Goal: Task Accomplishment & Management: Use online tool/utility

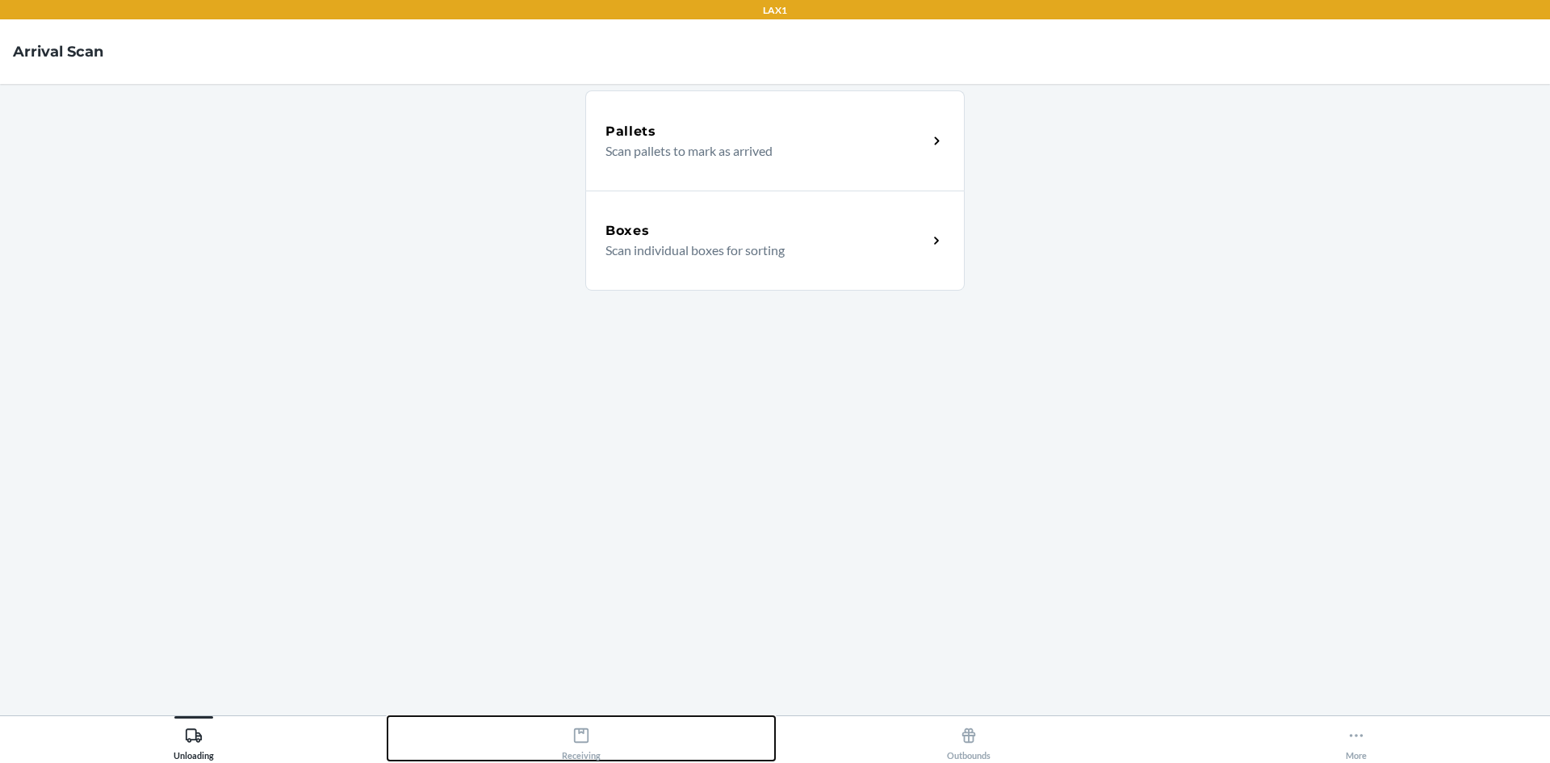
click at [589, 748] on div "Receiving" at bounding box center [581, 740] width 39 height 40
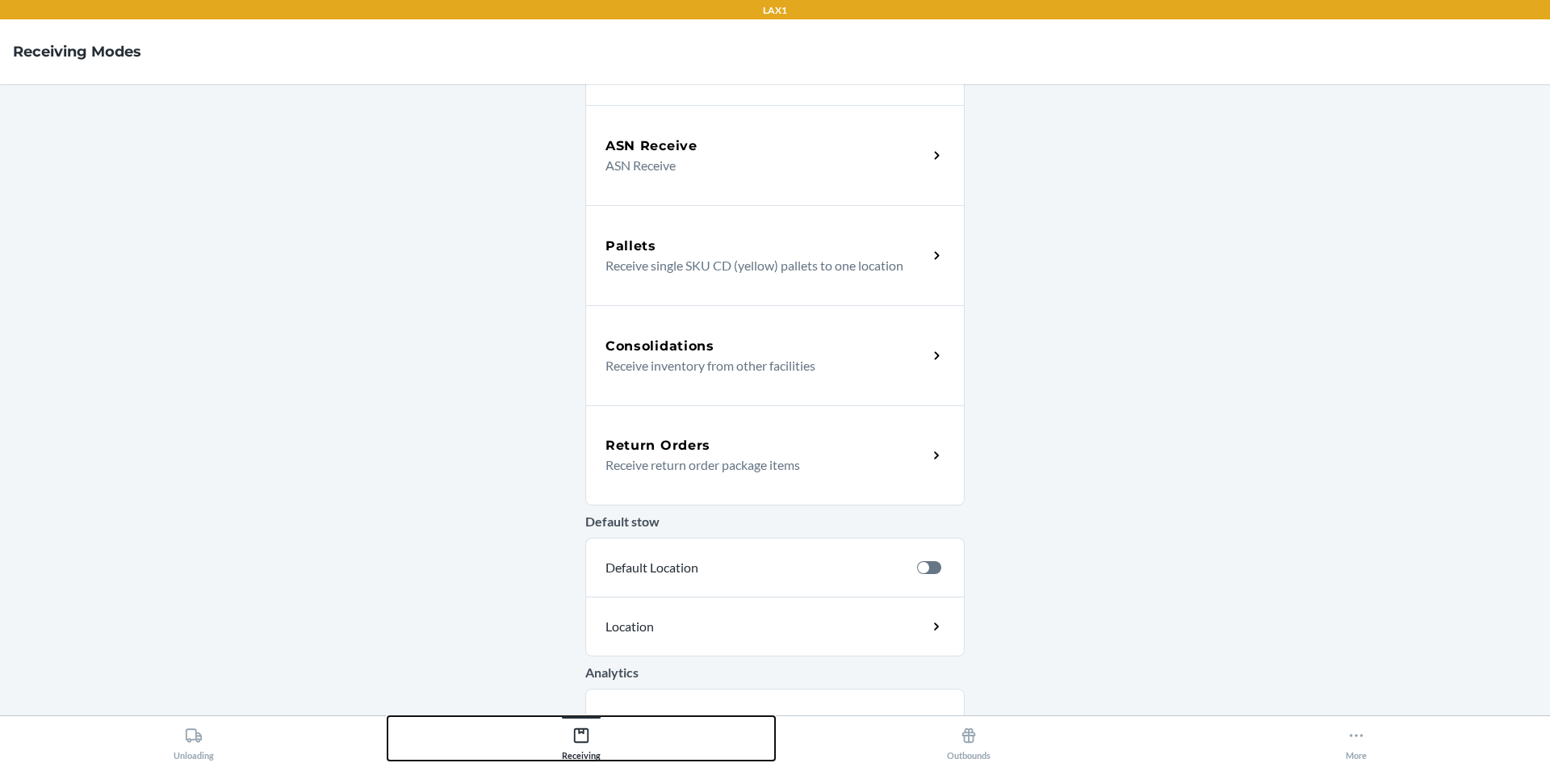
scroll to position [242, 0]
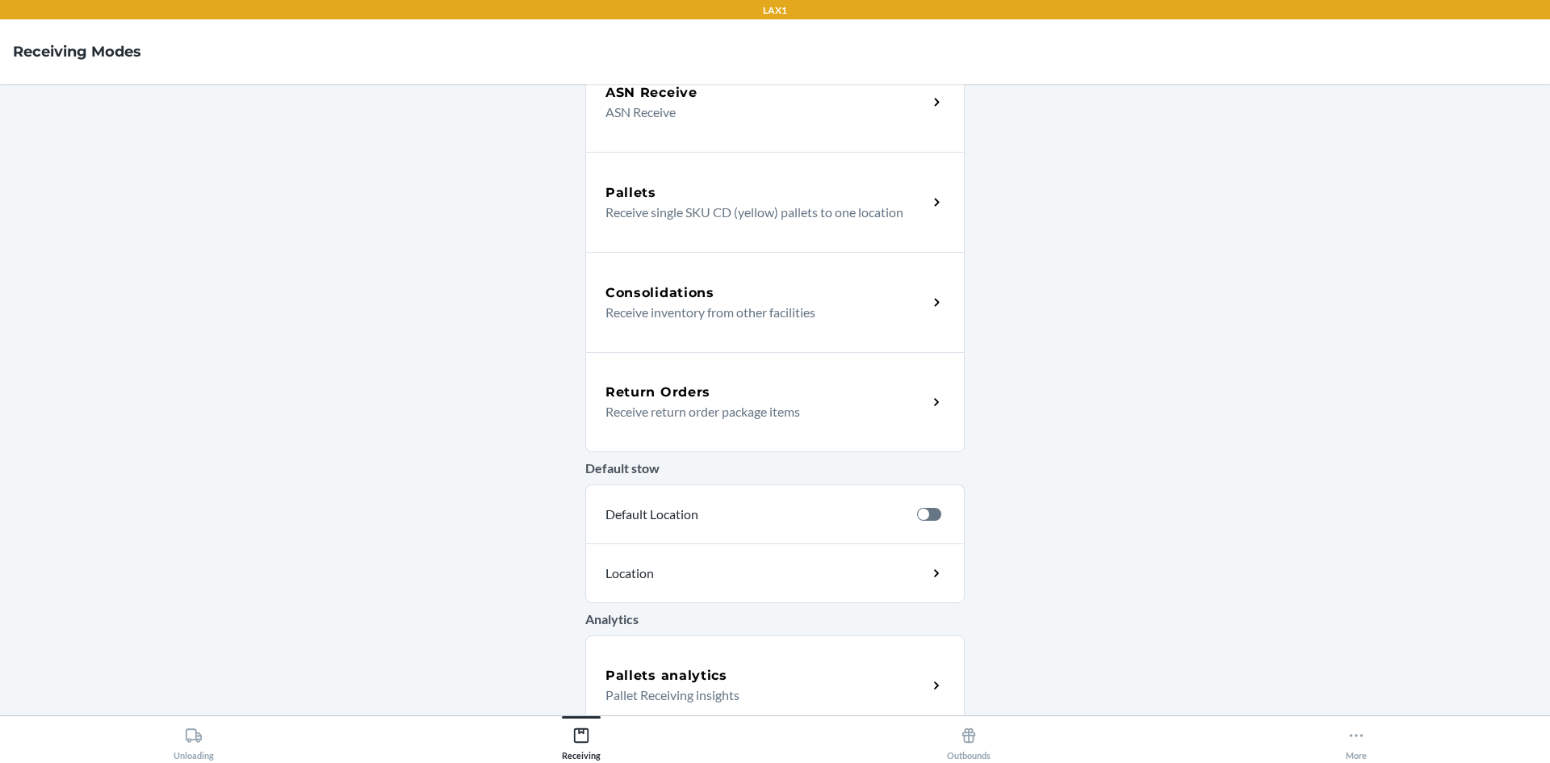
click at [692, 410] on p "Receive return order package items" at bounding box center [759, 411] width 309 height 19
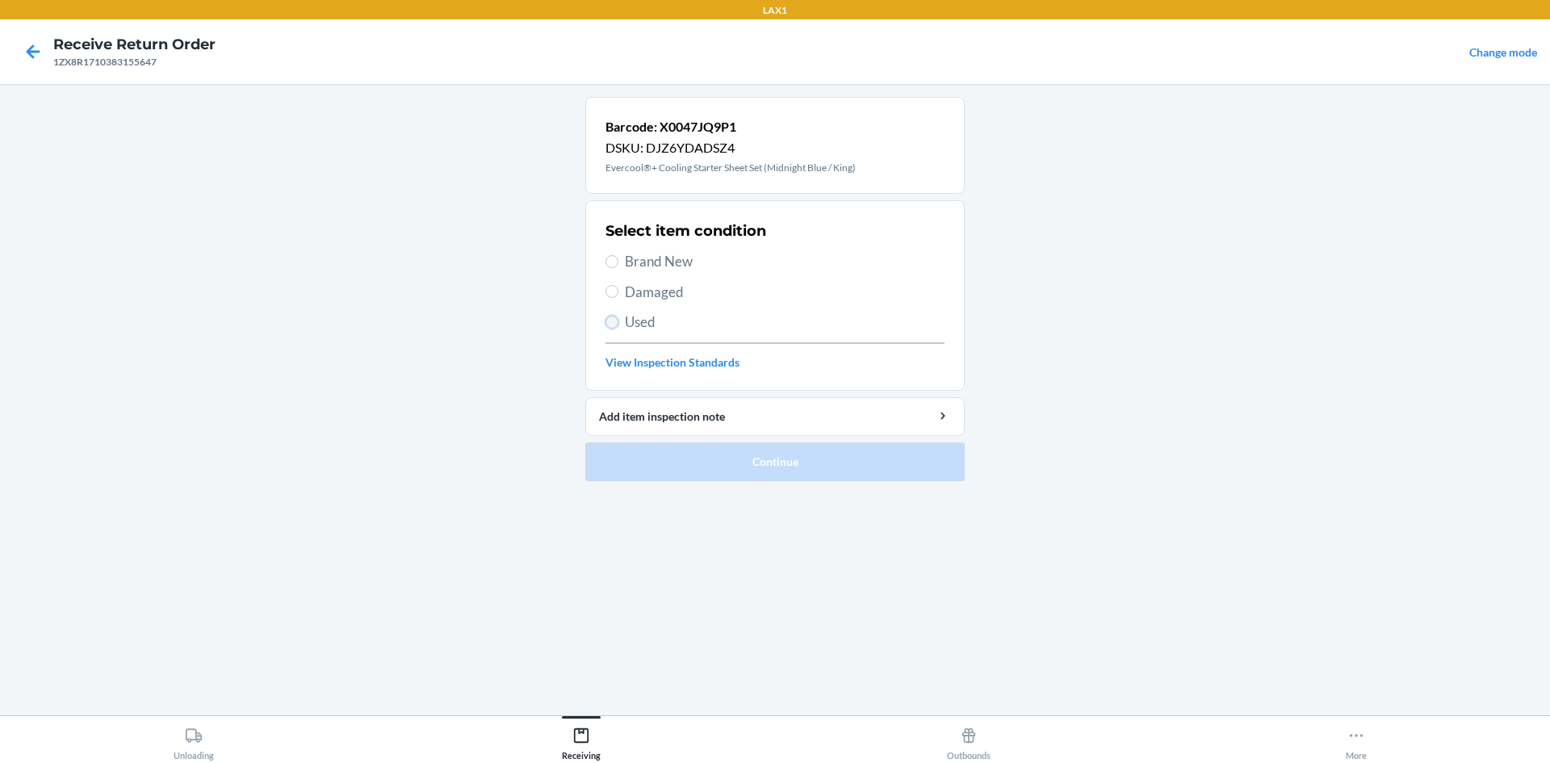
click at [611, 323] on input "Used" at bounding box center [611, 322] width 13 height 13
radio input "true"
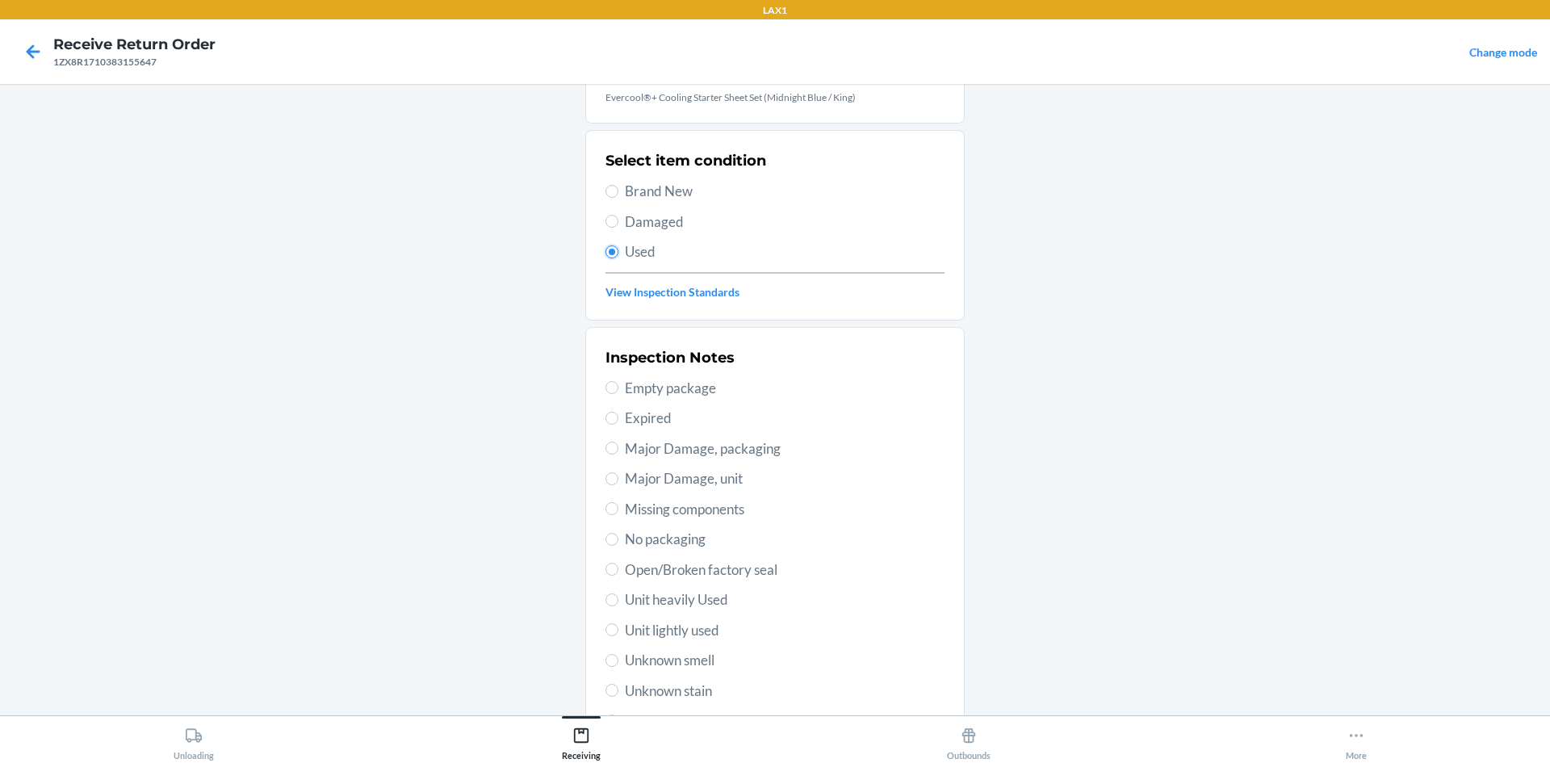
scroll to position [48, 0]
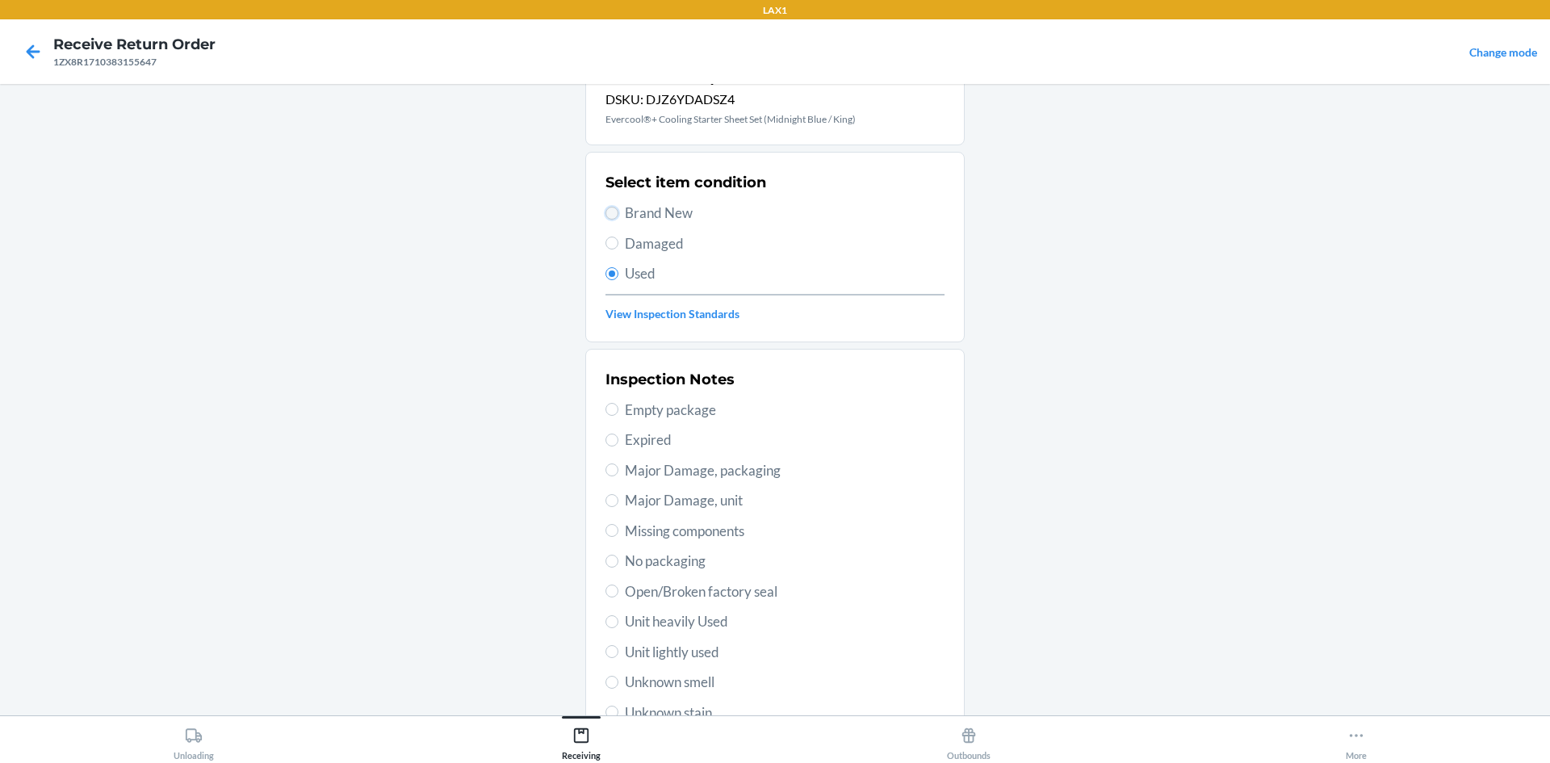
click at [610, 215] on input "Brand New" at bounding box center [611, 213] width 13 height 13
radio input "true"
radio input "false"
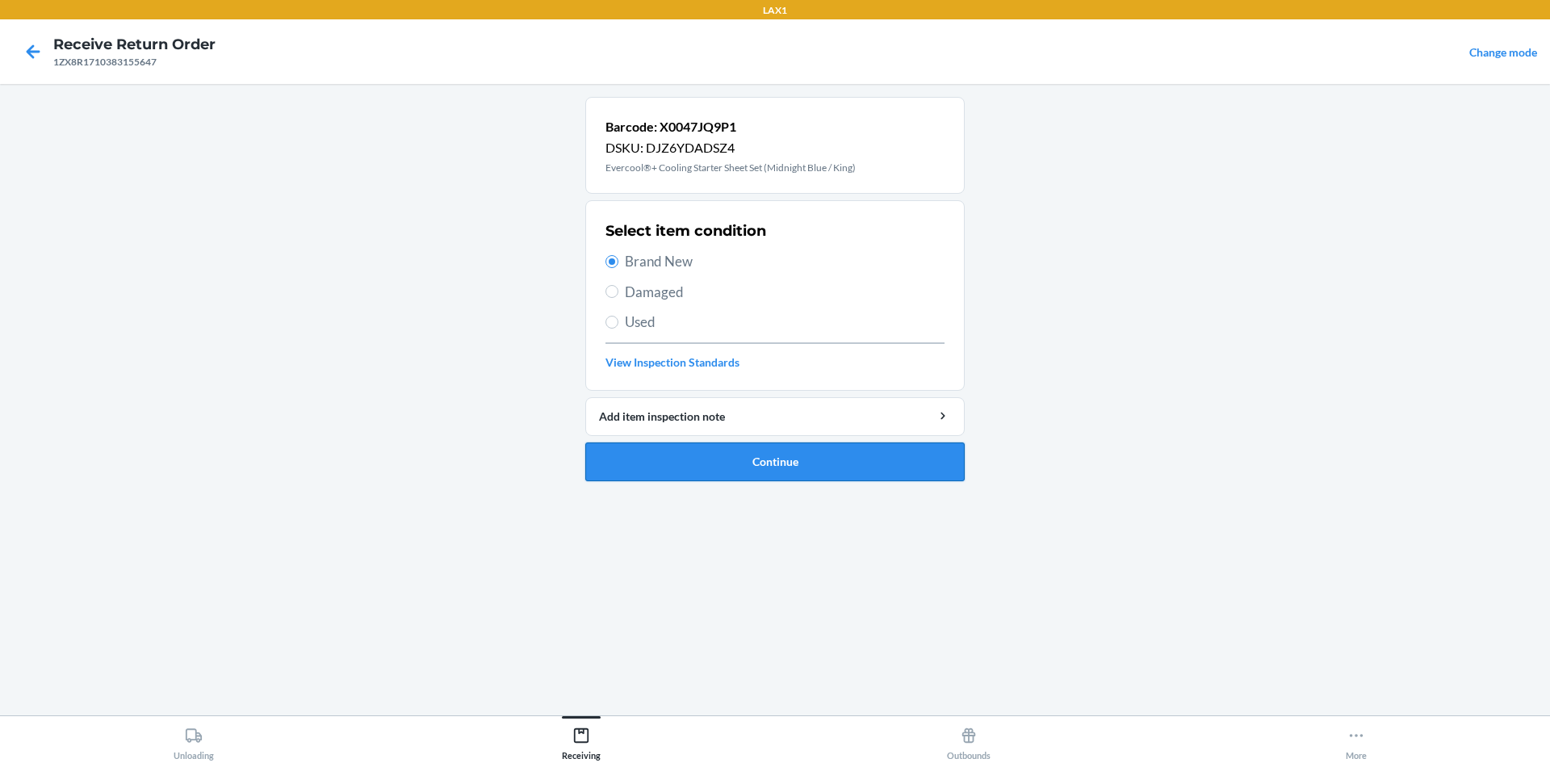
click at [784, 458] on button "Continue" at bounding box center [774, 461] width 379 height 39
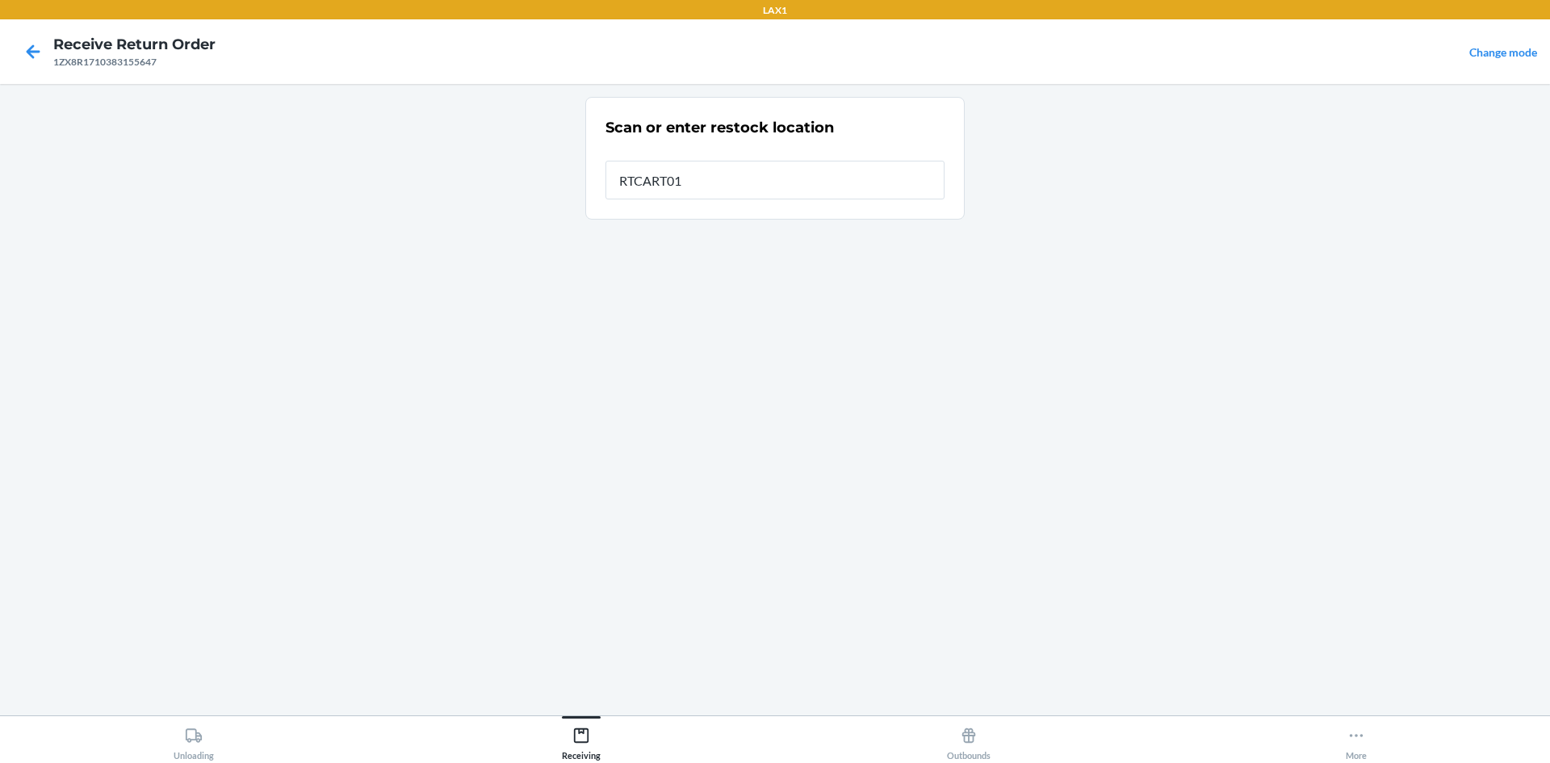
type input "RTCART018"
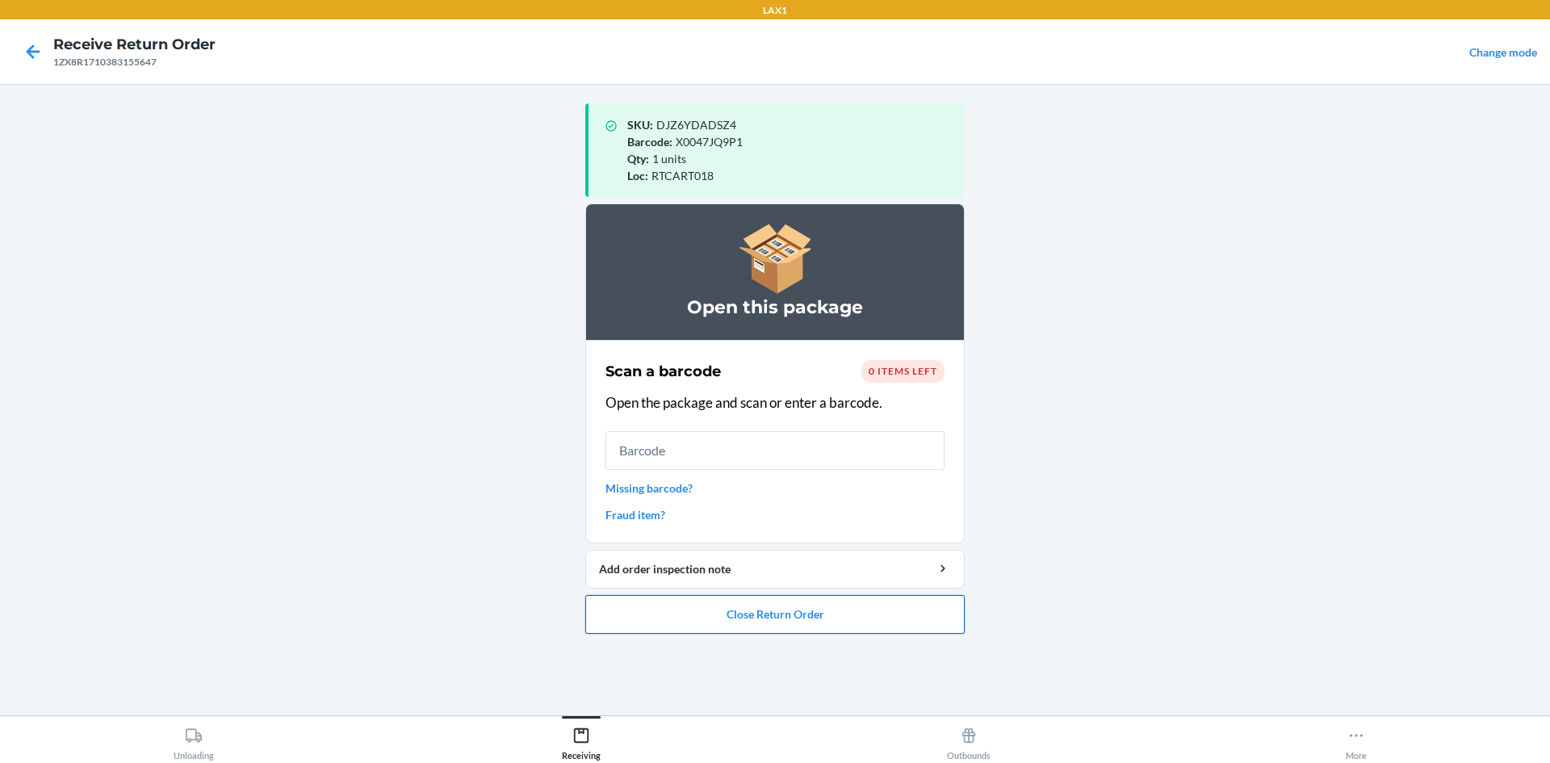
click at [798, 620] on button "Close Return Order" at bounding box center [774, 614] width 379 height 39
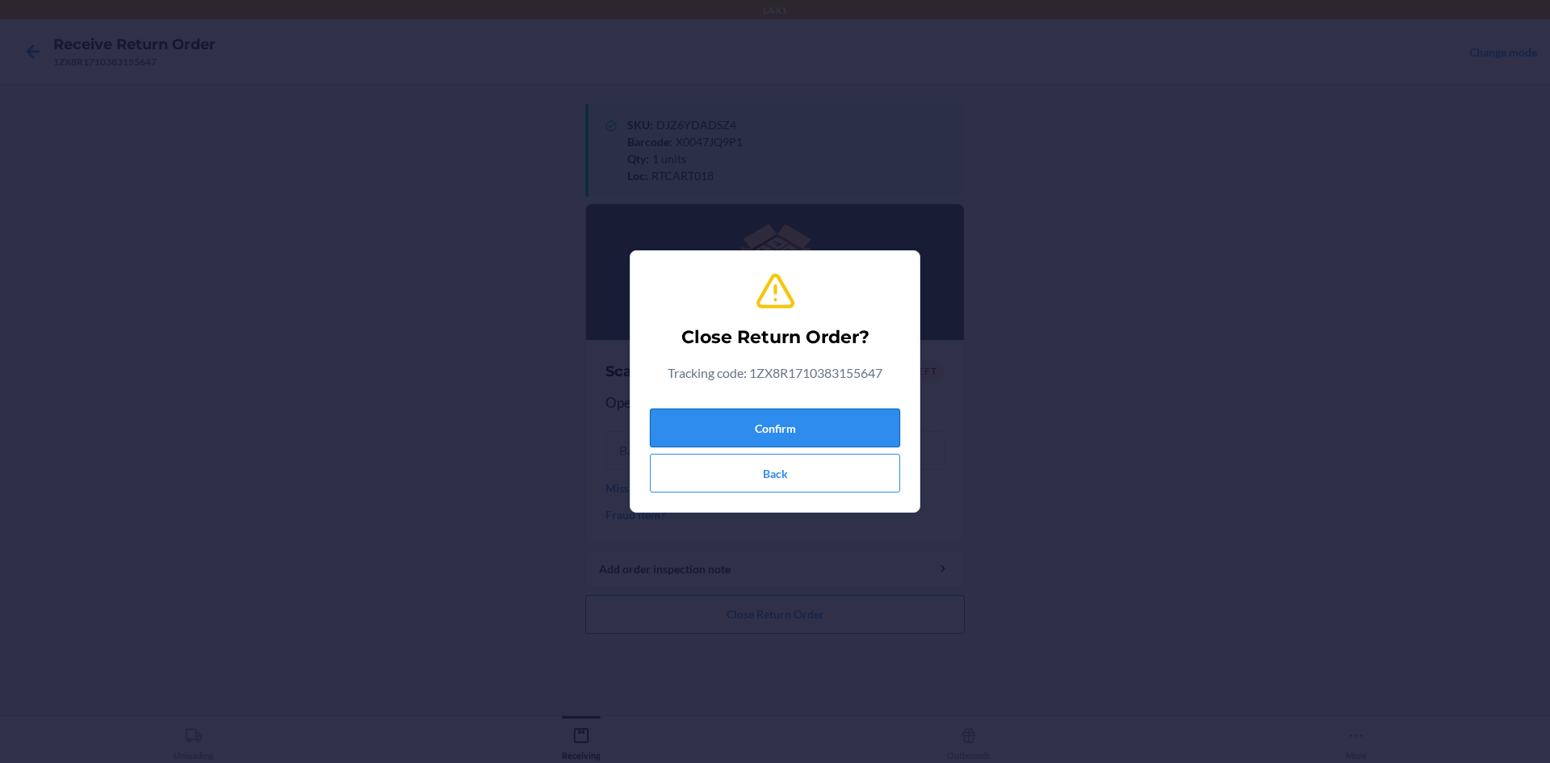
click at [780, 430] on button "Confirm" at bounding box center [775, 427] width 250 height 39
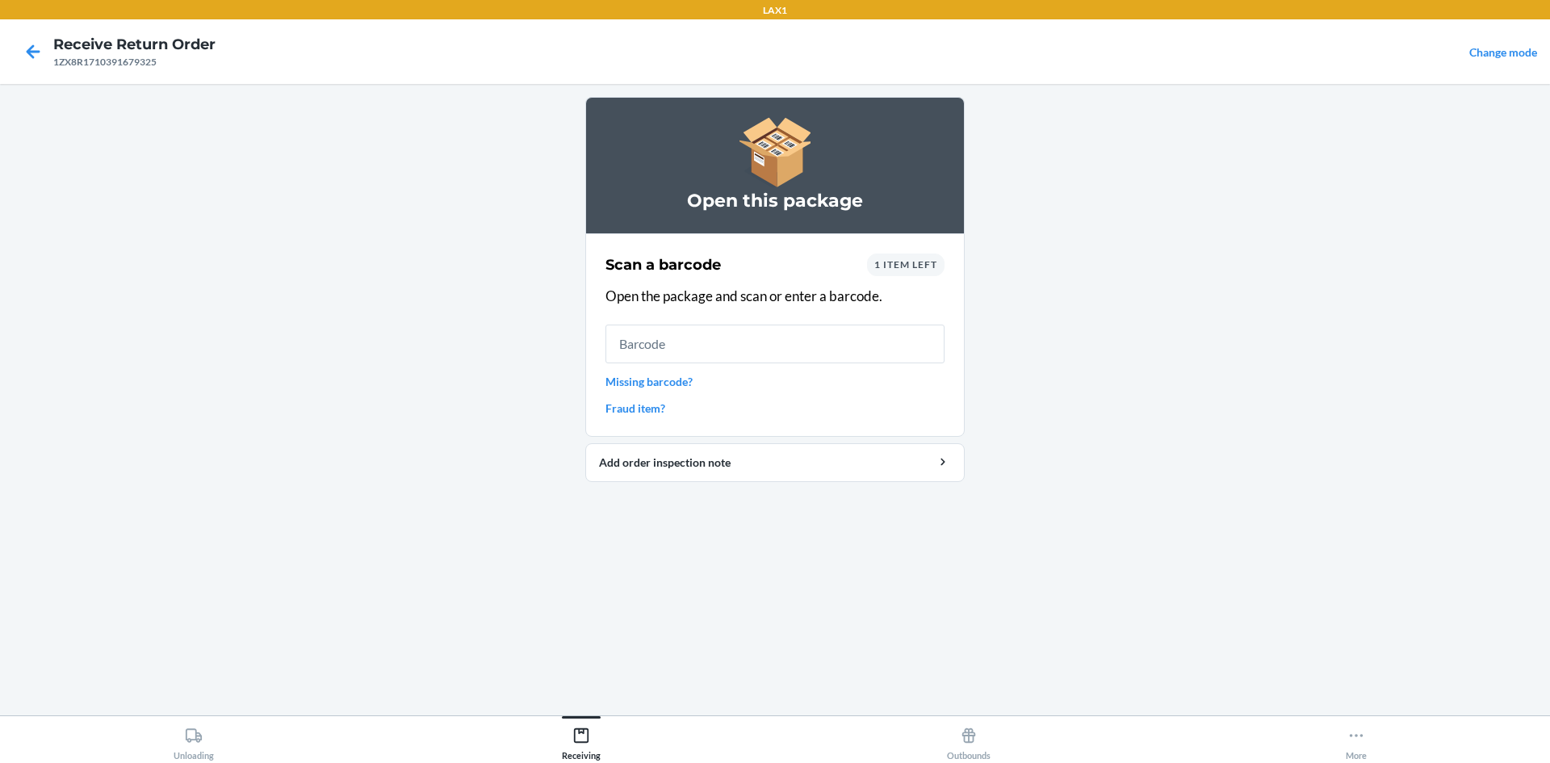
click at [882, 258] on span "1 item left" at bounding box center [905, 264] width 63 height 12
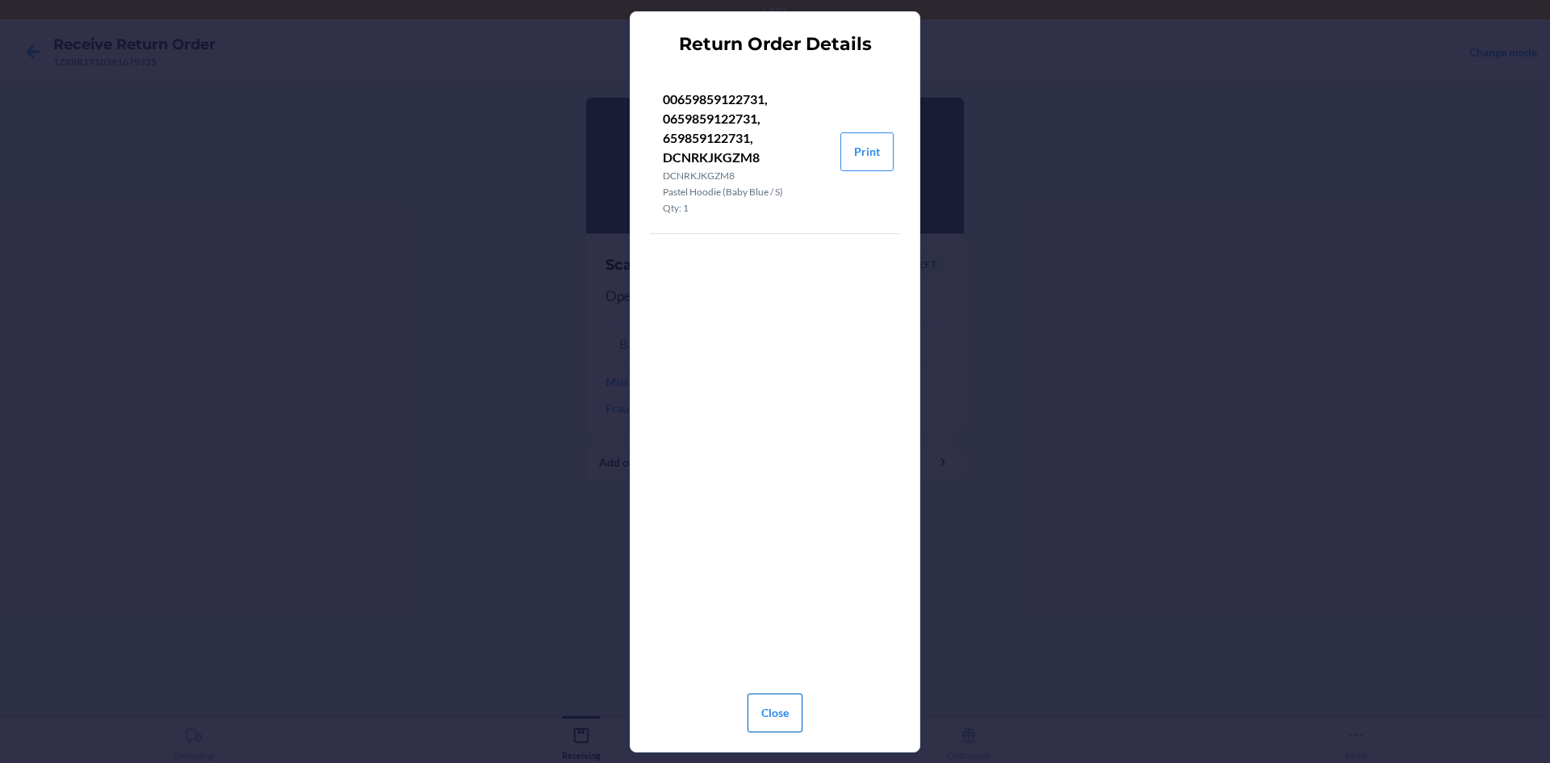
click at [783, 701] on button "Close" at bounding box center [774, 712] width 55 height 39
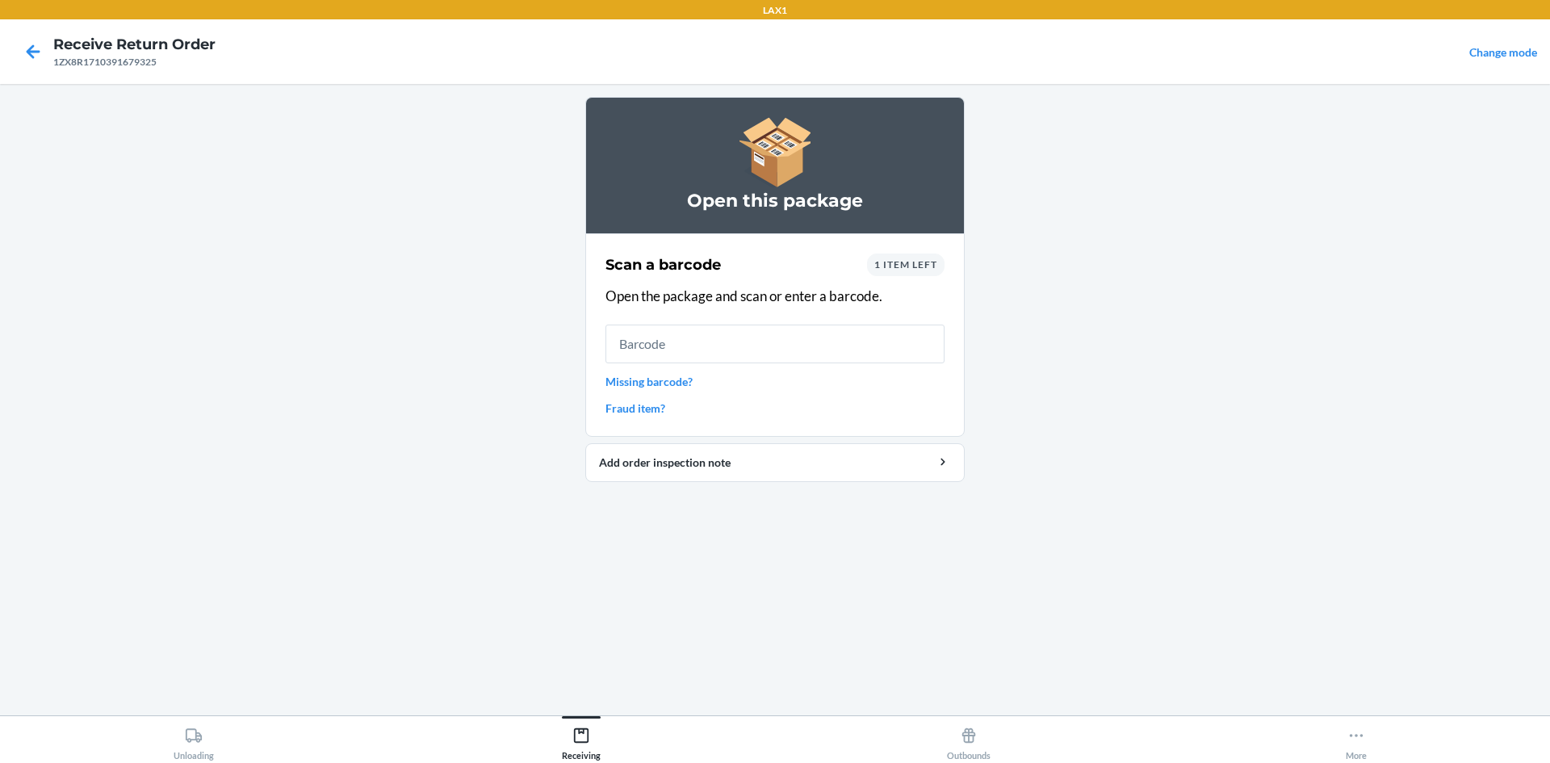
click at [661, 408] on link "Fraud item?" at bounding box center [774, 408] width 339 height 17
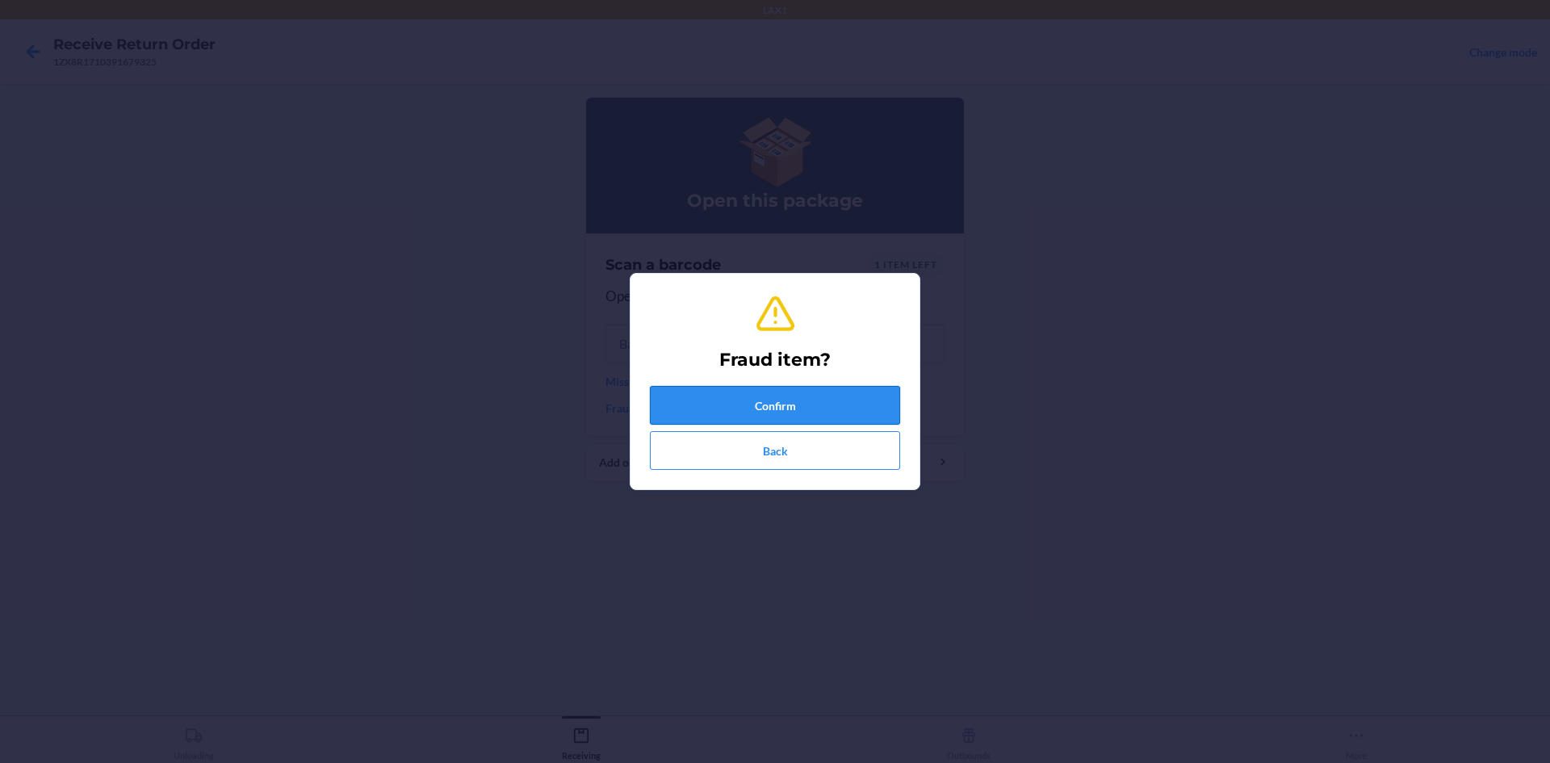
click at [713, 409] on button "Confirm" at bounding box center [775, 405] width 250 height 39
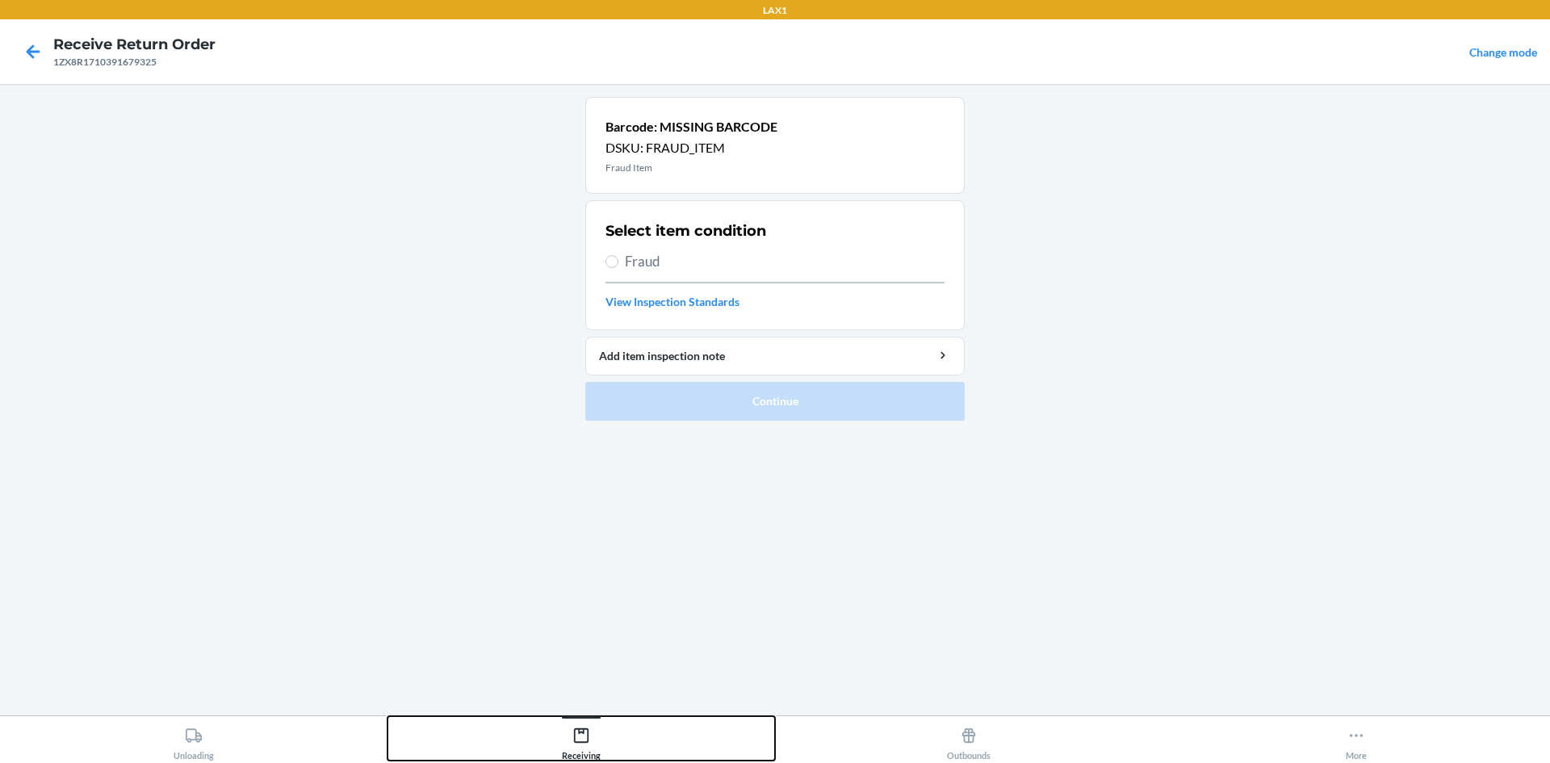
click at [575, 743] on icon at bounding box center [581, 735] width 18 height 18
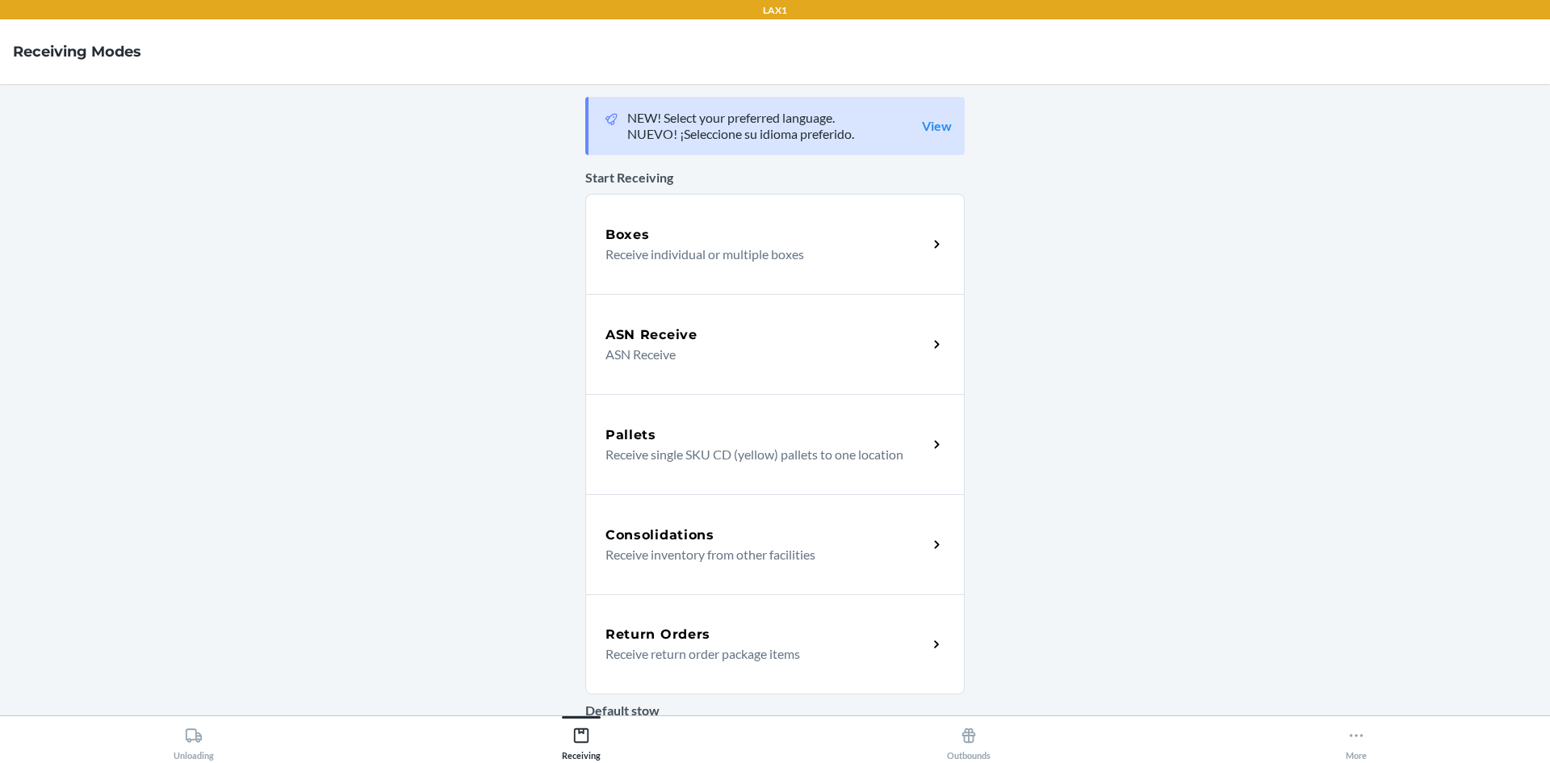
click at [691, 655] on p "Receive return order package items" at bounding box center [759, 653] width 309 height 19
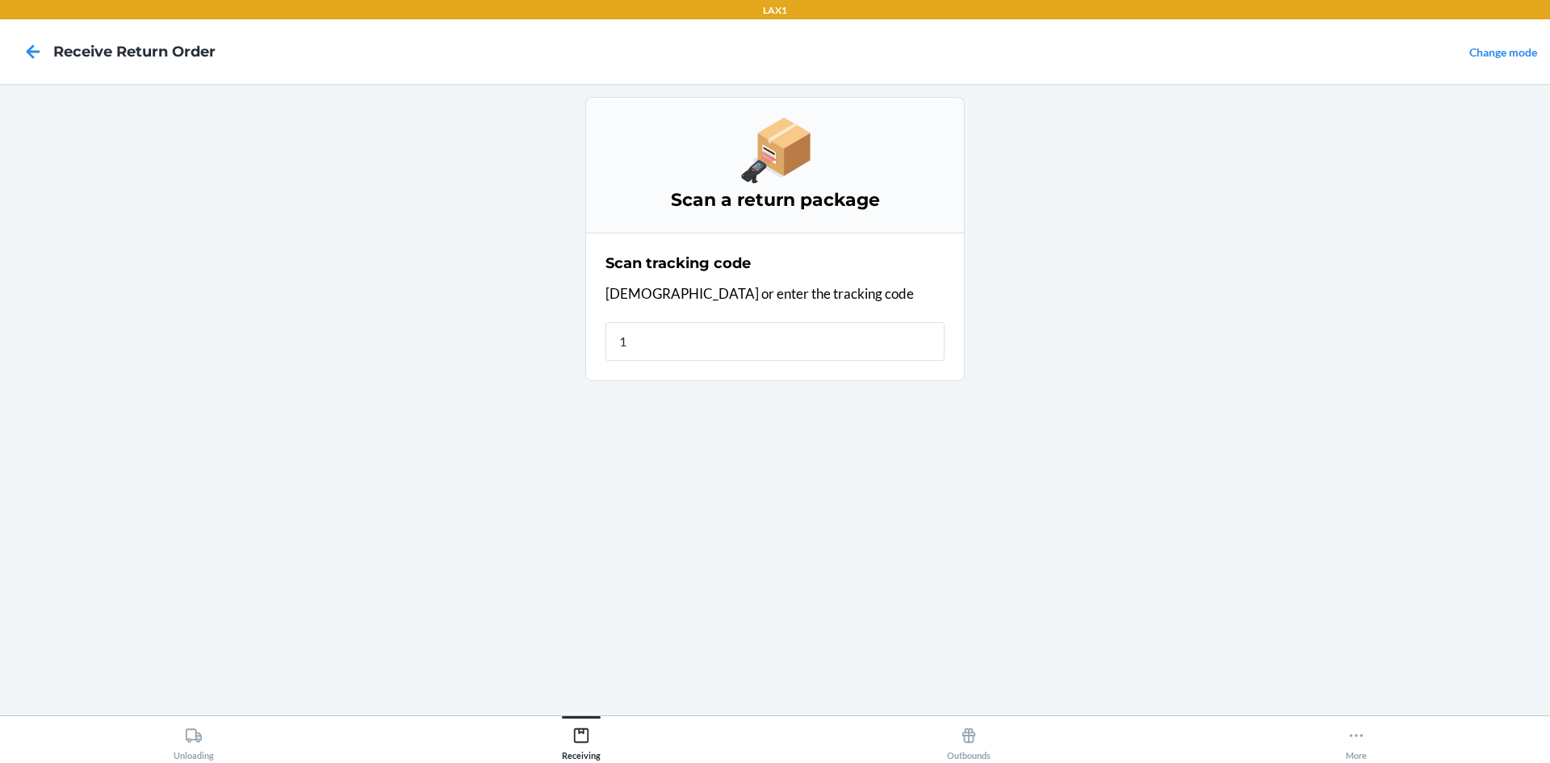
type input "1Z"
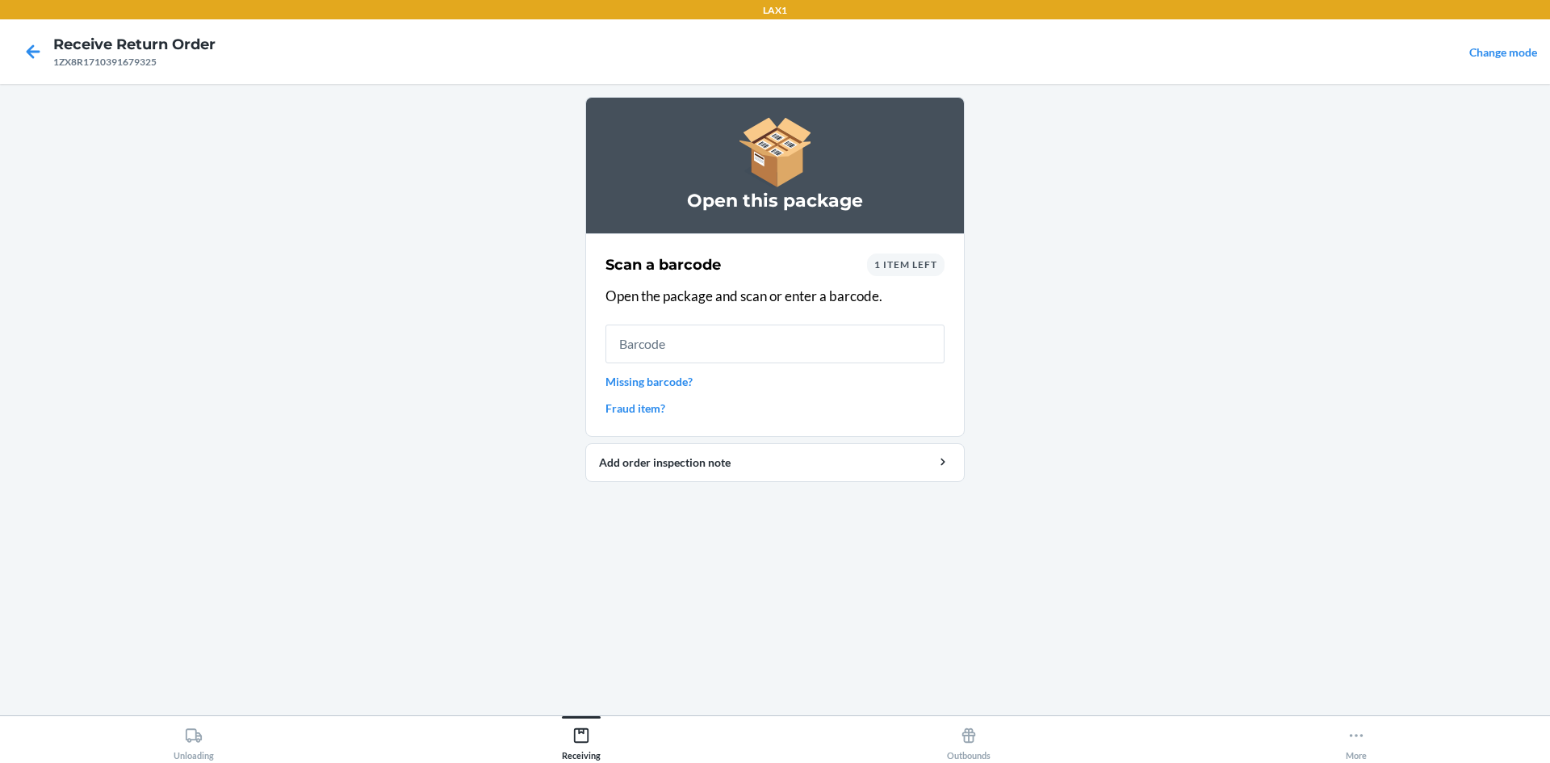
click at [687, 380] on link "Missing barcode?" at bounding box center [774, 381] width 339 height 17
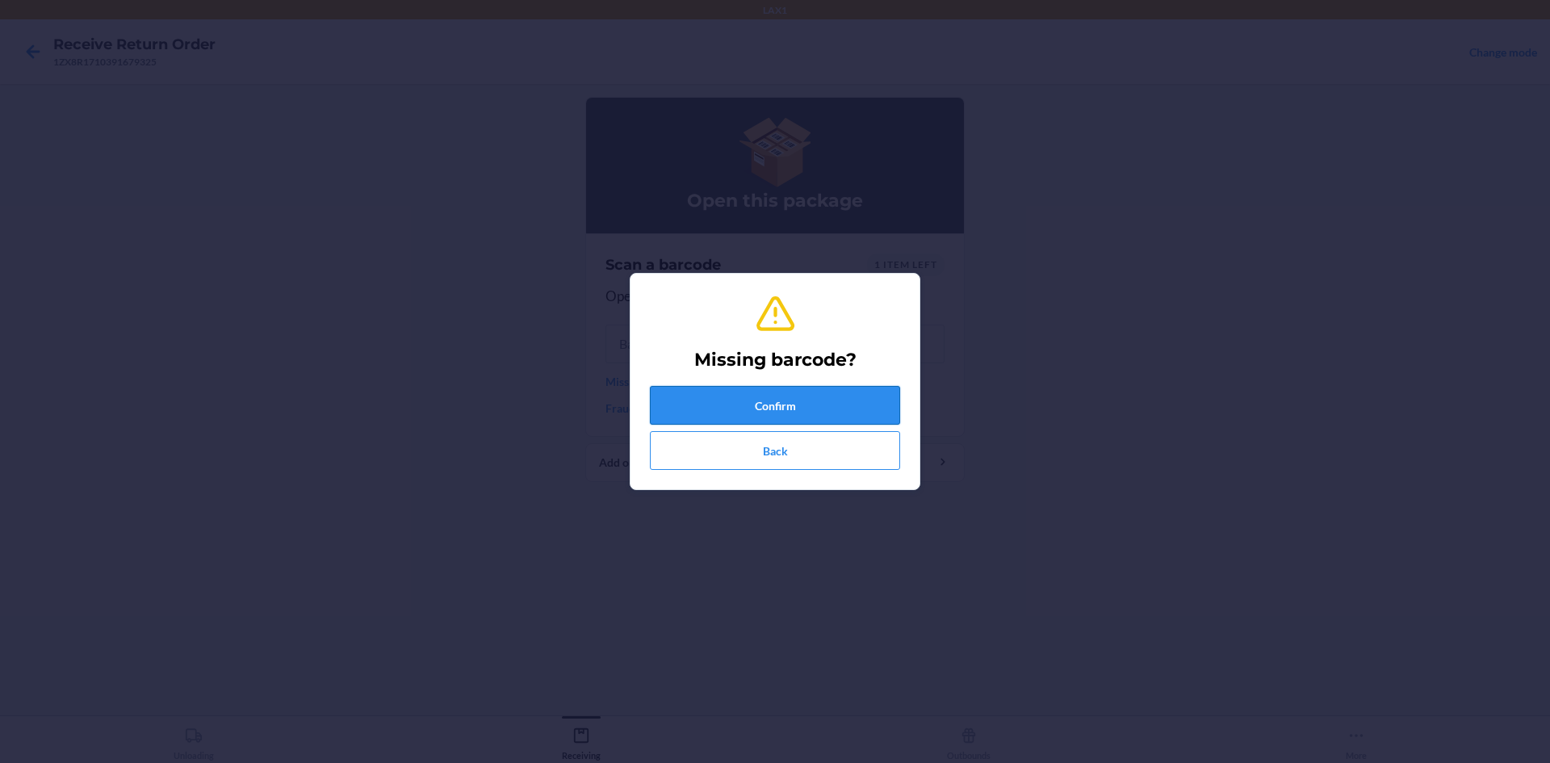
click at [718, 401] on button "Confirm" at bounding box center [775, 405] width 250 height 39
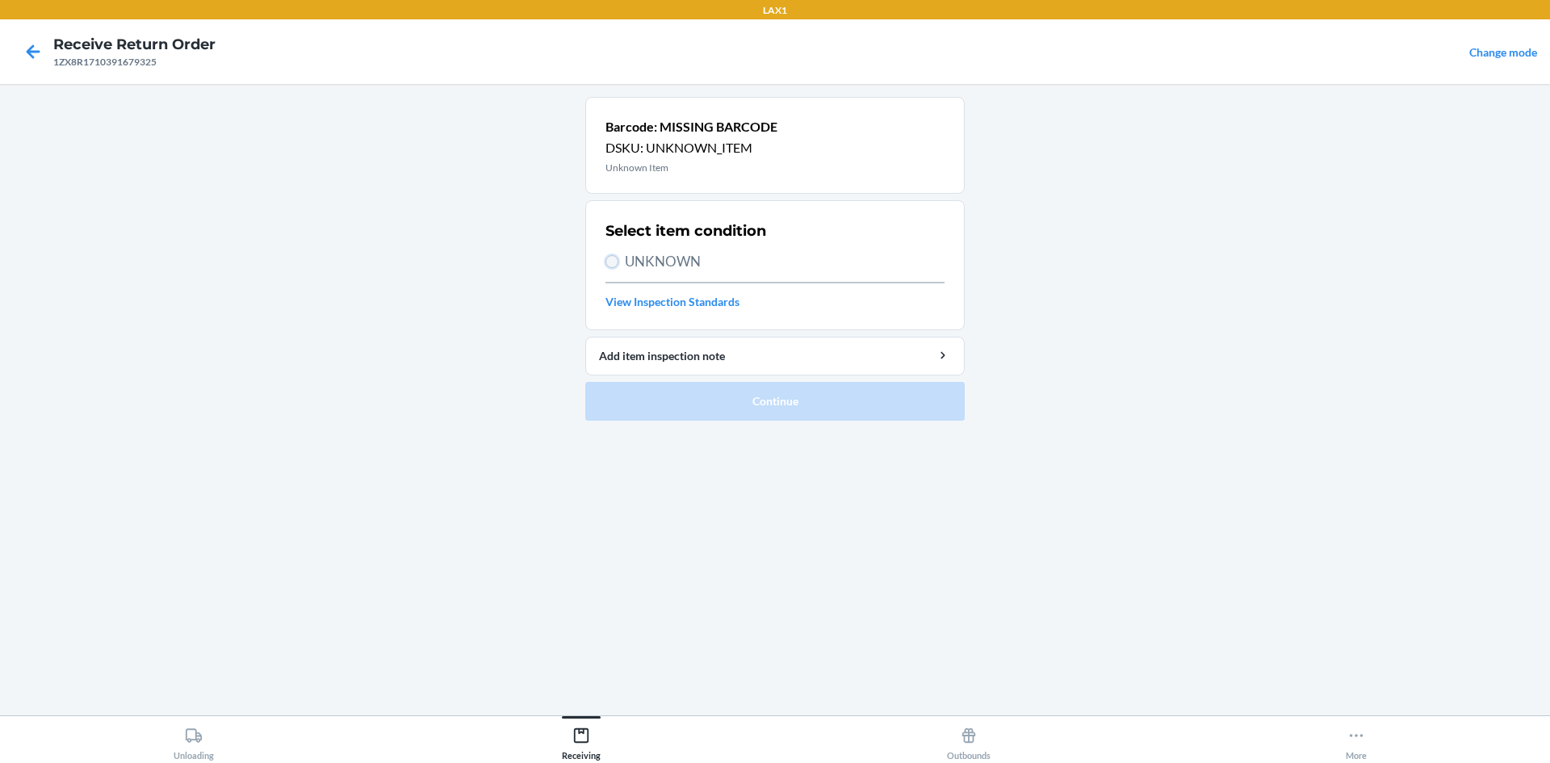
click at [613, 257] on input "UNKNOWN" at bounding box center [611, 261] width 13 height 13
radio input "true"
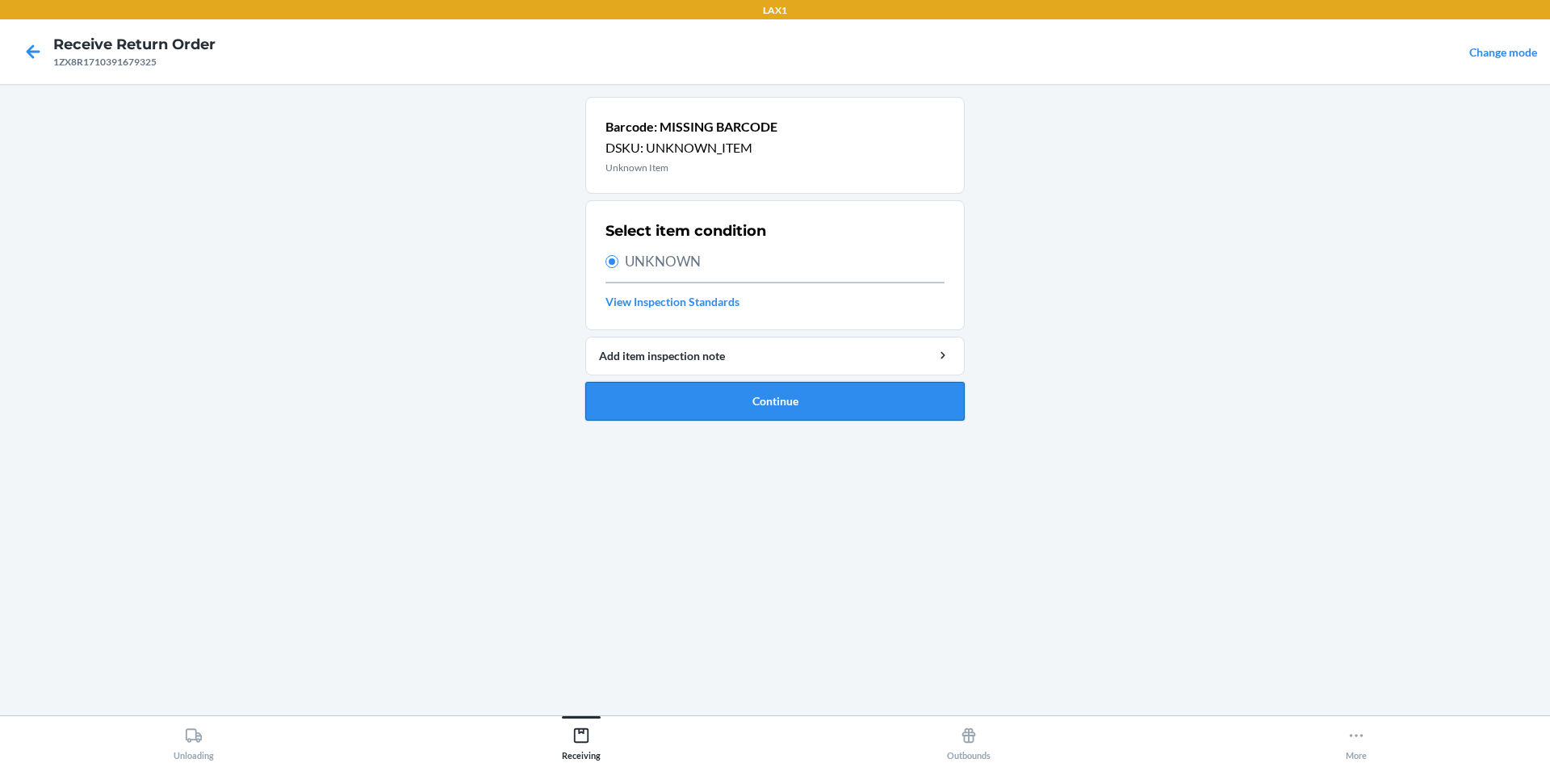
click at [691, 413] on button "Continue" at bounding box center [774, 401] width 379 height 39
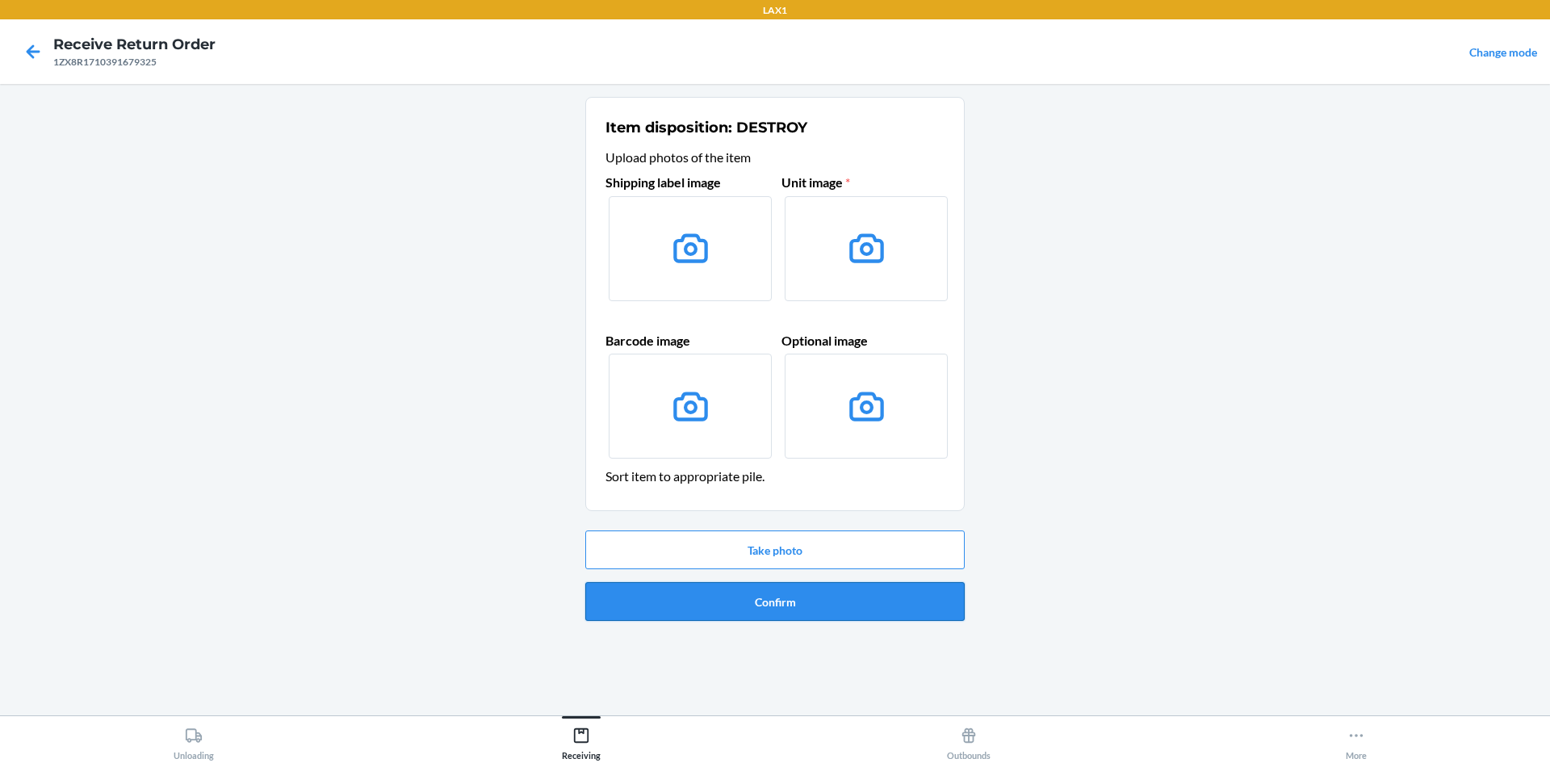
click at [755, 606] on button "Confirm" at bounding box center [774, 601] width 379 height 39
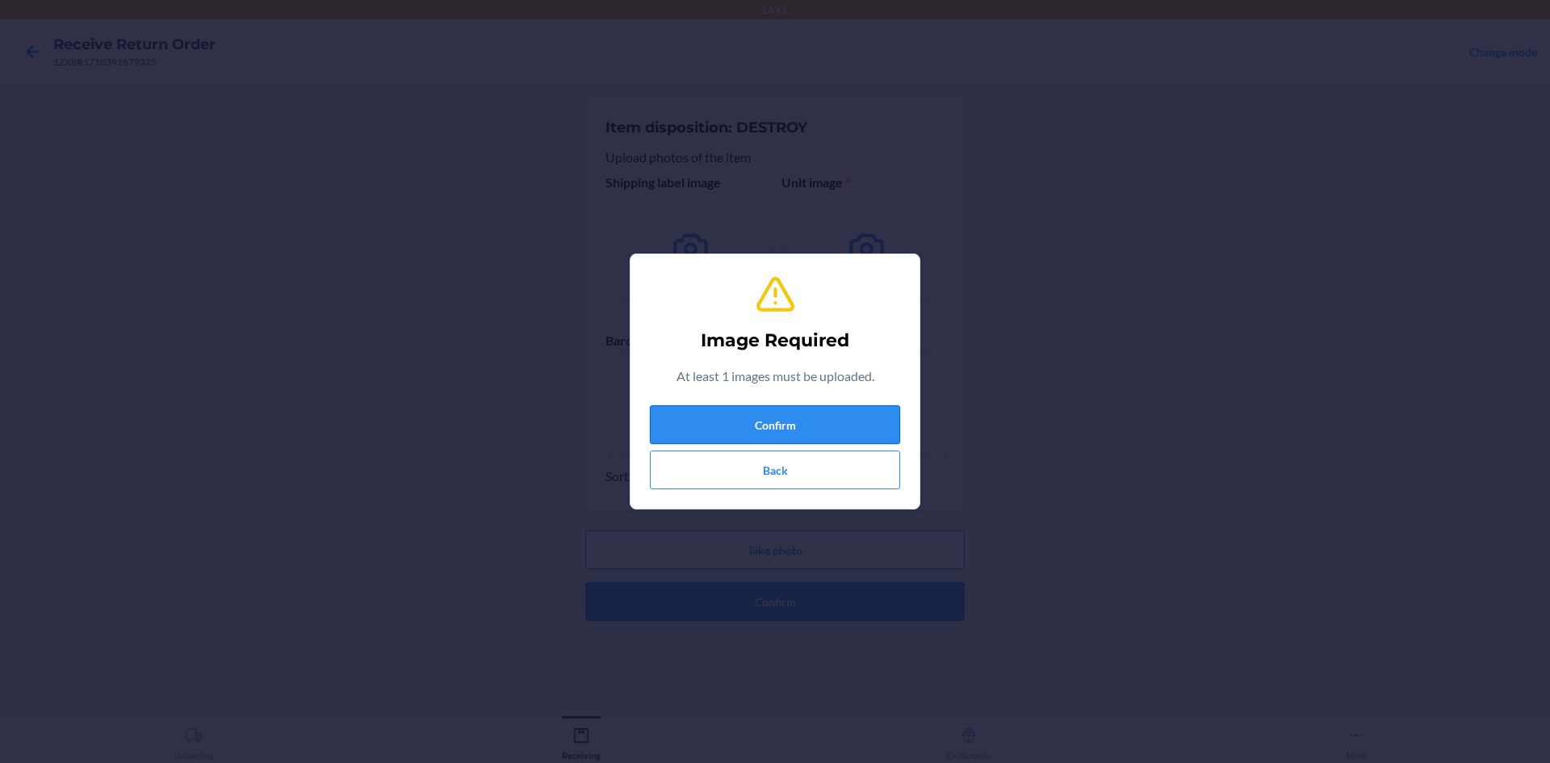
click at [767, 416] on button "Confirm" at bounding box center [775, 424] width 250 height 39
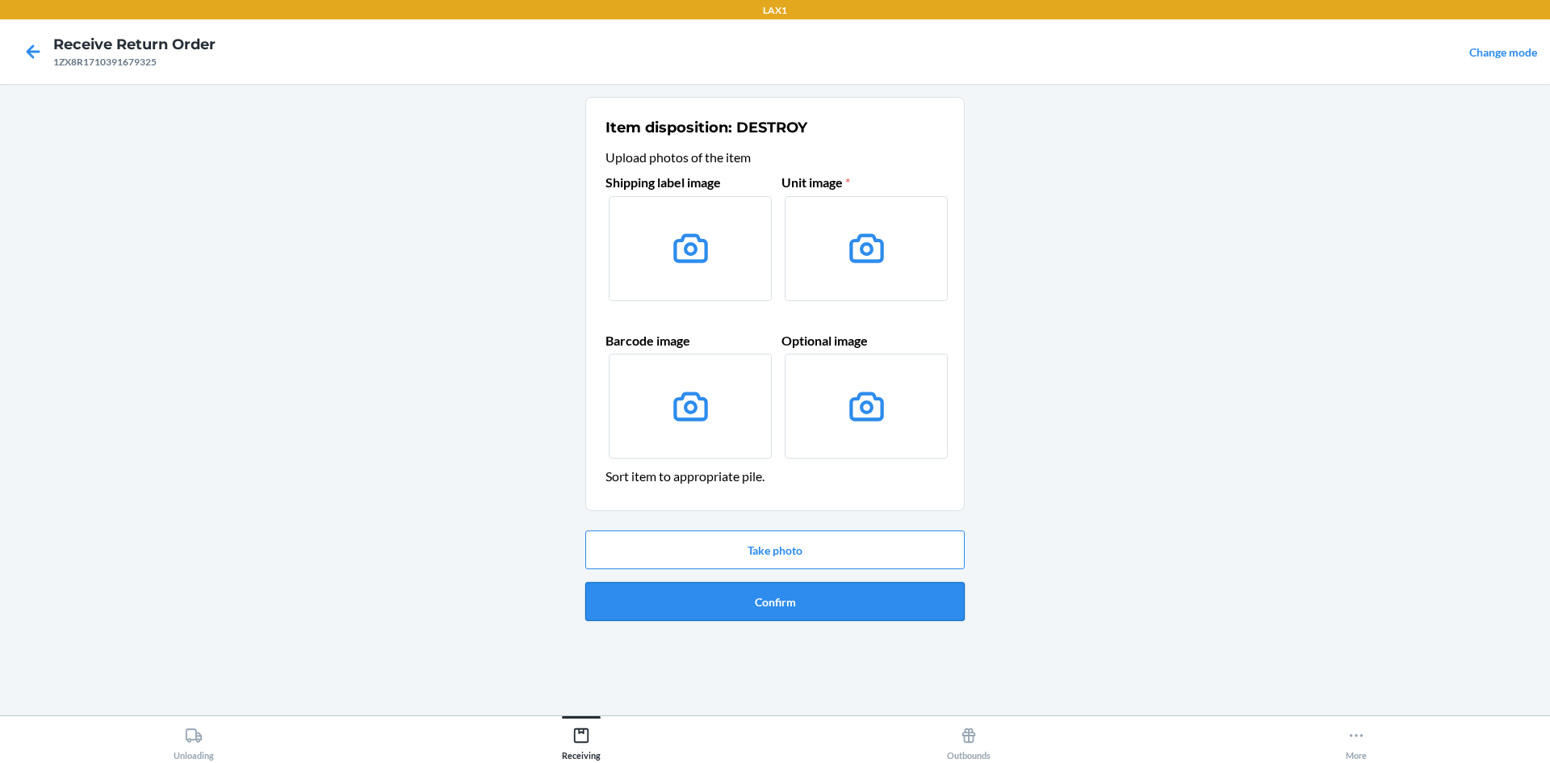
click at [767, 609] on button "Confirm" at bounding box center [774, 601] width 379 height 39
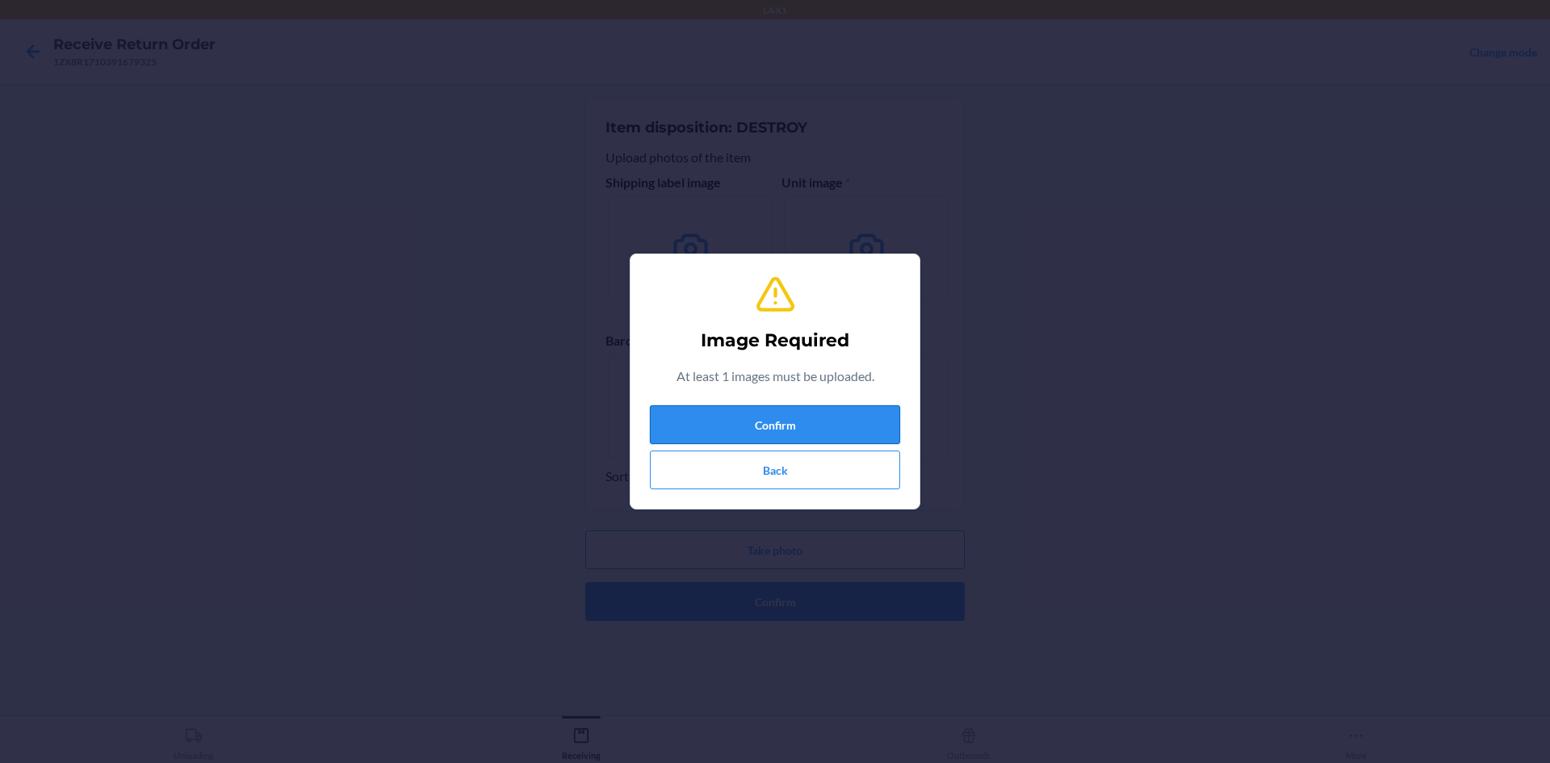
click at [728, 424] on button "Confirm" at bounding box center [775, 424] width 250 height 39
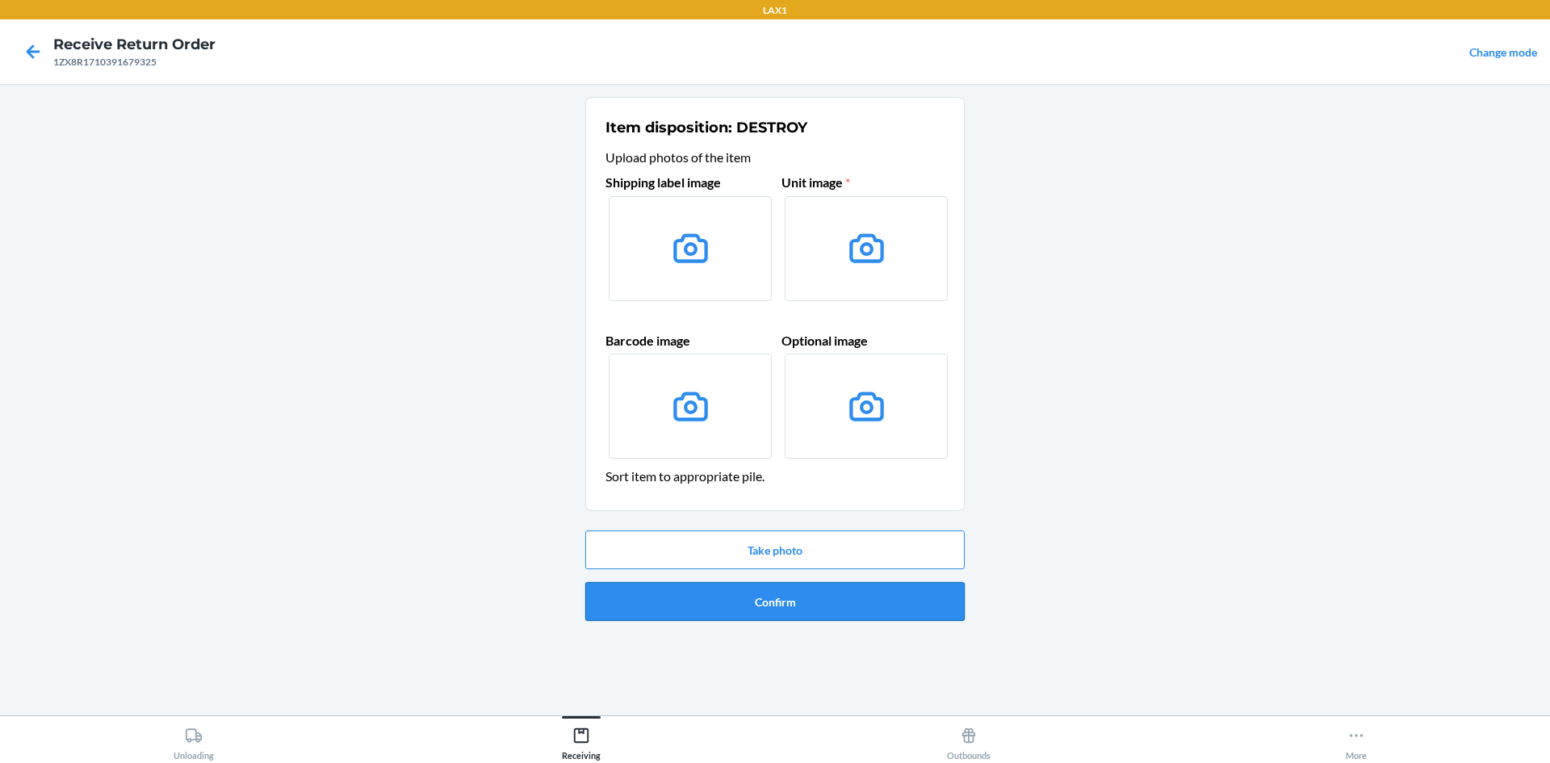
click at [754, 596] on button "Confirm" at bounding box center [774, 601] width 379 height 39
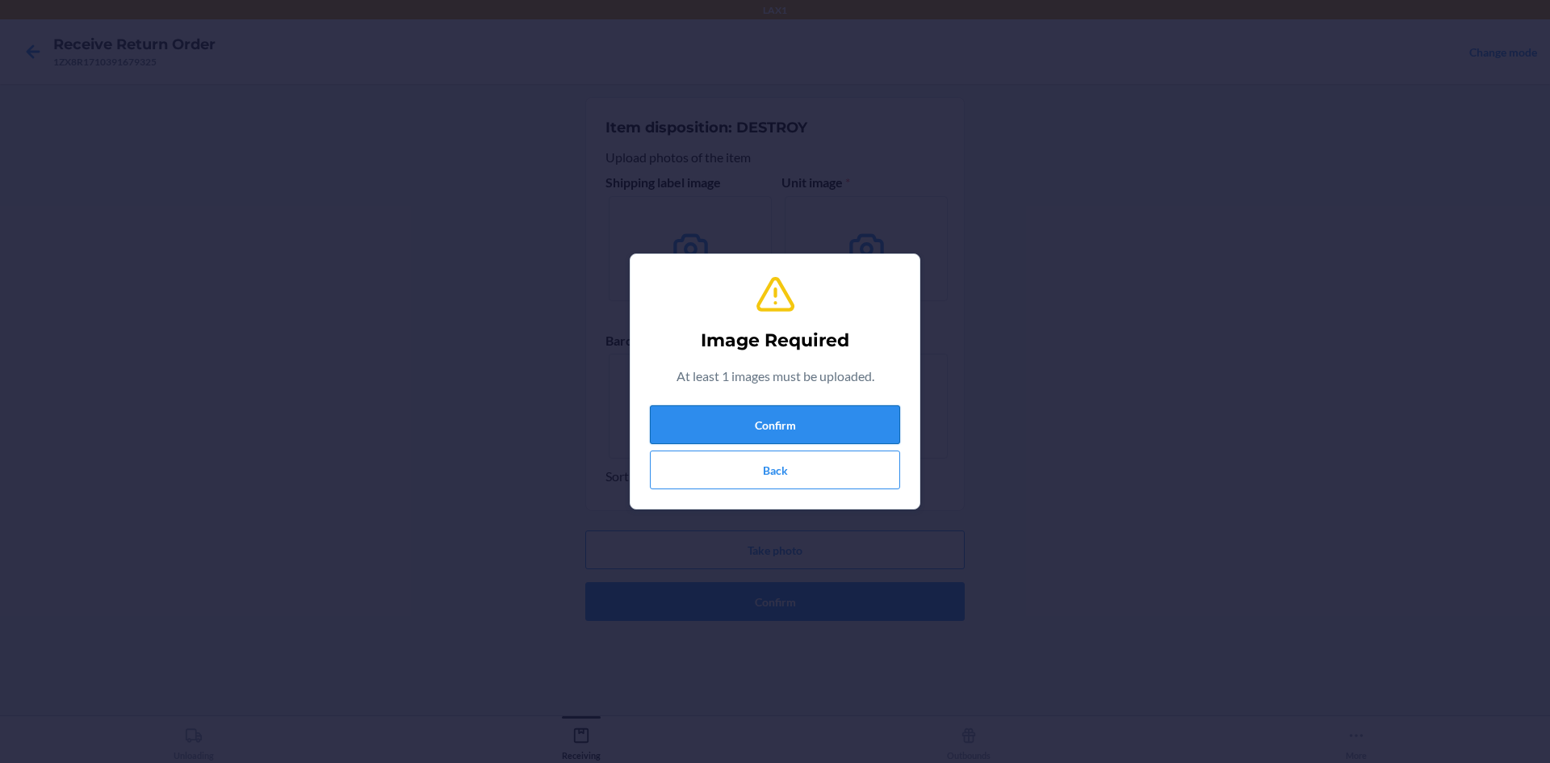
click at [758, 423] on button "Confirm" at bounding box center [775, 424] width 250 height 39
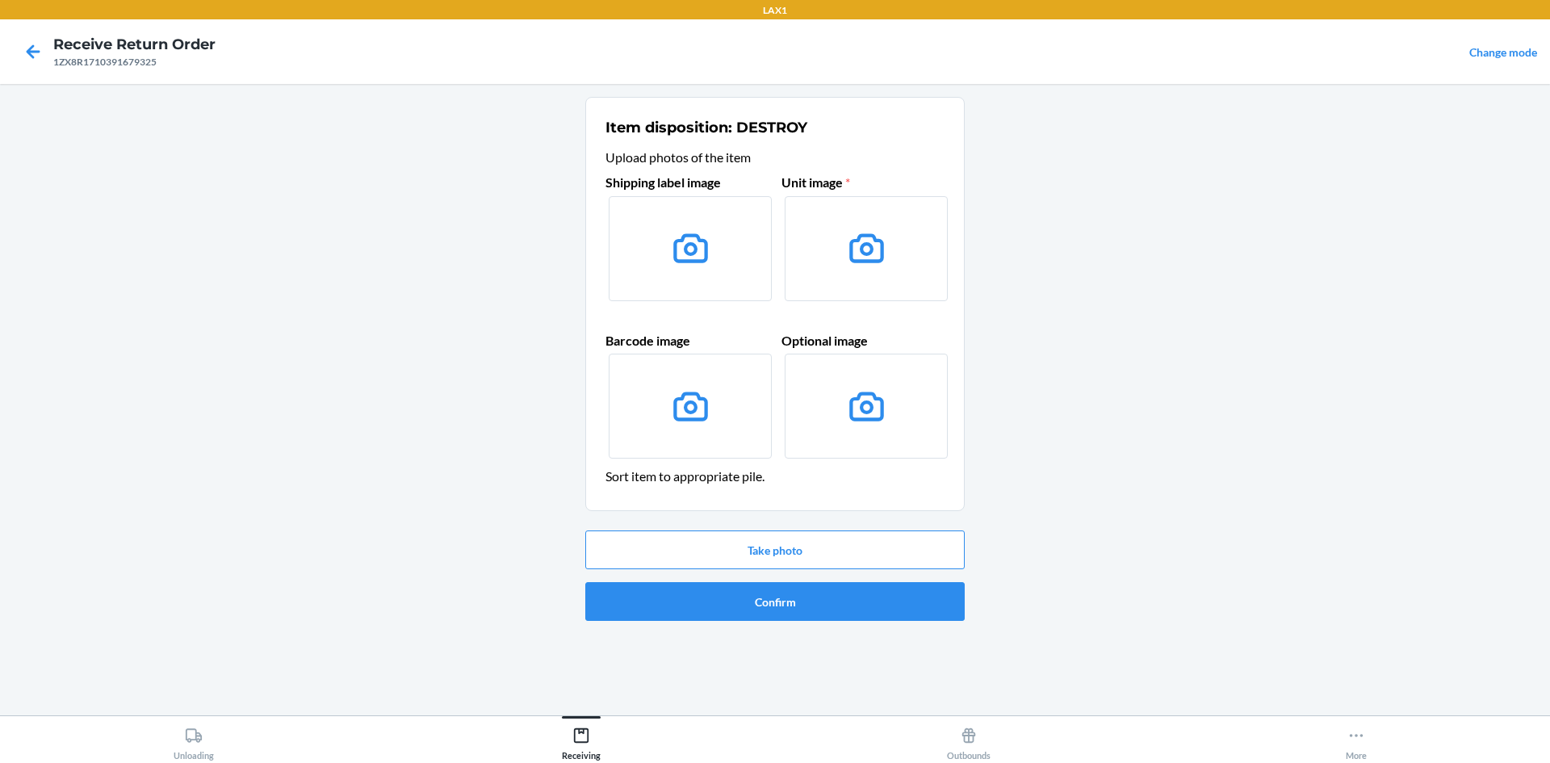
click at [710, 258] on icon at bounding box center [690, 248] width 41 height 41
click at [0, 0] on input "file" at bounding box center [0, 0] width 0 height 0
click at [672, 258] on icon at bounding box center [690, 248] width 41 height 41
click at [0, 0] on input "file" at bounding box center [0, 0] width 0 height 0
click at [814, 541] on button "Take photo" at bounding box center [774, 549] width 379 height 39
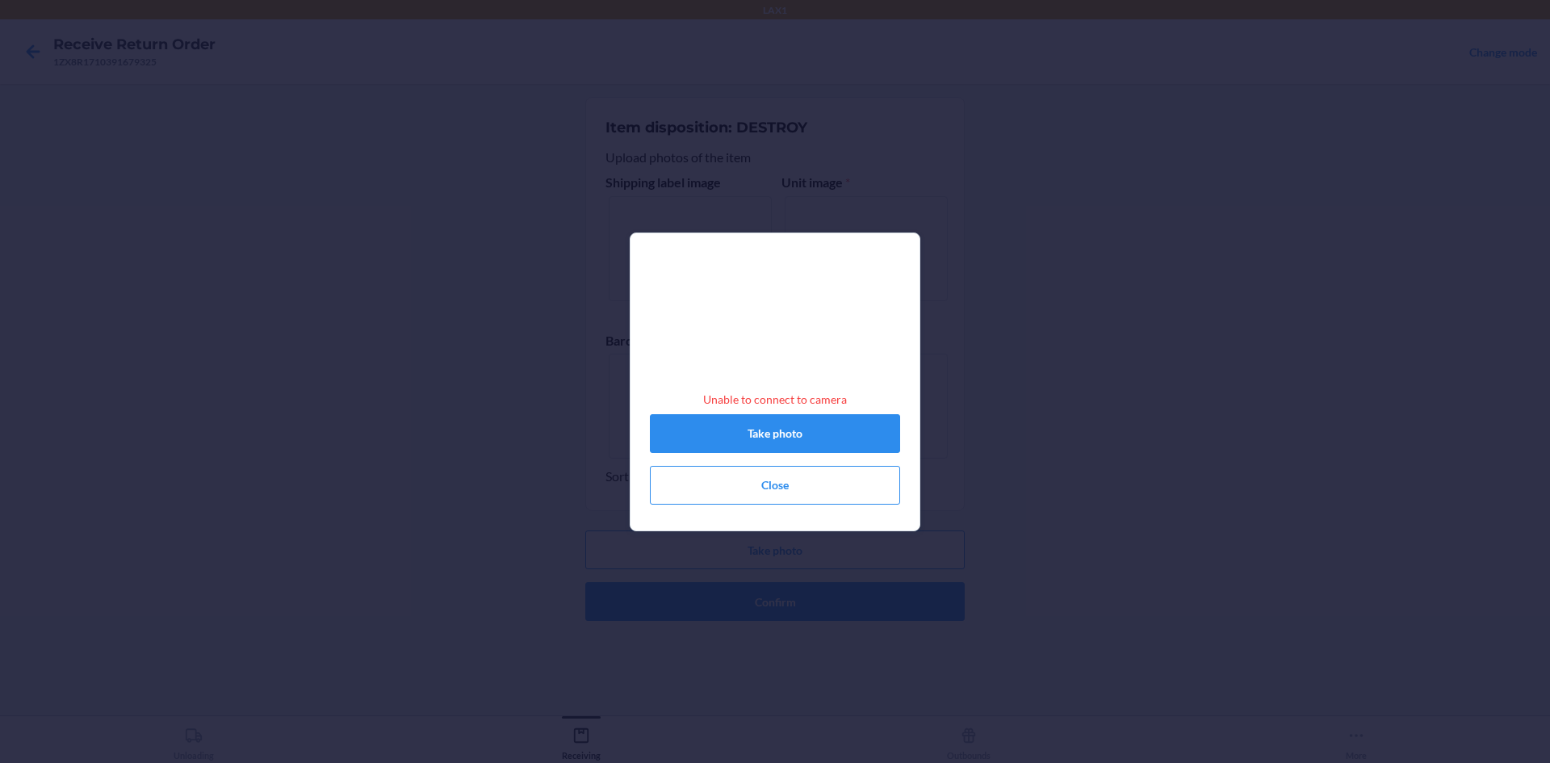
click at [802, 463] on div "Unable to connect to camera Take photo Close" at bounding box center [775, 388] width 250 height 245
click at [804, 449] on button "Take photo" at bounding box center [775, 433] width 250 height 39
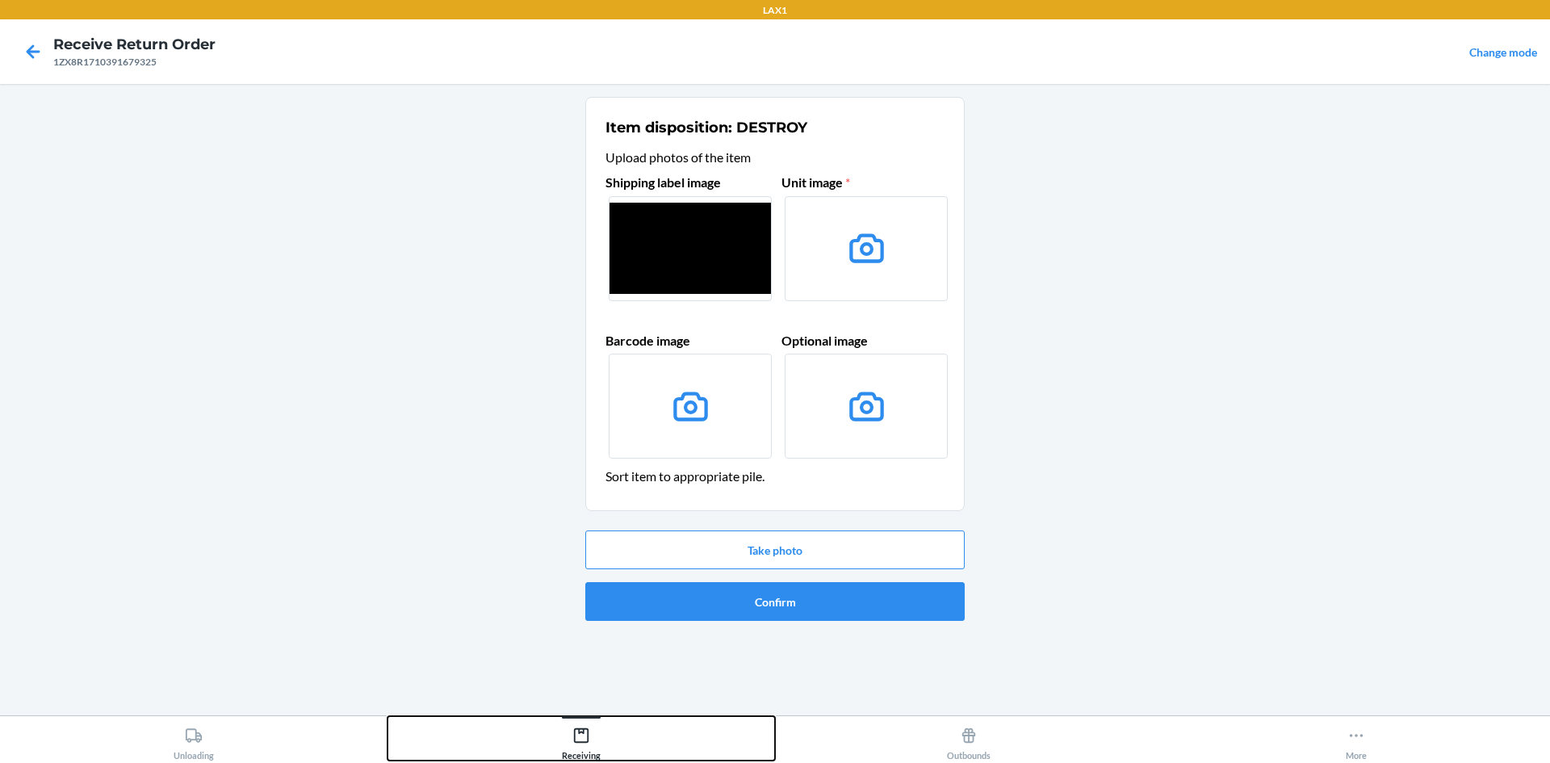
click at [575, 739] on icon at bounding box center [581, 735] width 18 height 18
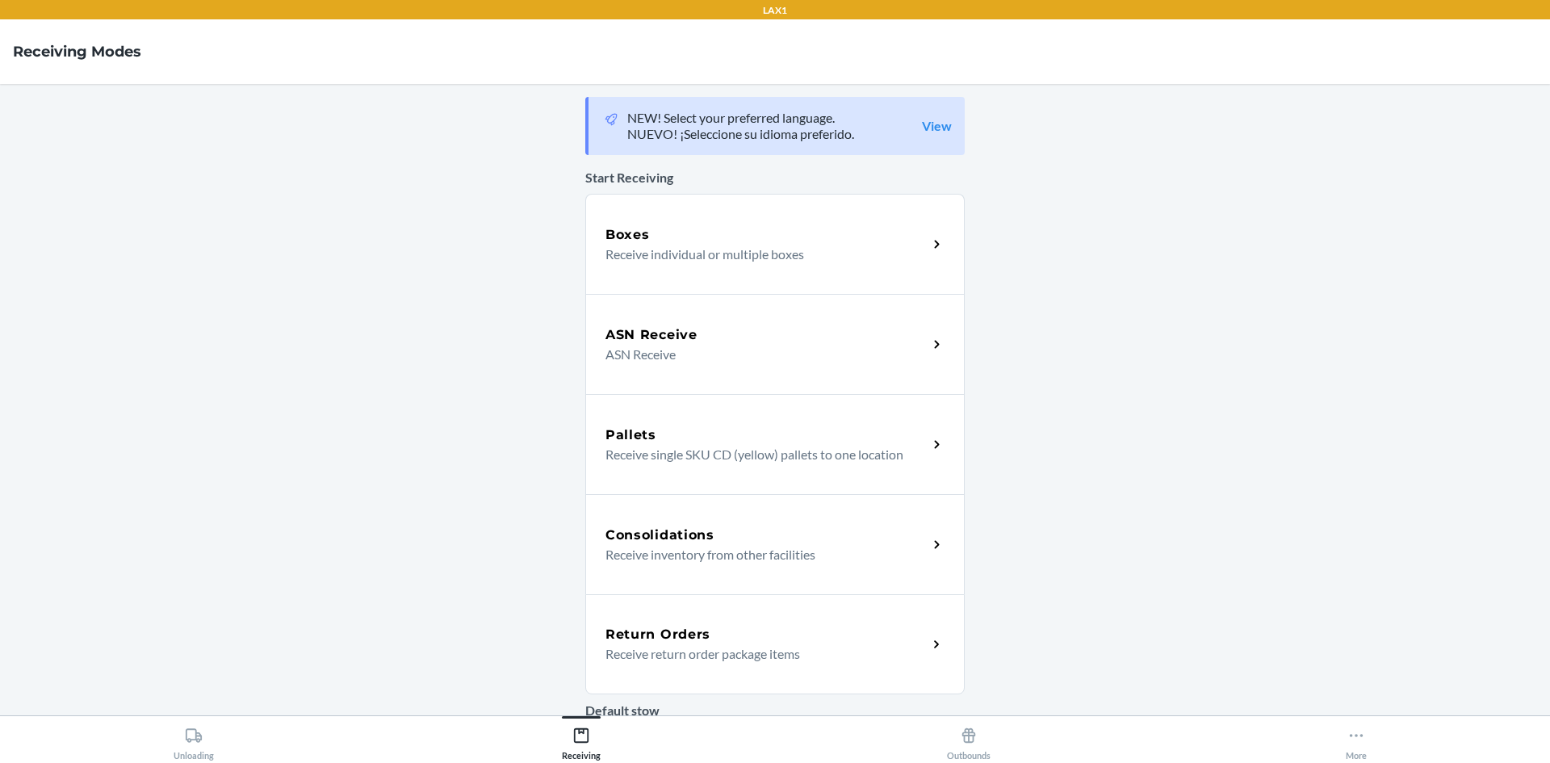
click at [676, 627] on h5 "Return Orders" at bounding box center [657, 634] width 105 height 19
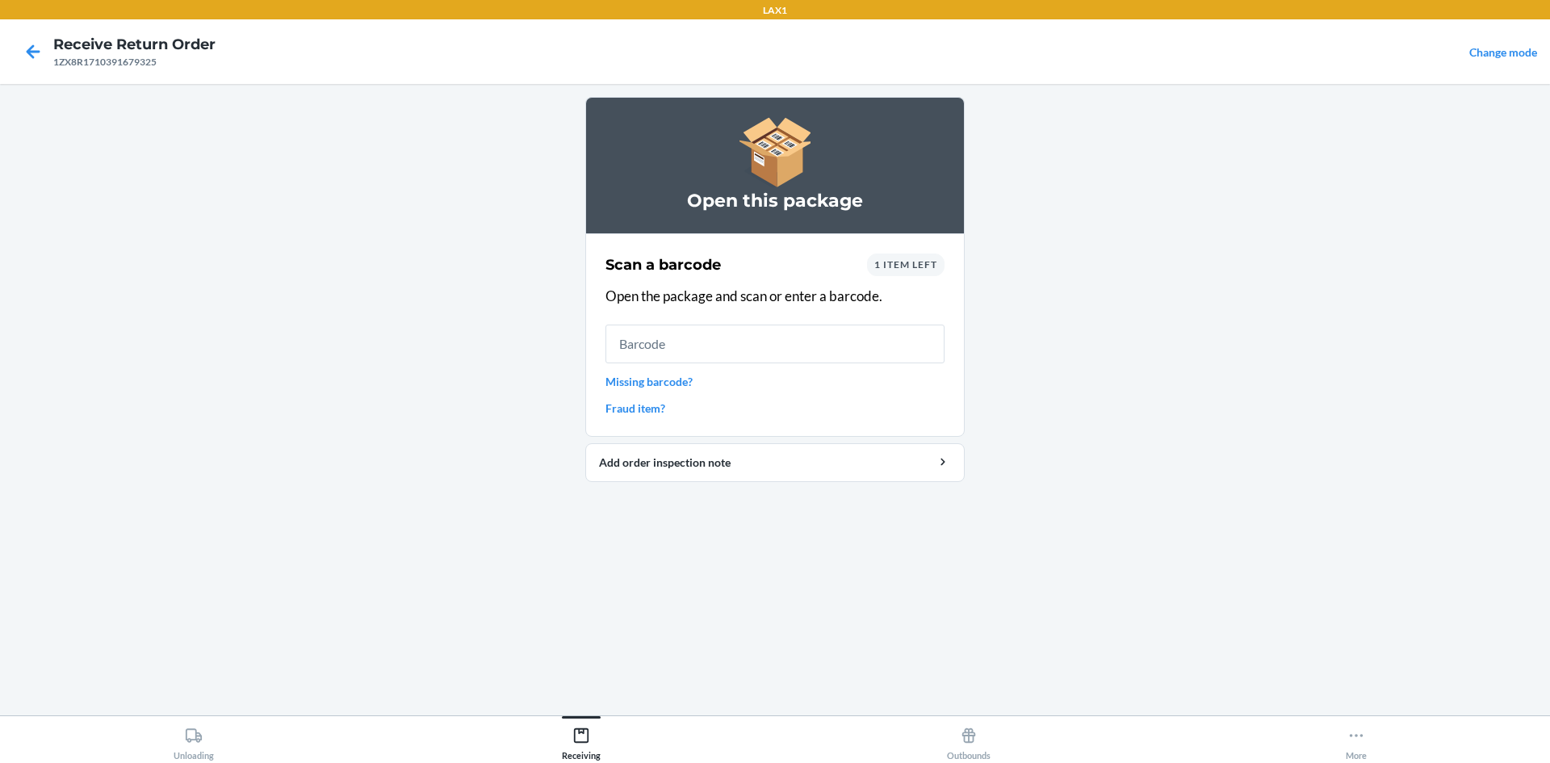
click at [684, 383] on link "Missing barcode?" at bounding box center [774, 381] width 339 height 17
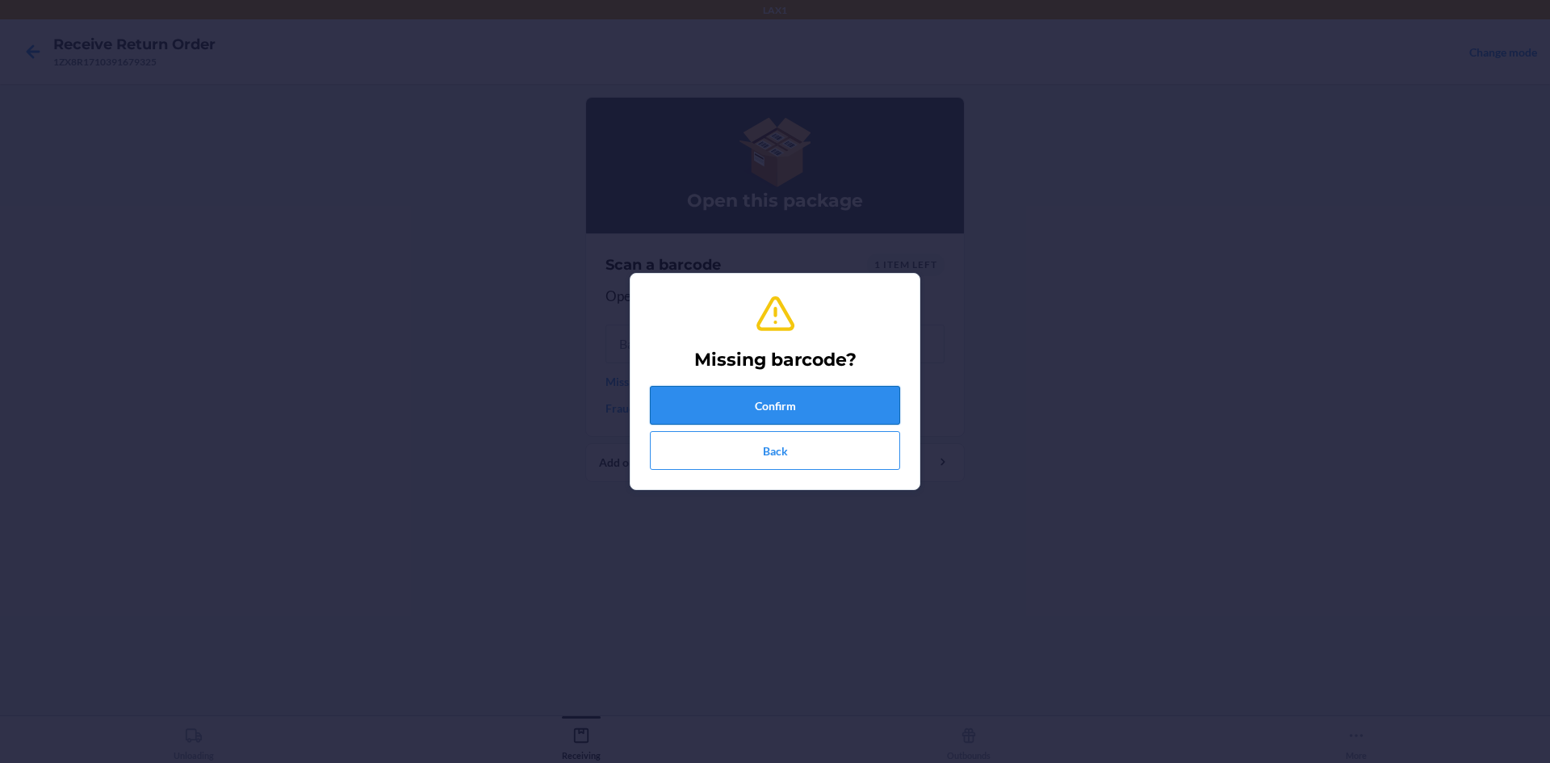
click at [755, 406] on button "Confirm" at bounding box center [775, 405] width 250 height 39
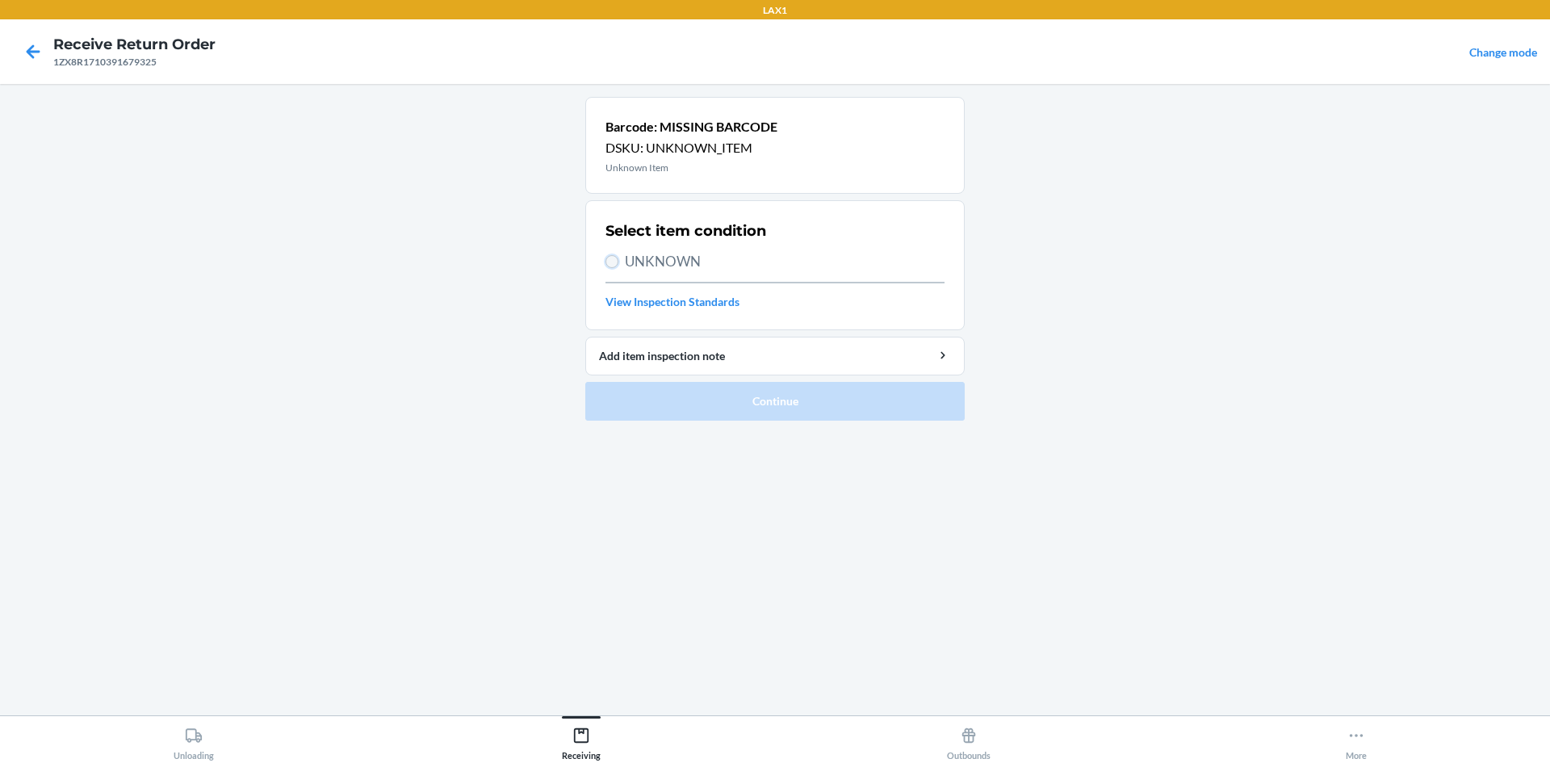
click at [610, 262] on input "UNKNOWN" at bounding box center [611, 261] width 13 height 13
radio input "true"
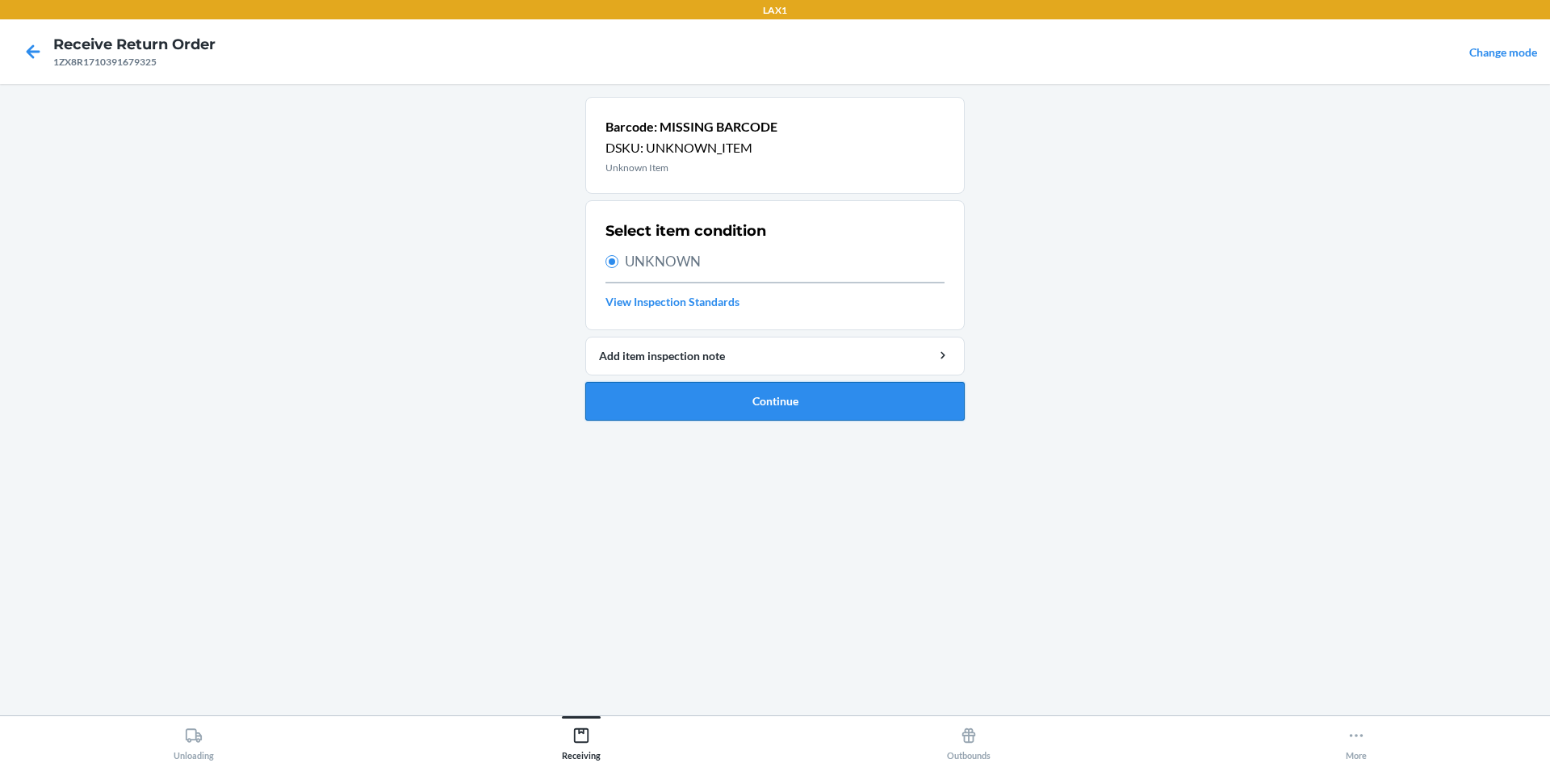
click at [671, 399] on button "Continue" at bounding box center [774, 401] width 379 height 39
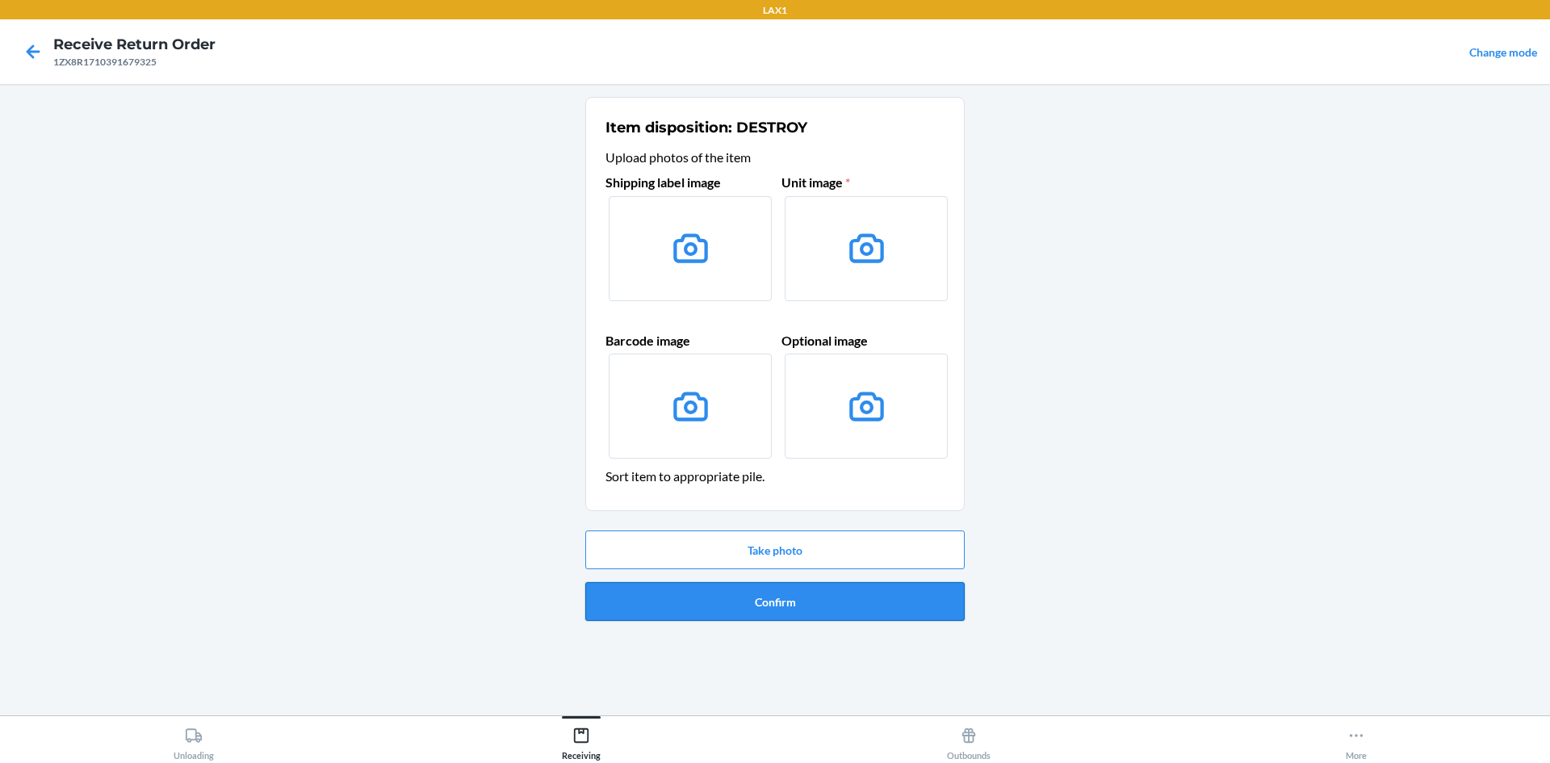
click at [723, 607] on button "Confirm" at bounding box center [774, 601] width 379 height 39
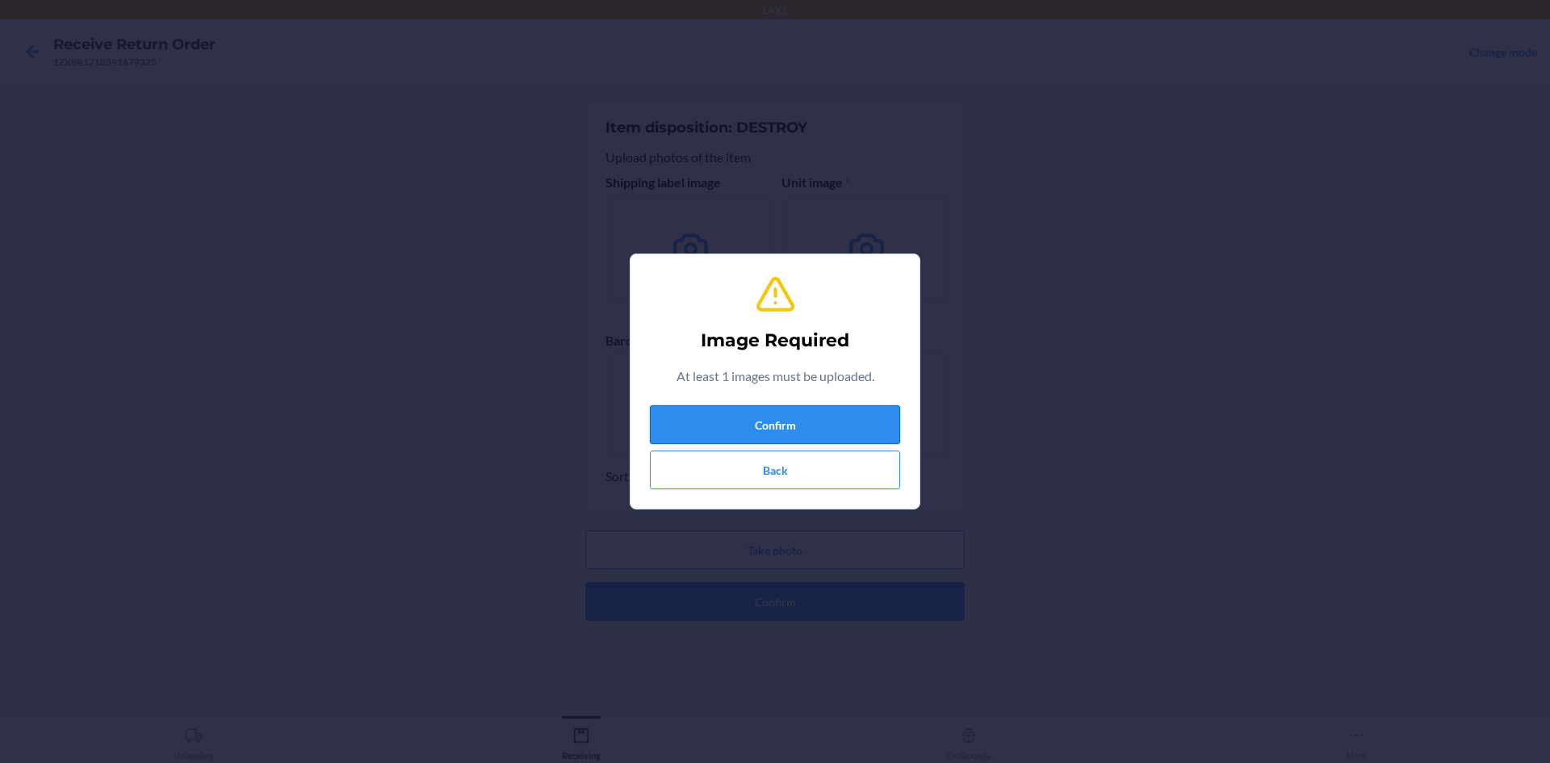
click at [789, 423] on button "Confirm" at bounding box center [775, 424] width 250 height 39
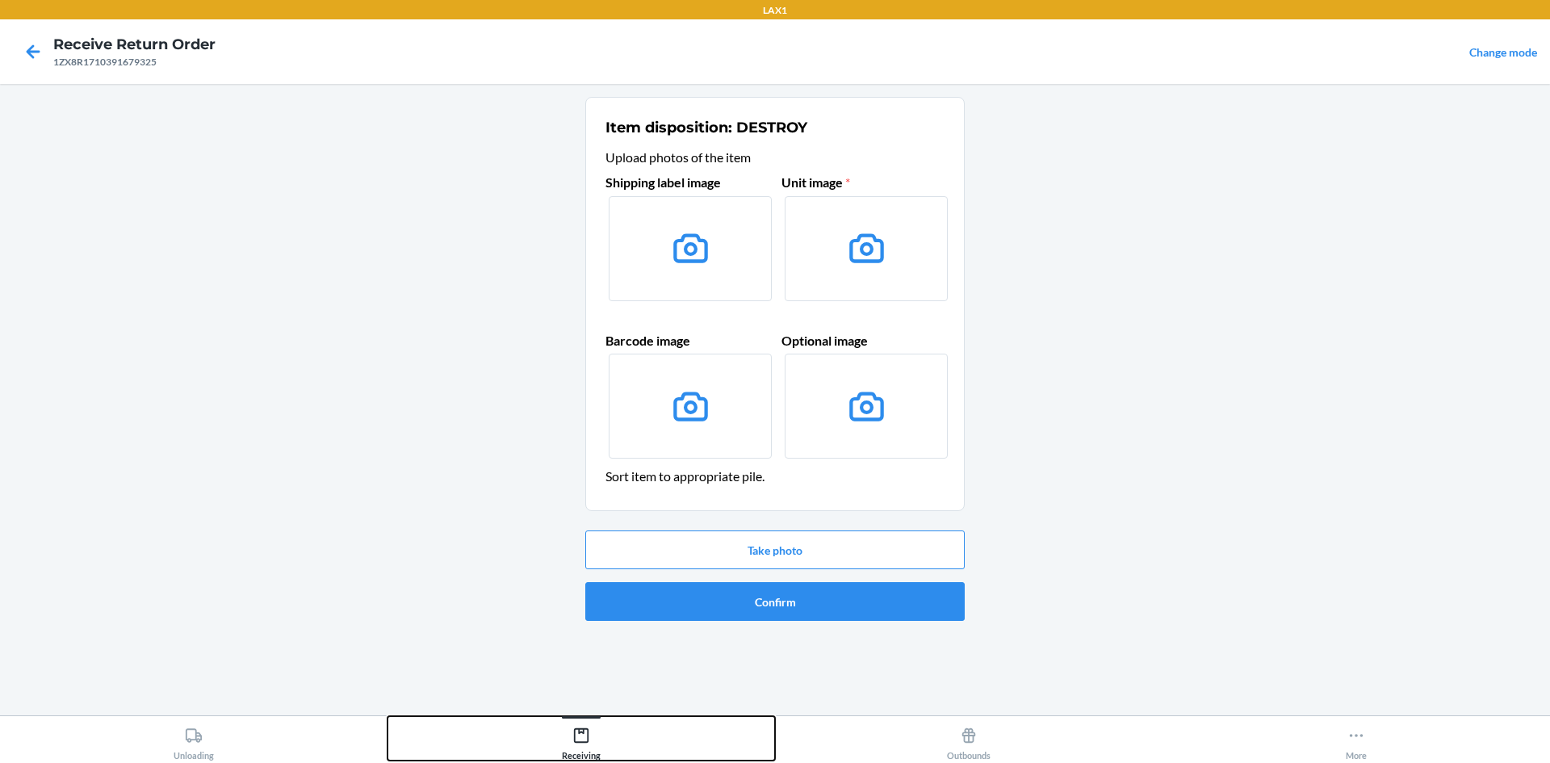
click at [583, 747] on div "Receiving" at bounding box center [581, 740] width 39 height 40
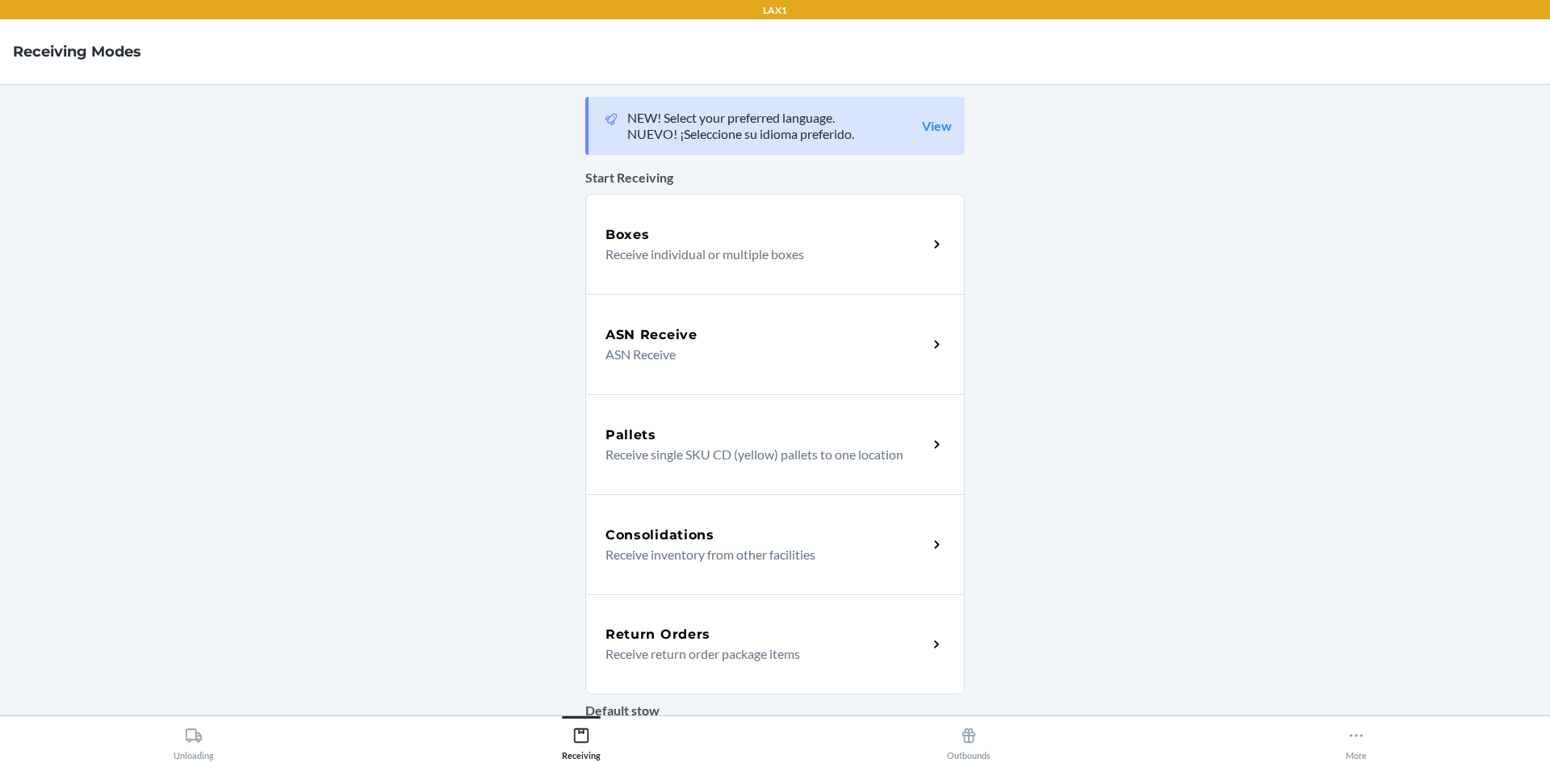
click at [659, 653] on p "Receive return order package items" at bounding box center [759, 653] width 309 height 19
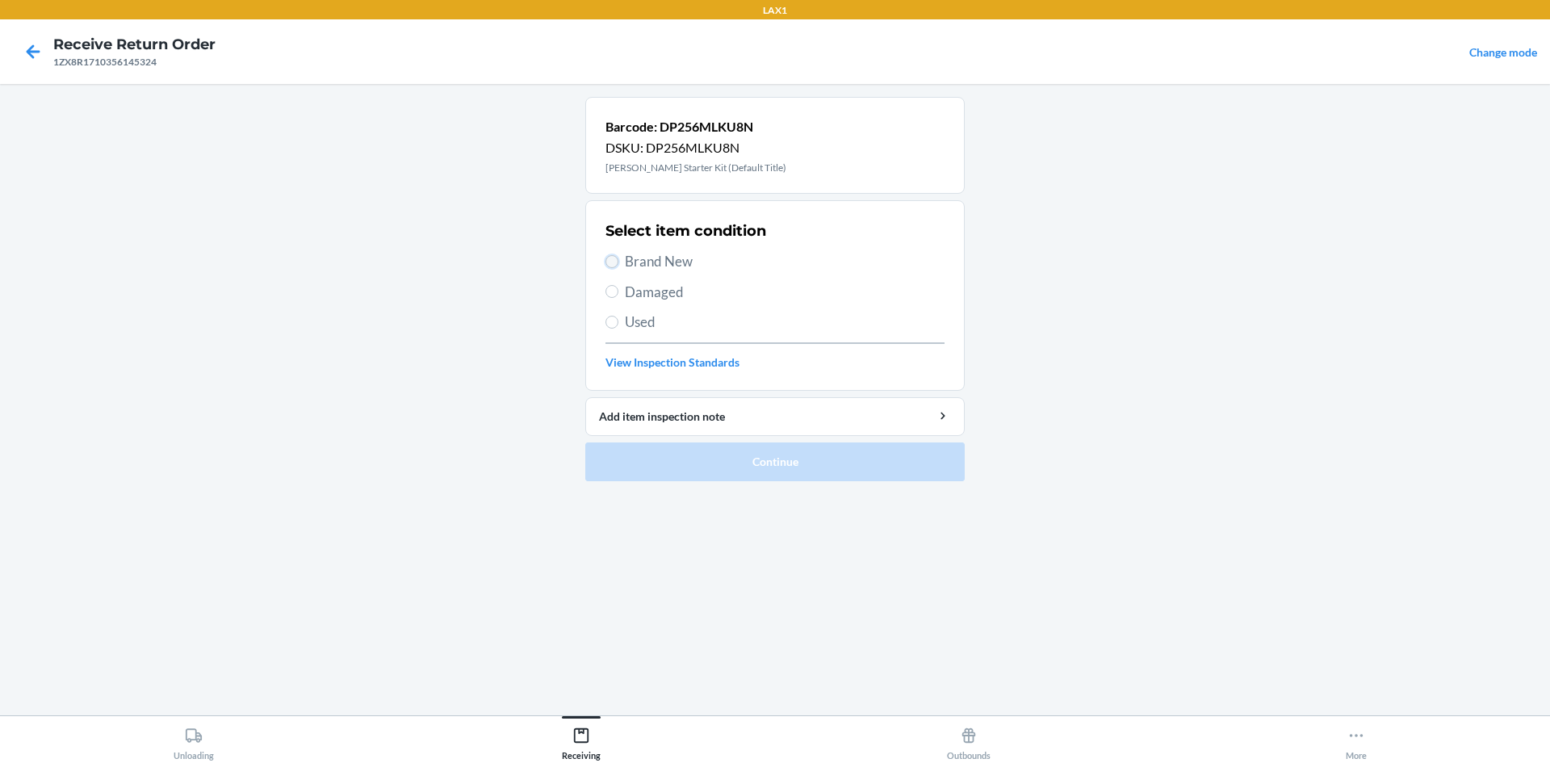
click at [614, 259] on input "Brand New" at bounding box center [611, 261] width 13 height 13
radio input "true"
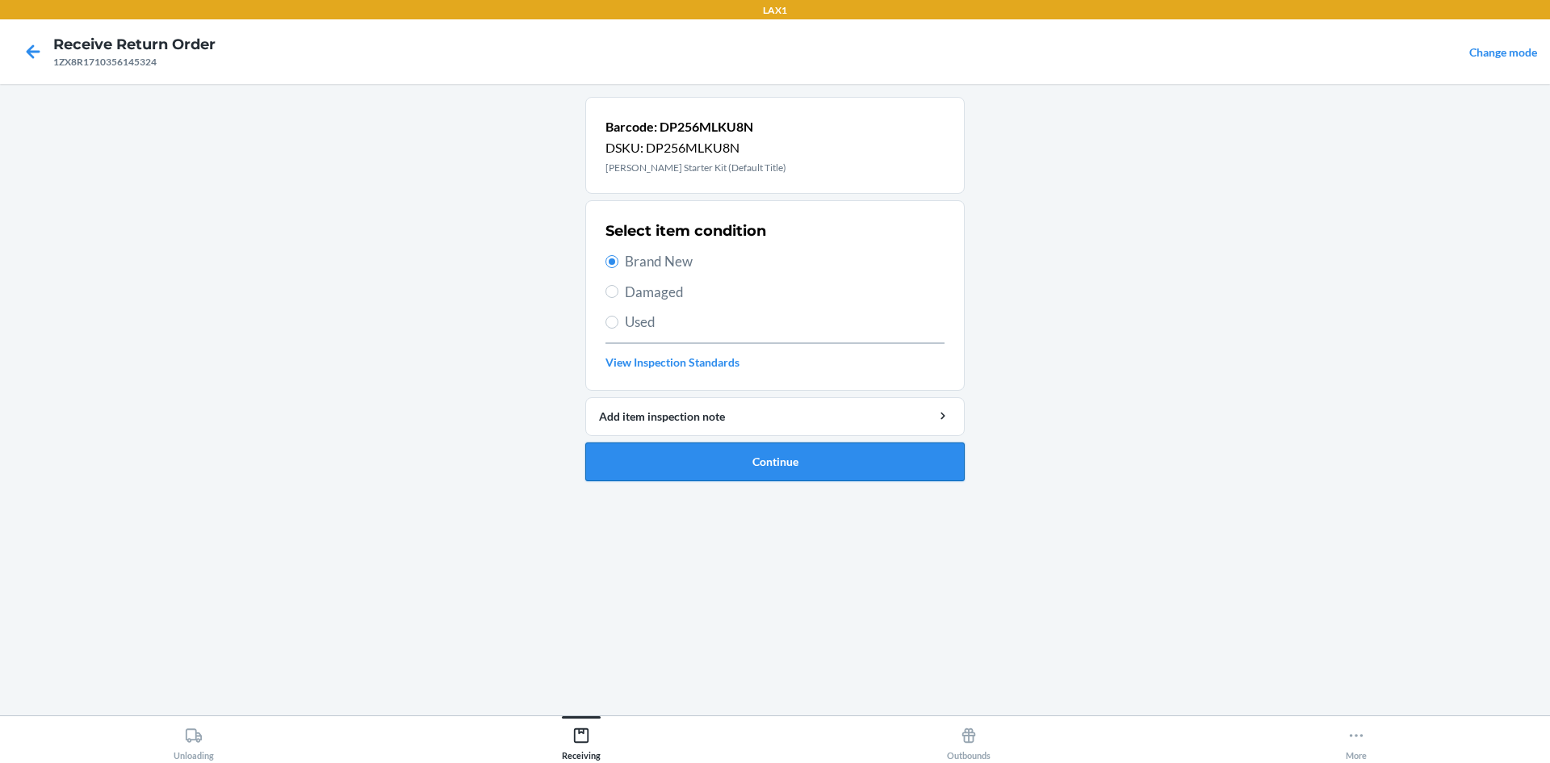
click at [671, 456] on button "Continue" at bounding box center [774, 461] width 379 height 39
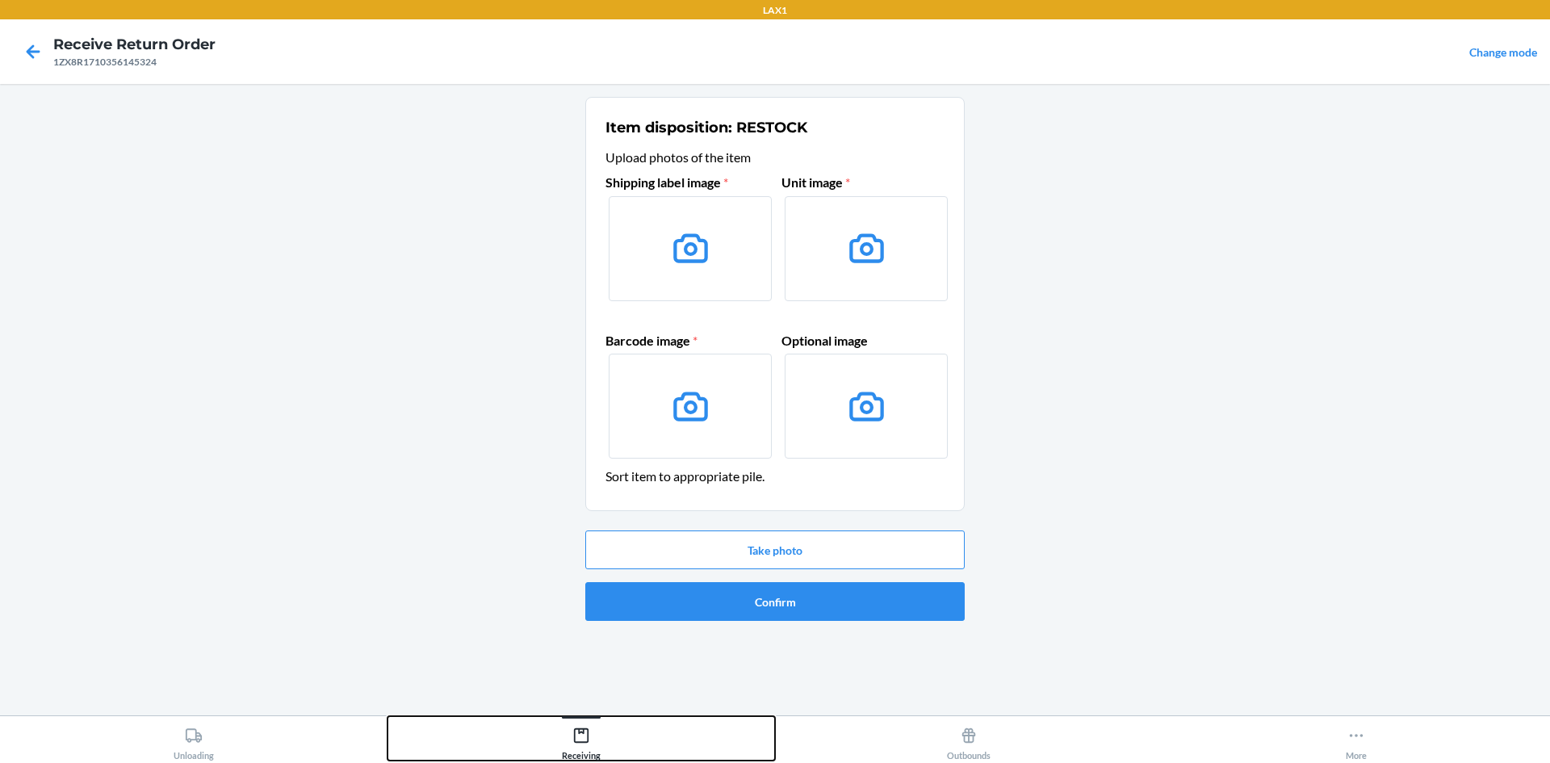
click at [566, 739] on div "Receiving" at bounding box center [581, 740] width 39 height 40
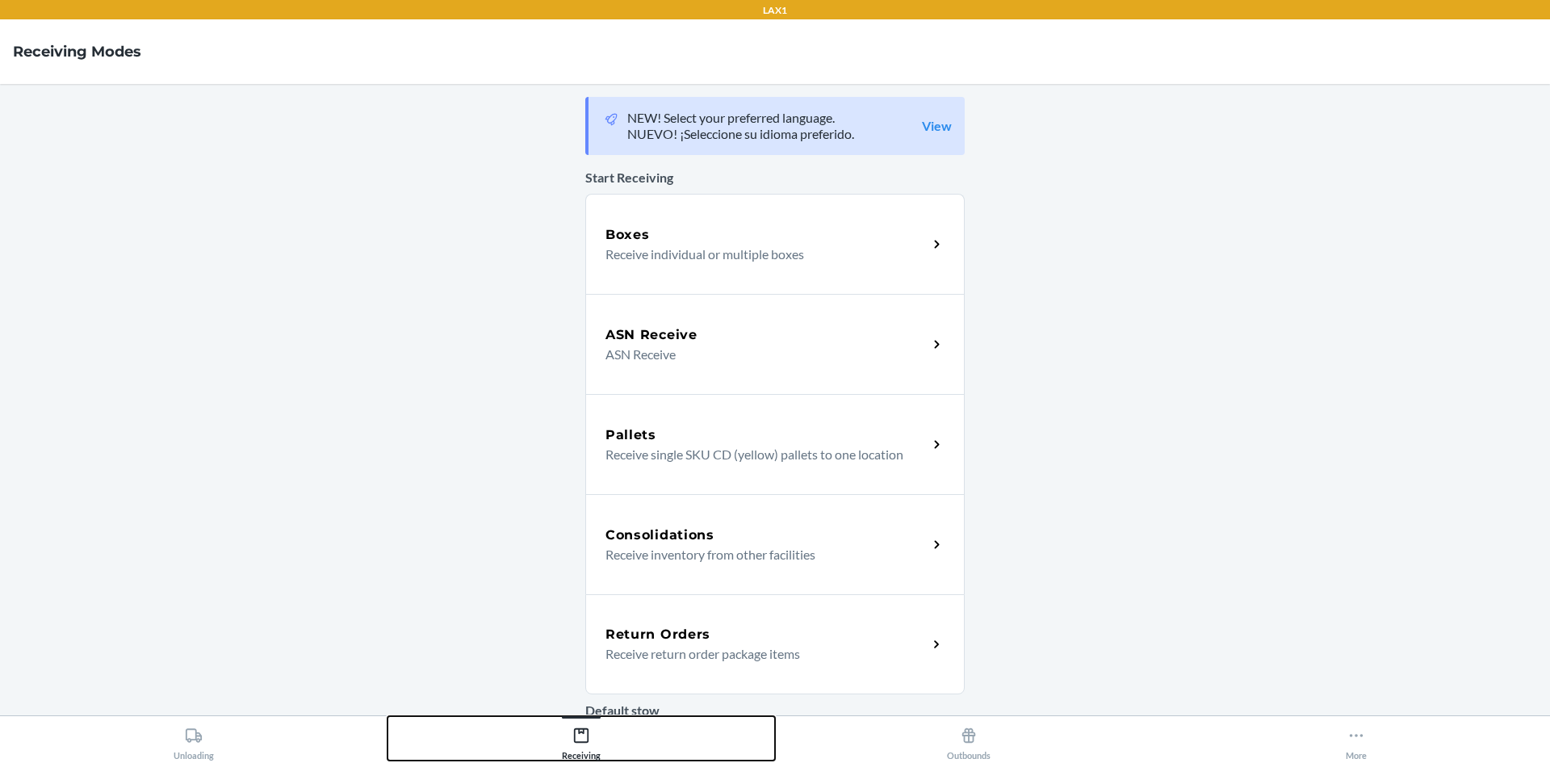
click at [566, 739] on div "Receiving" at bounding box center [581, 740] width 39 height 40
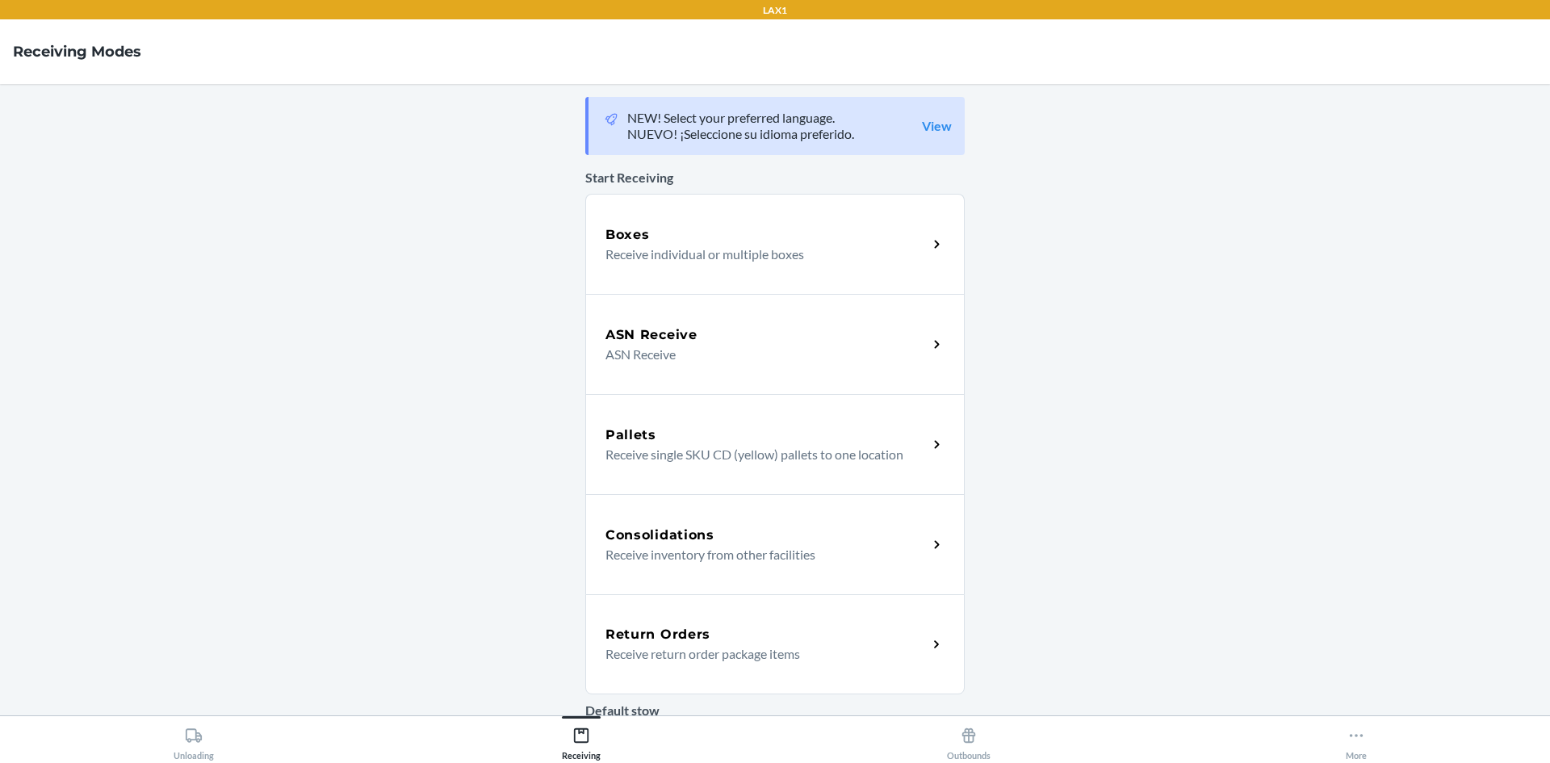
click at [698, 663] on p "Receive return order package items" at bounding box center [759, 653] width 309 height 19
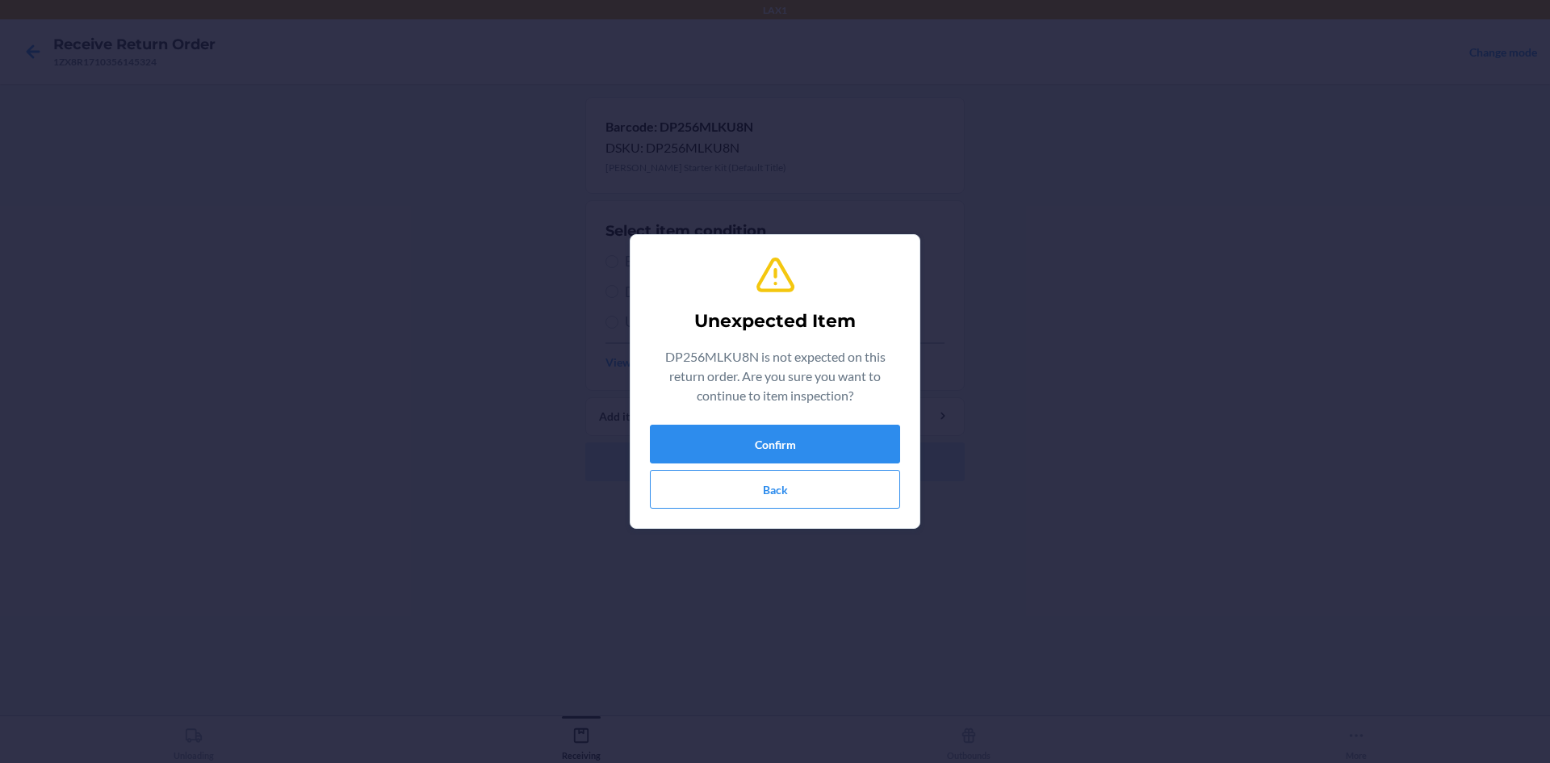
click at [429, 581] on div "Unexpected Item DP256MLKU8N is not expected on this return order. Are you sure …" at bounding box center [775, 381] width 1550 height 763
click at [792, 488] on button "Back" at bounding box center [775, 489] width 250 height 39
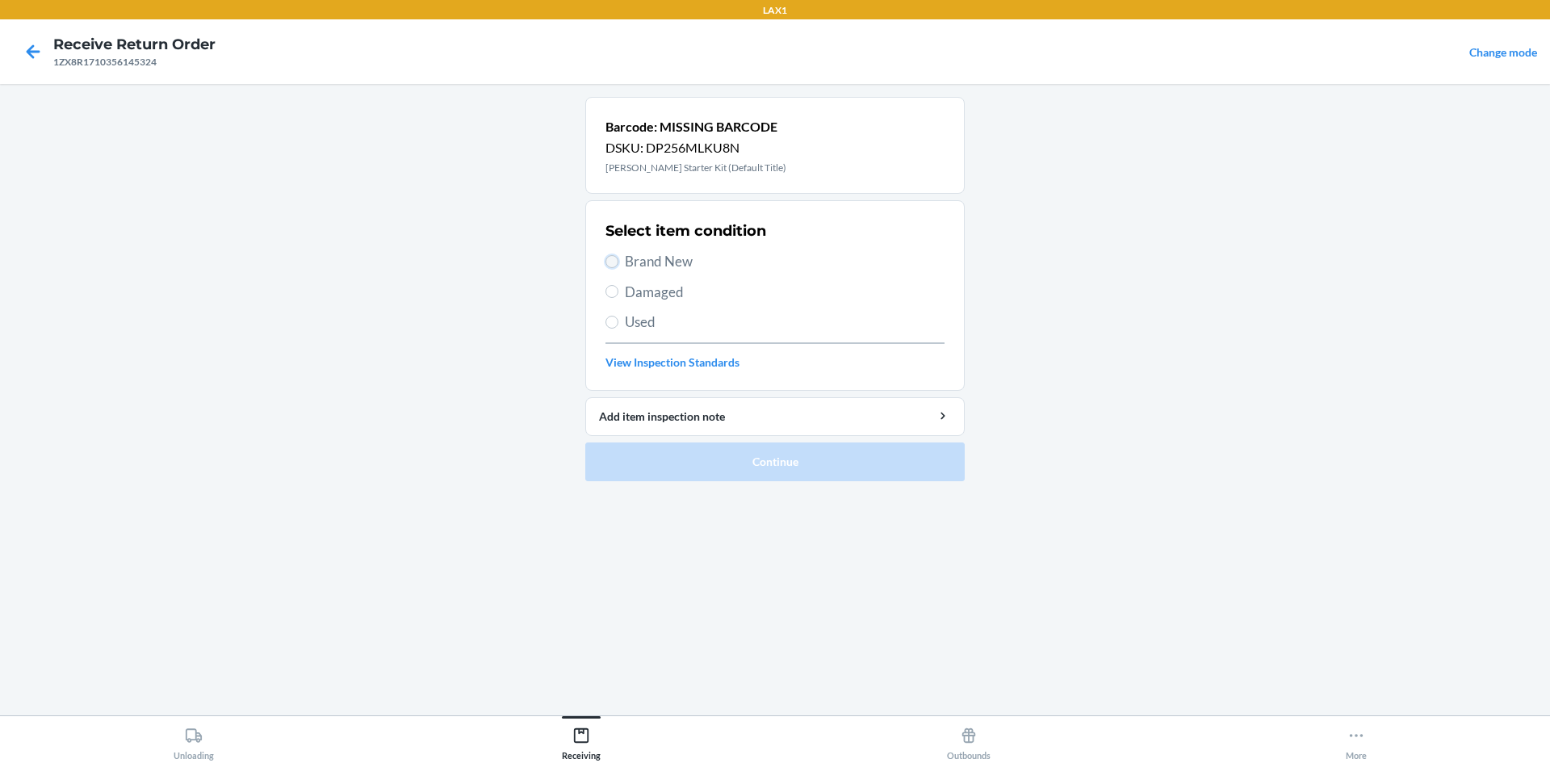
click at [610, 262] on input "Brand New" at bounding box center [611, 261] width 13 height 13
radio input "true"
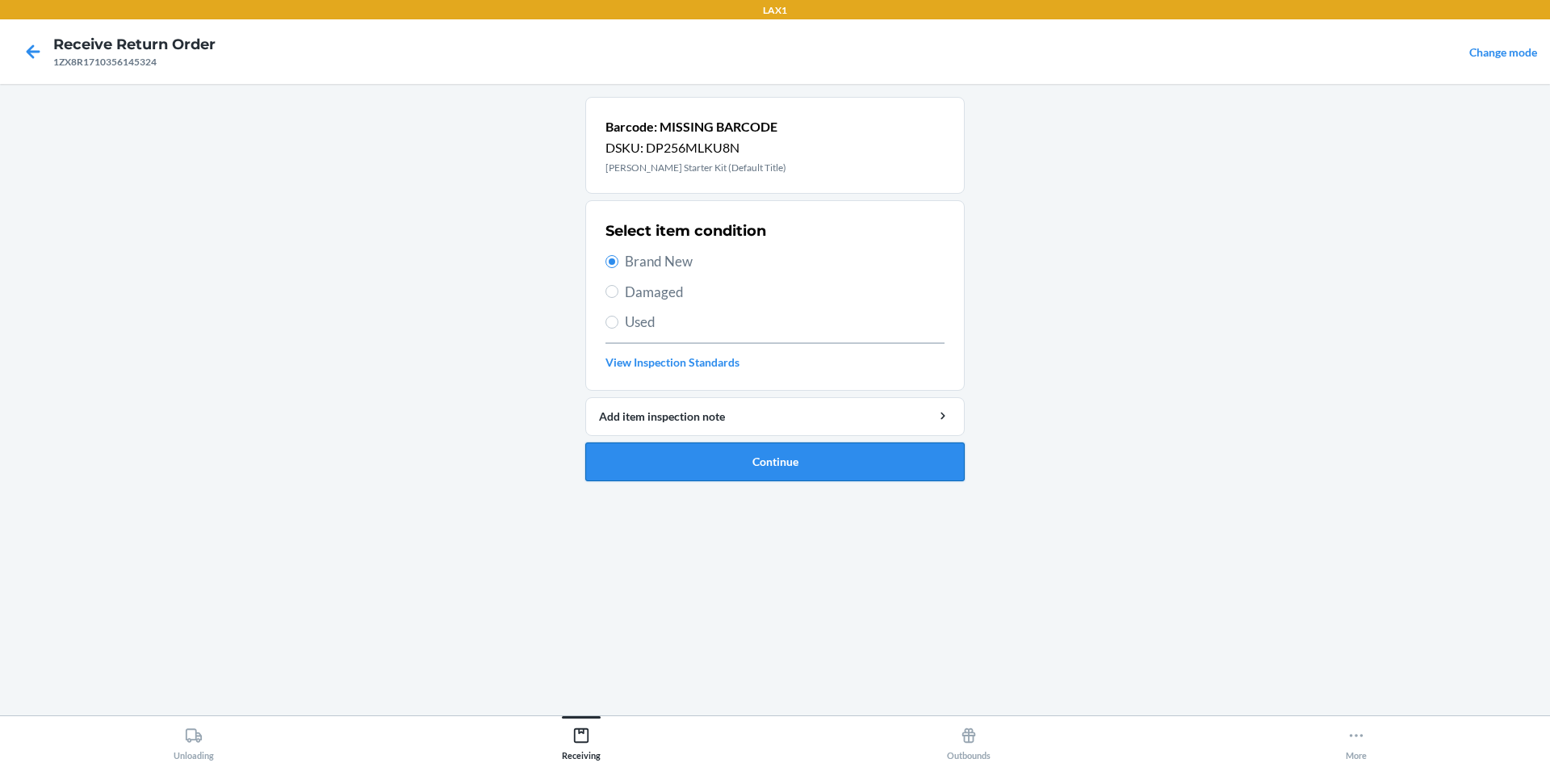
click at [755, 458] on button "Continue" at bounding box center [774, 461] width 379 height 39
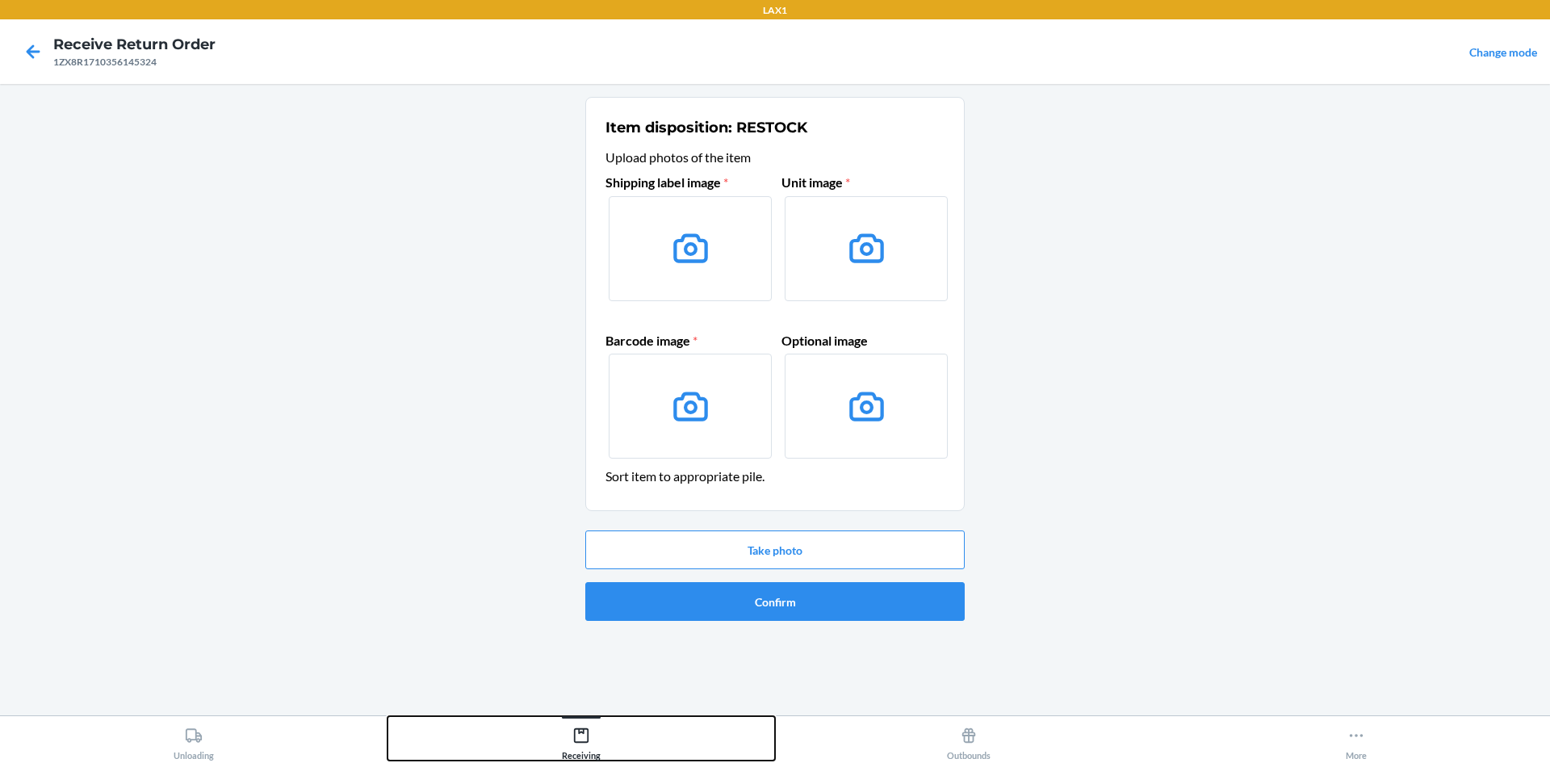
click at [571, 747] on div "Receiving" at bounding box center [581, 740] width 39 height 40
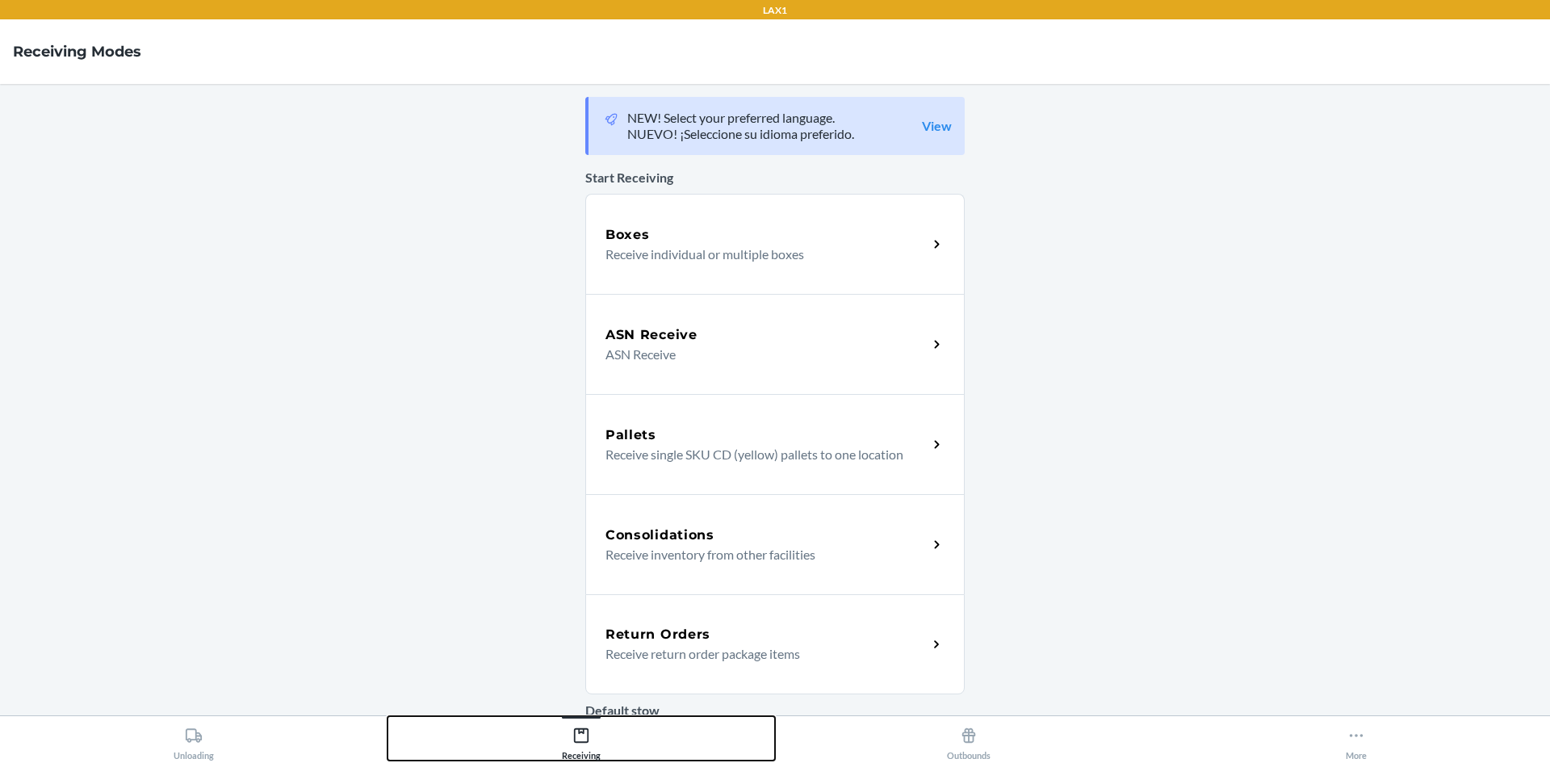
click at [571, 747] on div "Receiving" at bounding box center [581, 740] width 39 height 40
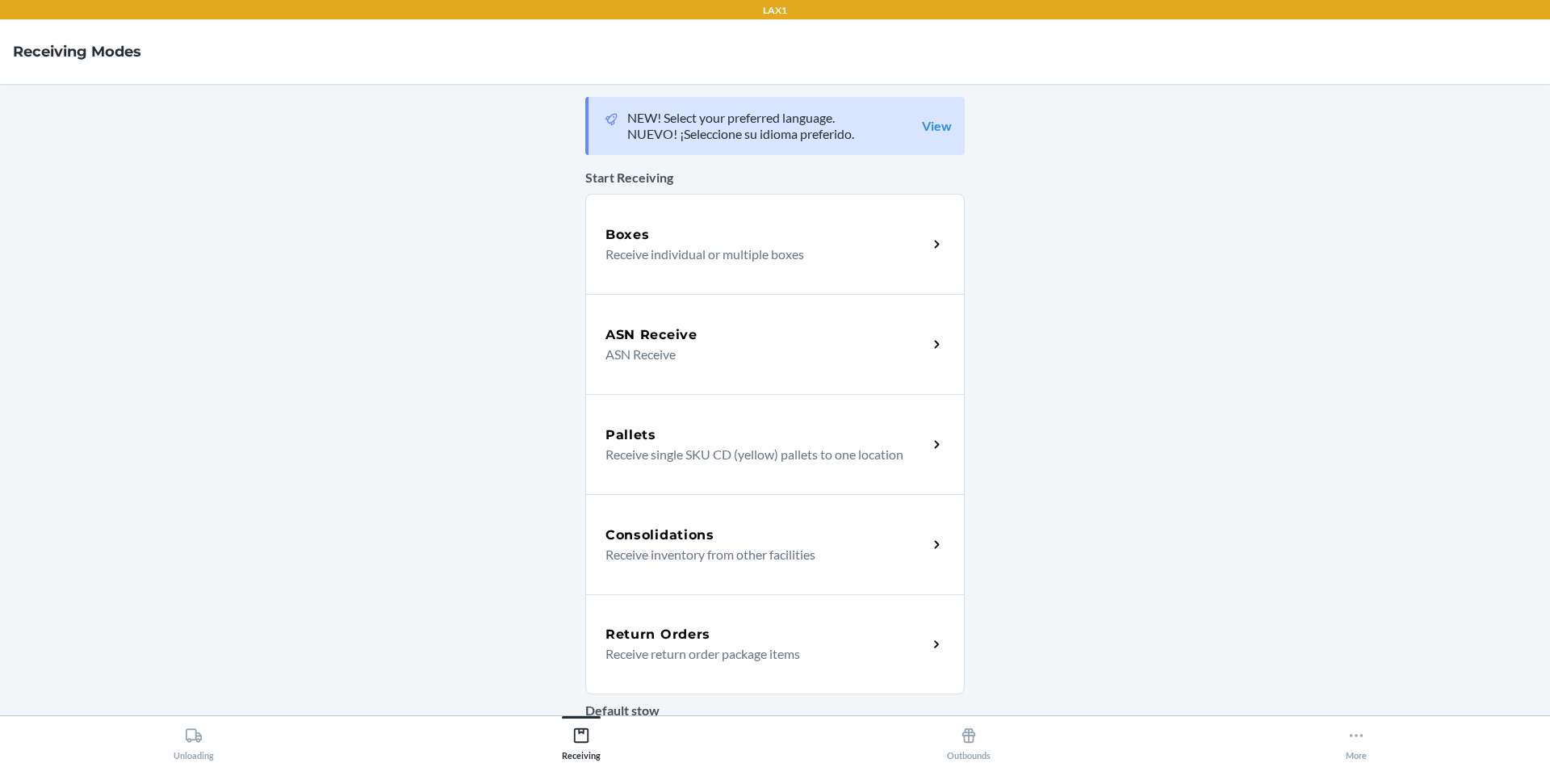
click at [772, 664] on div "Return Orders Receive return order package items" at bounding box center [774, 644] width 379 height 100
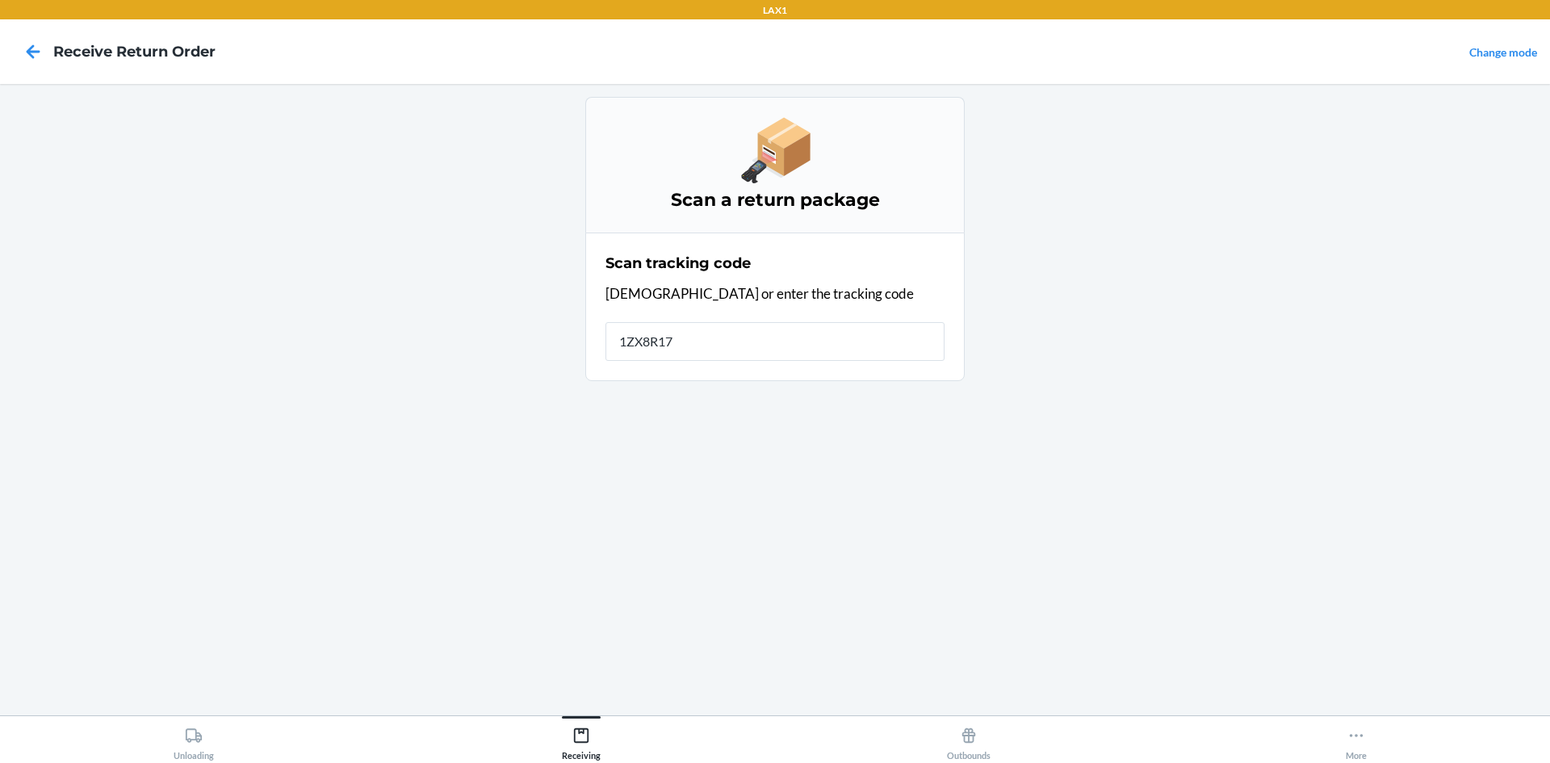
type input "1ZX8R171"
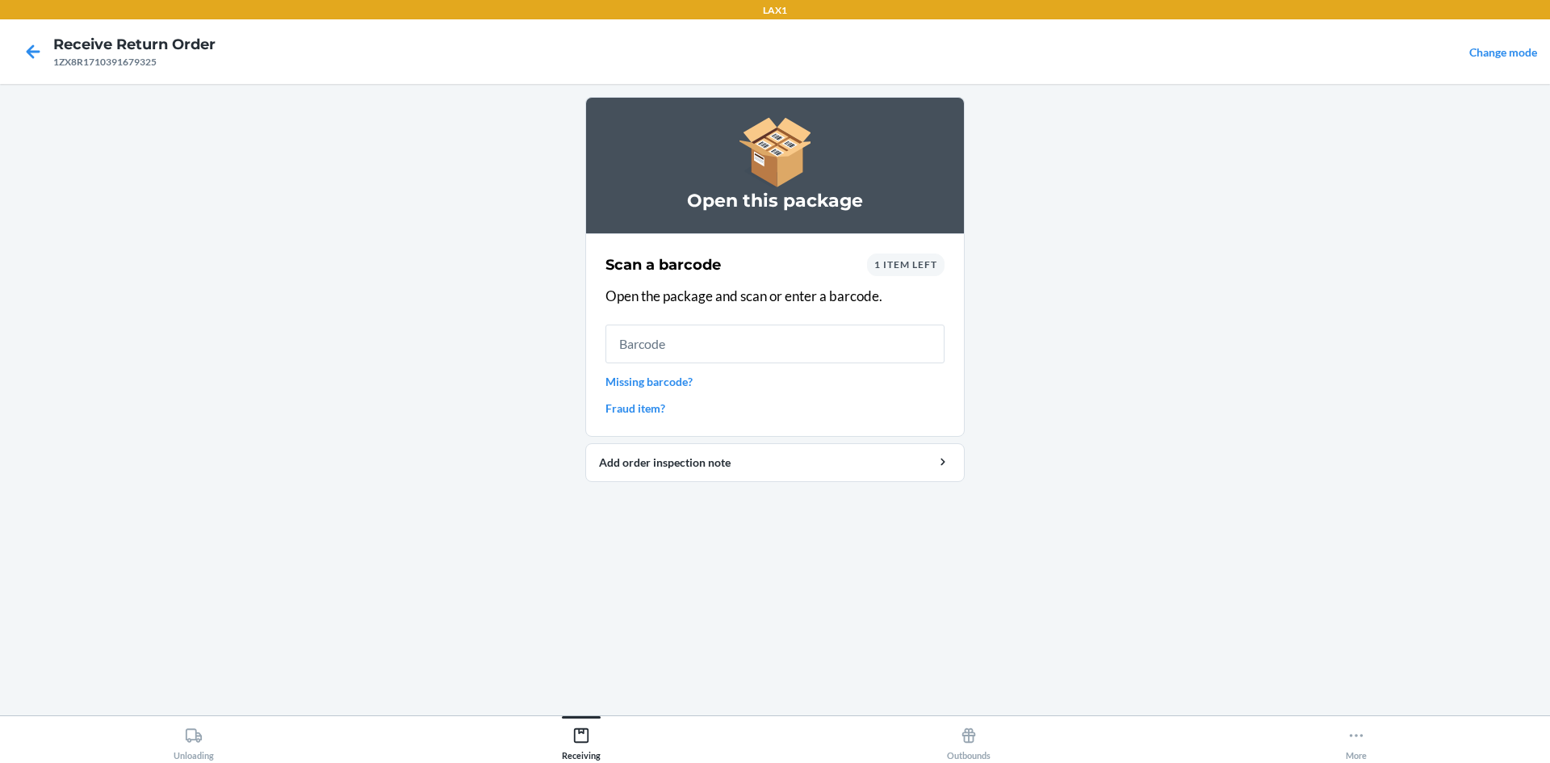
click at [653, 387] on link "Missing barcode?" at bounding box center [774, 381] width 339 height 17
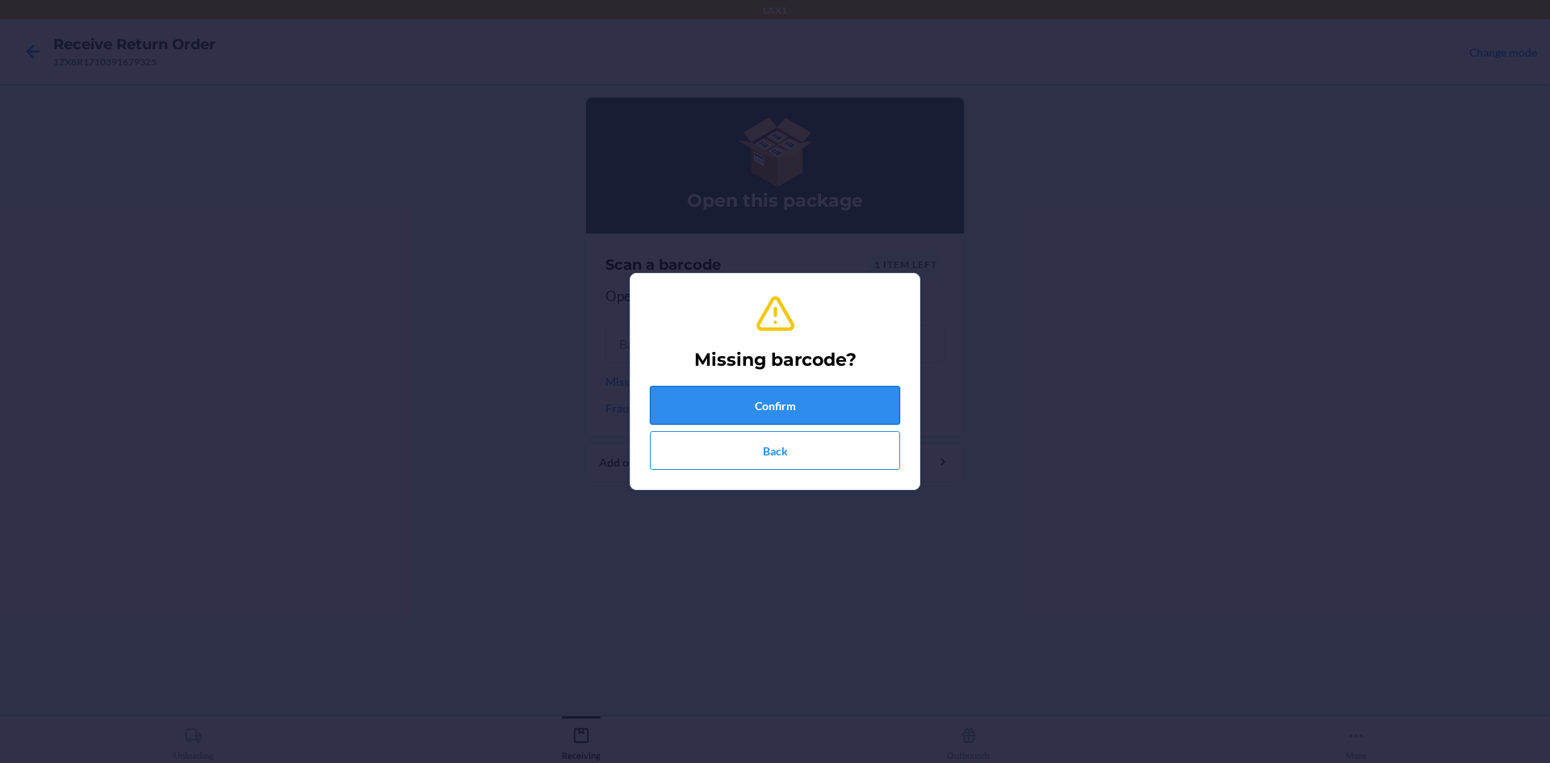
click at [801, 410] on button "Confirm" at bounding box center [775, 405] width 250 height 39
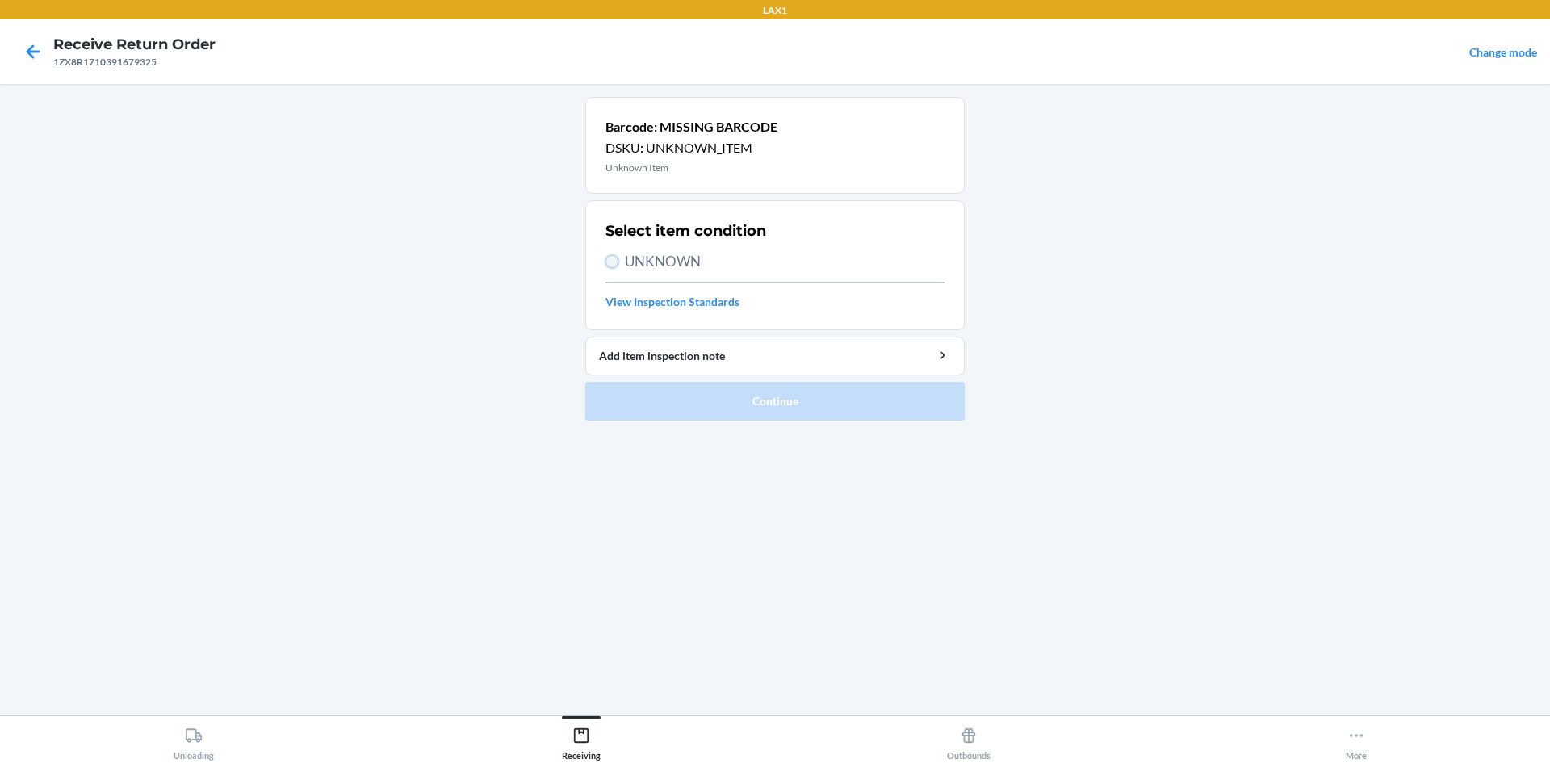
click at [611, 263] on input "UNKNOWN" at bounding box center [611, 261] width 13 height 13
radio input "true"
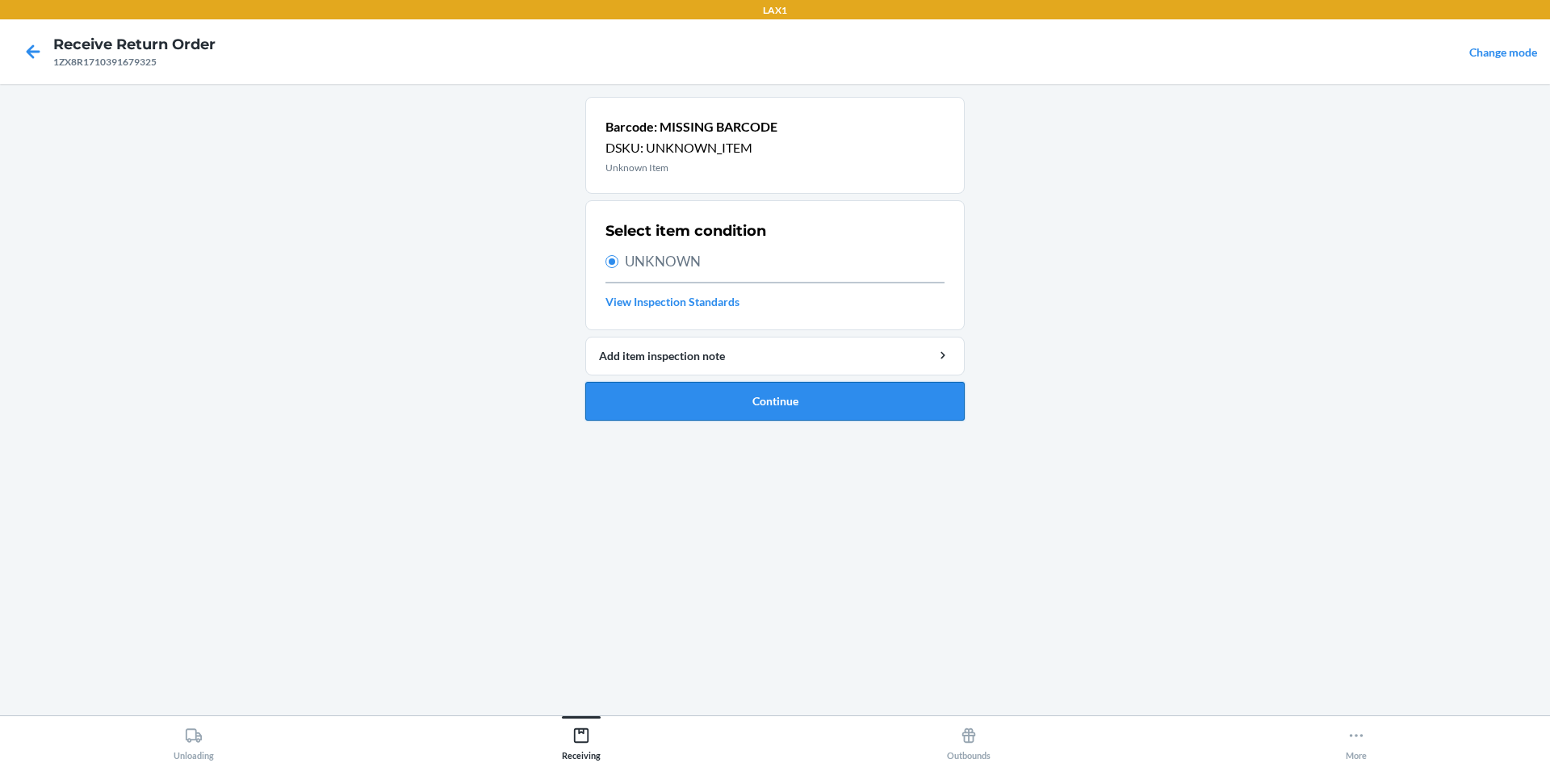
click at [647, 395] on button "Continue" at bounding box center [774, 401] width 379 height 39
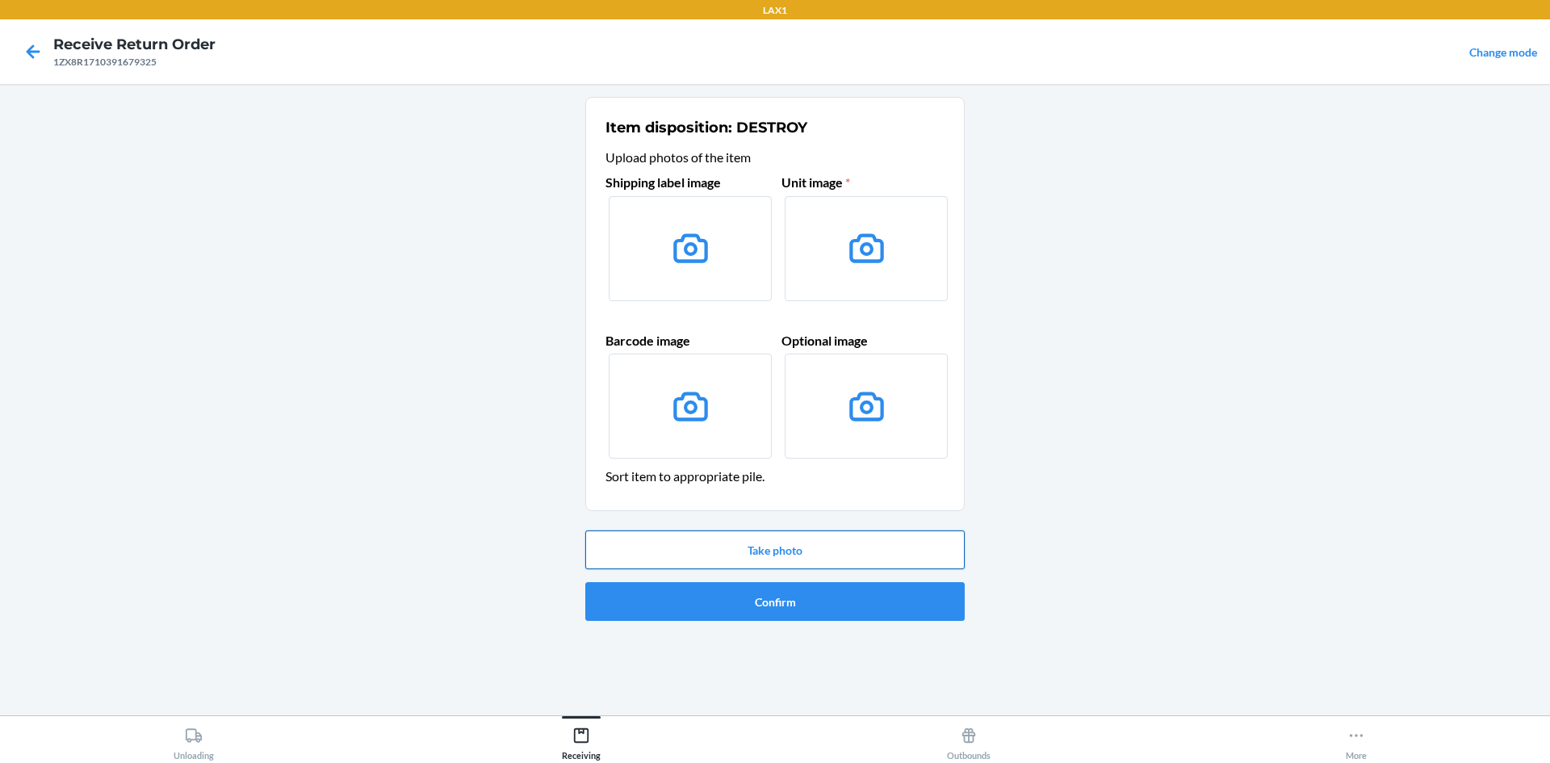
click at [753, 551] on button "Take photo" at bounding box center [774, 549] width 379 height 39
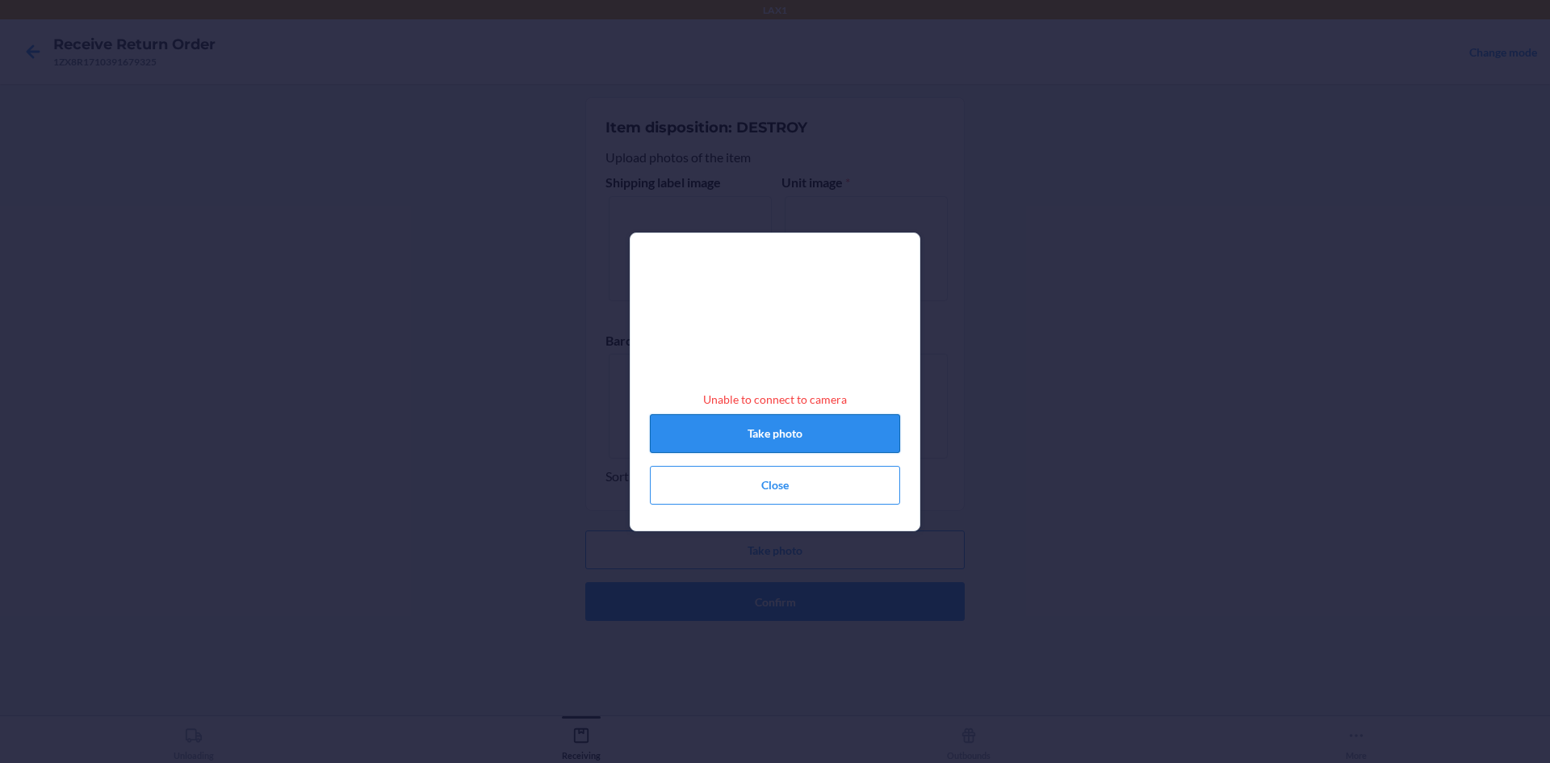
click at [746, 436] on button "Take photo" at bounding box center [775, 433] width 250 height 39
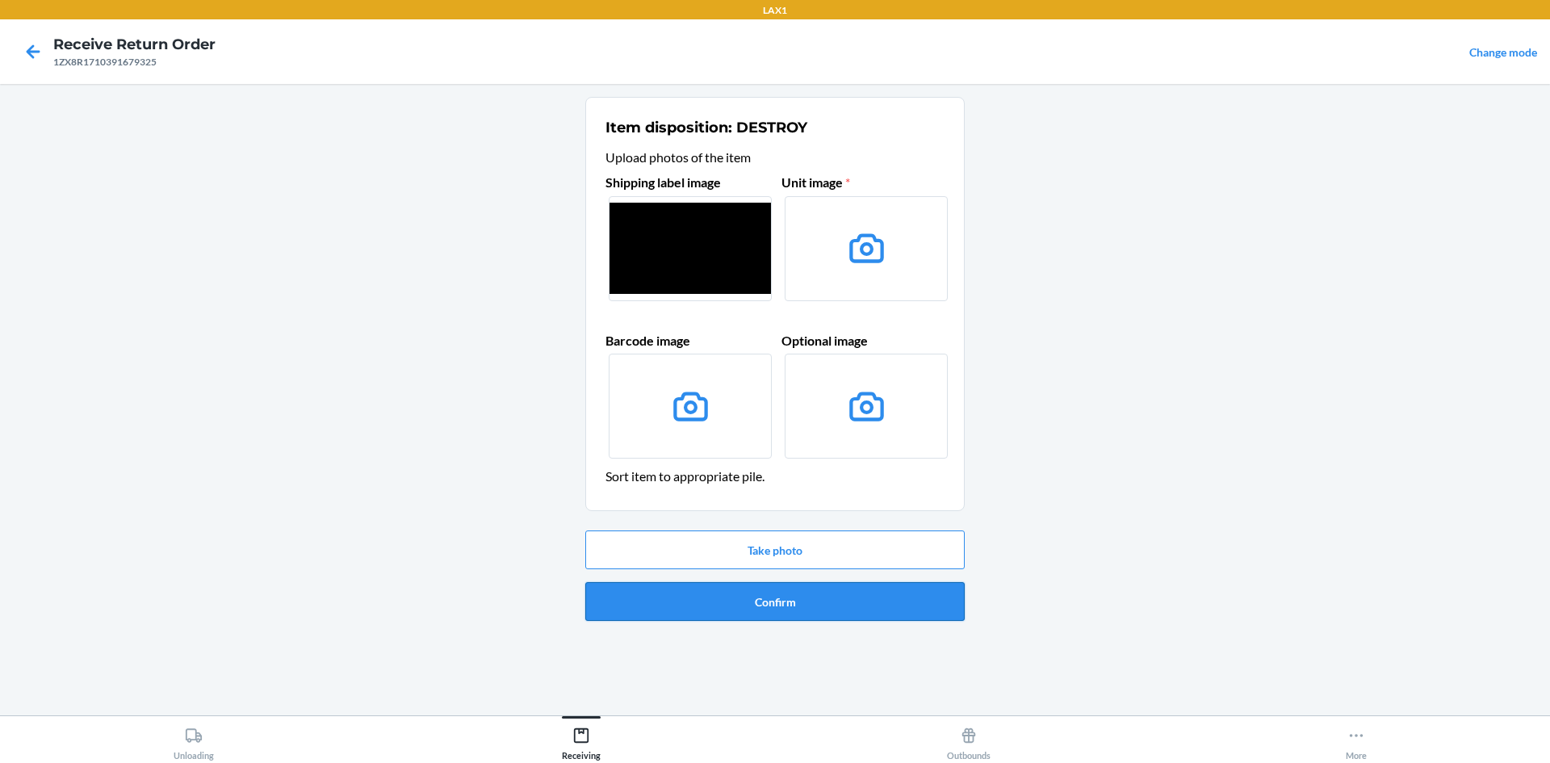
click at [810, 609] on button "Confirm" at bounding box center [774, 601] width 379 height 39
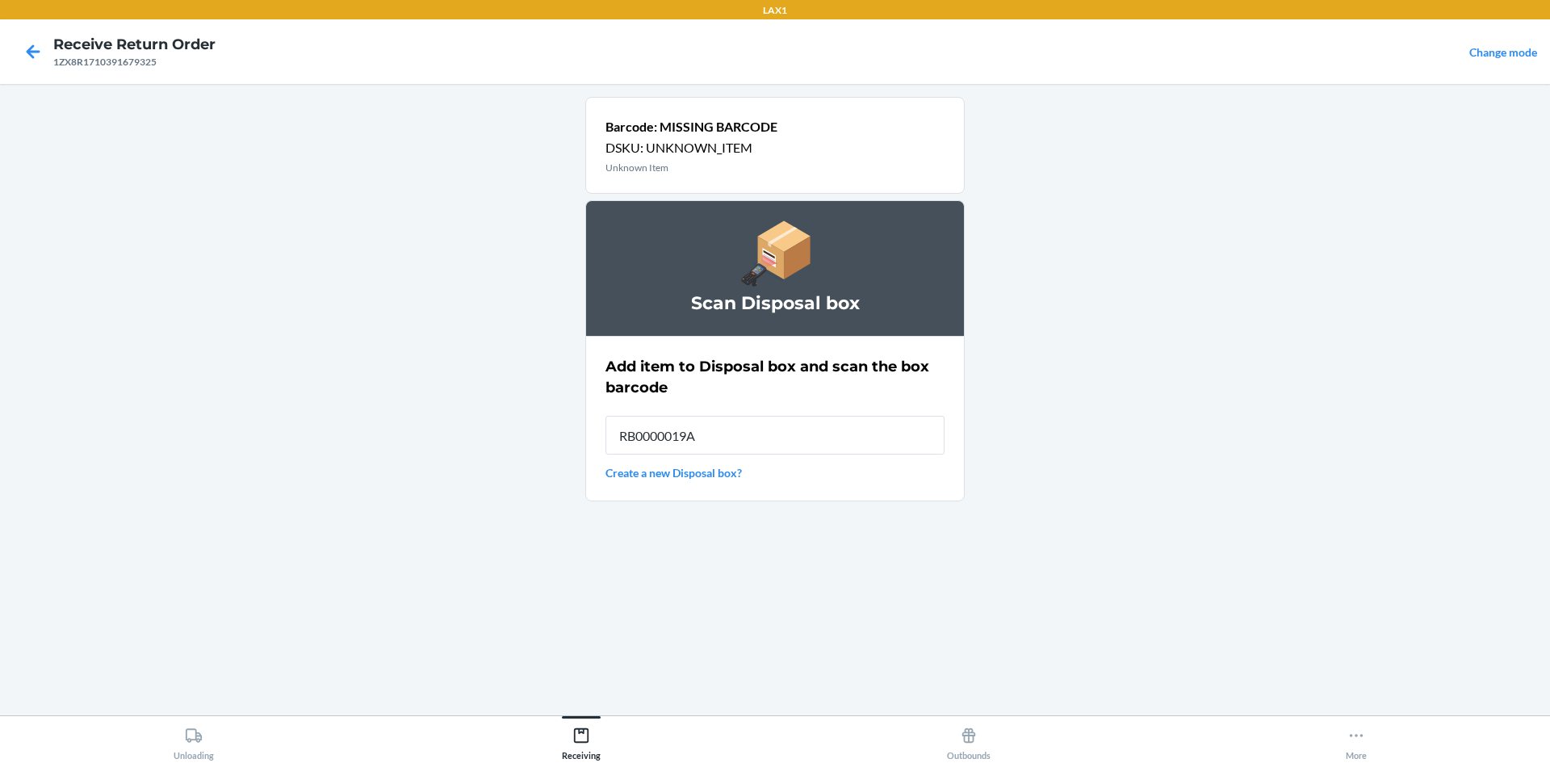
type input "RB0000019A4"
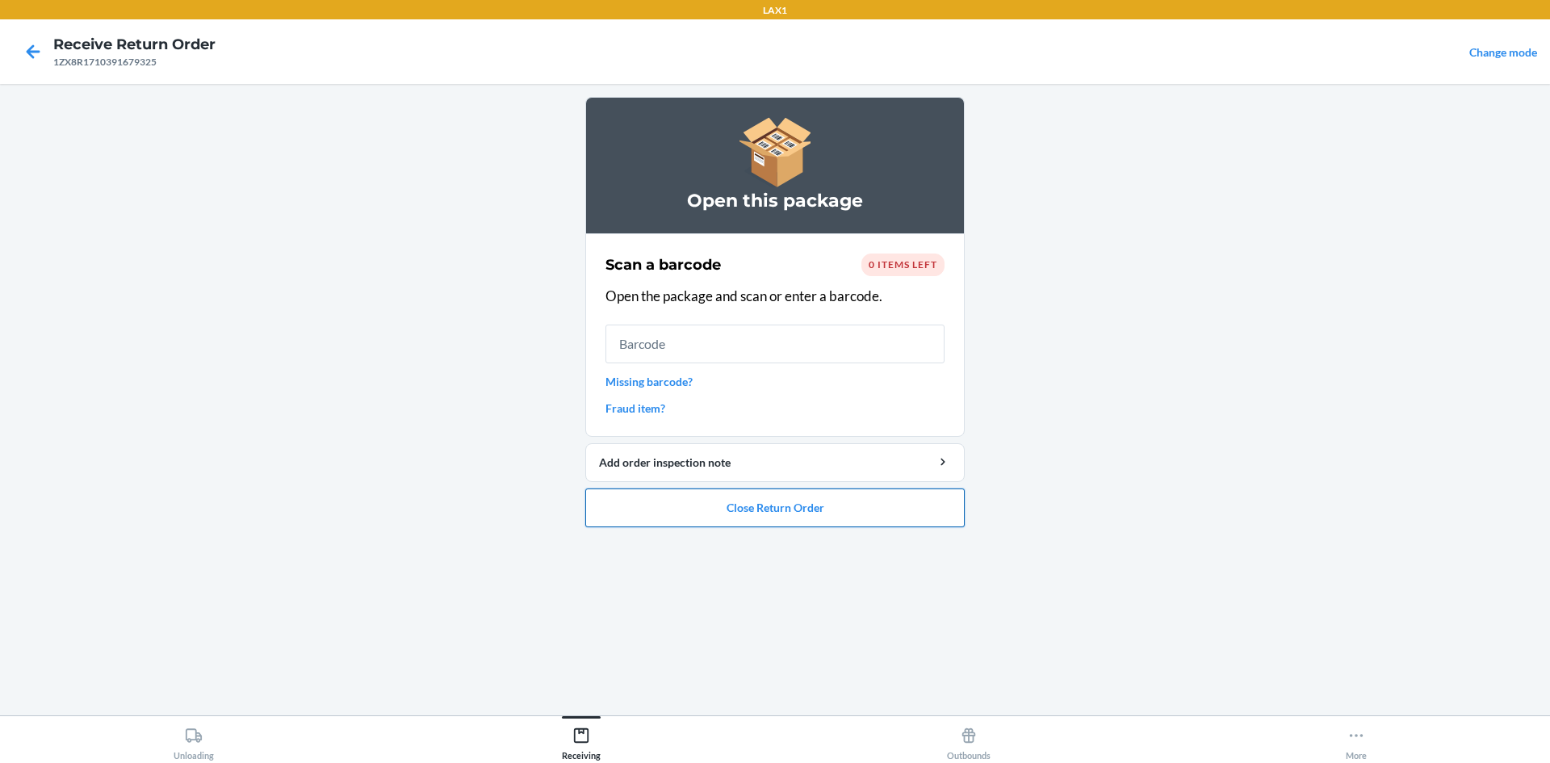
click at [822, 504] on button "Close Return Order" at bounding box center [774, 507] width 379 height 39
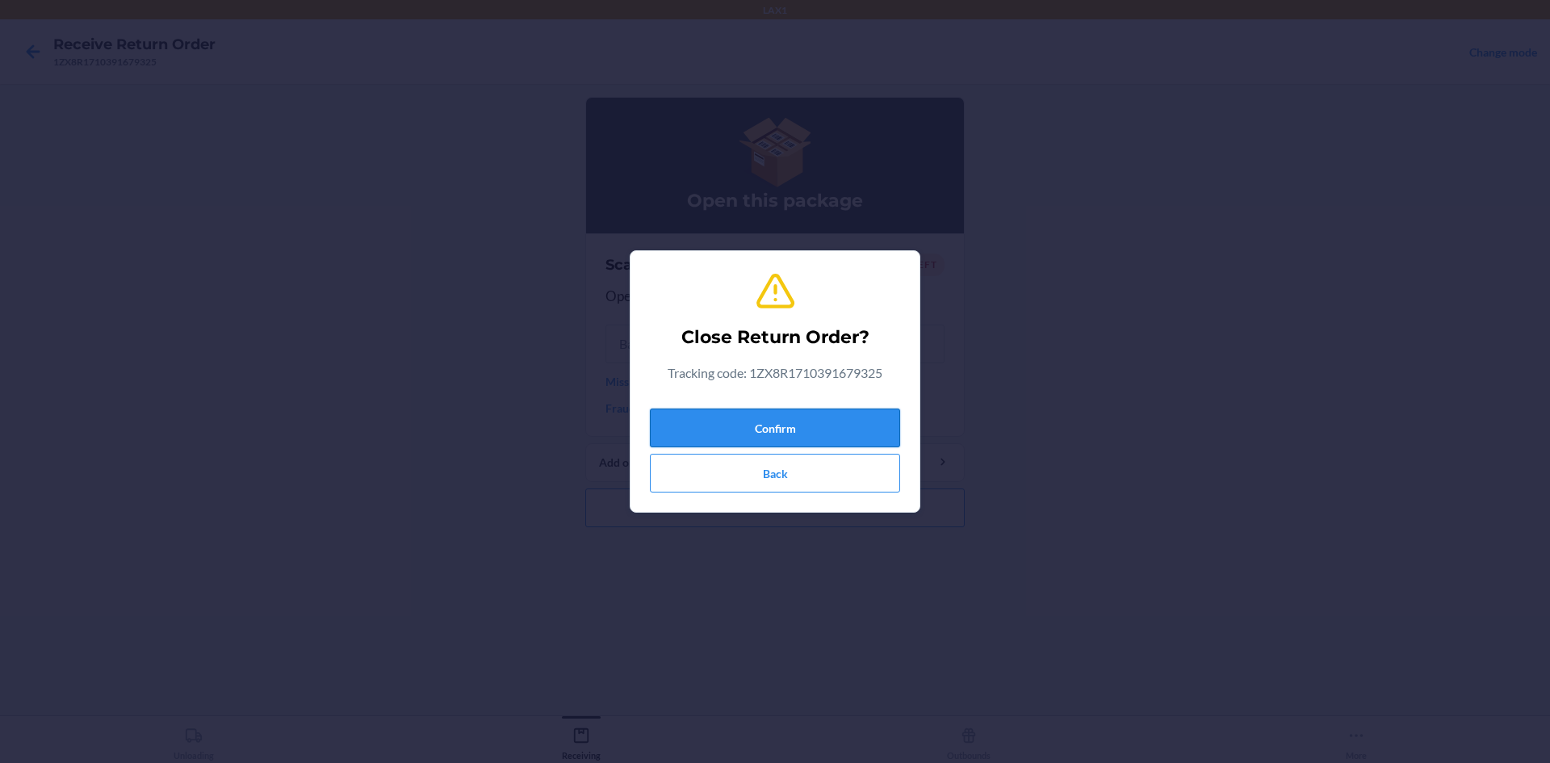
click at [815, 422] on button "Confirm" at bounding box center [775, 427] width 250 height 39
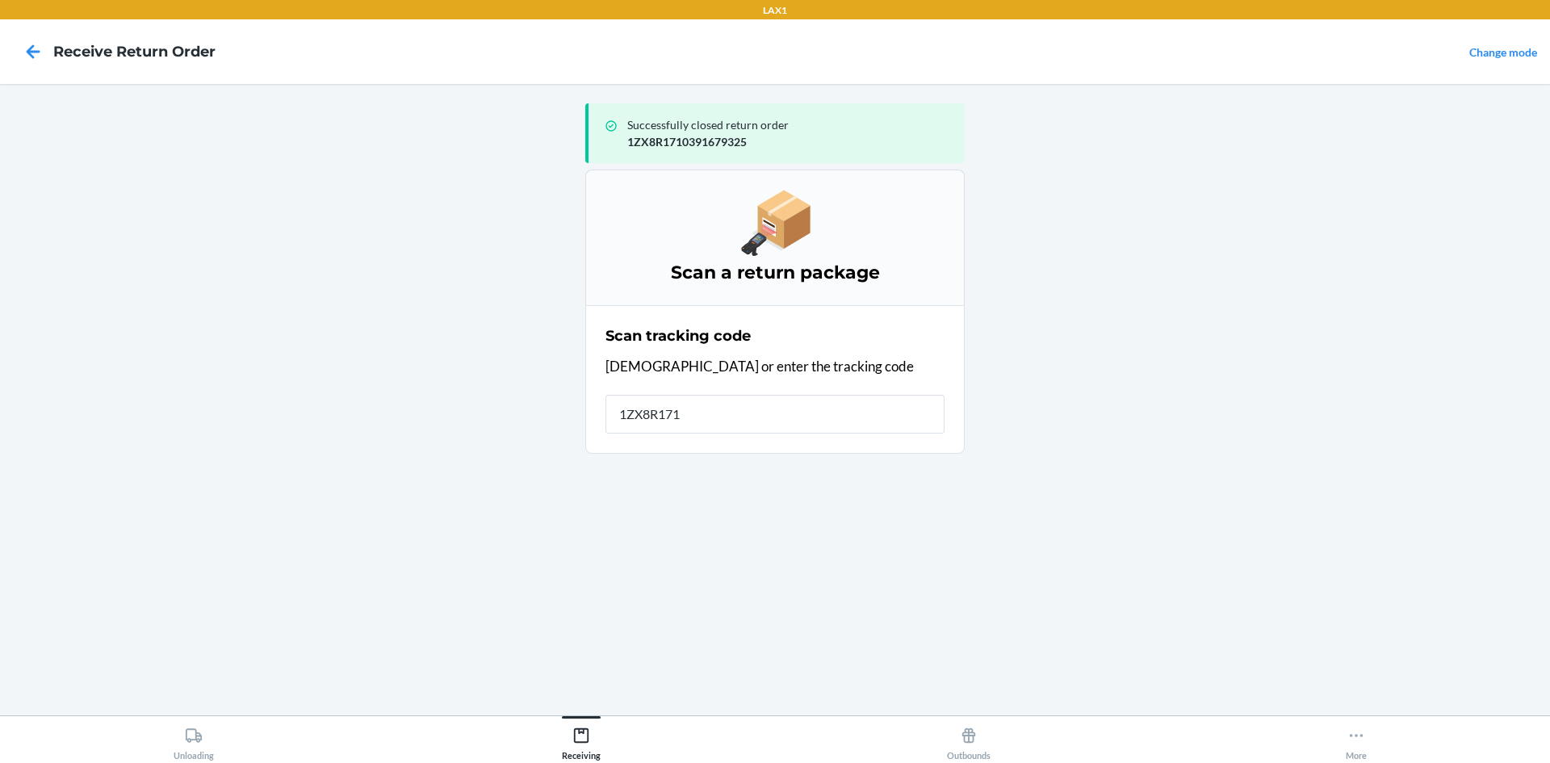
type input "1ZX8R1710"
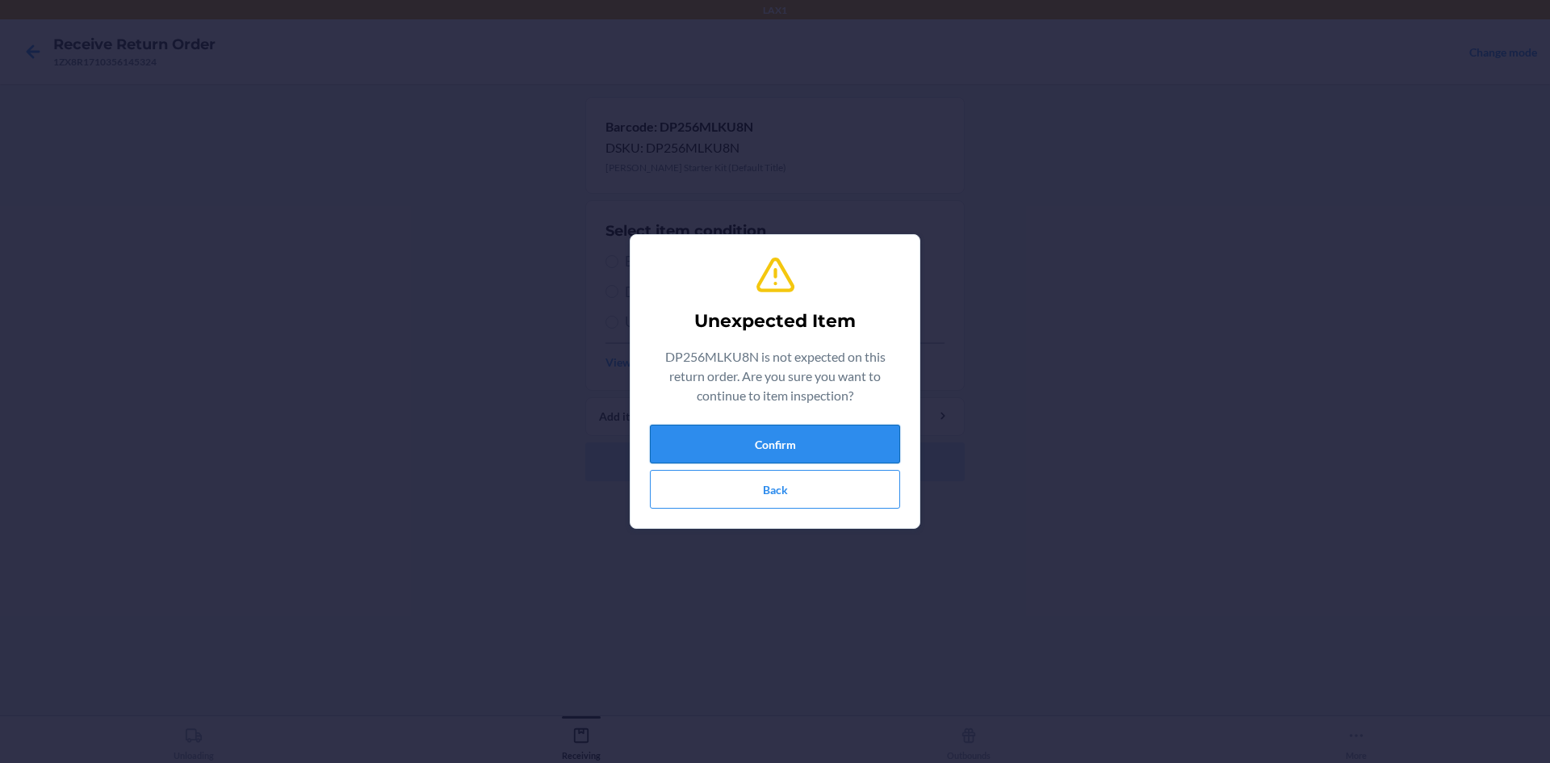
click at [814, 458] on button "Confirm" at bounding box center [775, 444] width 250 height 39
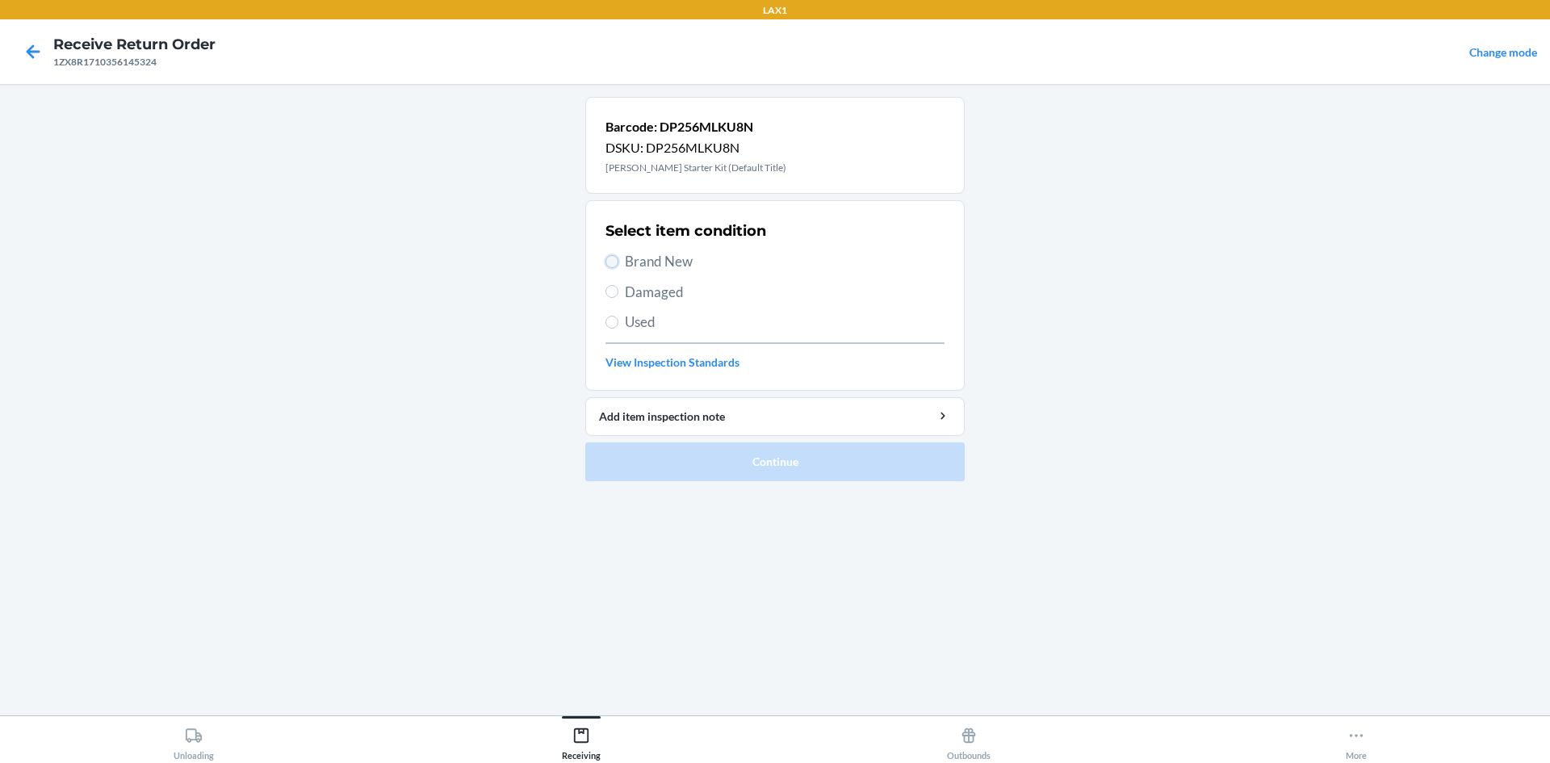
click at [612, 263] on input "Brand New" at bounding box center [611, 261] width 13 height 13
radio input "true"
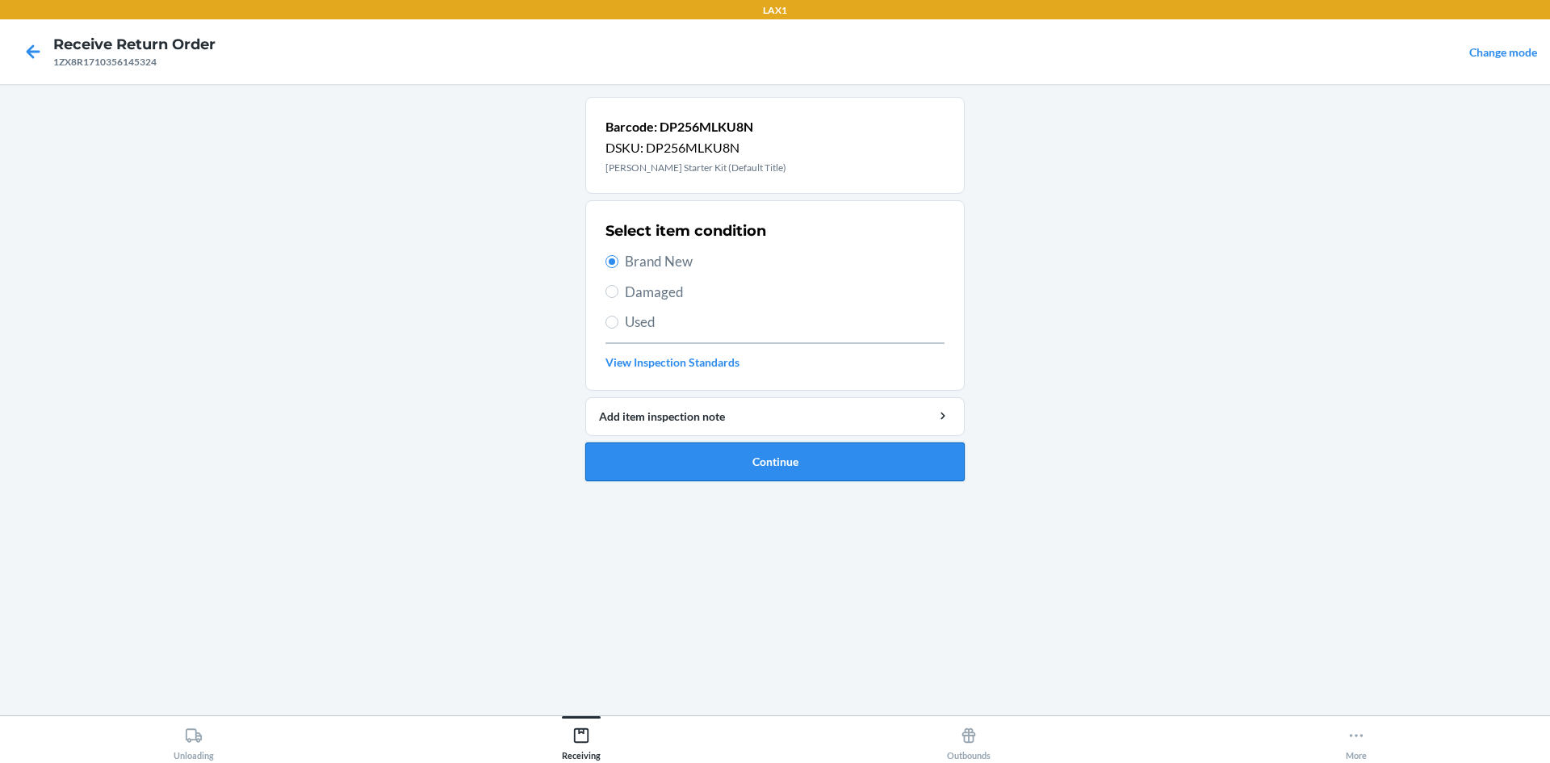
click at [660, 456] on button "Continue" at bounding box center [774, 461] width 379 height 39
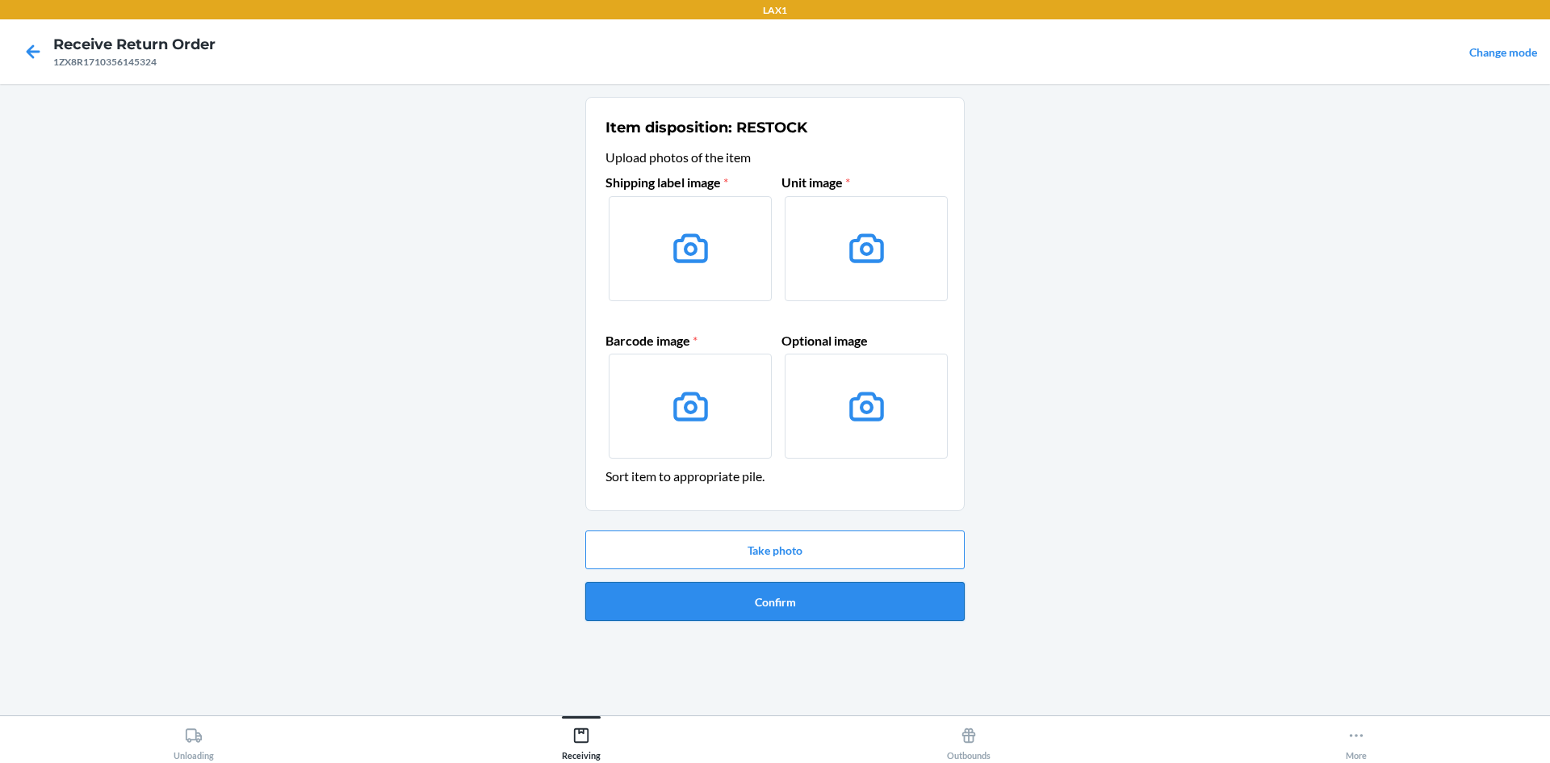
click at [814, 605] on button "Confirm" at bounding box center [774, 601] width 379 height 39
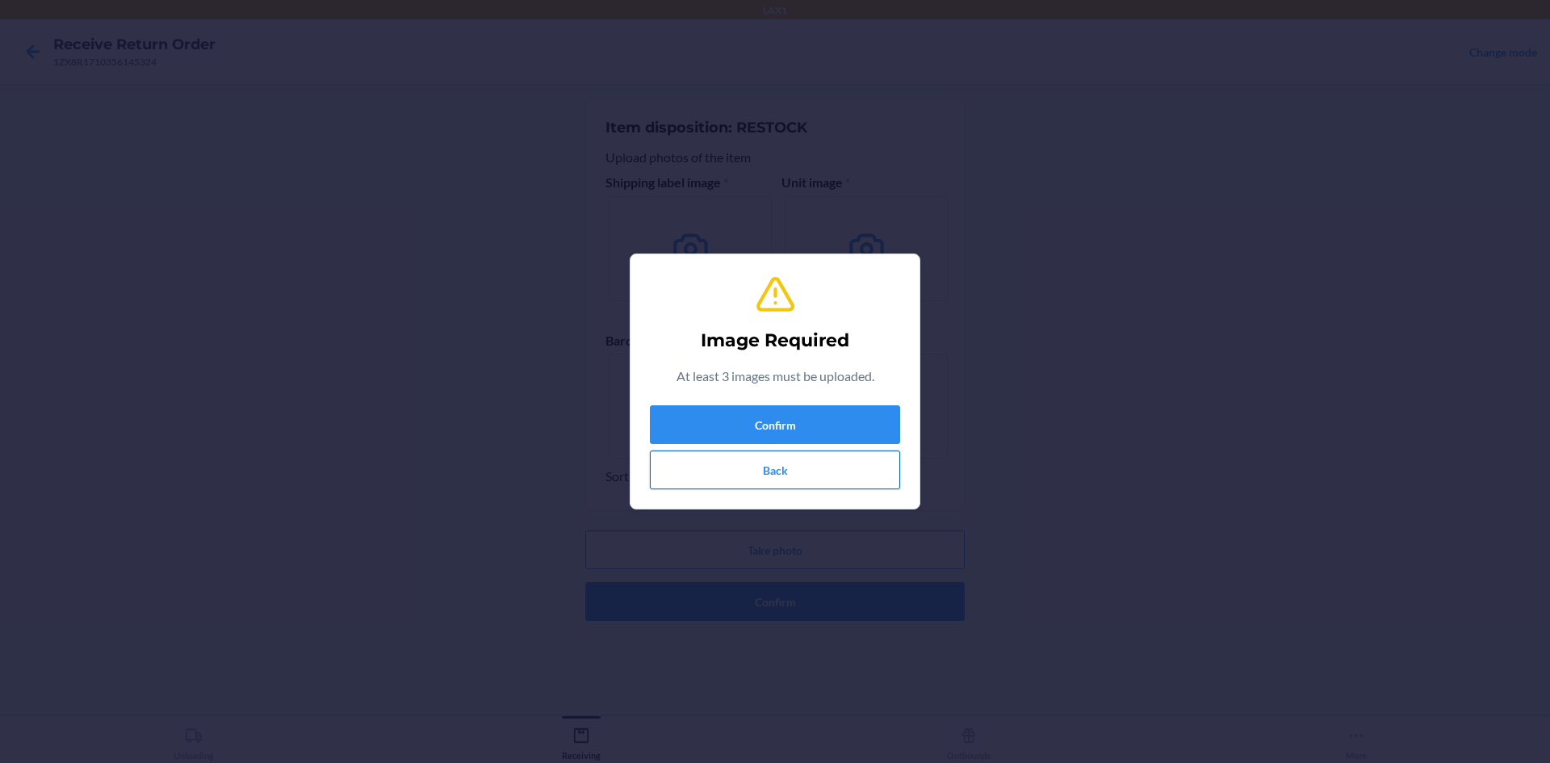
click at [813, 470] on button "Back" at bounding box center [775, 469] width 250 height 39
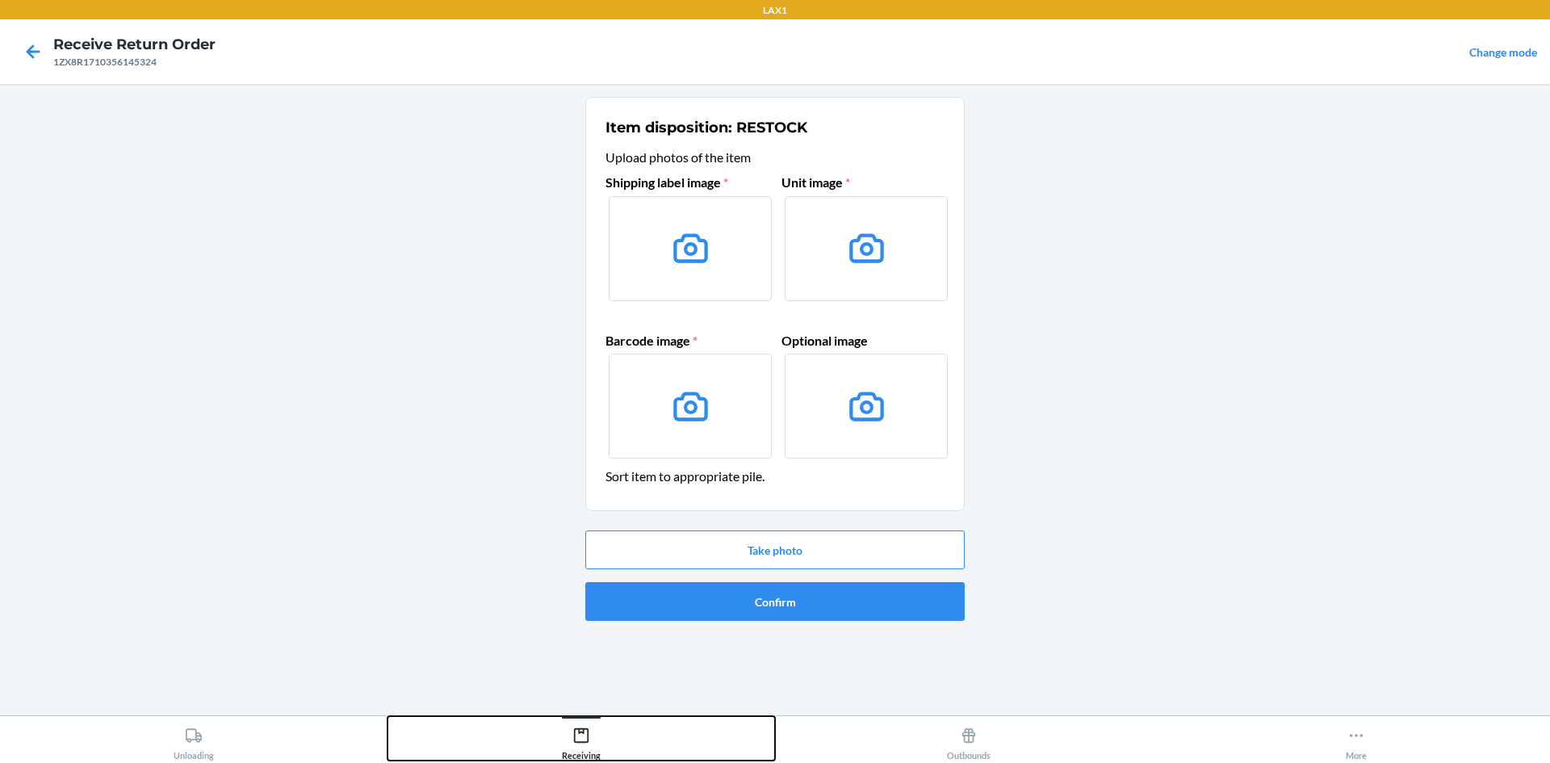
click at [571, 738] on div "Receiving" at bounding box center [581, 740] width 39 height 40
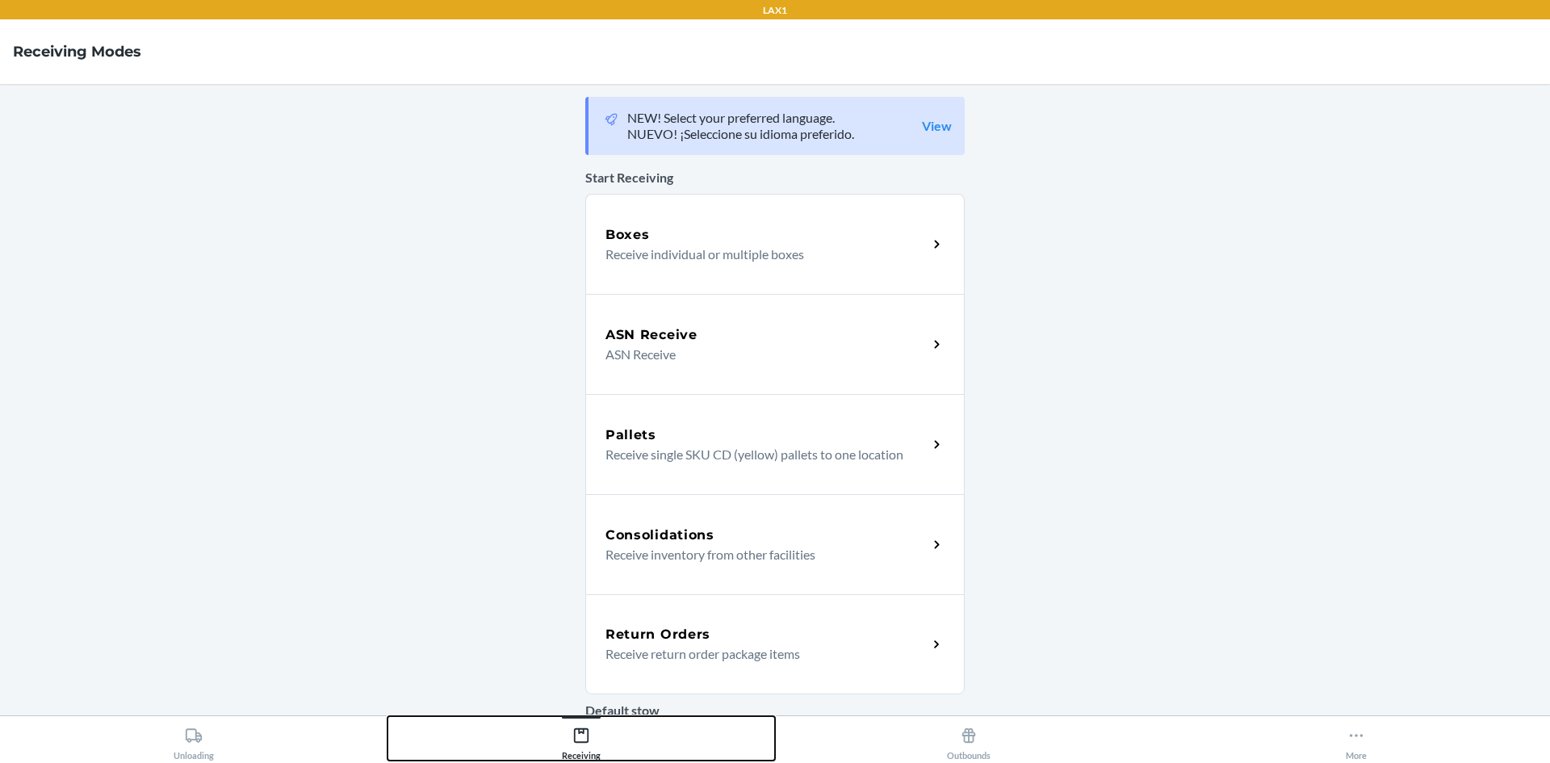
click at [571, 738] on div "Receiving" at bounding box center [581, 740] width 39 height 40
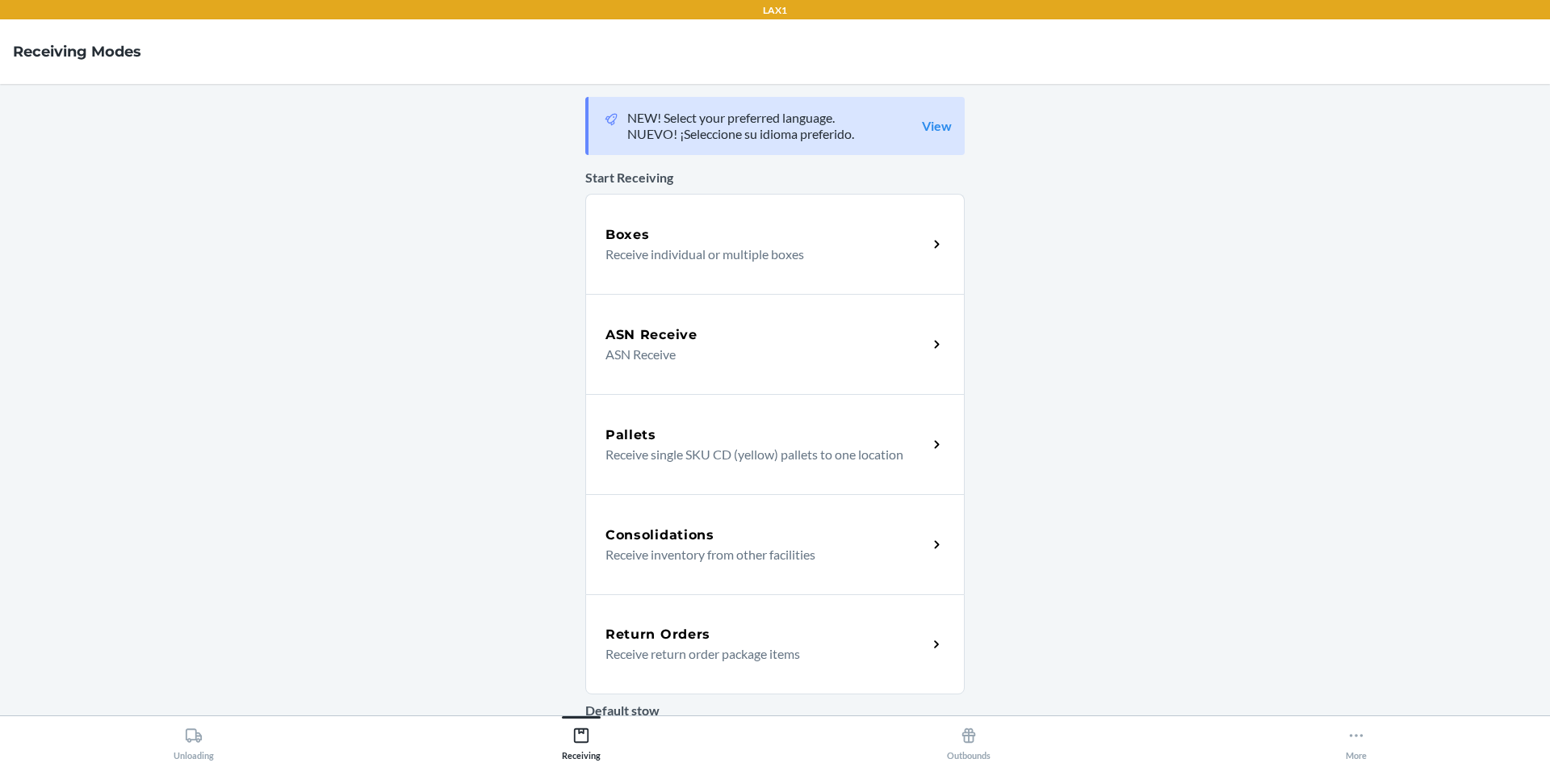
click at [636, 635] on h5 "Return Orders" at bounding box center [657, 634] width 105 height 19
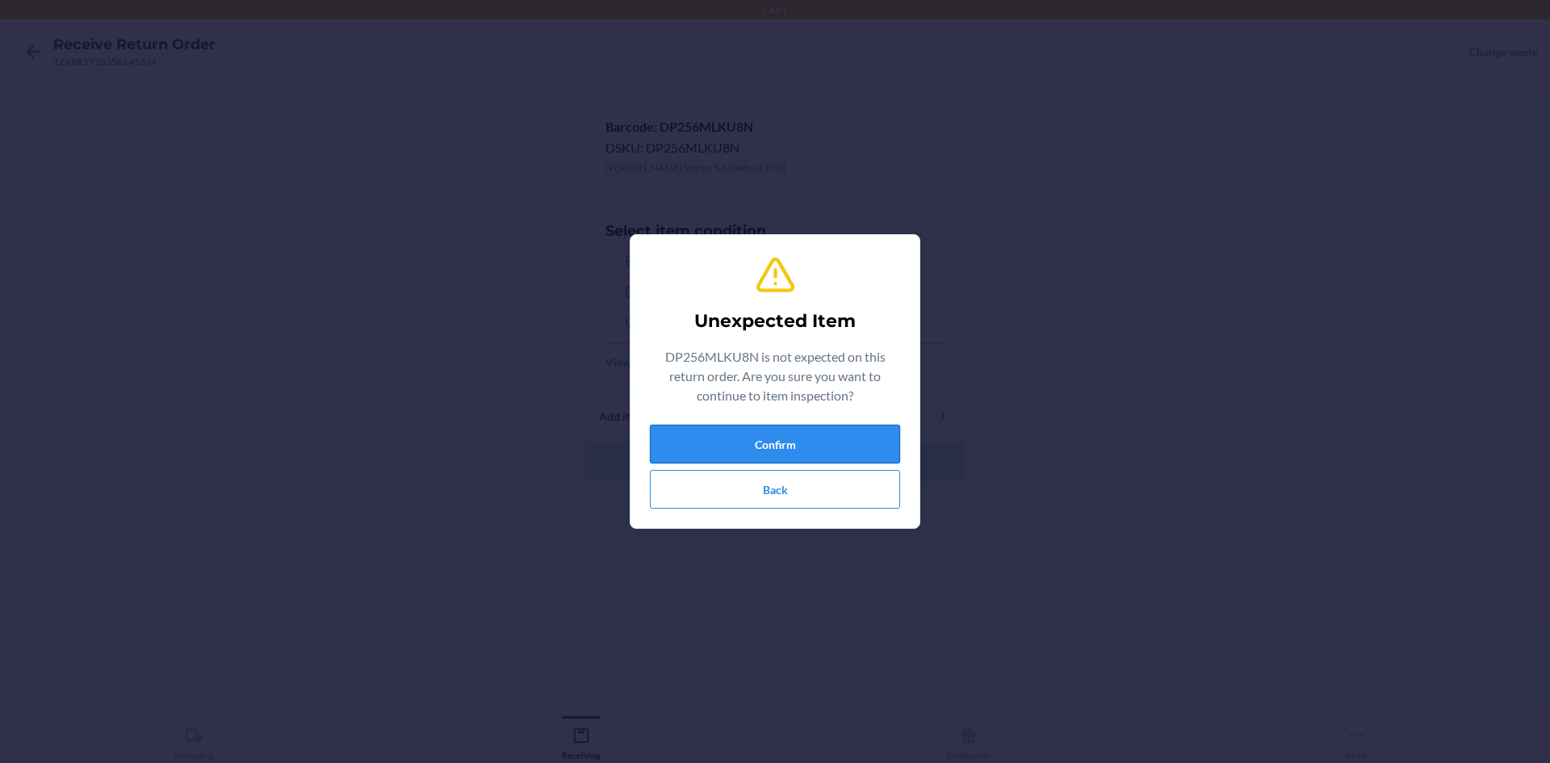
click at [760, 433] on button "Confirm" at bounding box center [775, 444] width 250 height 39
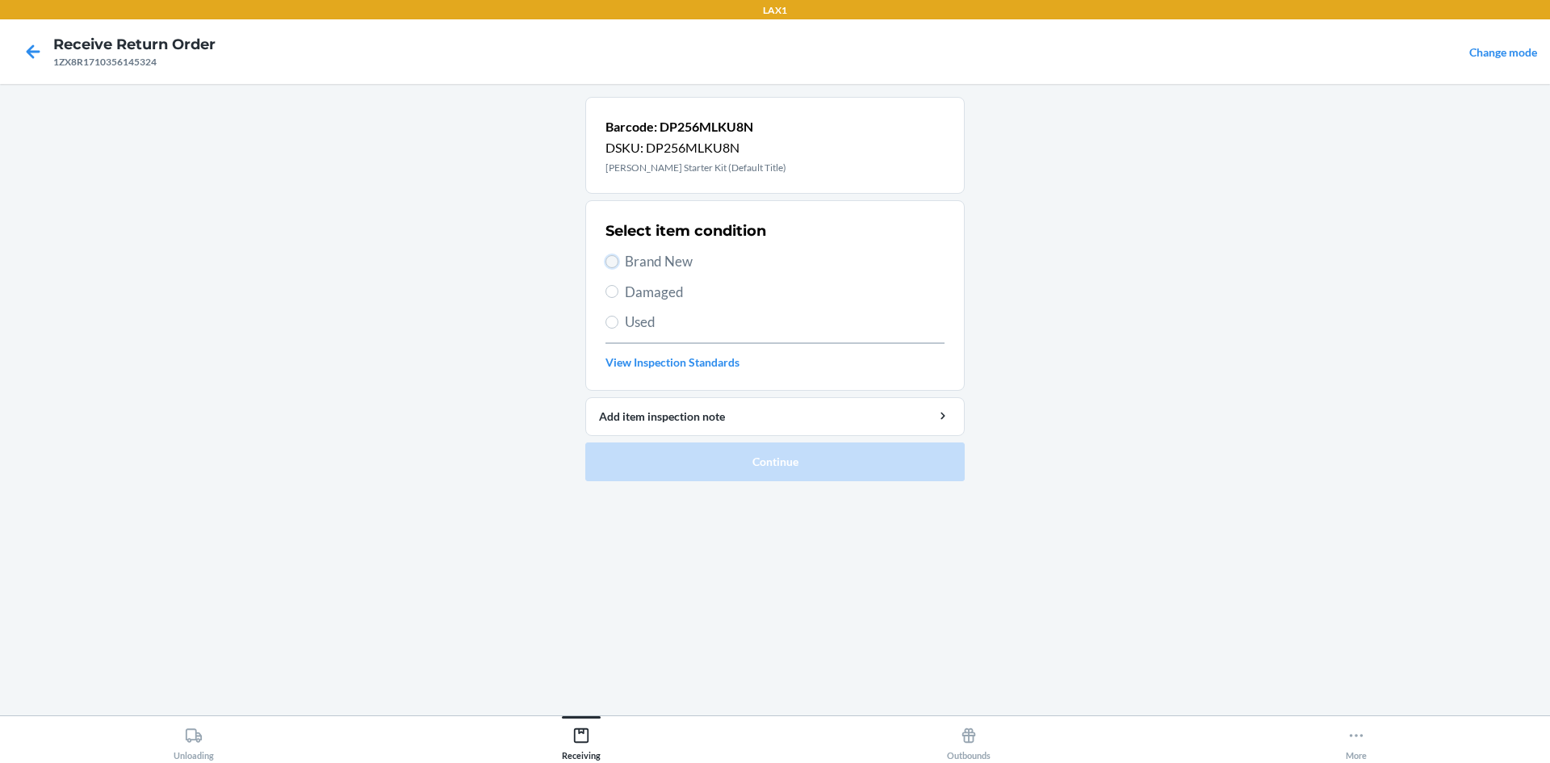
click at [609, 262] on input "Brand New" at bounding box center [611, 261] width 13 height 13
radio input "true"
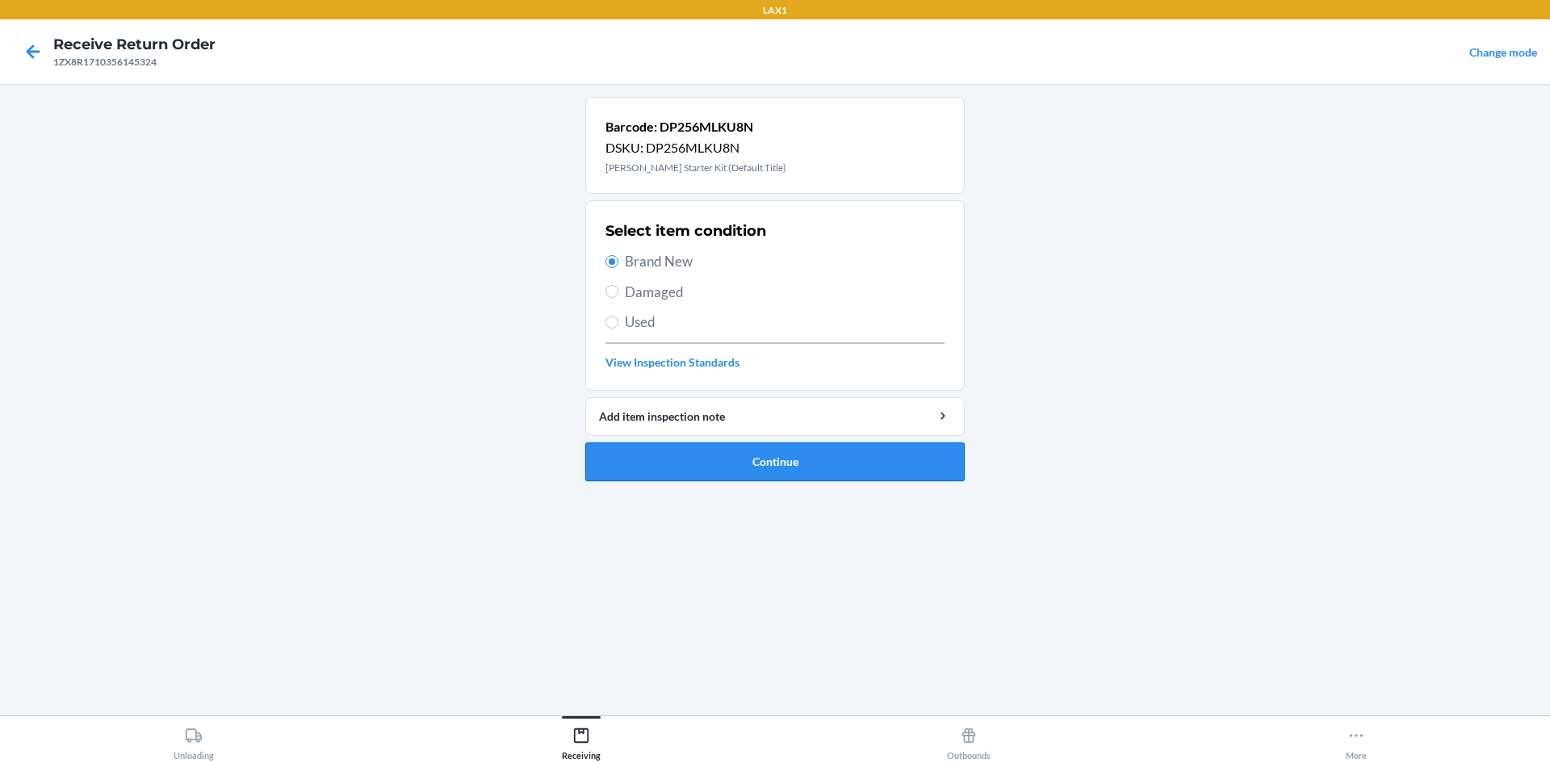
click at [692, 468] on button "Continue" at bounding box center [774, 461] width 379 height 39
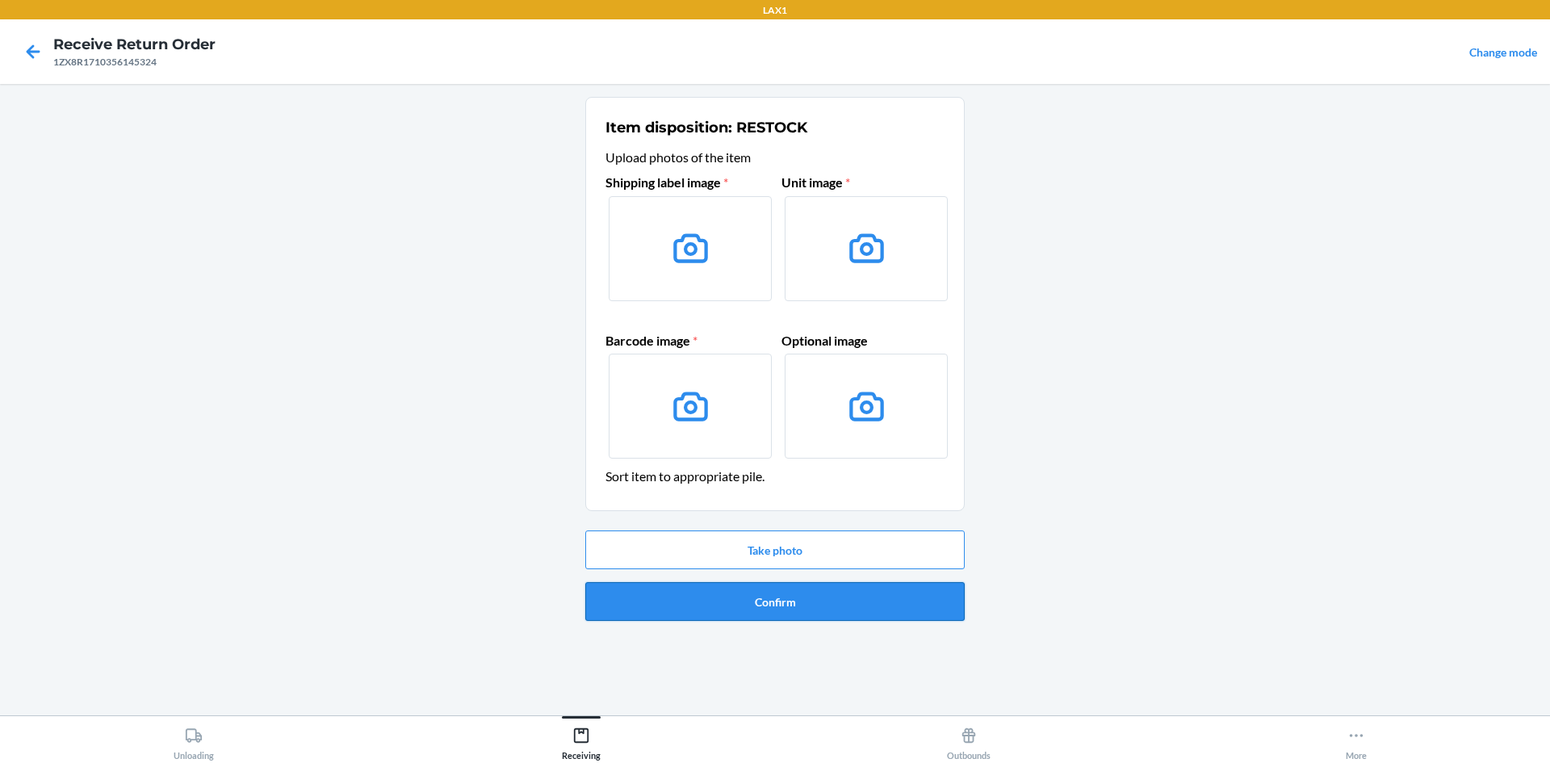
click at [807, 609] on button "Confirm" at bounding box center [774, 601] width 379 height 39
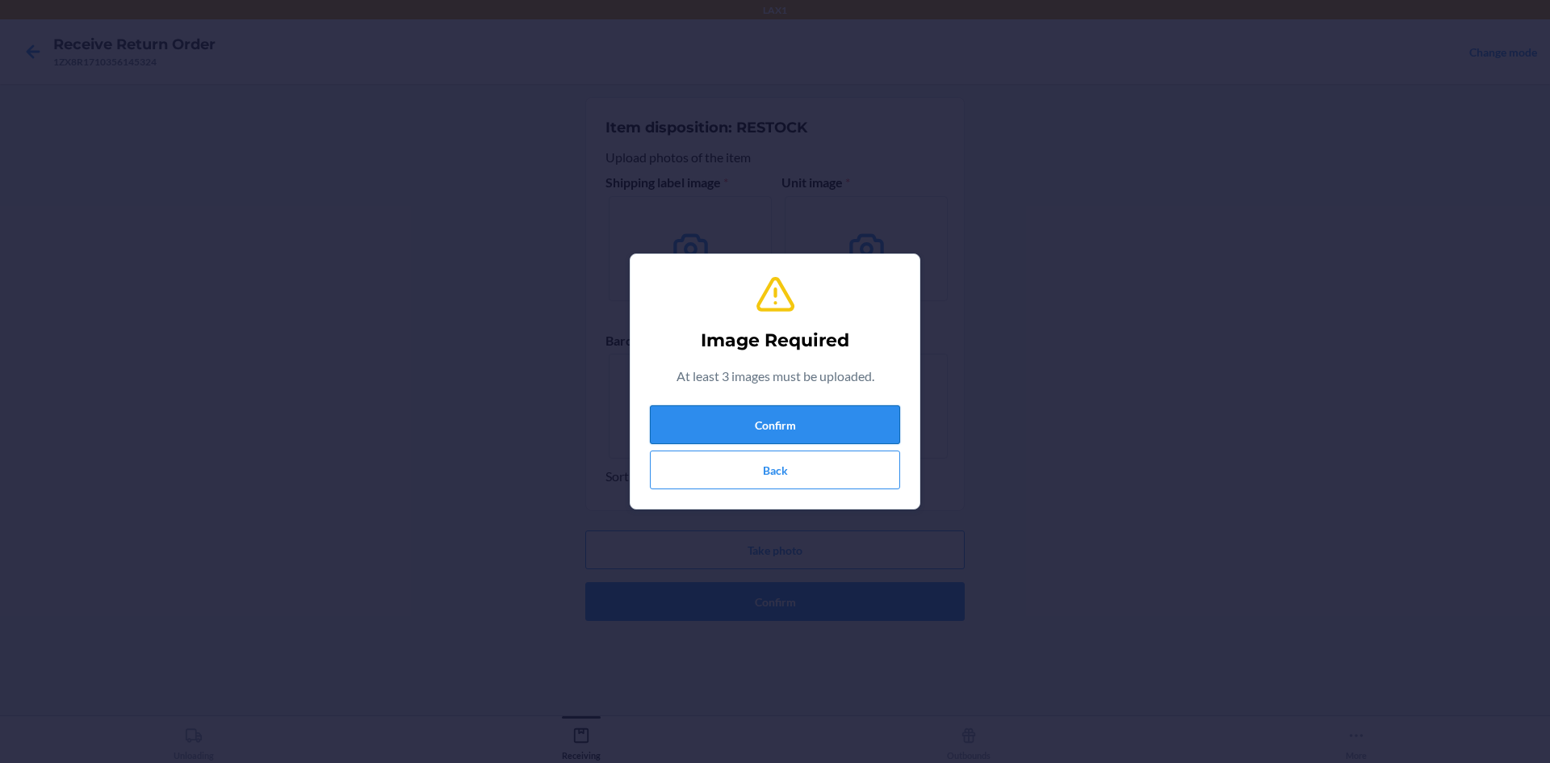
click at [817, 432] on button "Confirm" at bounding box center [775, 424] width 250 height 39
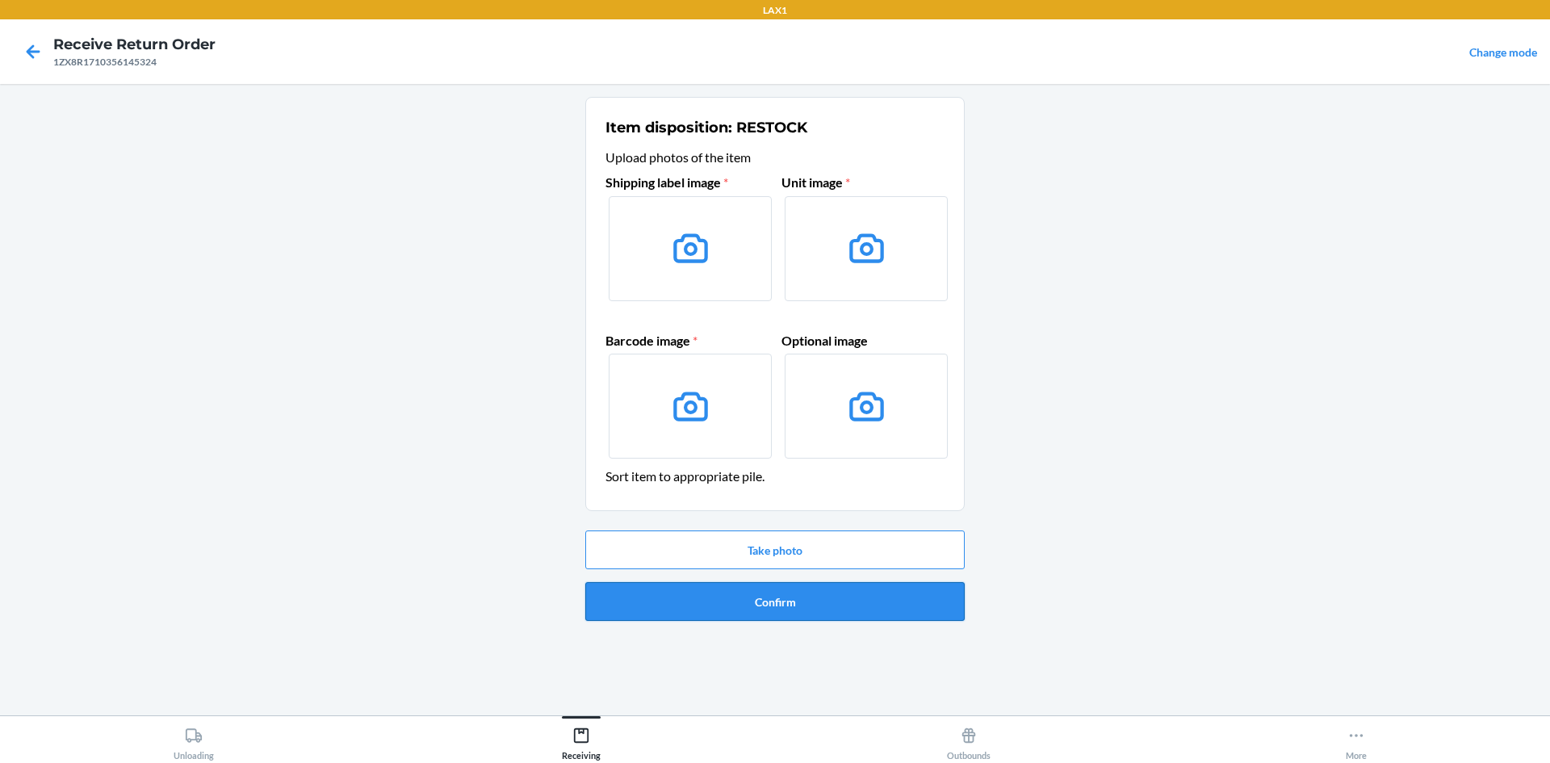
click at [741, 605] on button "Confirm" at bounding box center [774, 601] width 379 height 39
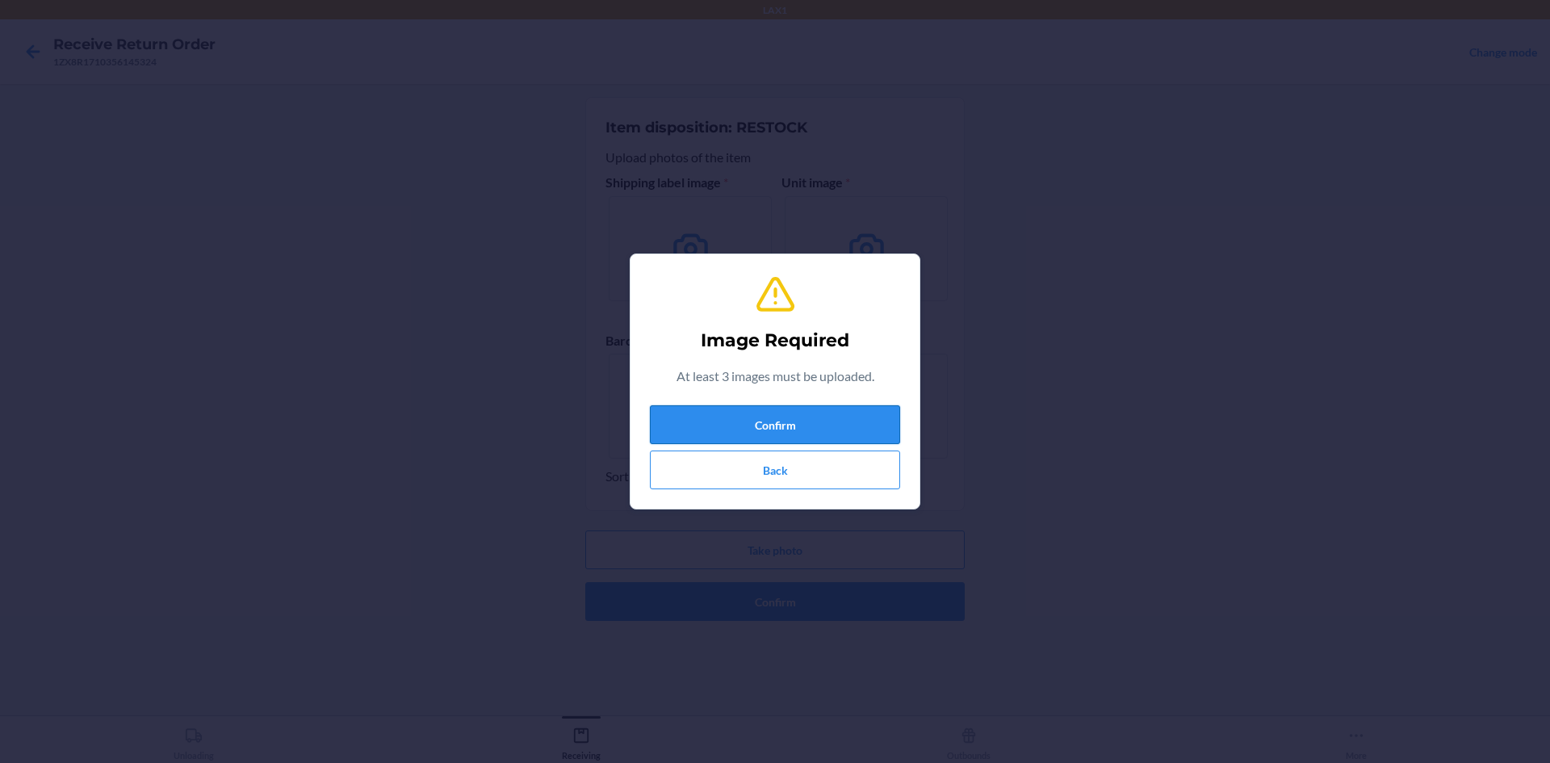
click at [753, 426] on button "Confirm" at bounding box center [775, 424] width 250 height 39
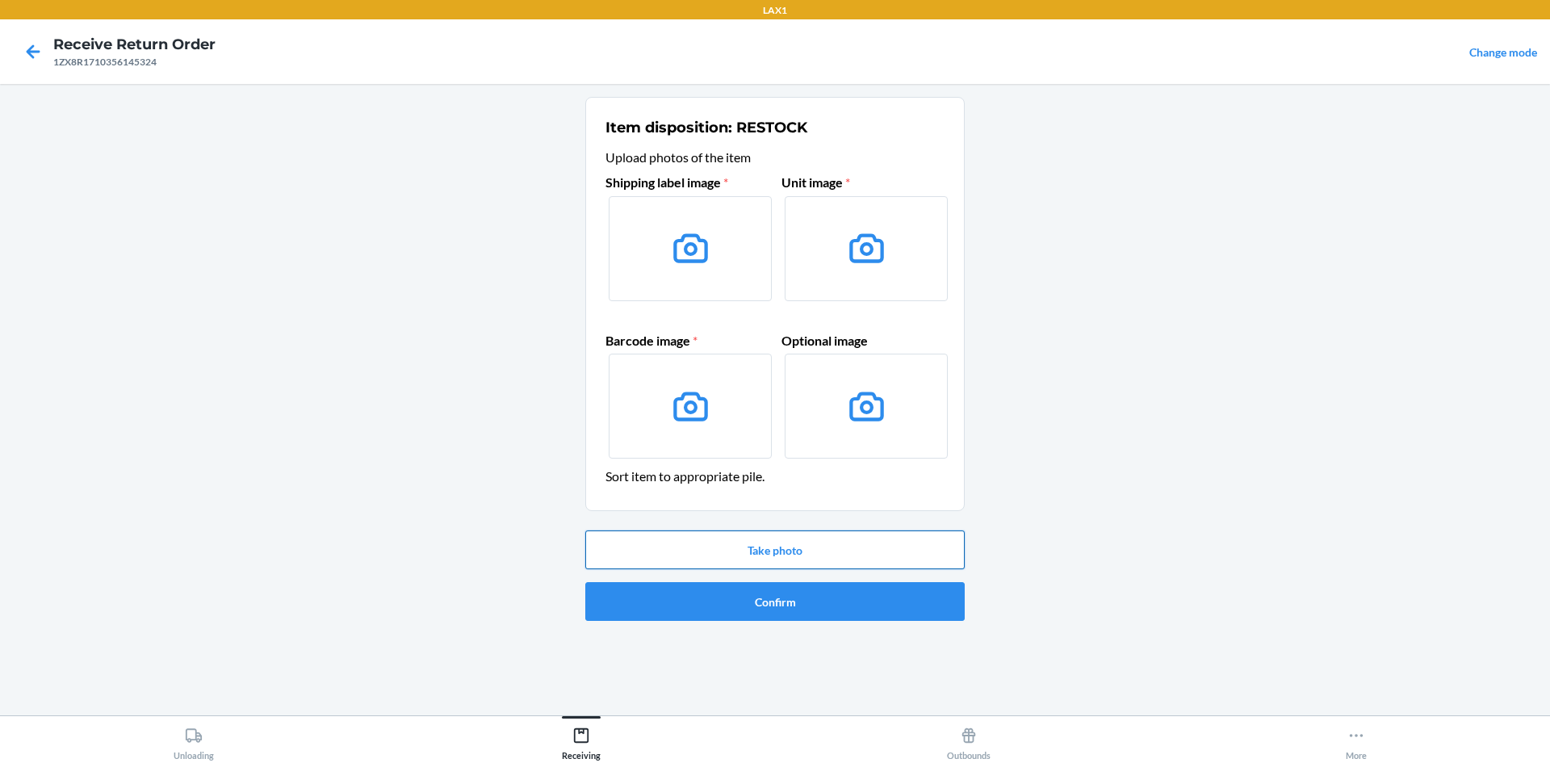
click at [750, 543] on button "Take photo" at bounding box center [774, 549] width 379 height 39
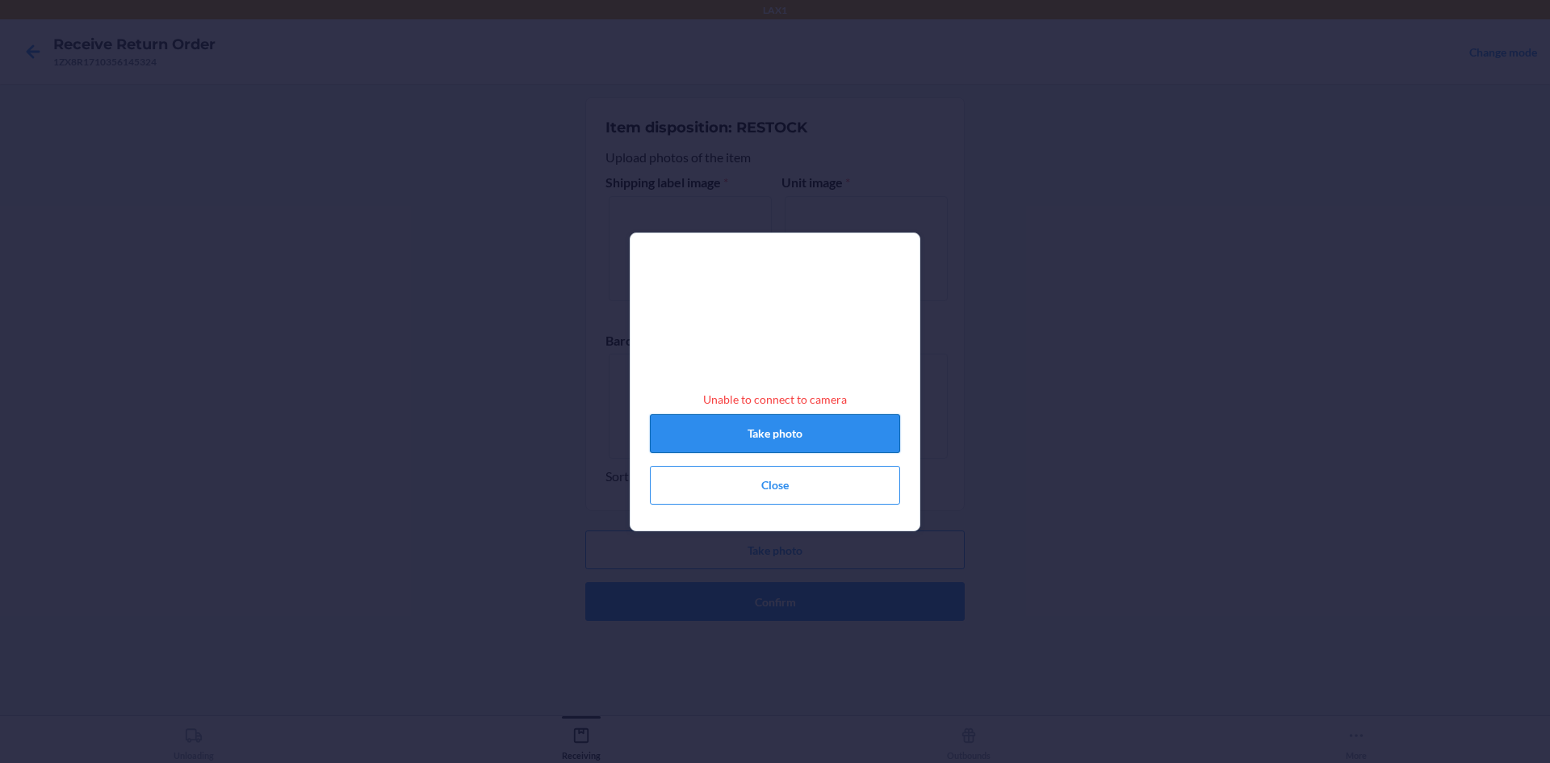
click at [745, 445] on button "Take photo" at bounding box center [775, 433] width 250 height 39
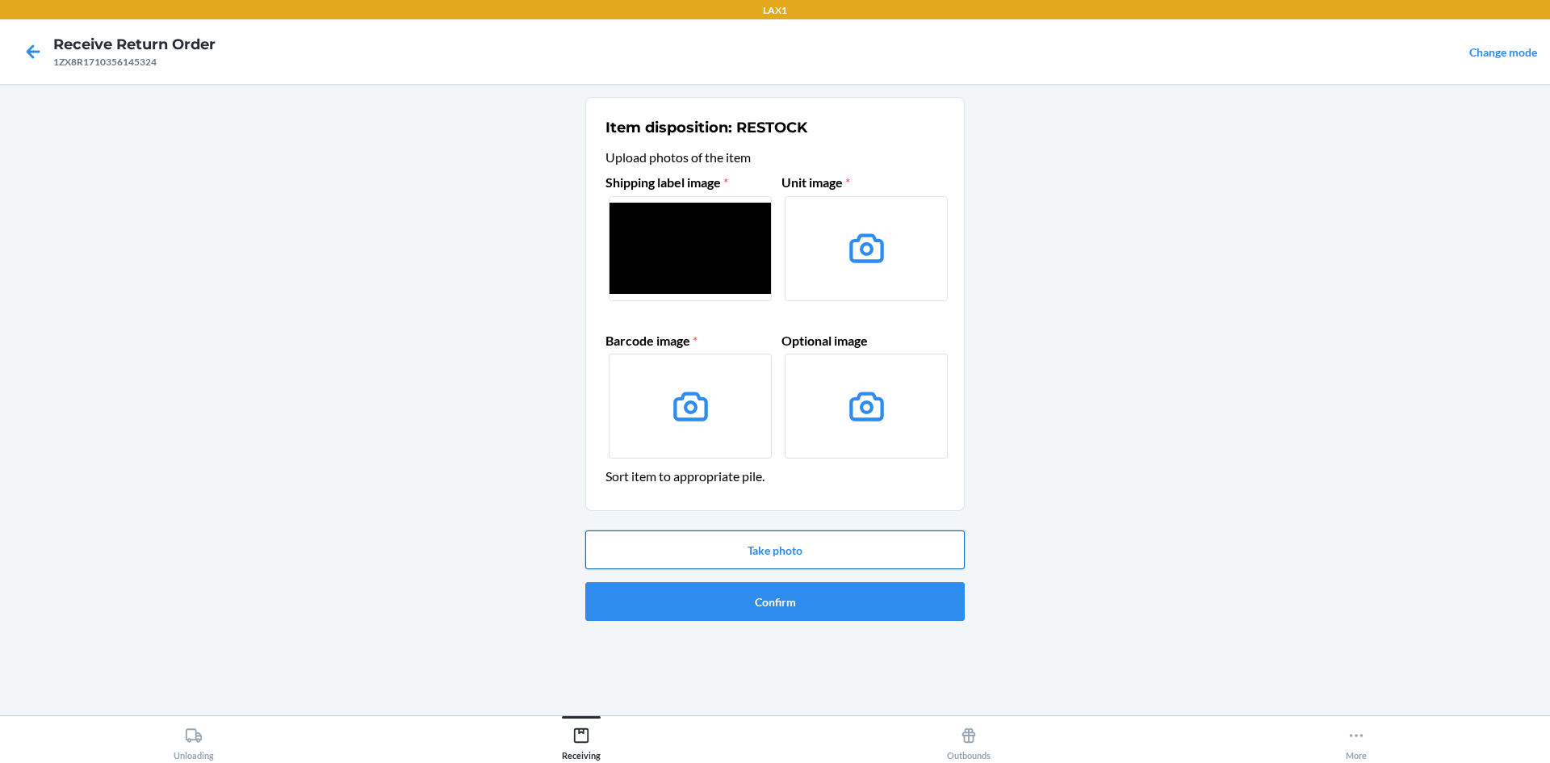
click at [762, 548] on button "Take photo" at bounding box center [774, 549] width 379 height 39
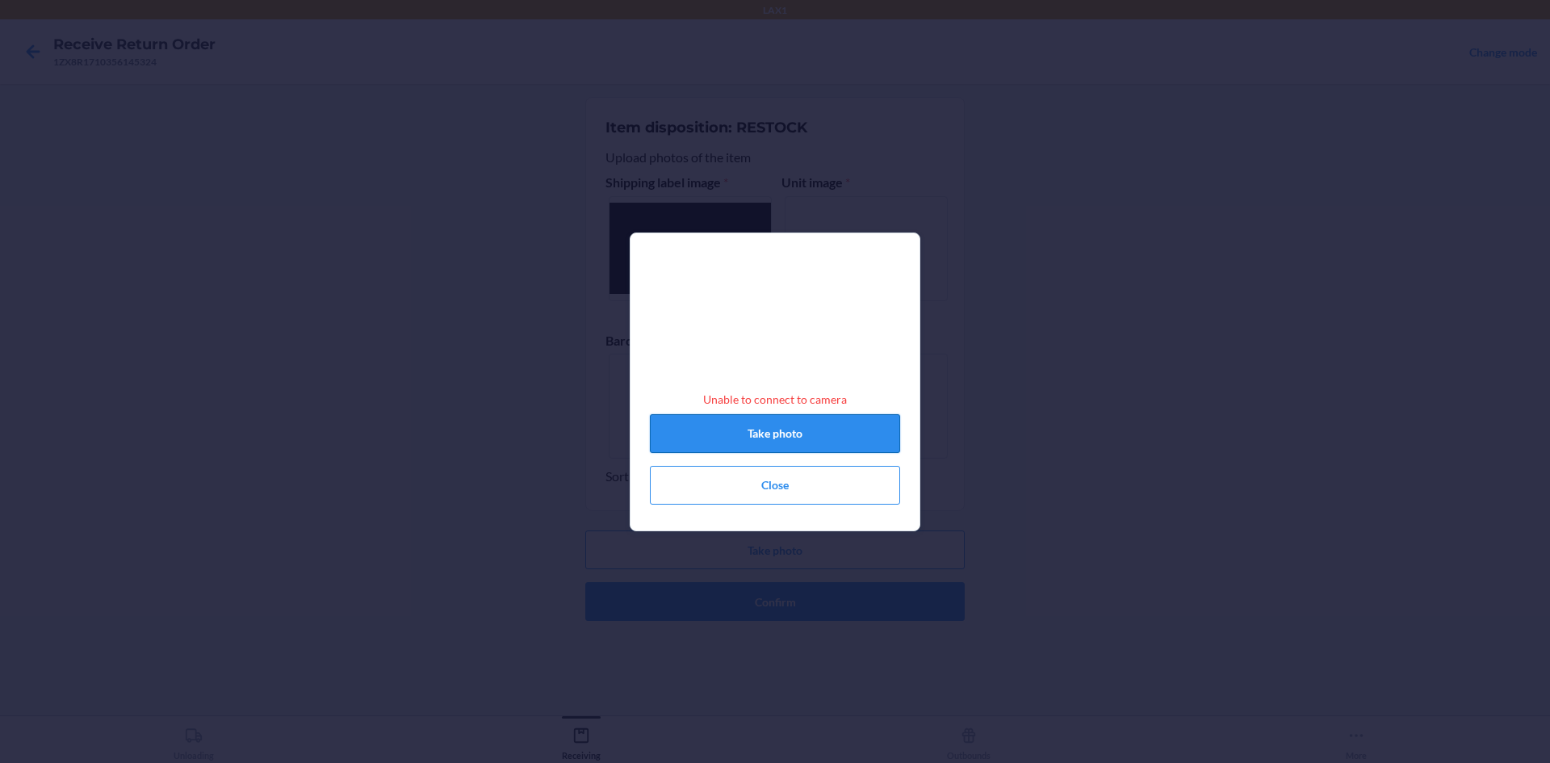
click at [810, 448] on button "Take photo" at bounding box center [775, 433] width 250 height 39
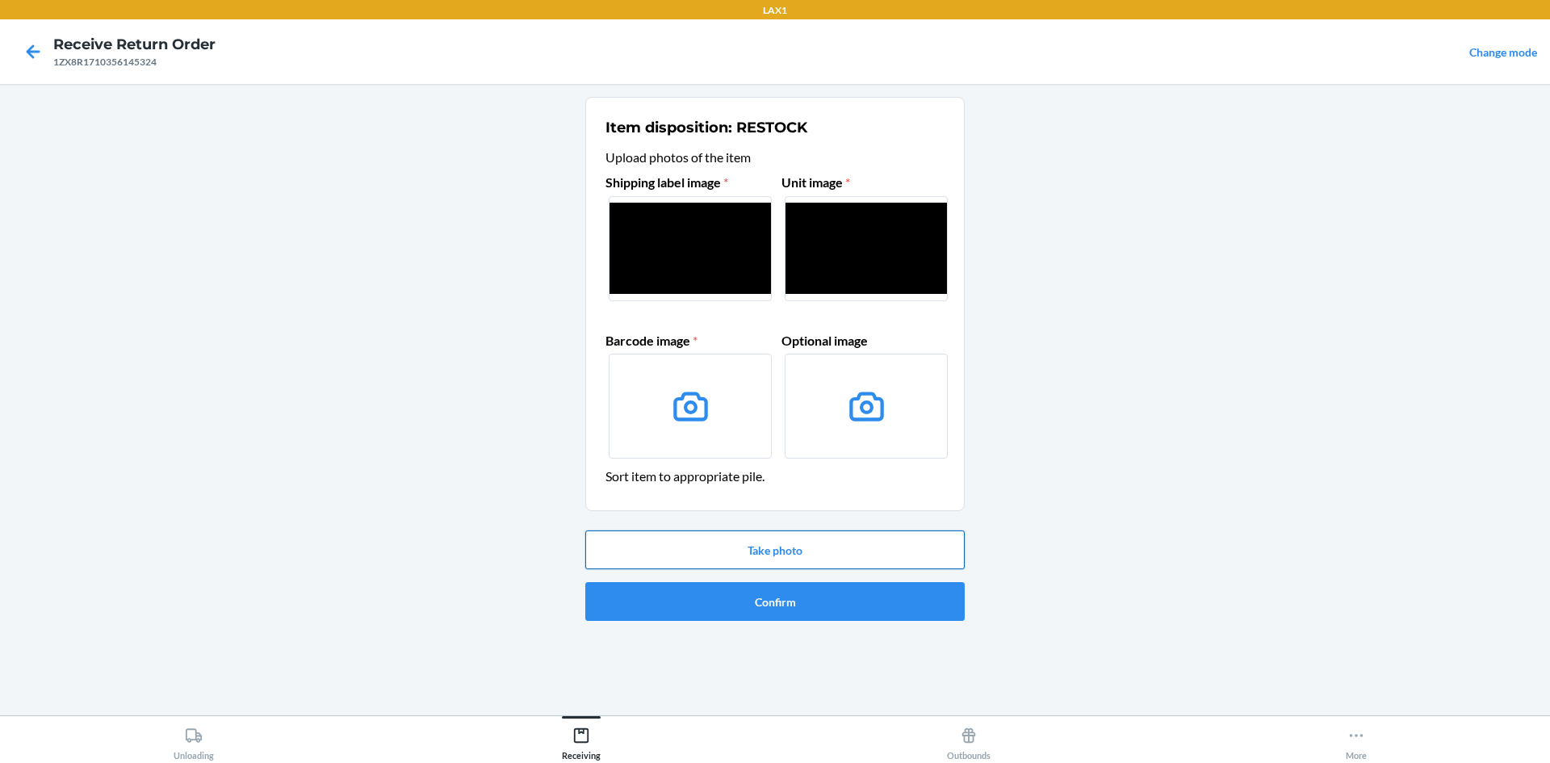
click at [706, 540] on button "Take photo" at bounding box center [774, 549] width 379 height 39
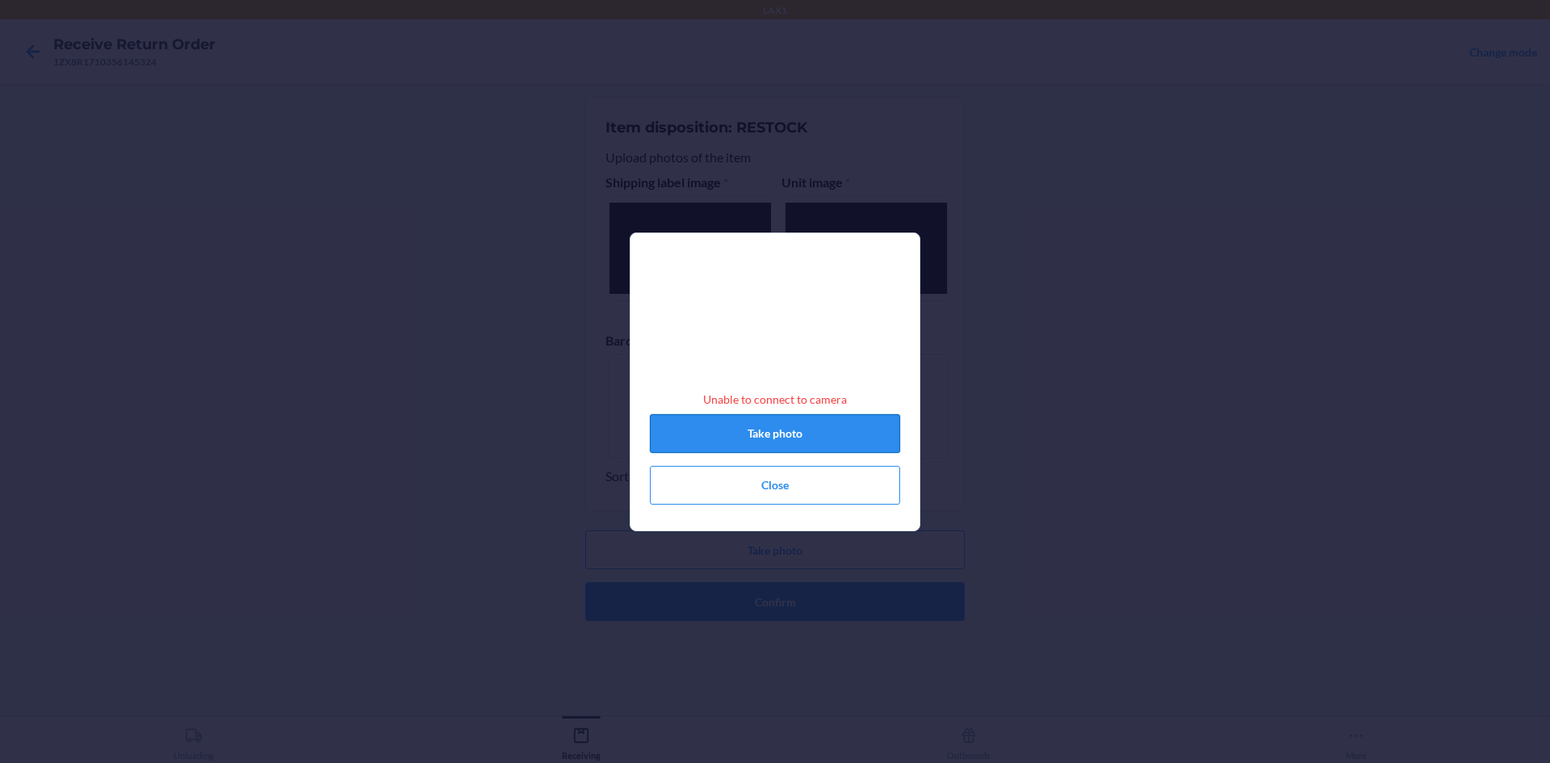
click at [752, 451] on button "Take photo" at bounding box center [775, 433] width 250 height 39
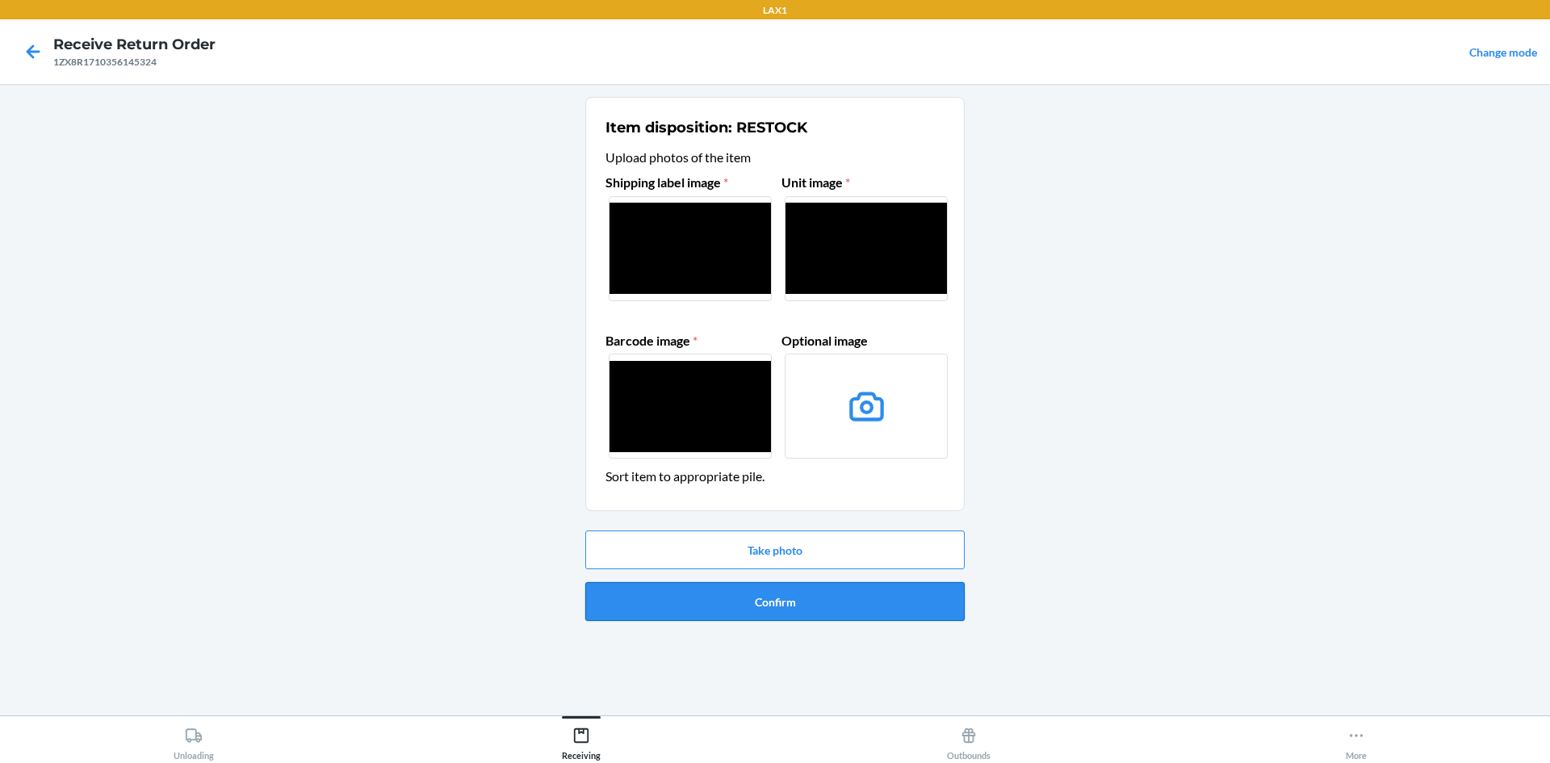
click at [738, 598] on button "Confirm" at bounding box center [774, 601] width 379 height 39
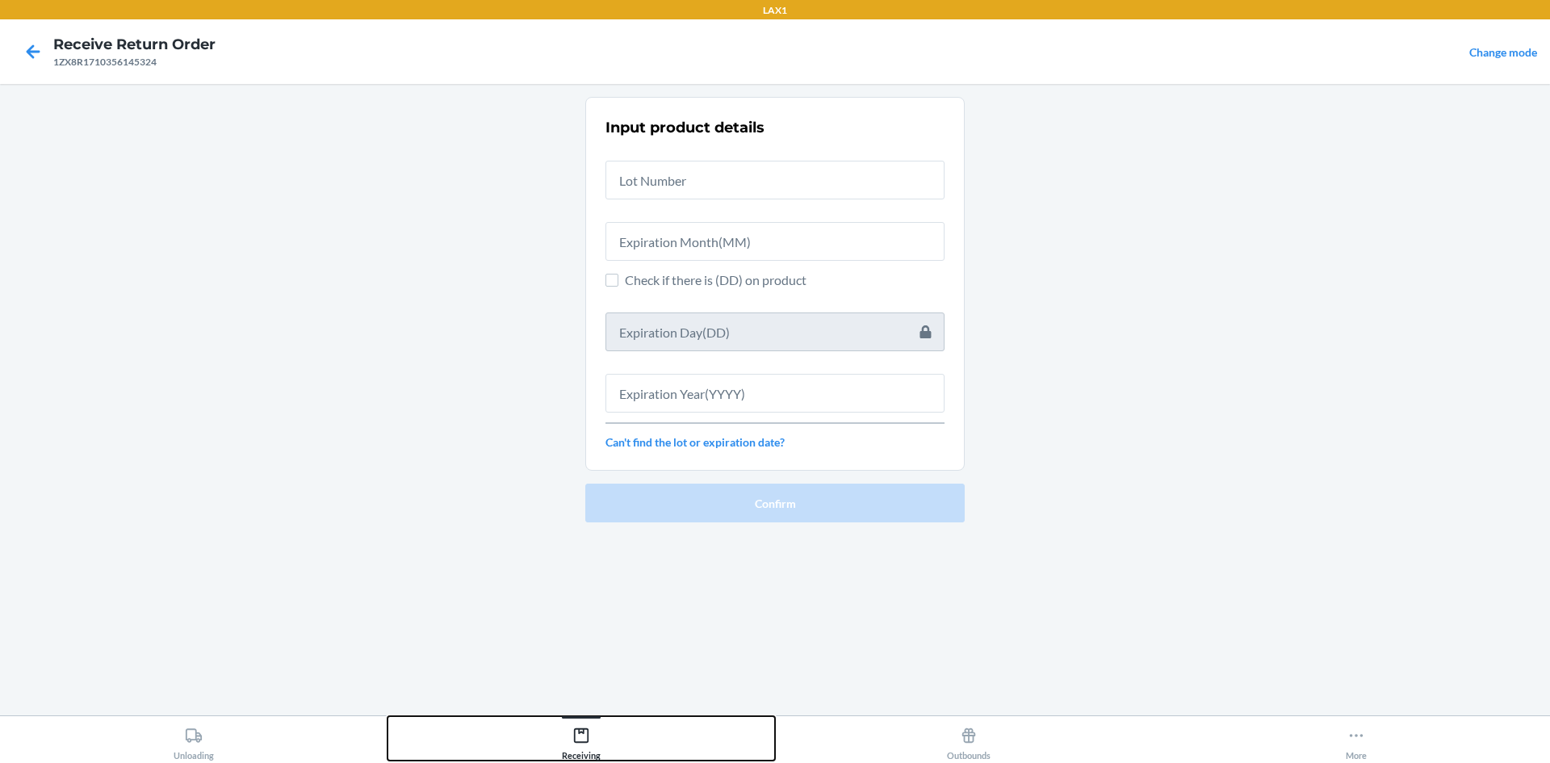
click at [590, 739] on div "Receiving" at bounding box center [581, 740] width 39 height 40
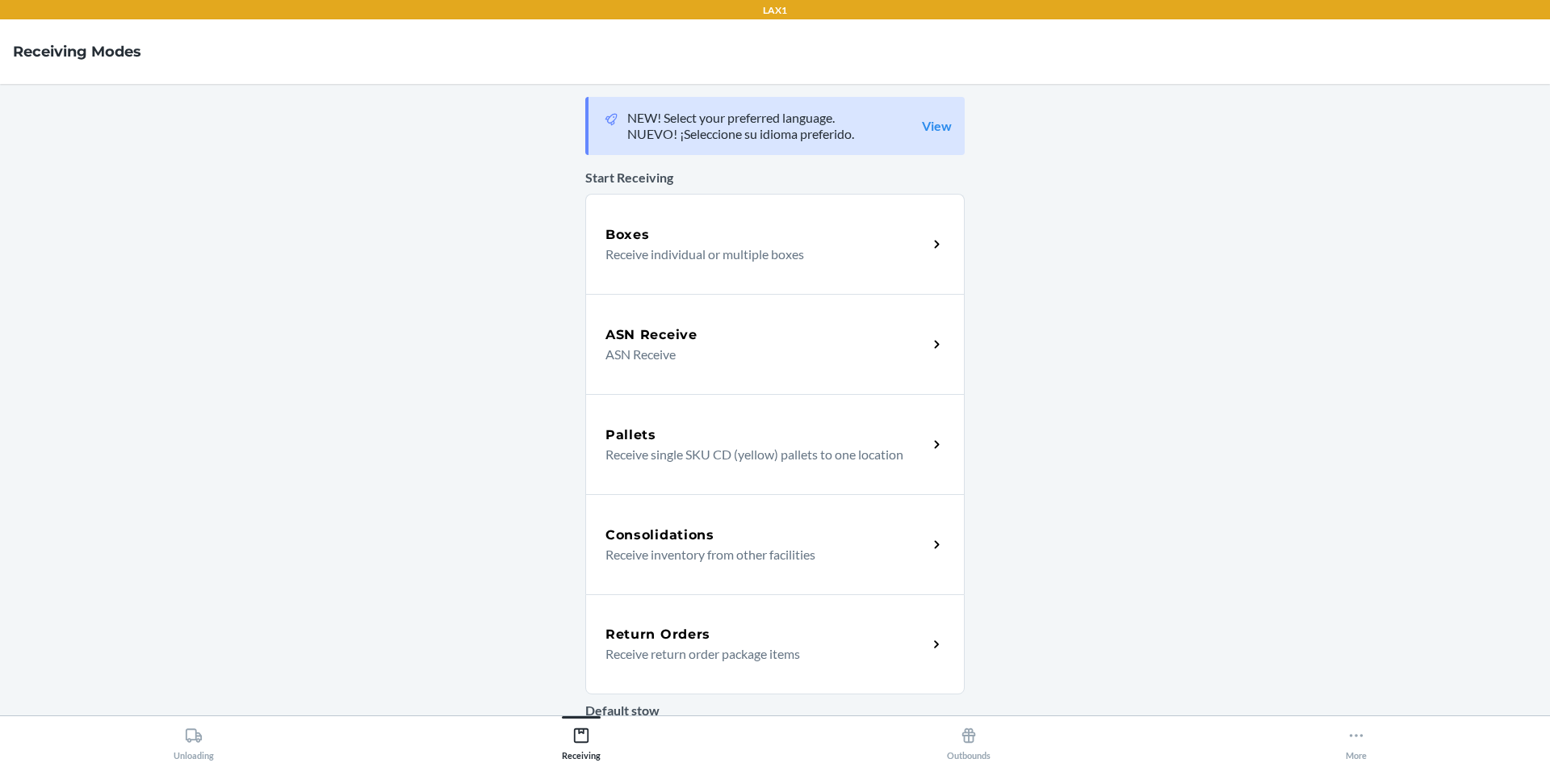
click at [705, 634] on div "Return Orders" at bounding box center [766, 634] width 322 height 19
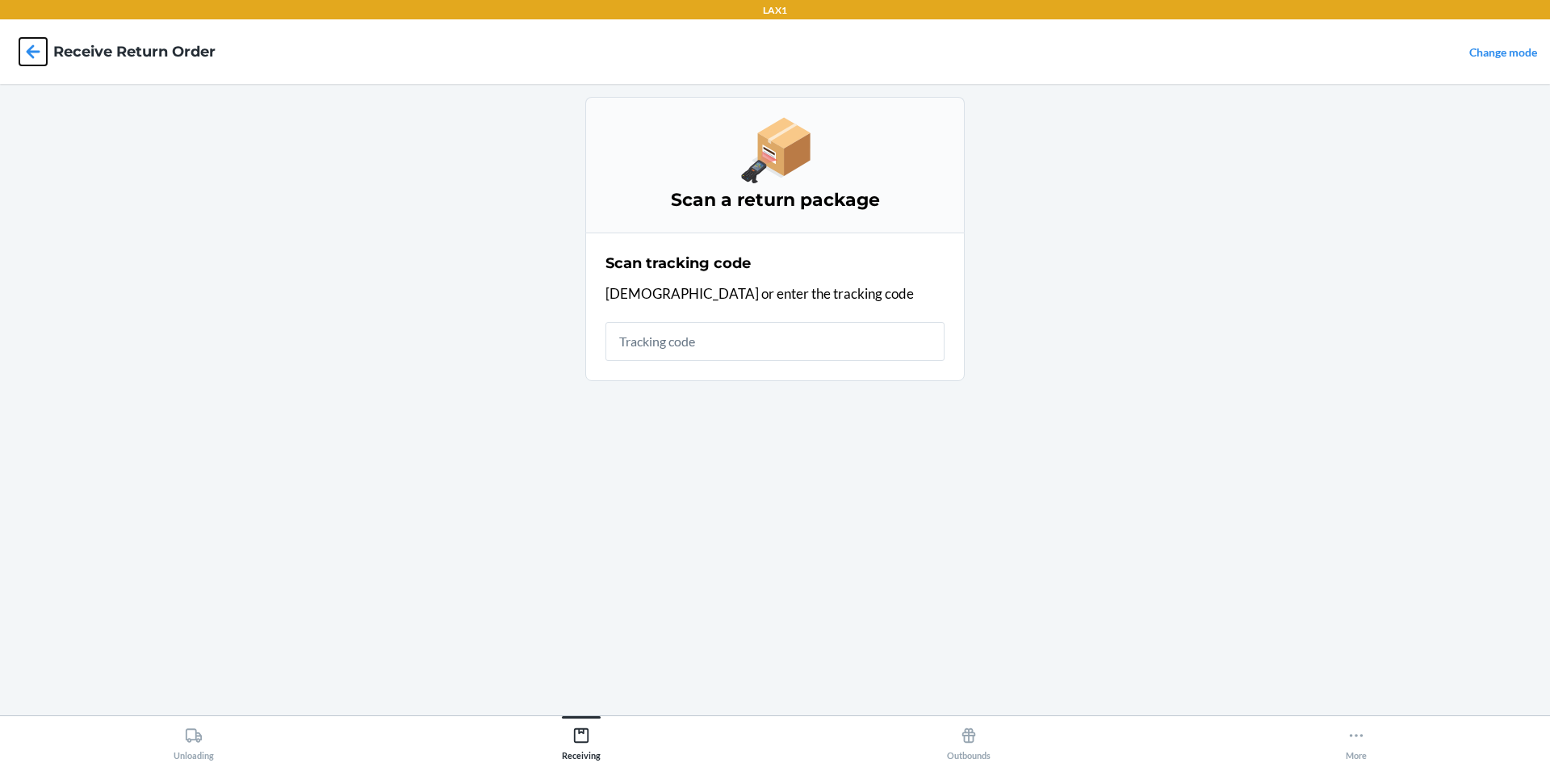
click at [44, 51] on icon at bounding box center [32, 51] width 27 height 27
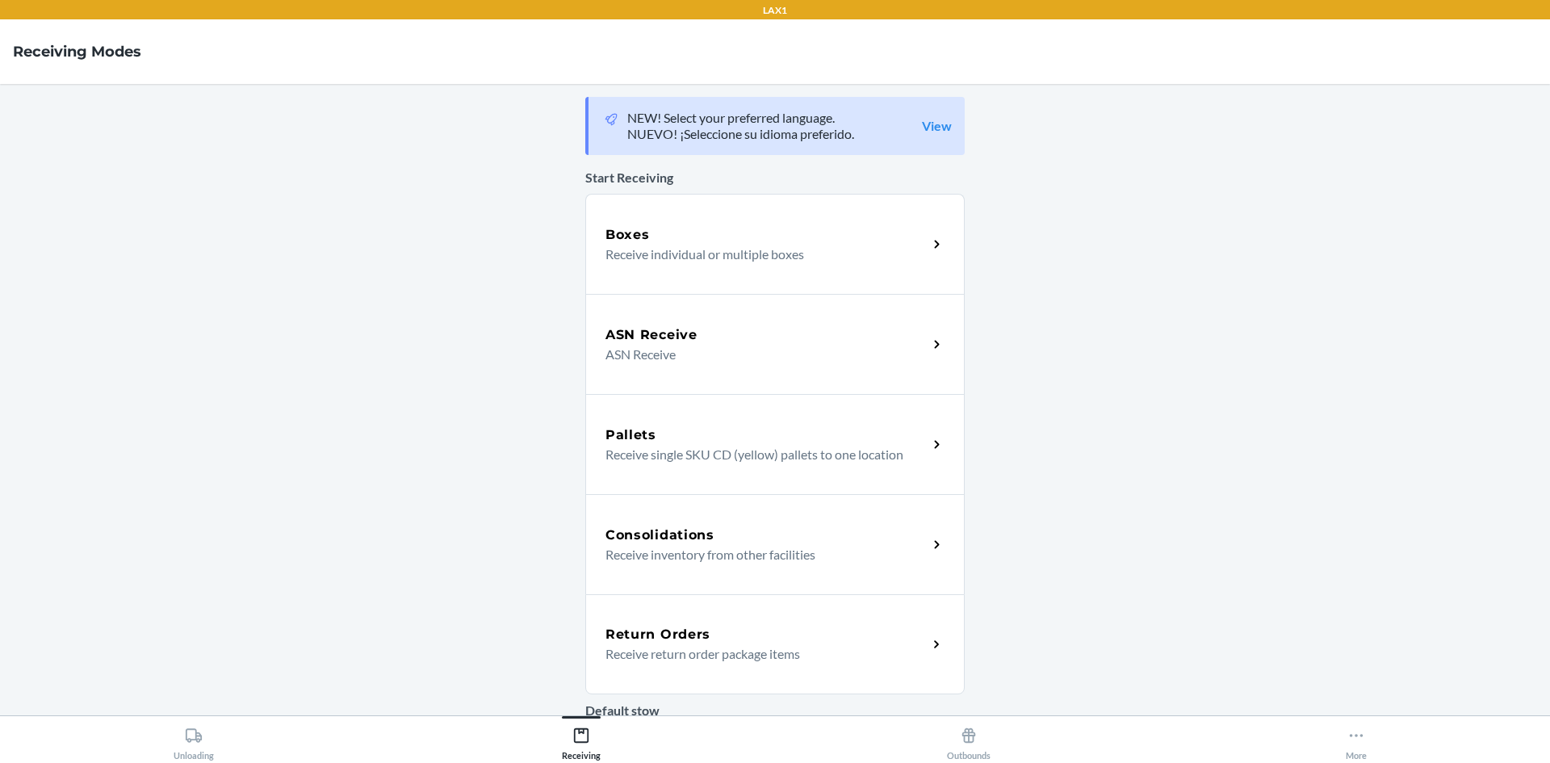
click at [785, 655] on p "Receive return order package items" at bounding box center [759, 653] width 309 height 19
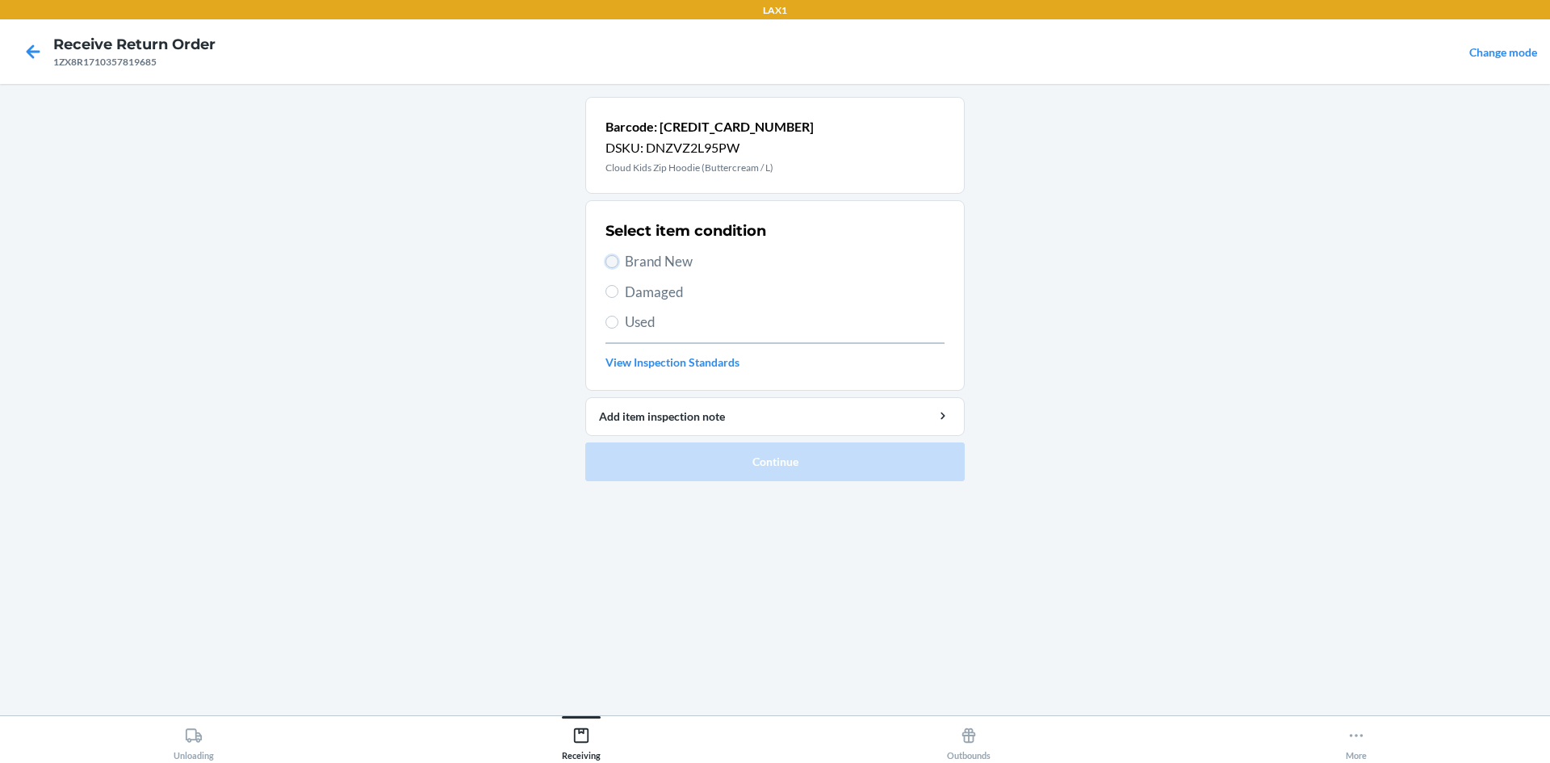
click at [616, 256] on input "Brand New" at bounding box center [611, 261] width 13 height 13
radio input "true"
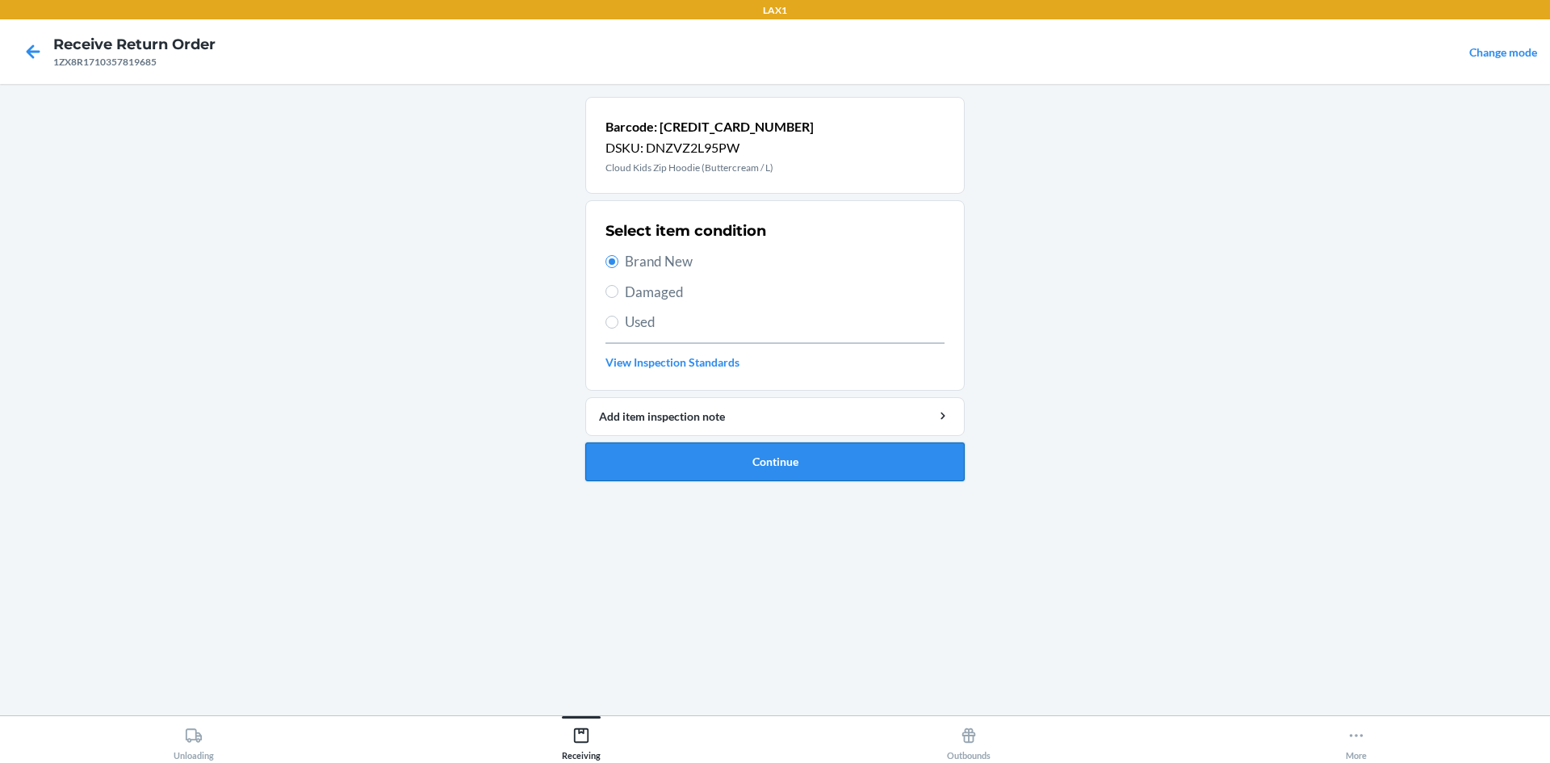
drag, startPoint x: 705, startPoint y: 462, endPoint x: 713, endPoint y: 466, distance: 8.7
click at [713, 466] on button "Continue" at bounding box center [774, 461] width 379 height 39
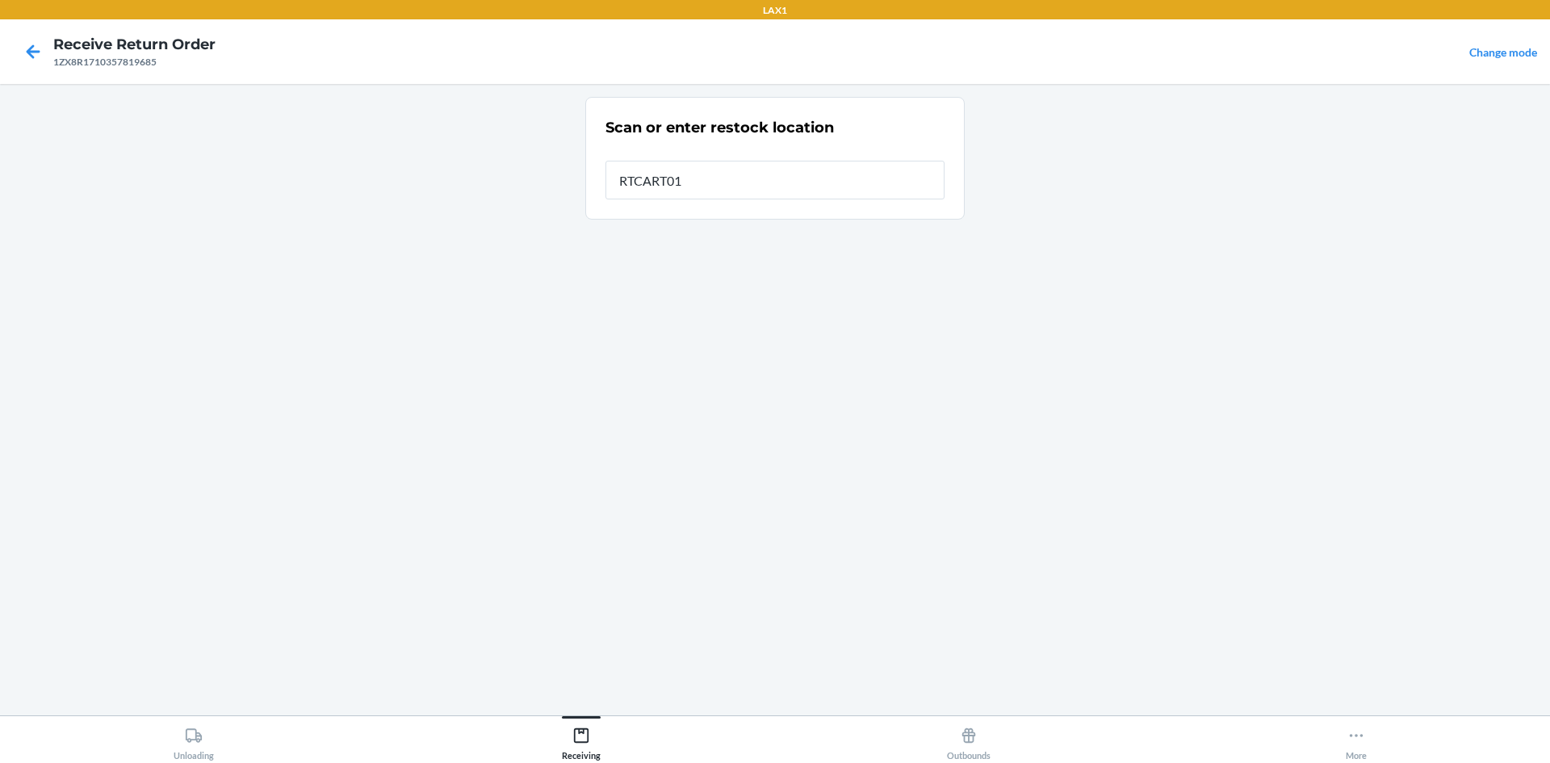
type input "RTCART018"
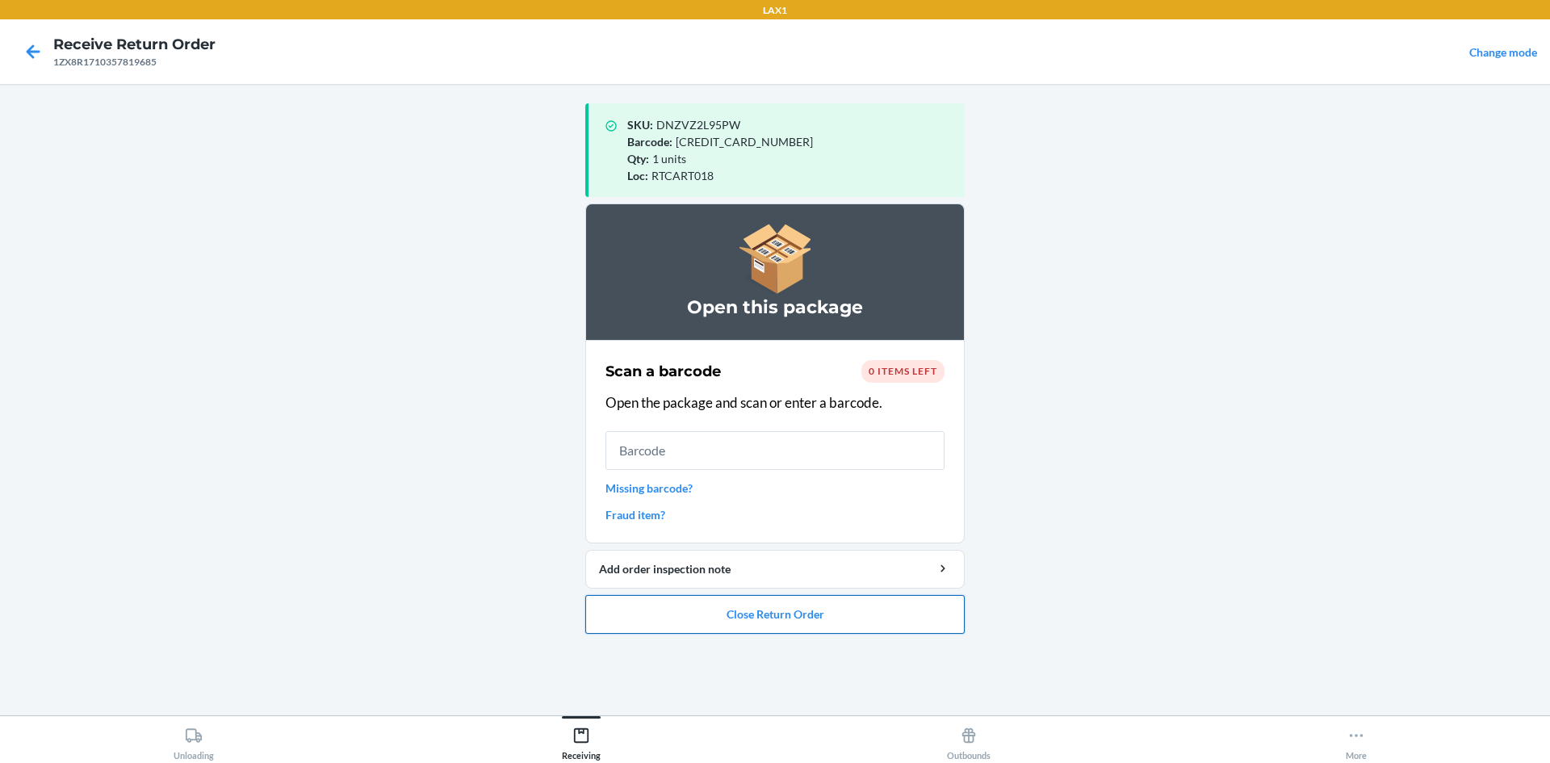
click at [722, 613] on button "Close Return Order" at bounding box center [774, 614] width 379 height 39
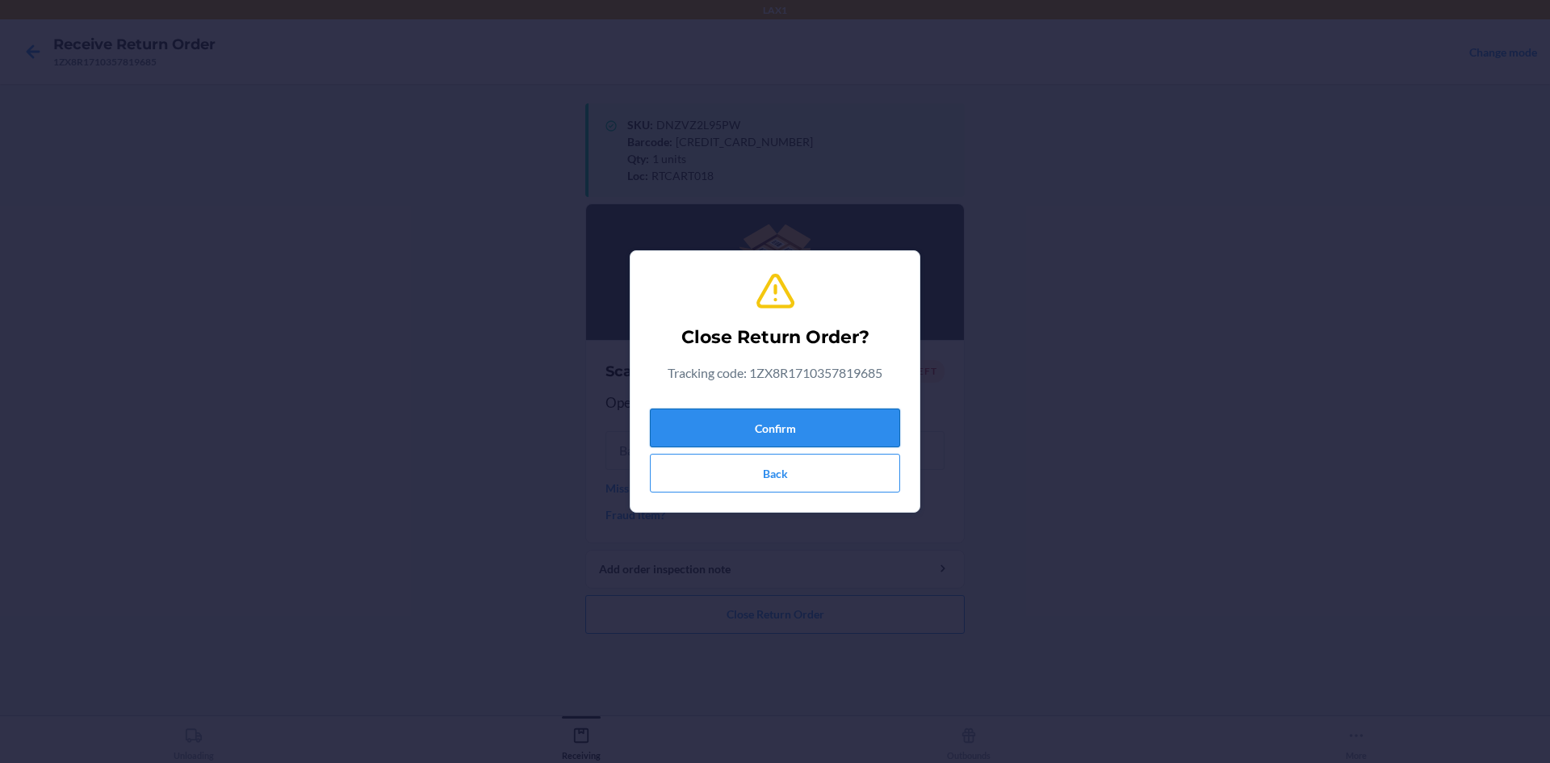
click at [771, 422] on button "Confirm" at bounding box center [775, 427] width 250 height 39
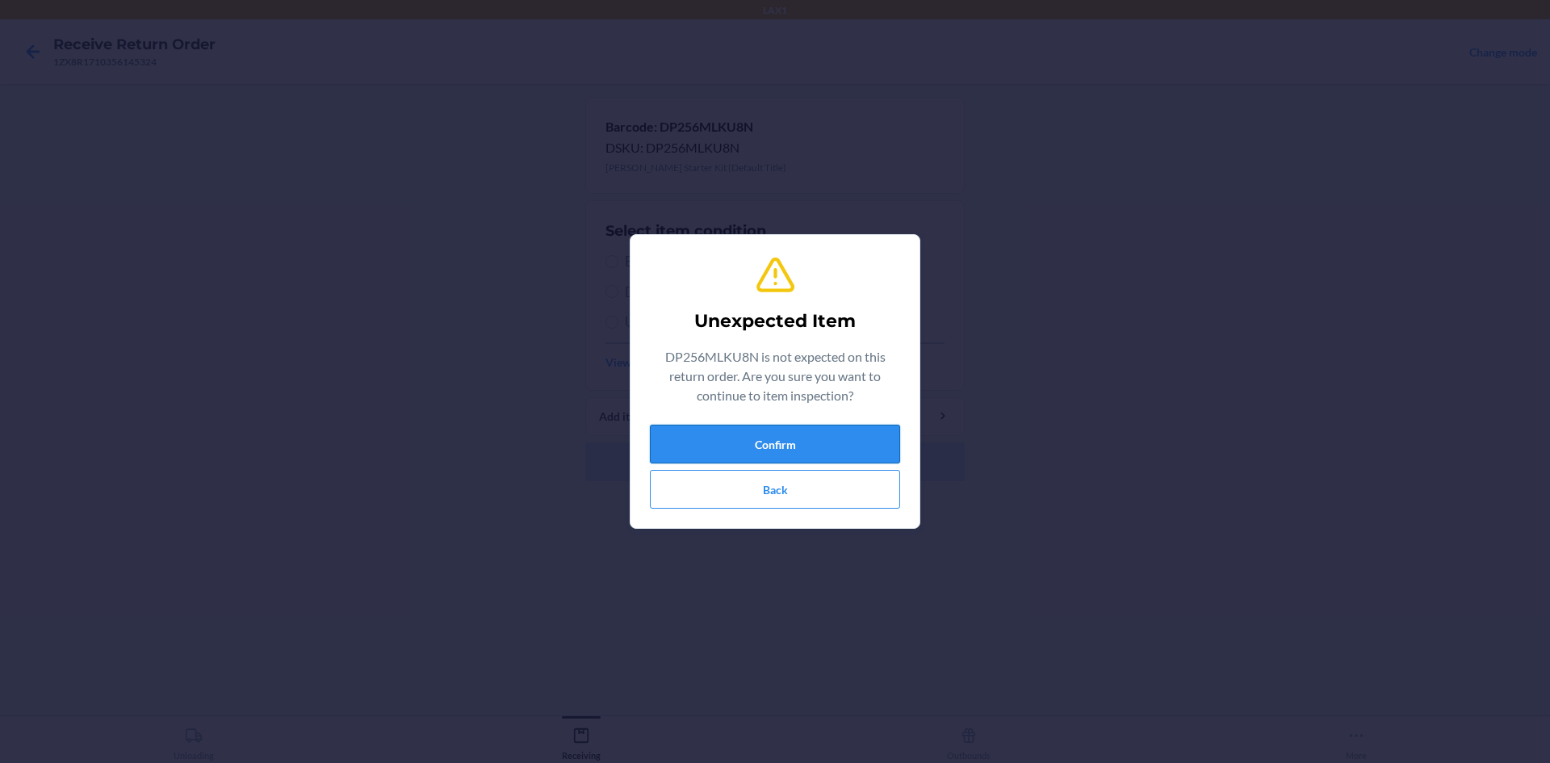
click at [753, 441] on button "Confirm" at bounding box center [775, 444] width 250 height 39
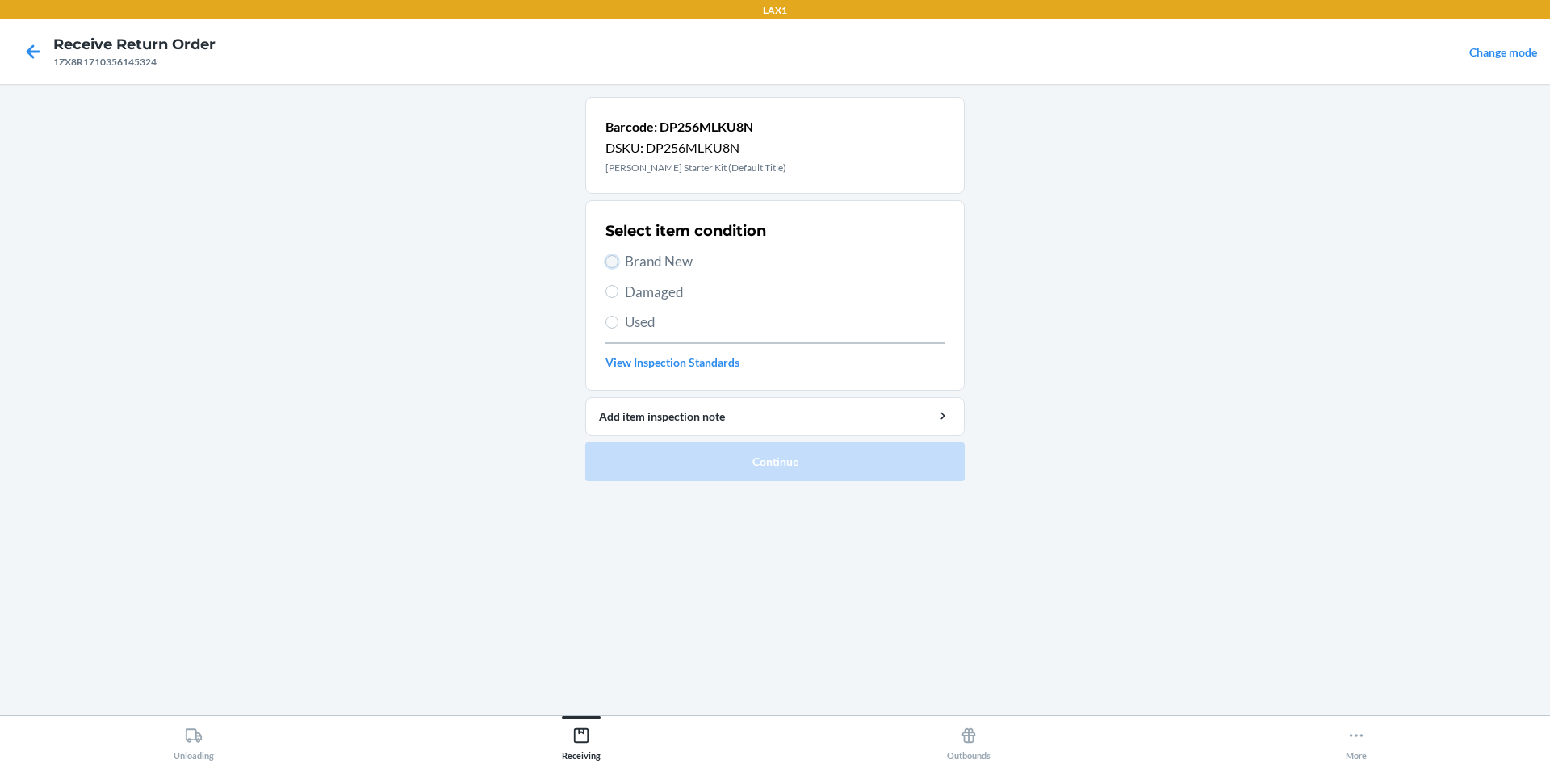
click at [613, 264] on input "Brand New" at bounding box center [611, 261] width 13 height 13
radio input "true"
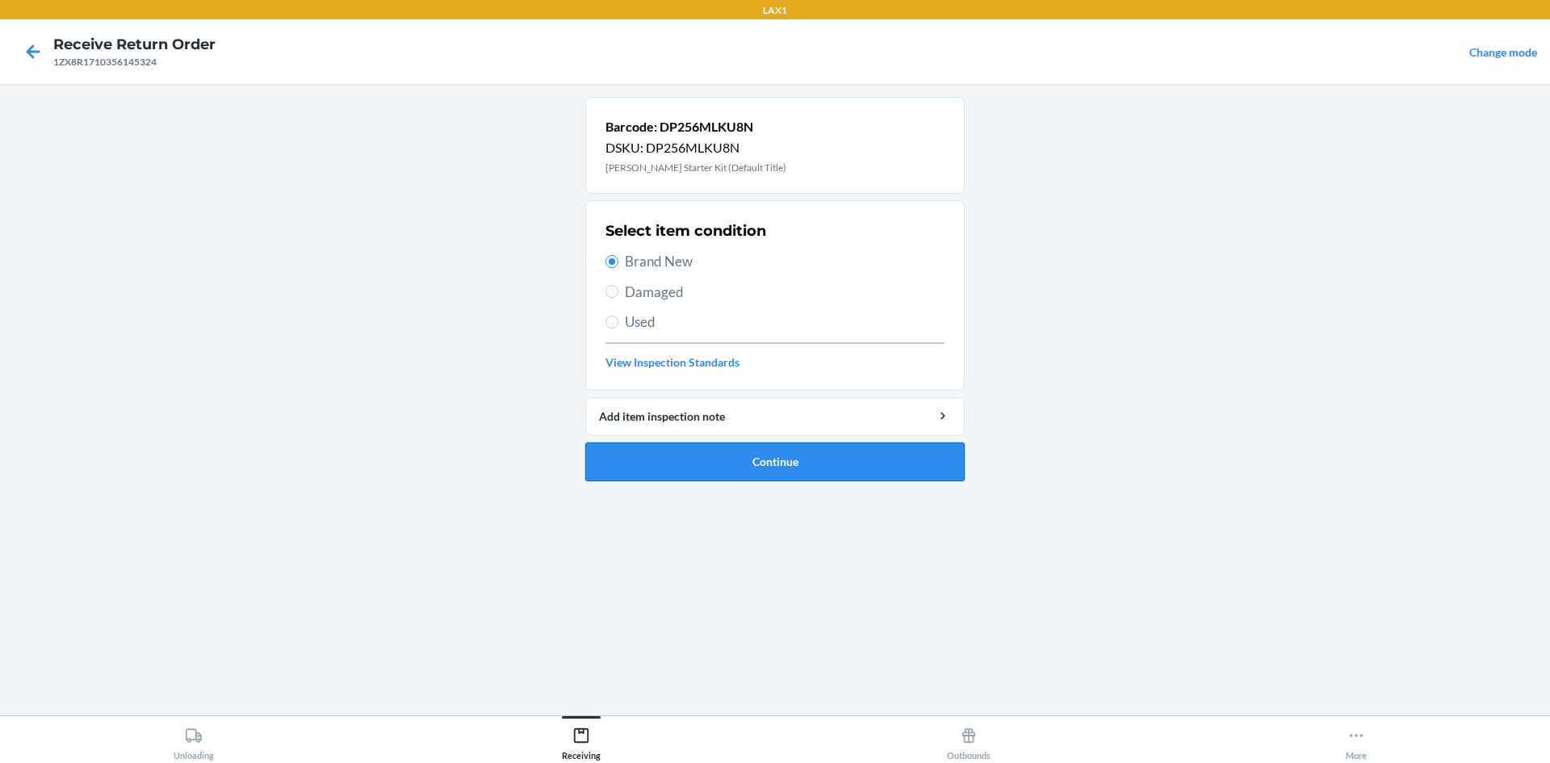
click at [685, 467] on button "Continue" at bounding box center [774, 461] width 379 height 39
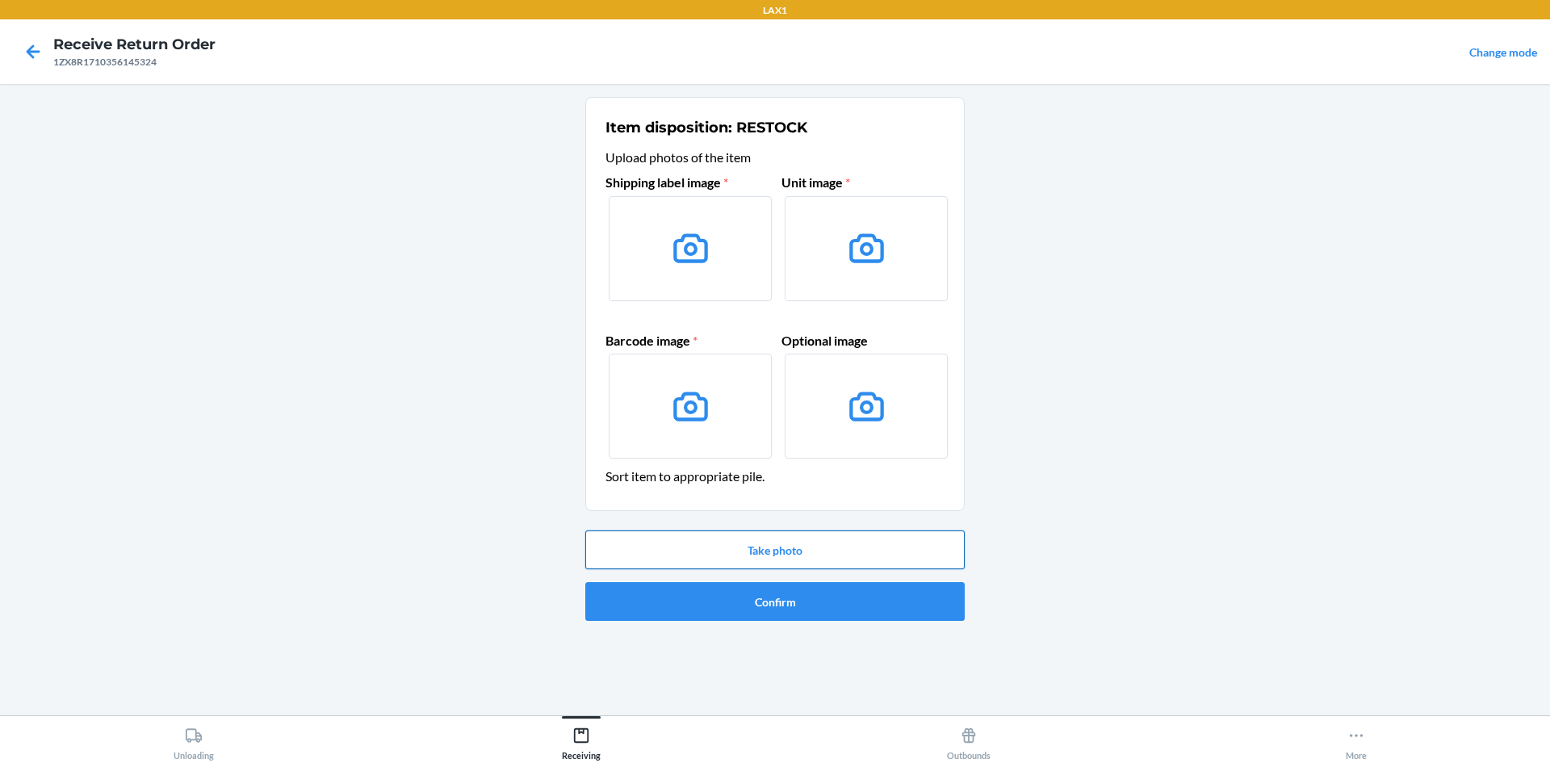
click at [713, 542] on button "Take photo" at bounding box center [774, 549] width 379 height 39
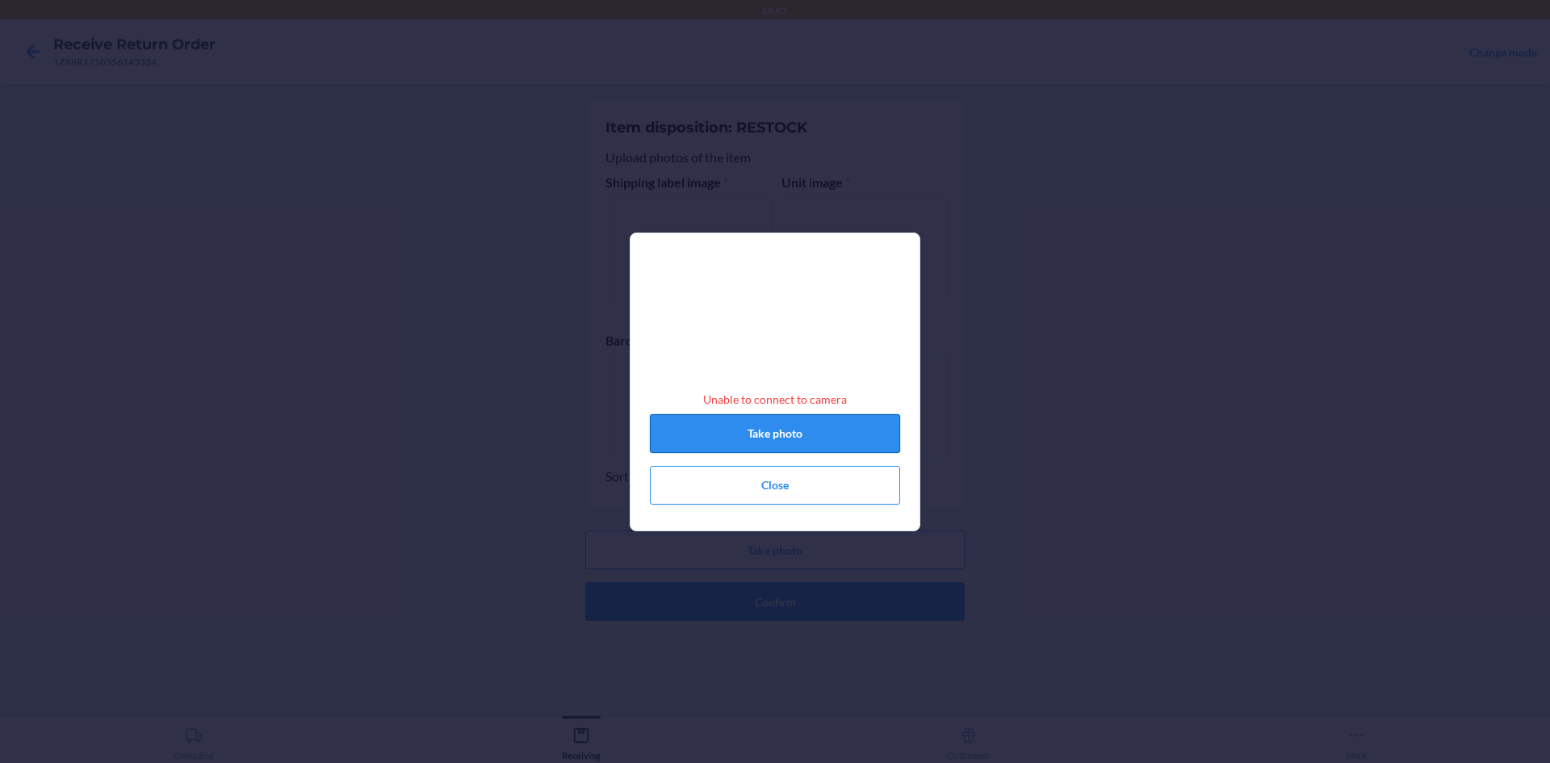
click at [752, 430] on button "Take photo" at bounding box center [775, 433] width 250 height 39
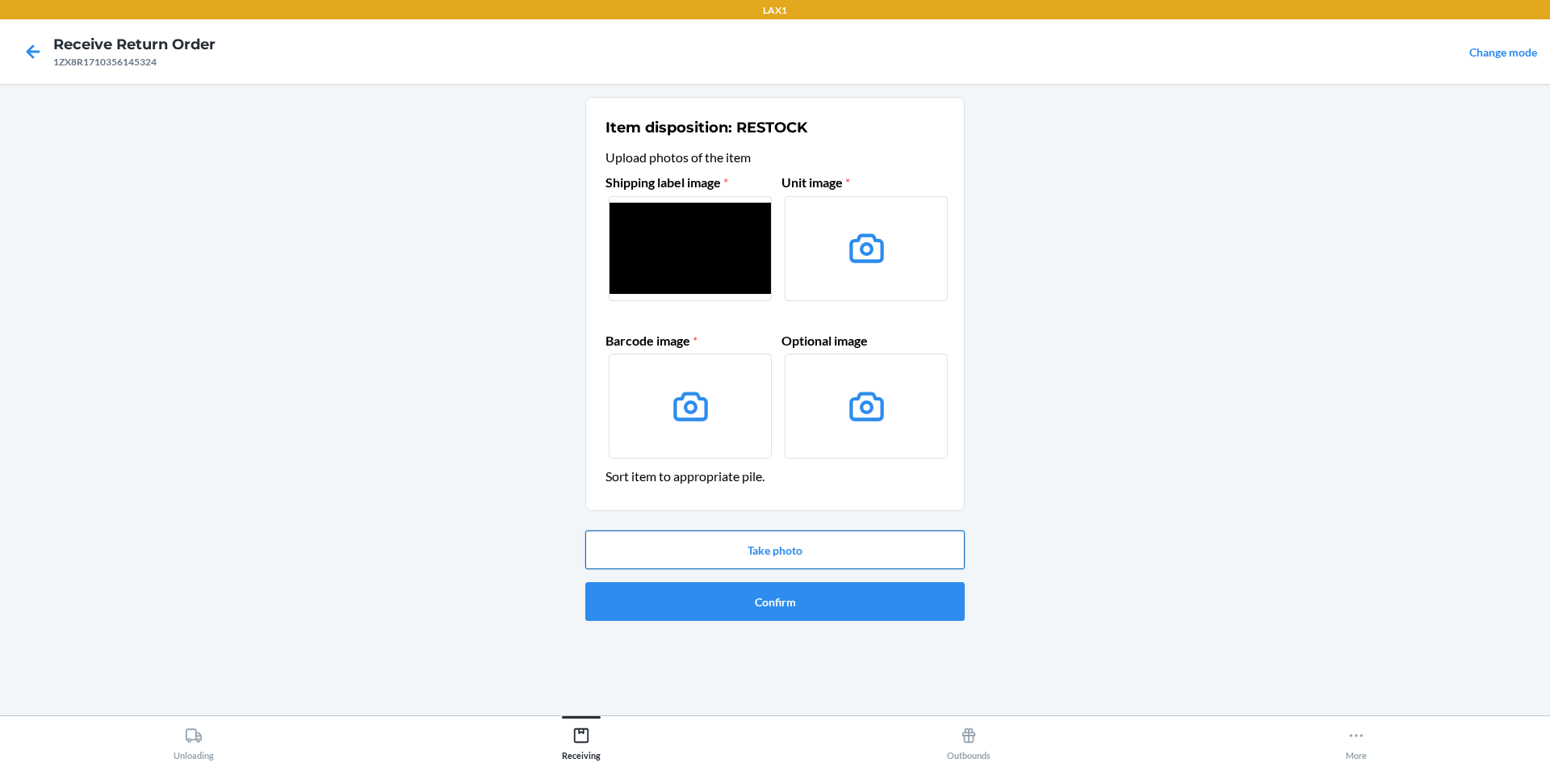
click at [790, 543] on button "Take photo" at bounding box center [774, 549] width 379 height 39
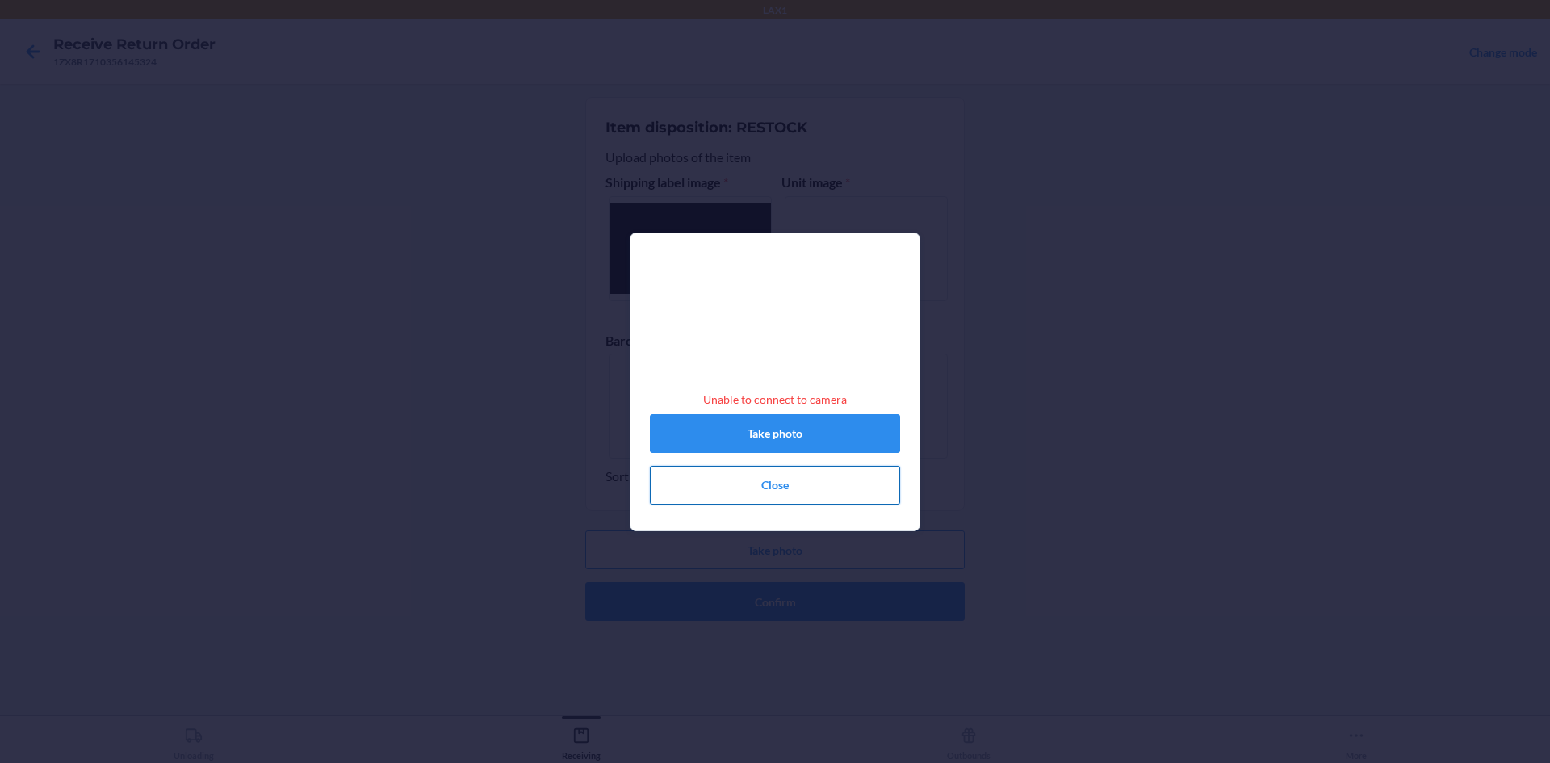
drag, startPoint x: 743, startPoint y: 486, endPoint x: 722, endPoint y: 486, distance: 21.0
click at [736, 486] on button "Close" at bounding box center [775, 485] width 250 height 39
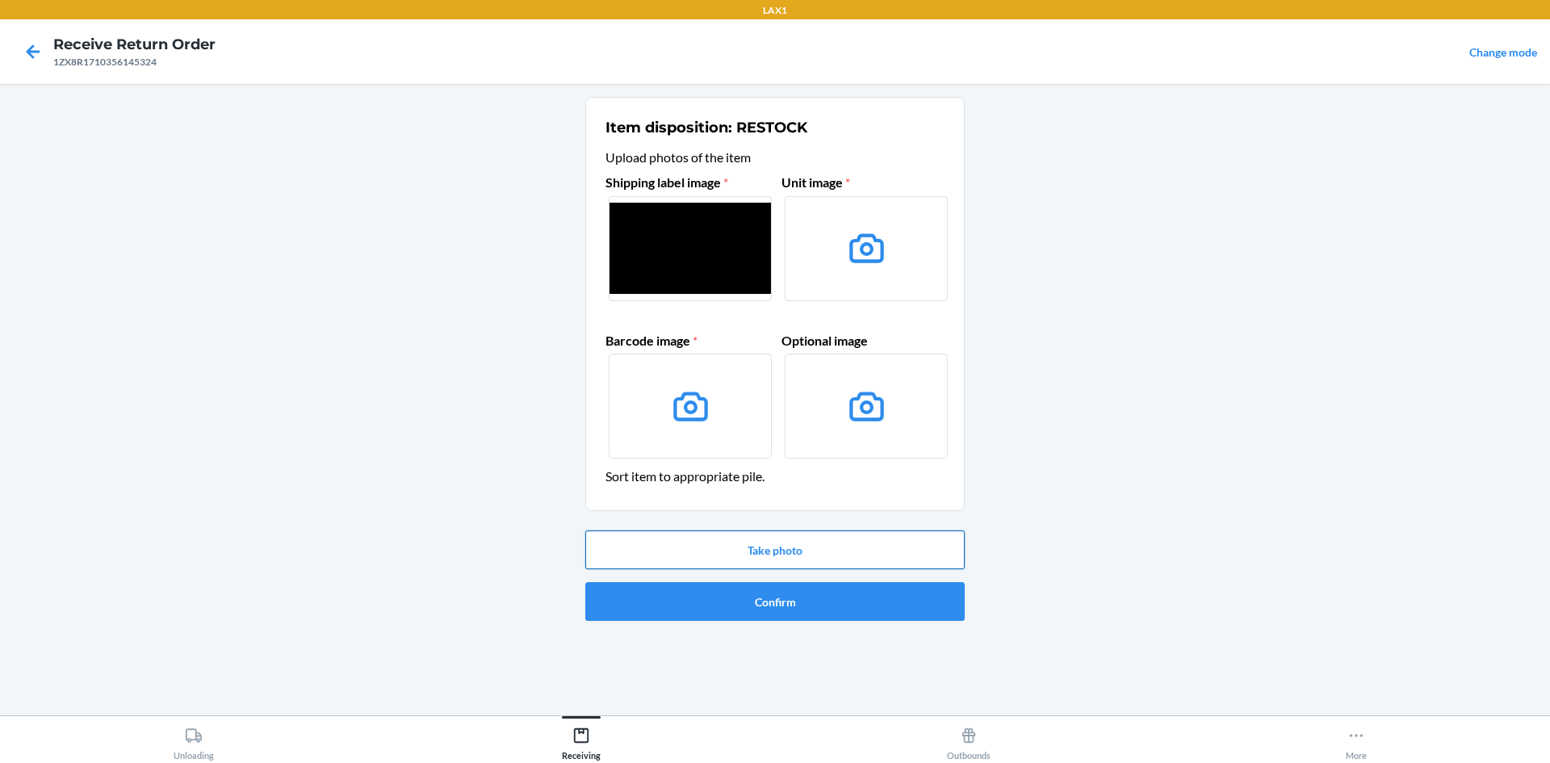
click at [793, 563] on button "Take photo" at bounding box center [774, 549] width 379 height 39
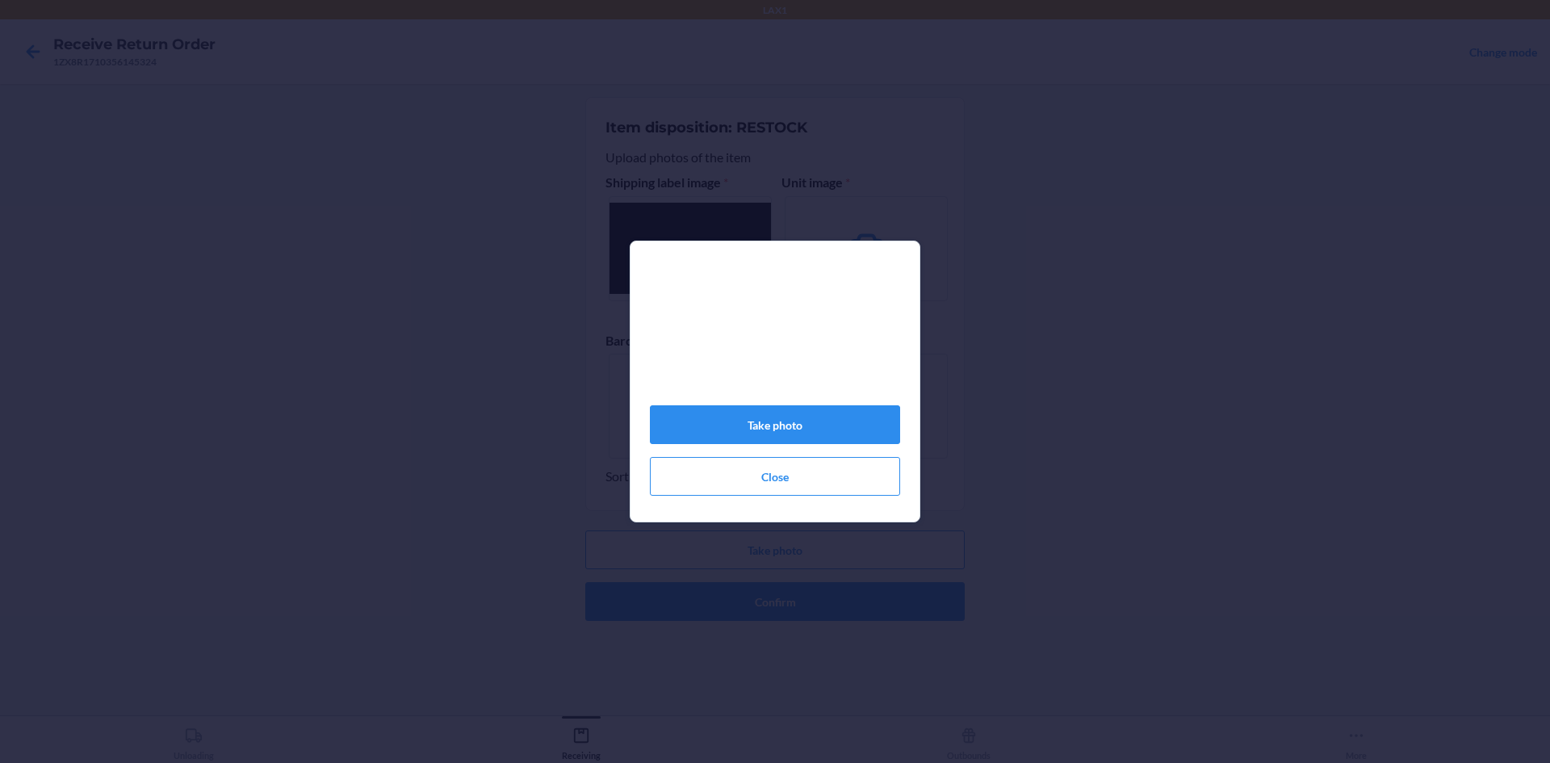
click at [538, 249] on div "Take photo Close" at bounding box center [775, 381] width 1550 height 763
click at [814, 473] on button "Close" at bounding box center [775, 476] width 250 height 39
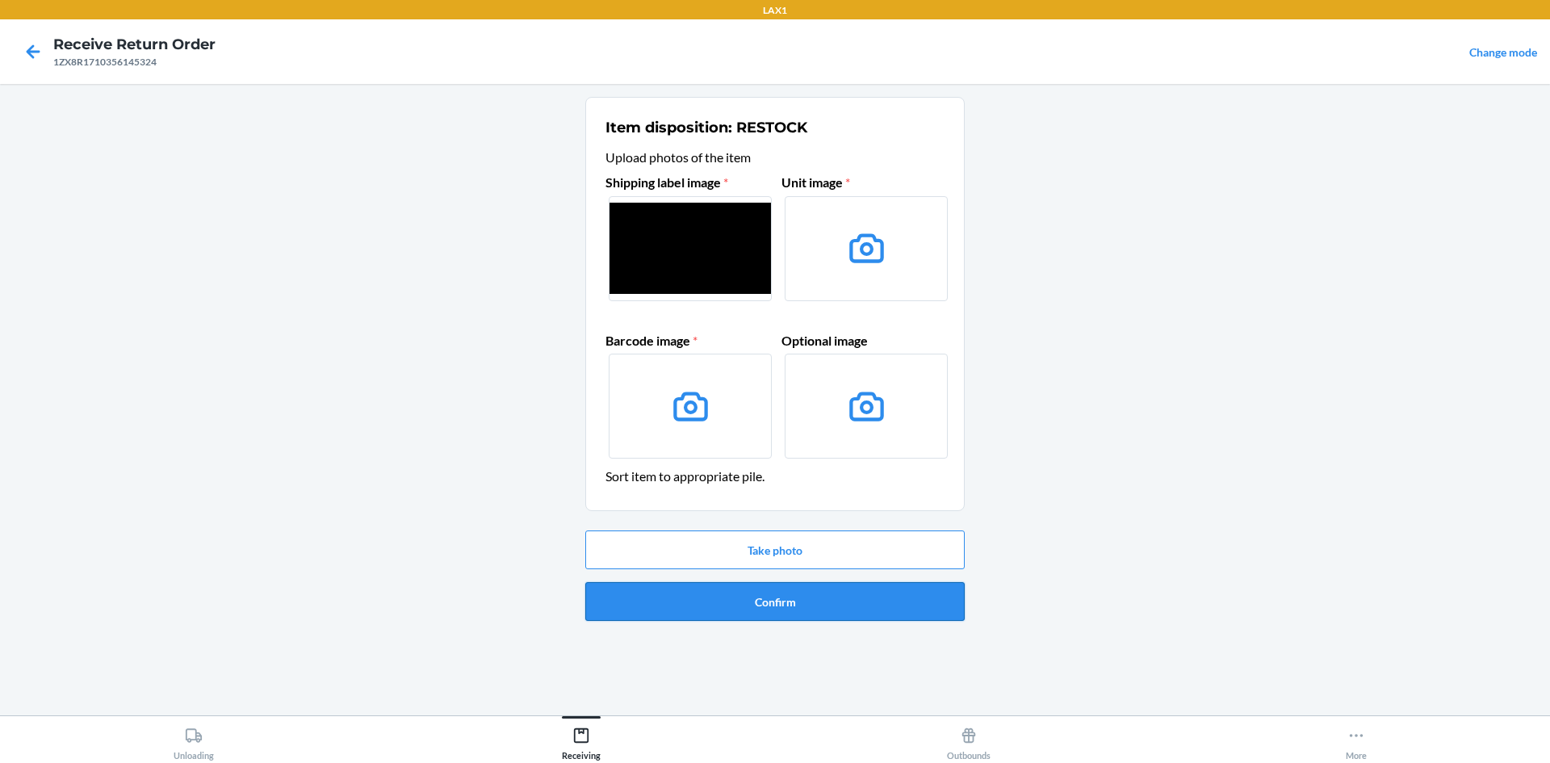
click at [796, 610] on button "Confirm" at bounding box center [774, 601] width 379 height 39
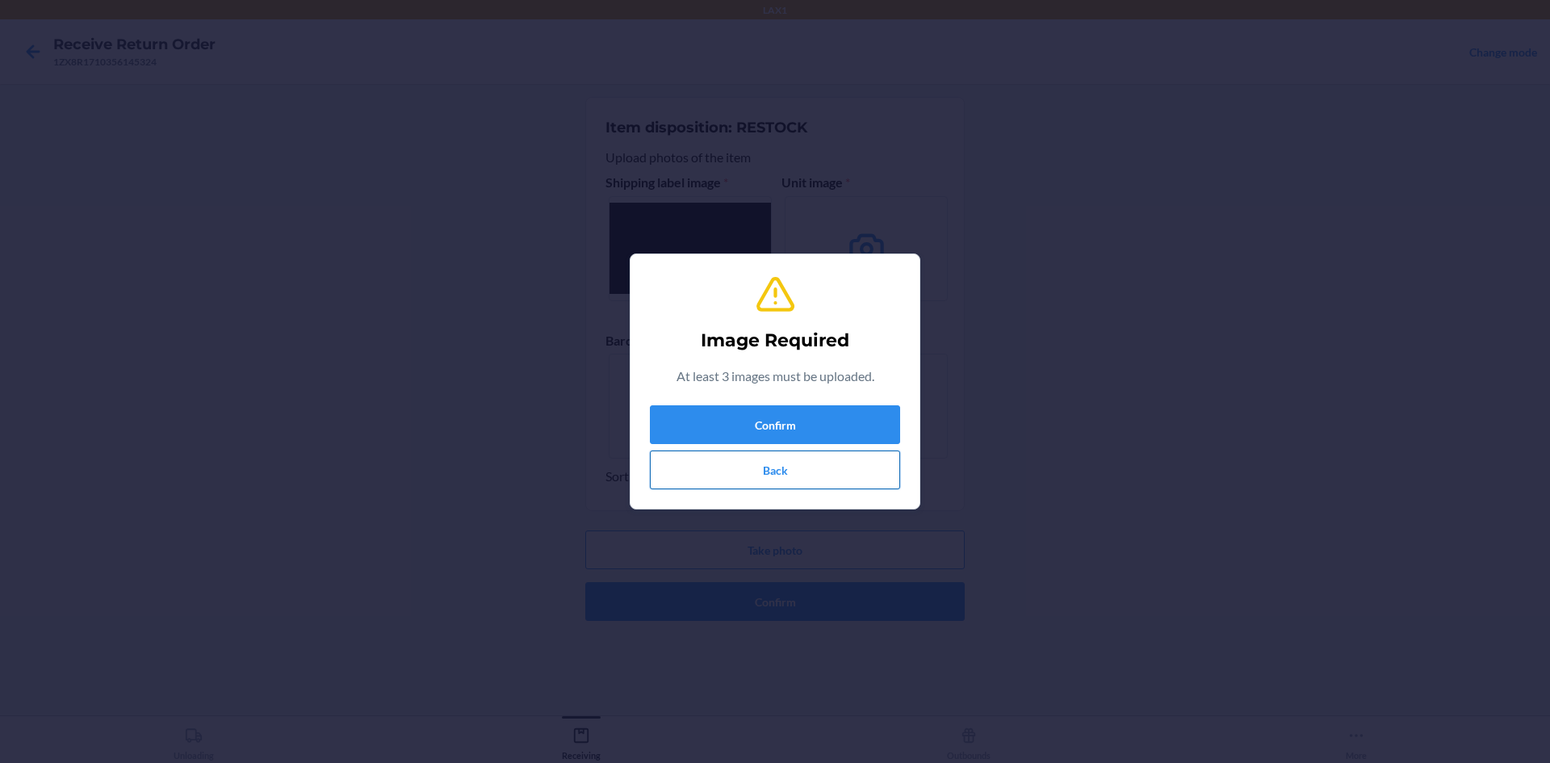
click at [820, 473] on button "Back" at bounding box center [775, 469] width 250 height 39
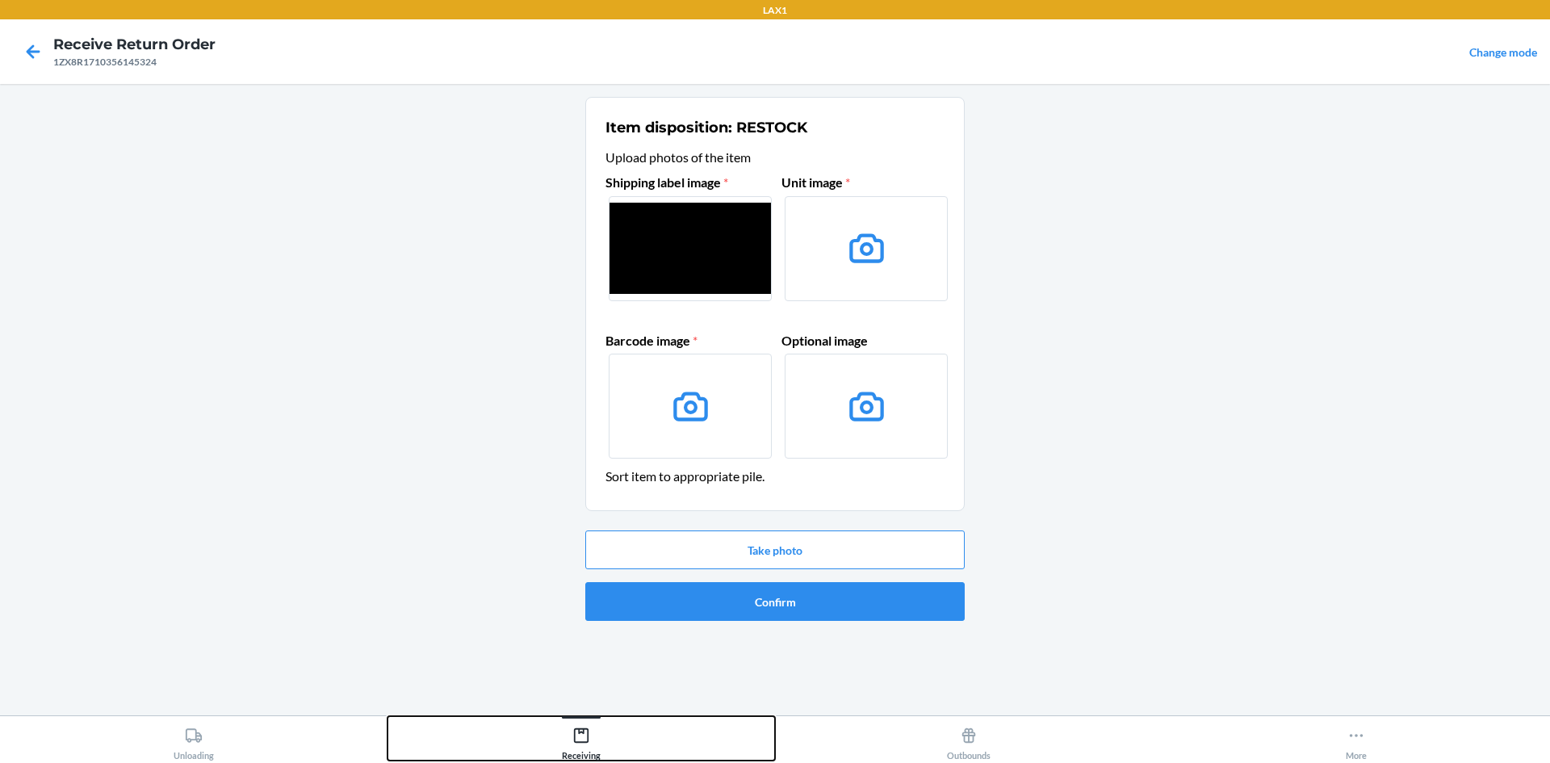
click at [572, 741] on icon at bounding box center [581, 735] width 18 height 18
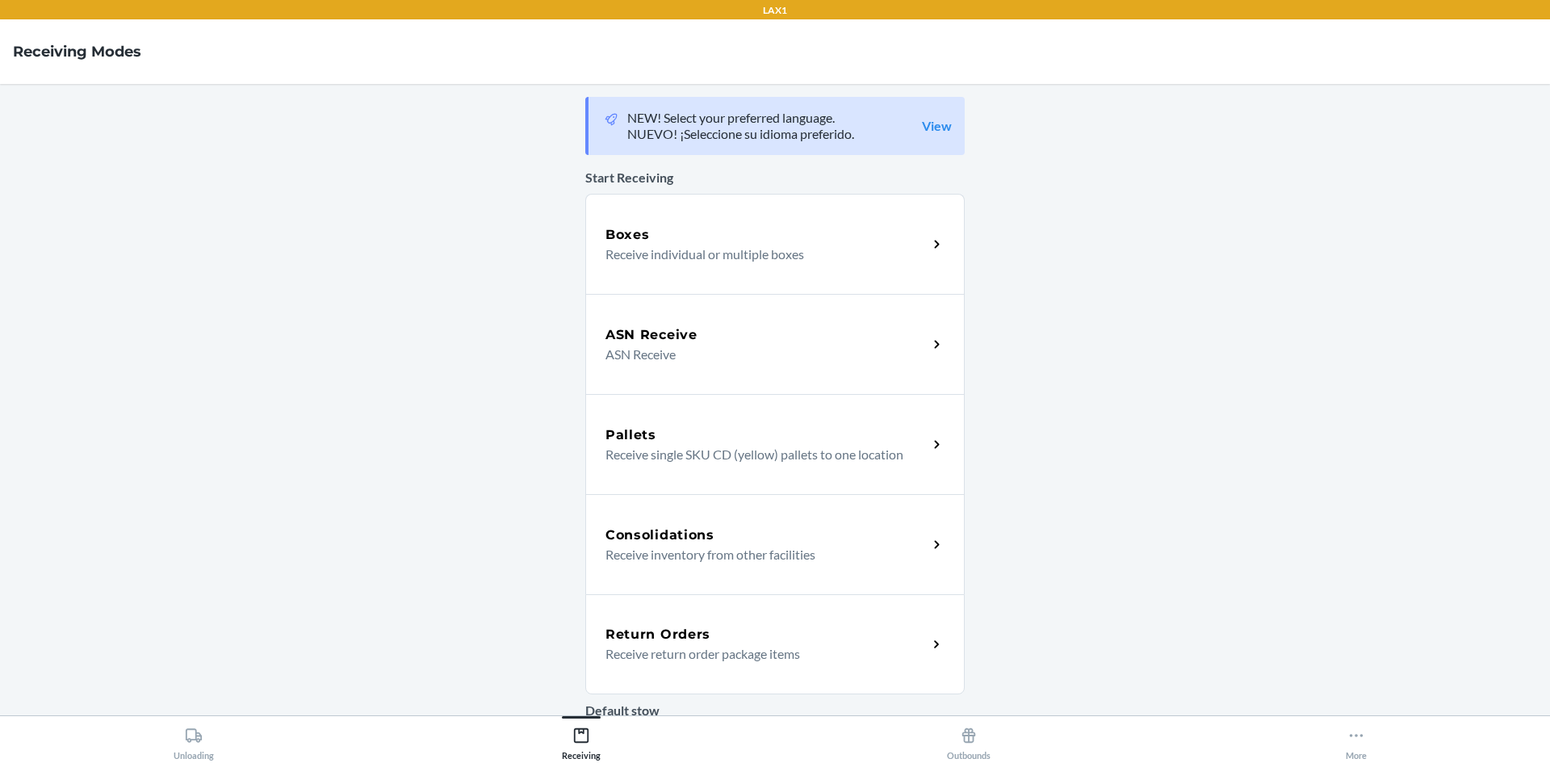
click at [749, 533] on div "Consolidations" at bounding box center [766, 534] width 322 height 19
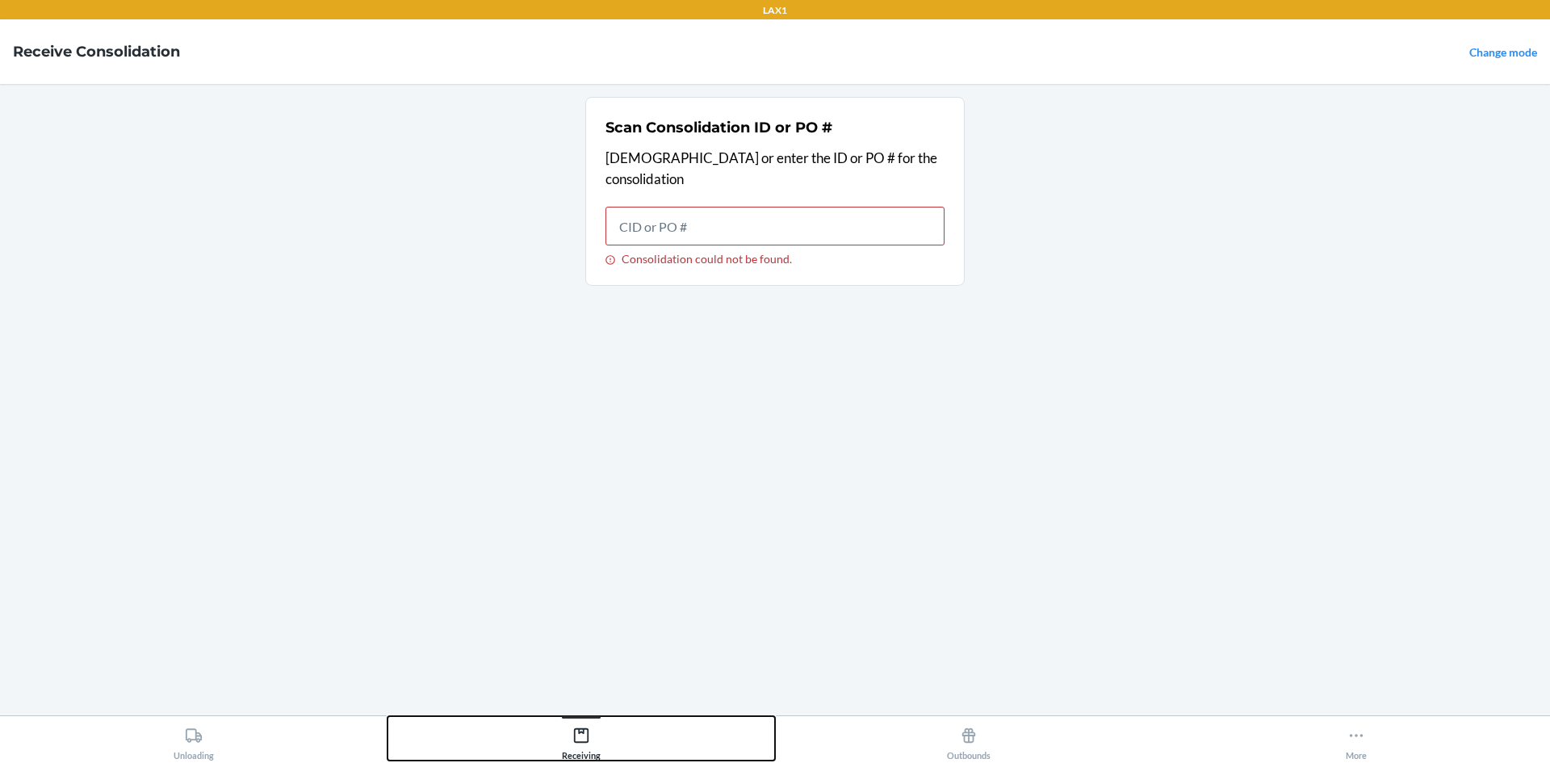
click at [592, 749] on div "Receiving" at bounding box center [581, 740] width 39 height 40
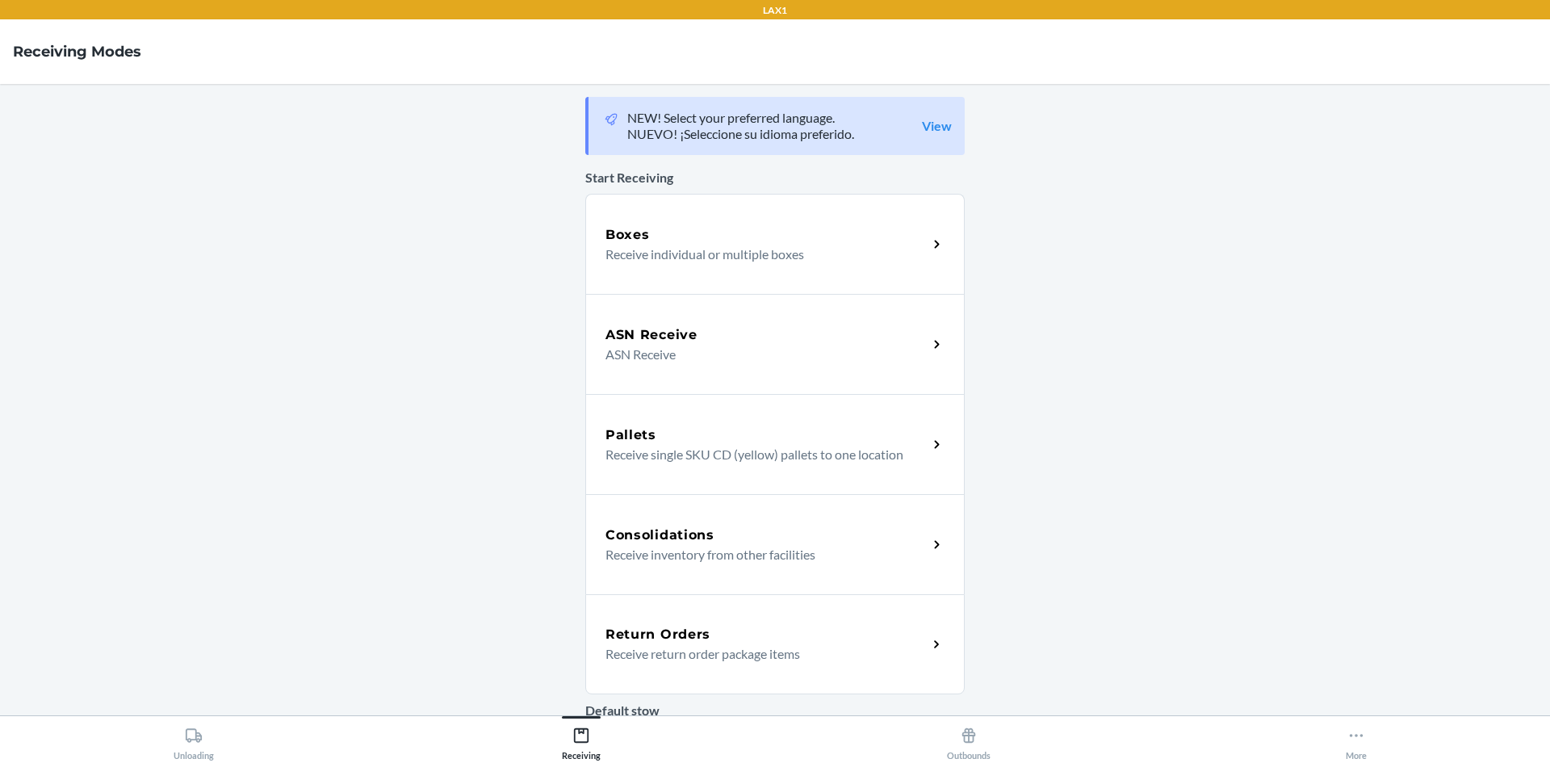
click at [665, 656] on p "Receive return order package items" at bounding box center [759, 653] width 309 height 19
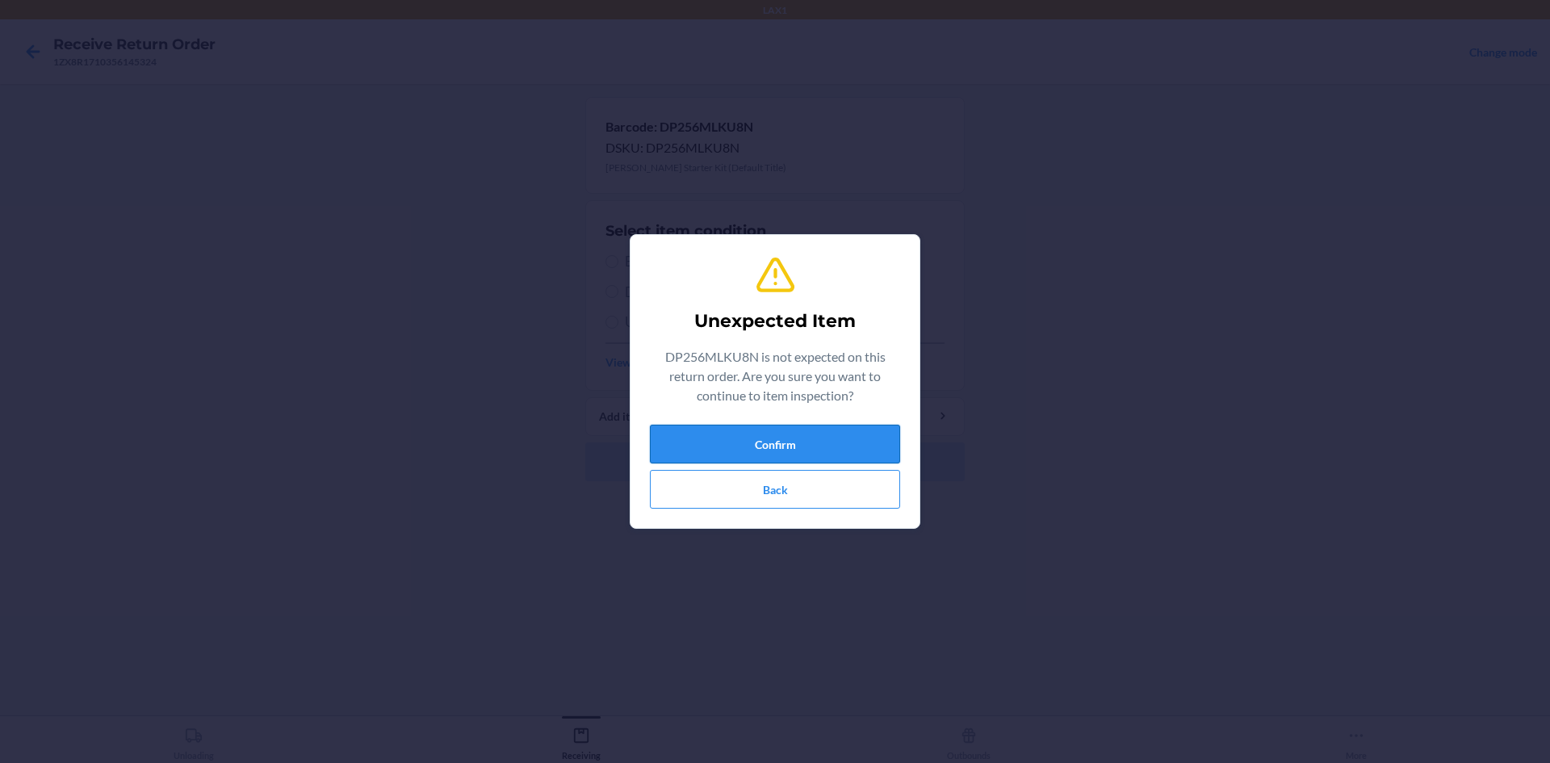
click at [726, 432] on button "Confirm" at bounding box center [775, 444] width 250 height 39
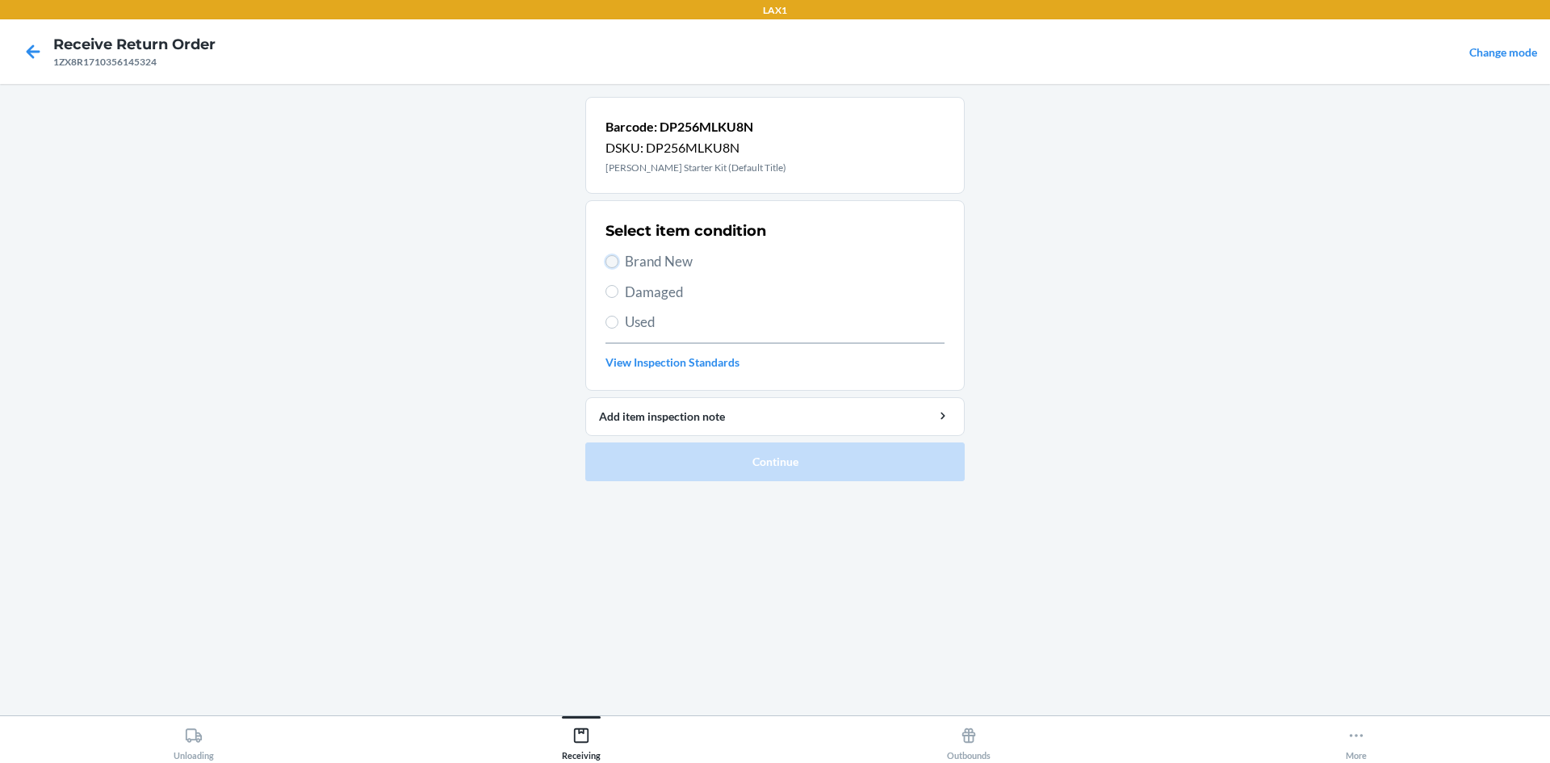
click at [611, 258] on input "Brand New" at bounding box center [611, 261] width 13 height 13
radio input "true"
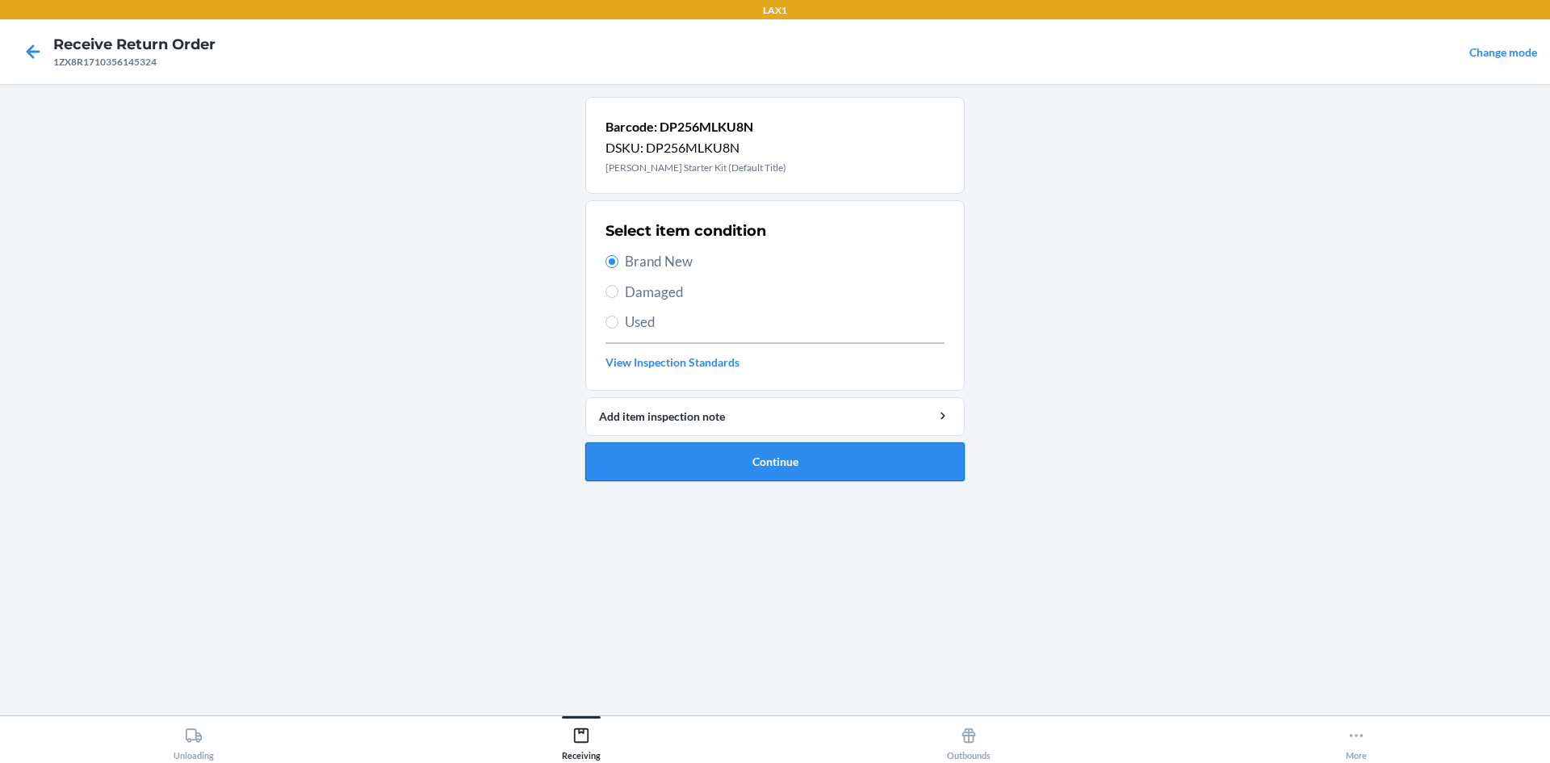
click at [718, 473] on button "Continue" at bounding box center [774, 461] width 379 height 39
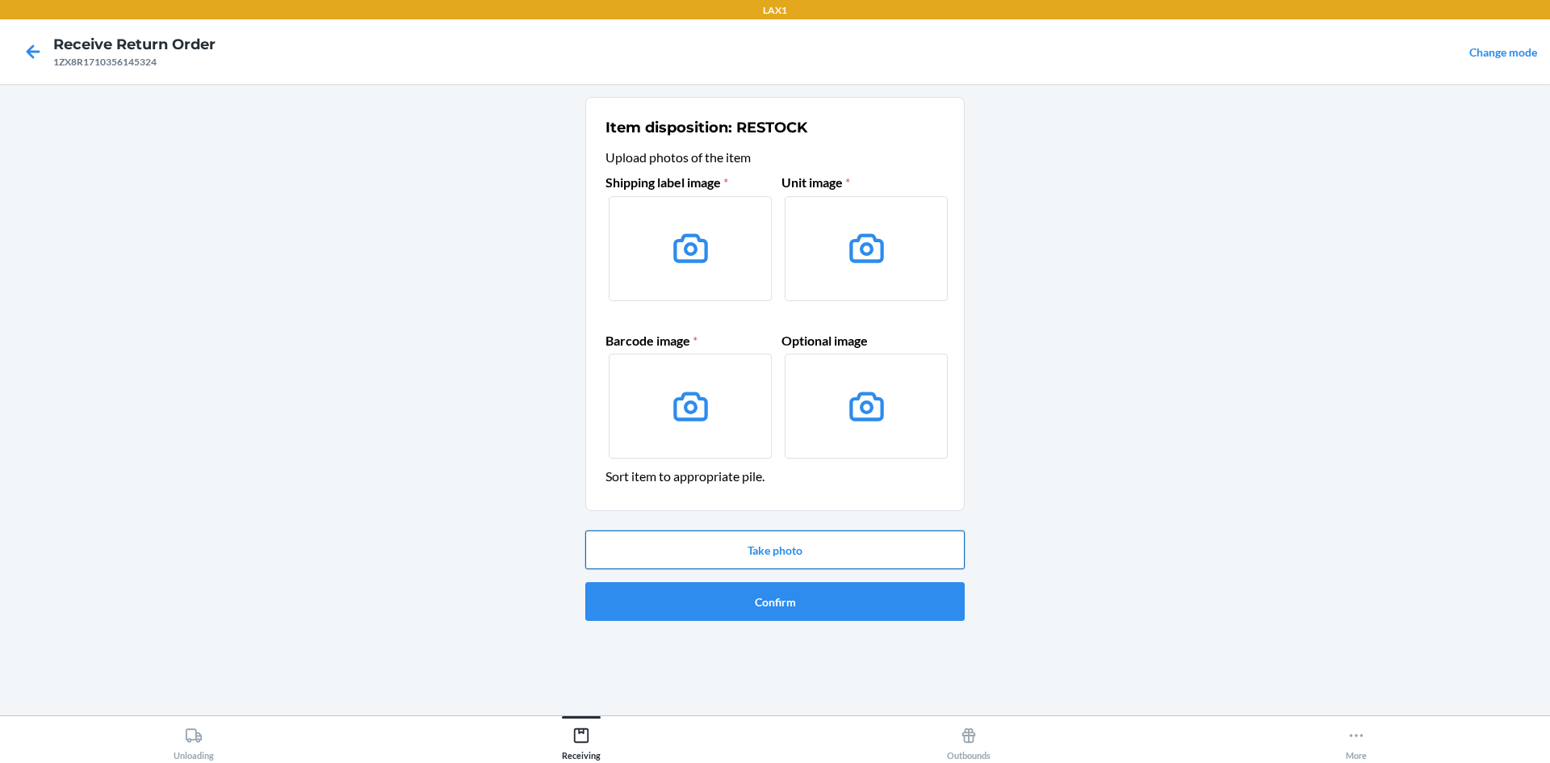
click at [742, 557] on button "Take photo" at bounding box center [774, 549] width 379 height 39
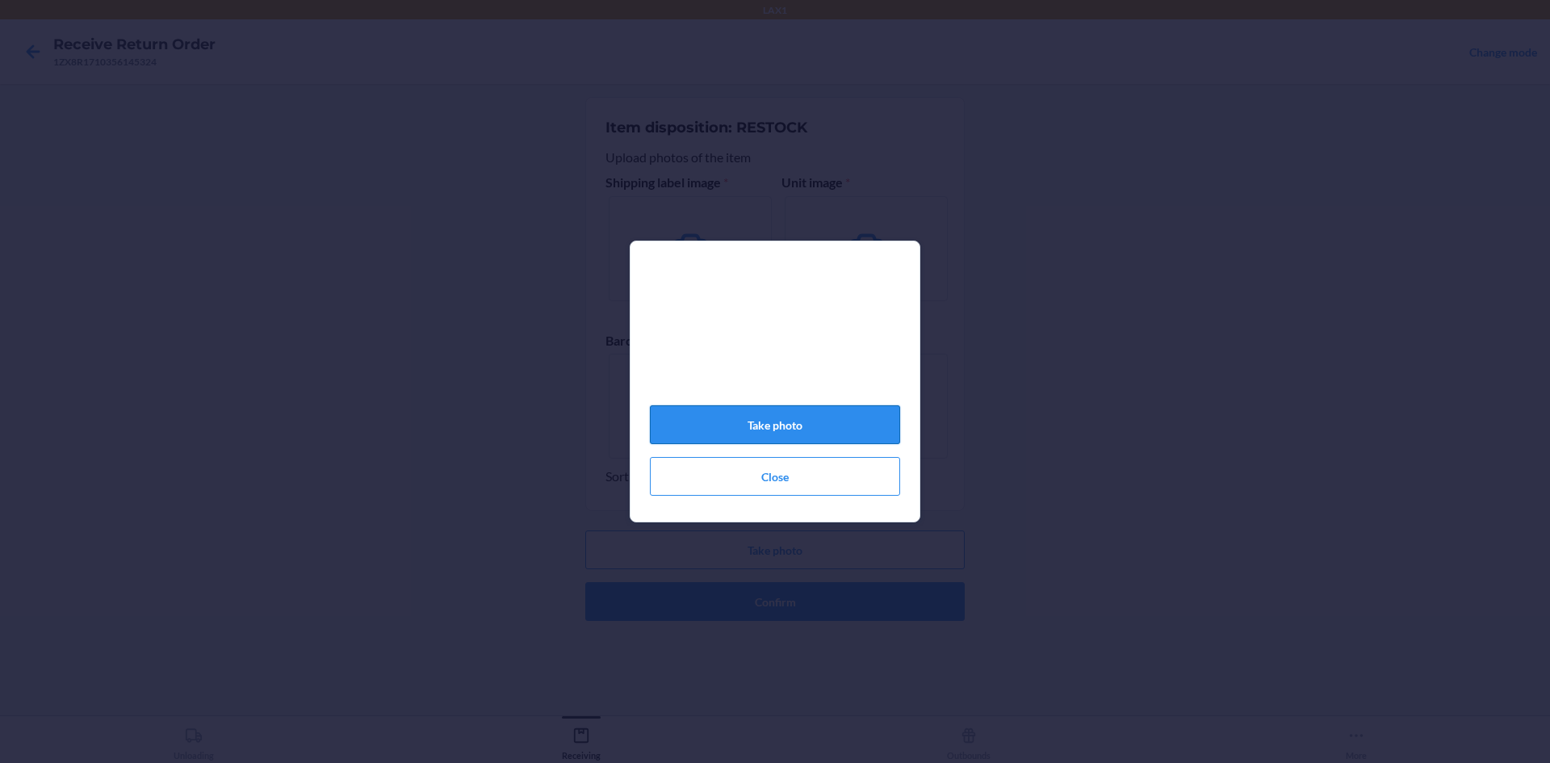
click at [833, 430] on button "Take photo" at bounding box center [775, 424] width 250 height 39
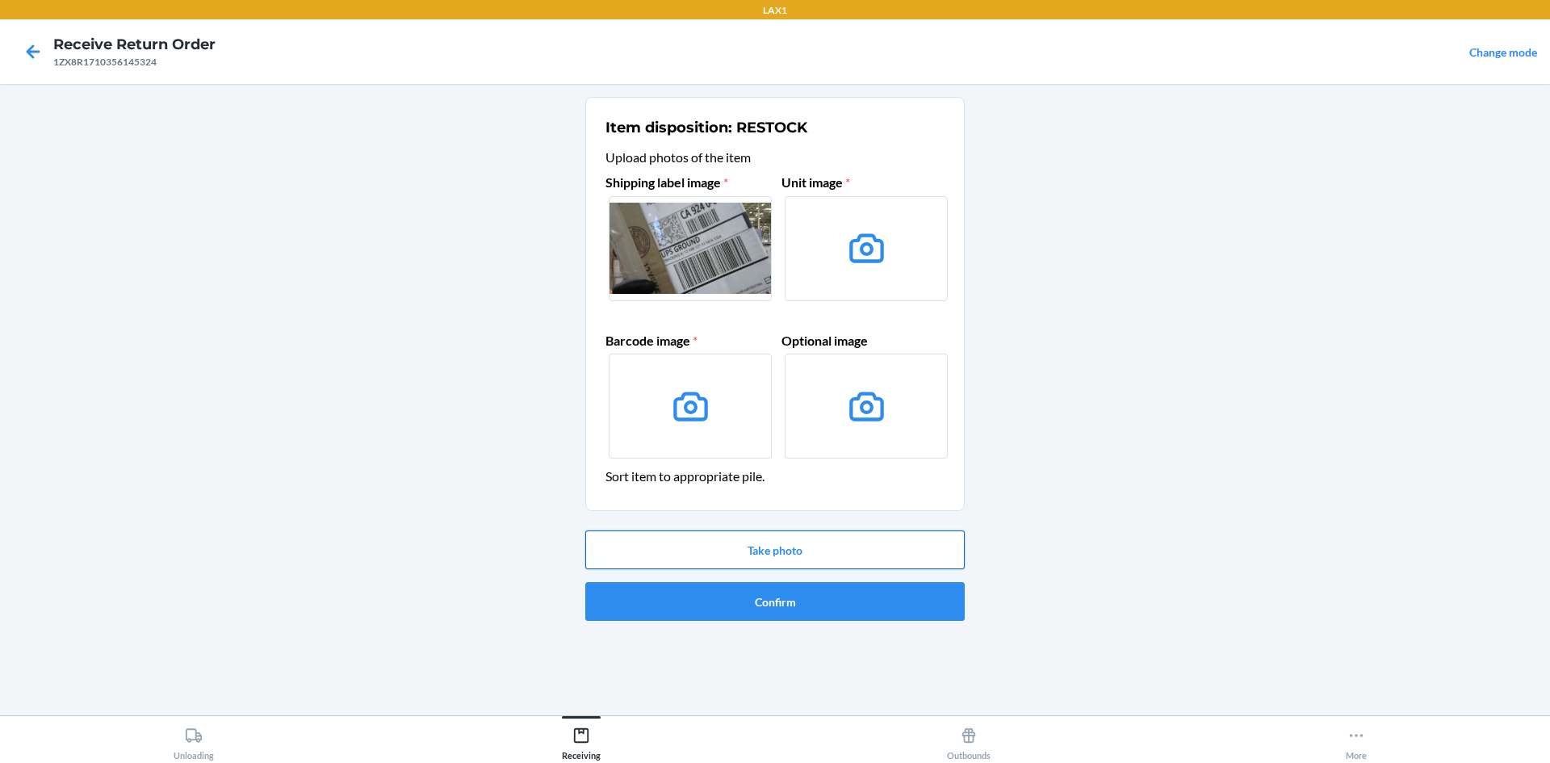
click at [834, 546] on button "Take photo" at bounding box center [774, 549] width 379 height 39
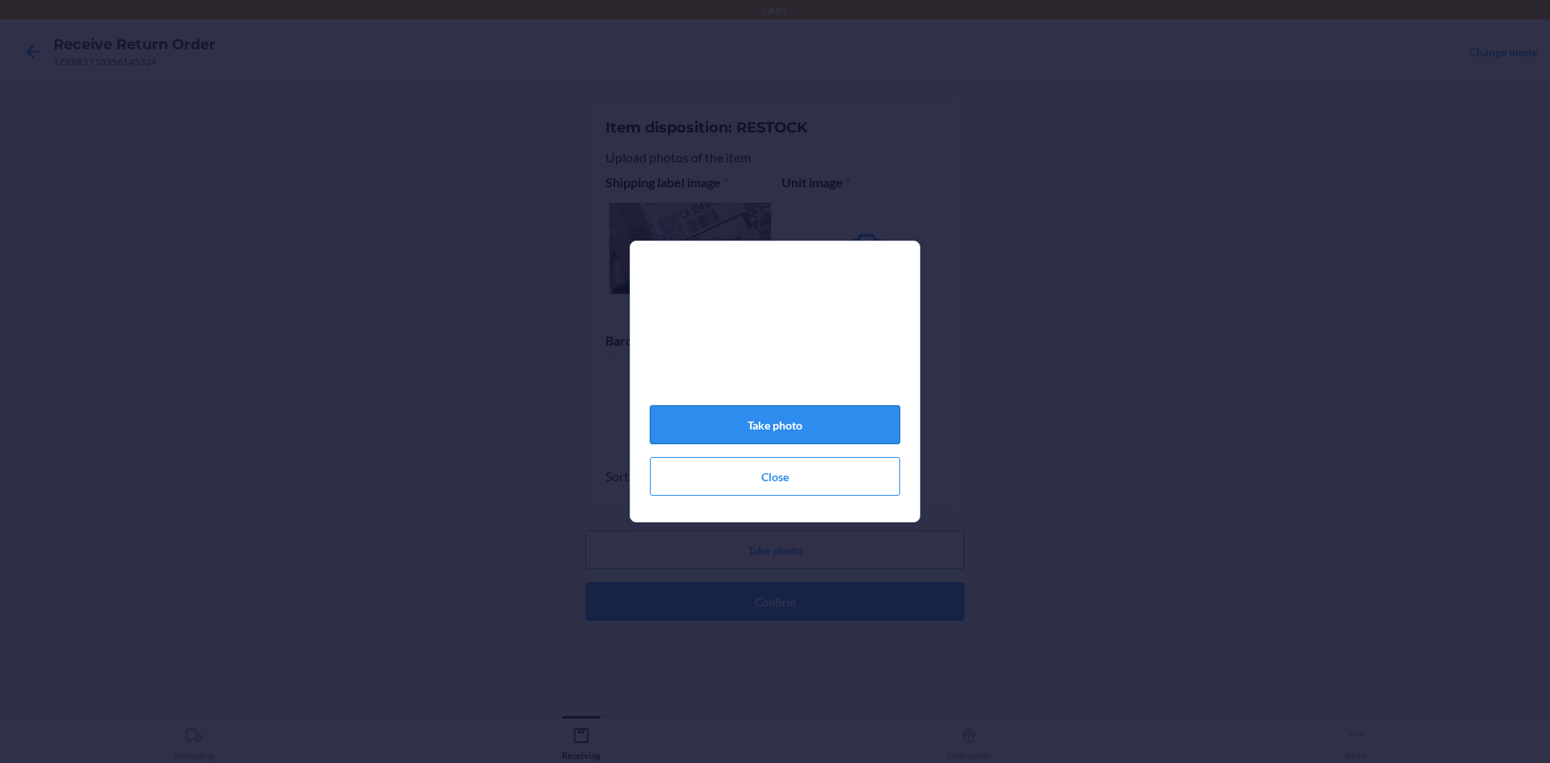
click at [821, 421] on button "Take photo" at bounding box center [775, 424] width 250 height 39
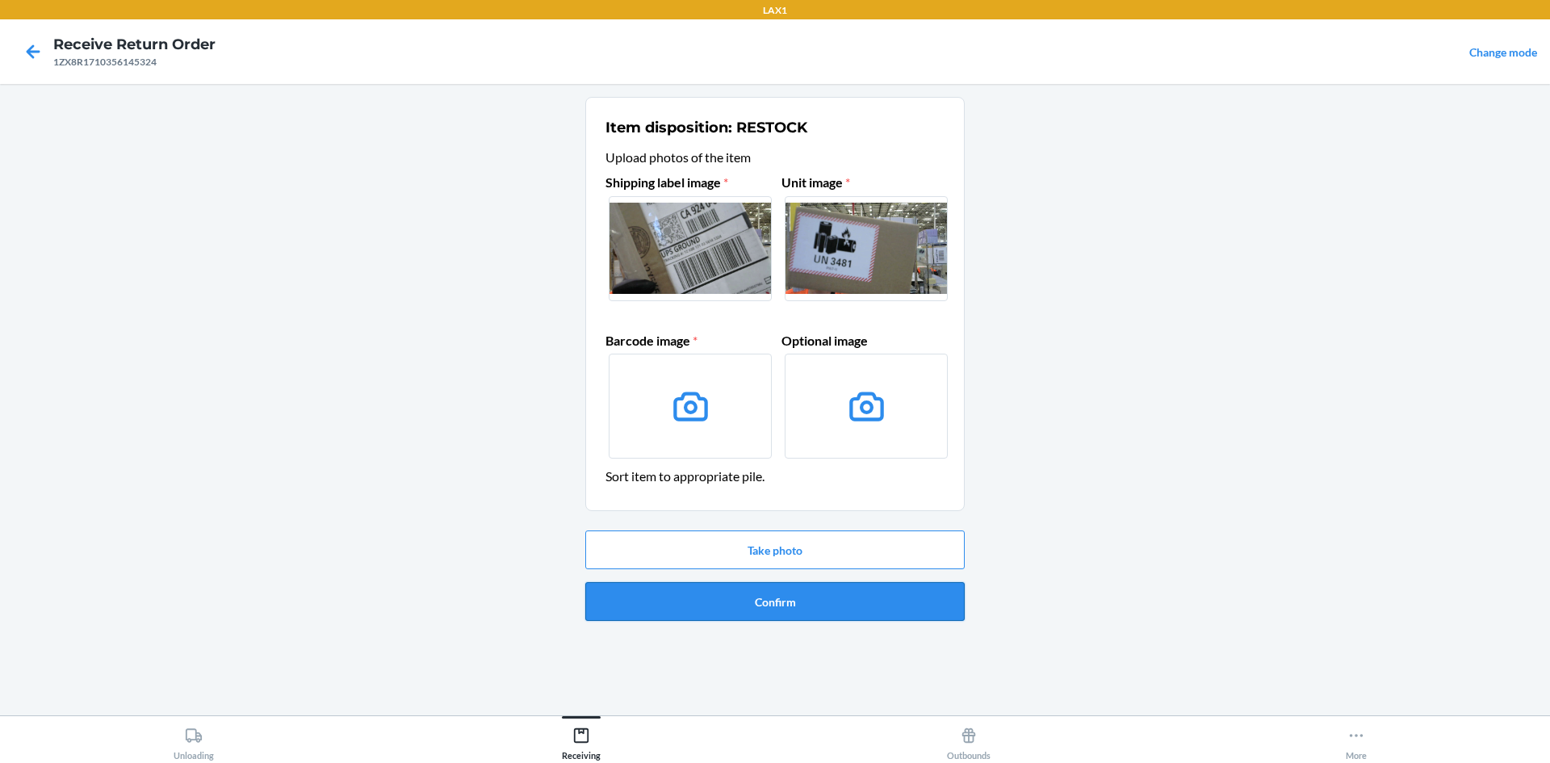
click at [826, 593] on button "Confirm" at bounding box center [774, 601] width 379 height 39
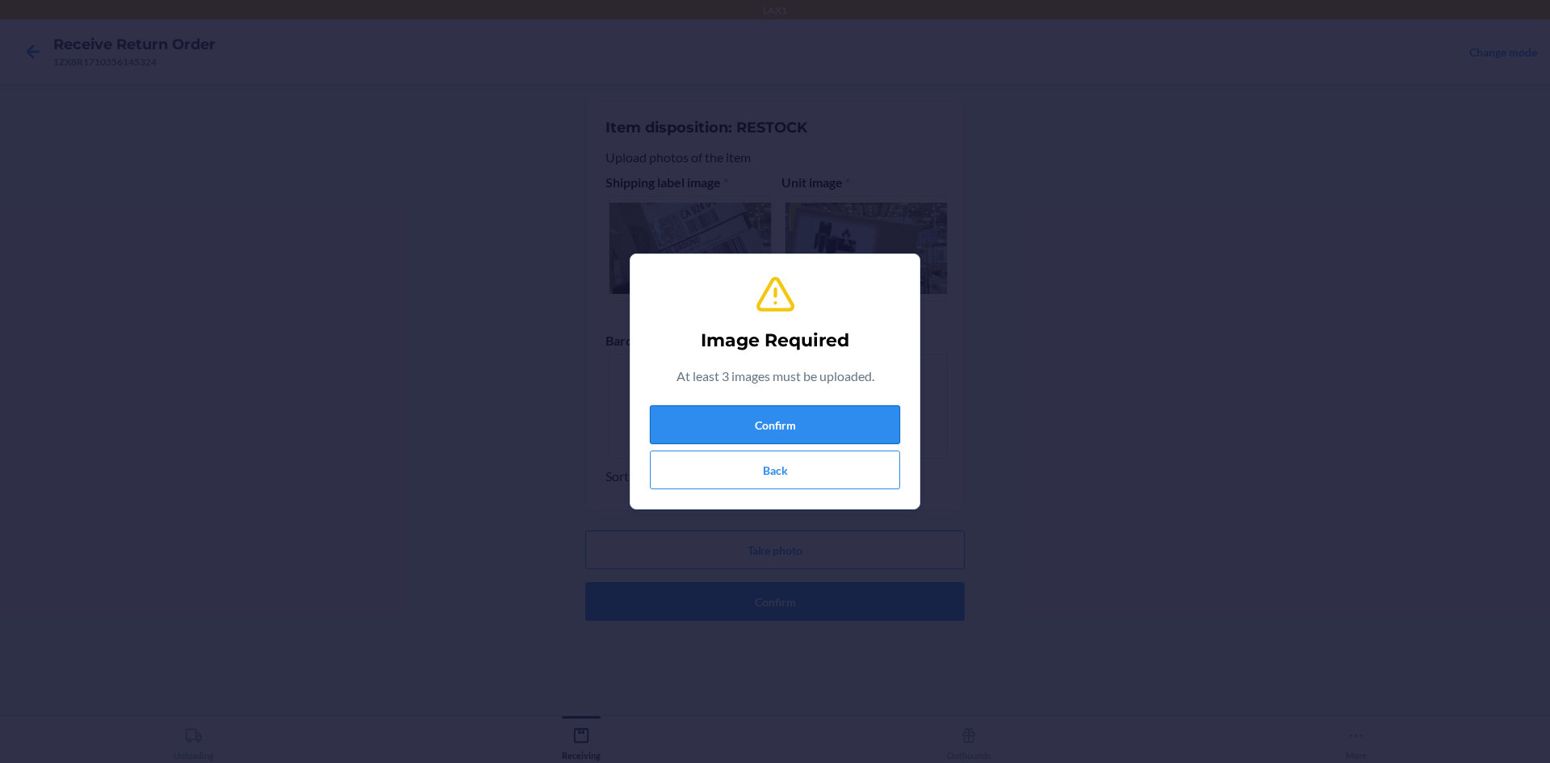
click at [858, 420] on button "Confirm" at bounding box center [775, 424] width 250 height 39
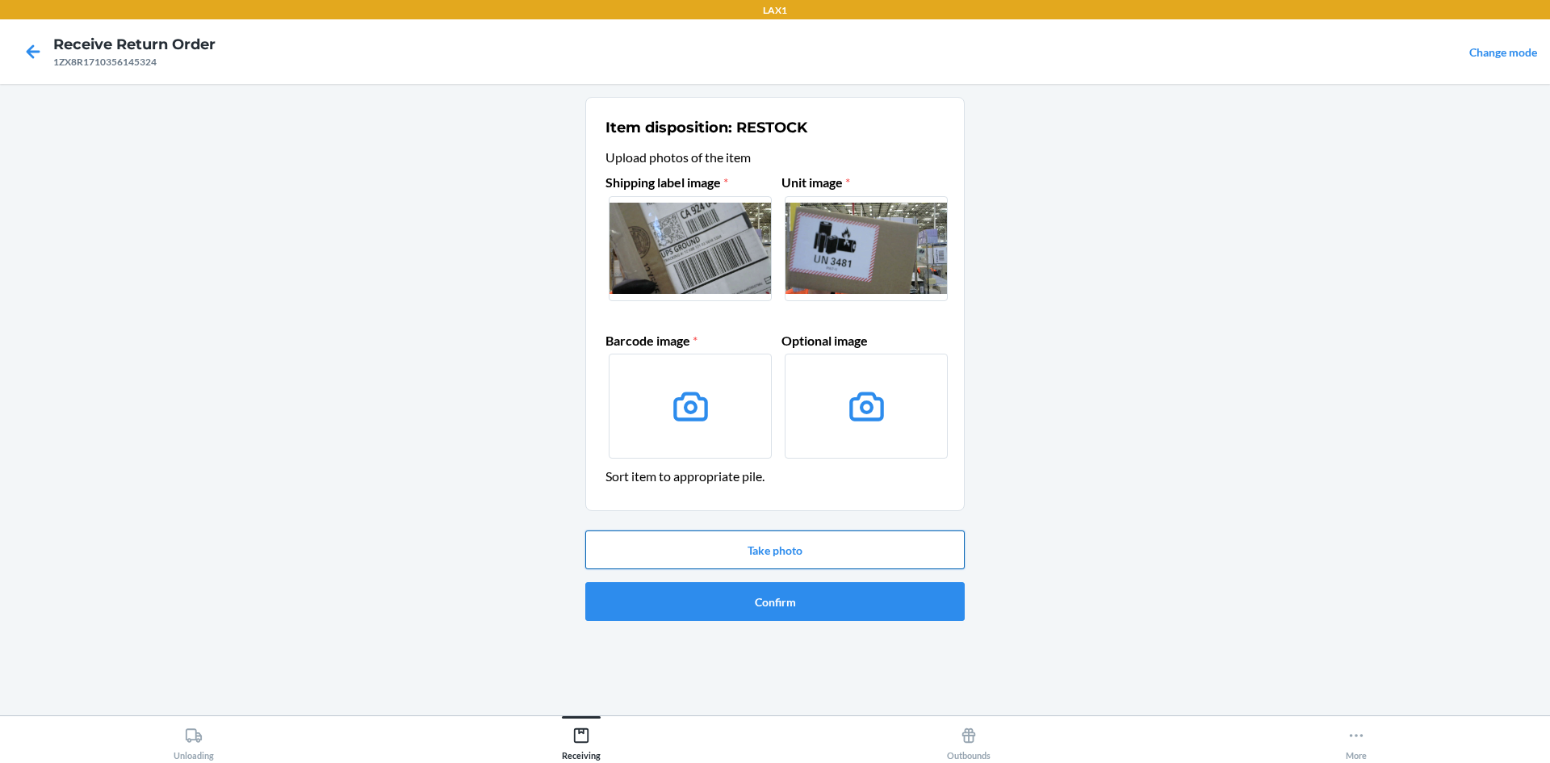
click at [756, 543] on button "Take photo" at bounding box center [774, 549] width 379 height 39
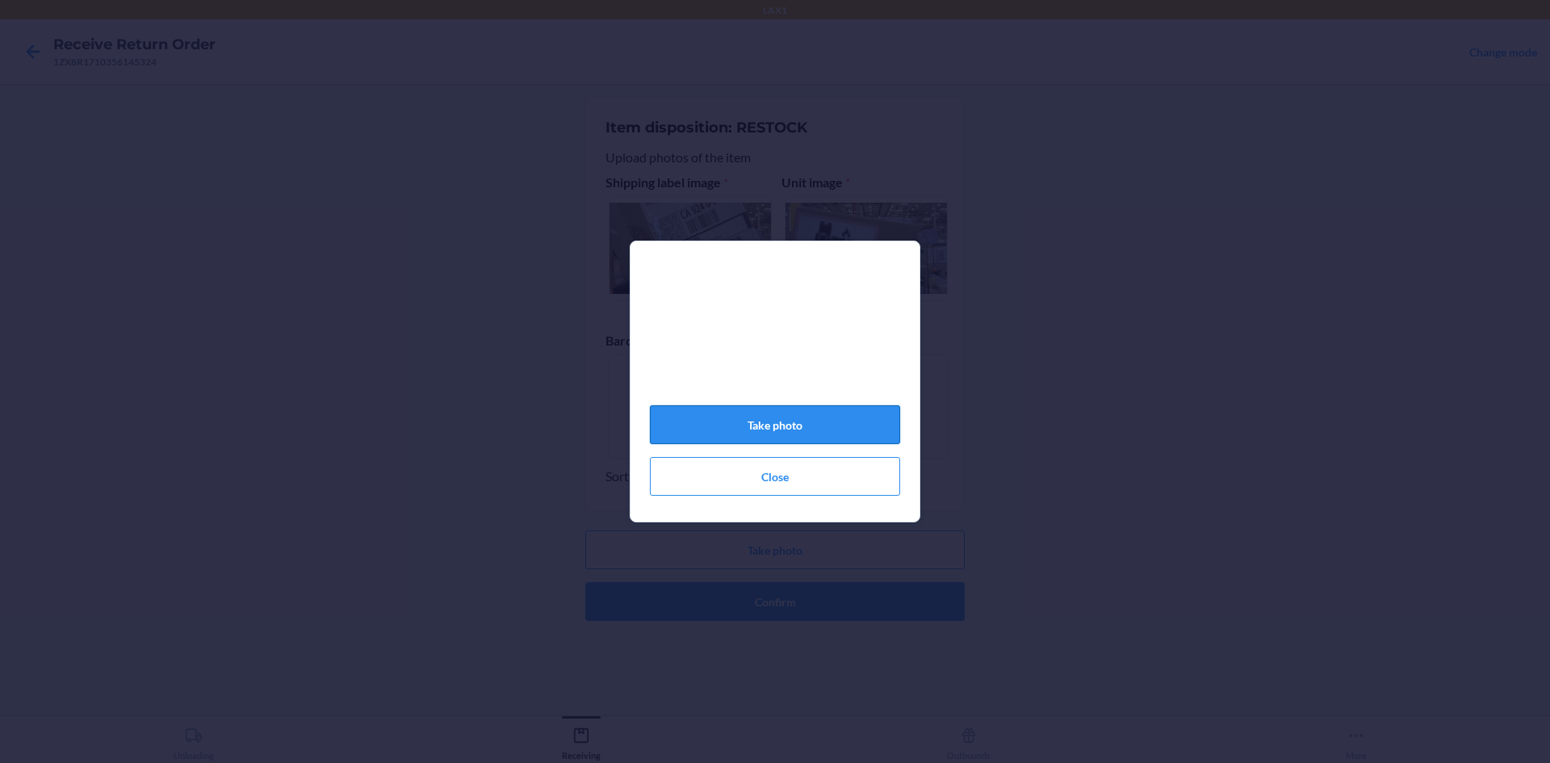
click at [793, 421] on button "Take photo" at bounding box center [775, 424] width 250 height 39
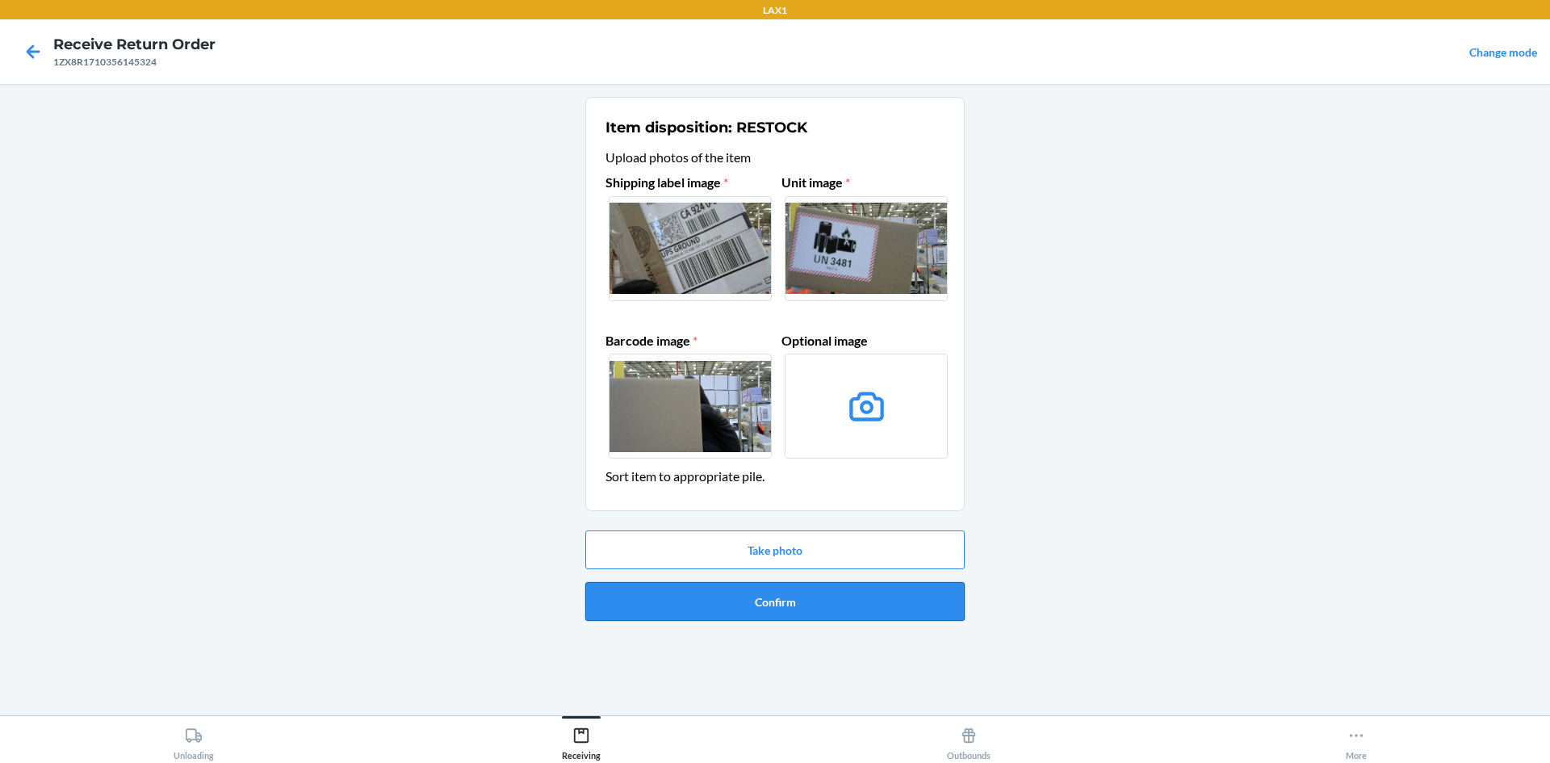
click at [761, 602] on button "Confirm" at bounding box center [774, 601] width 379 height 39
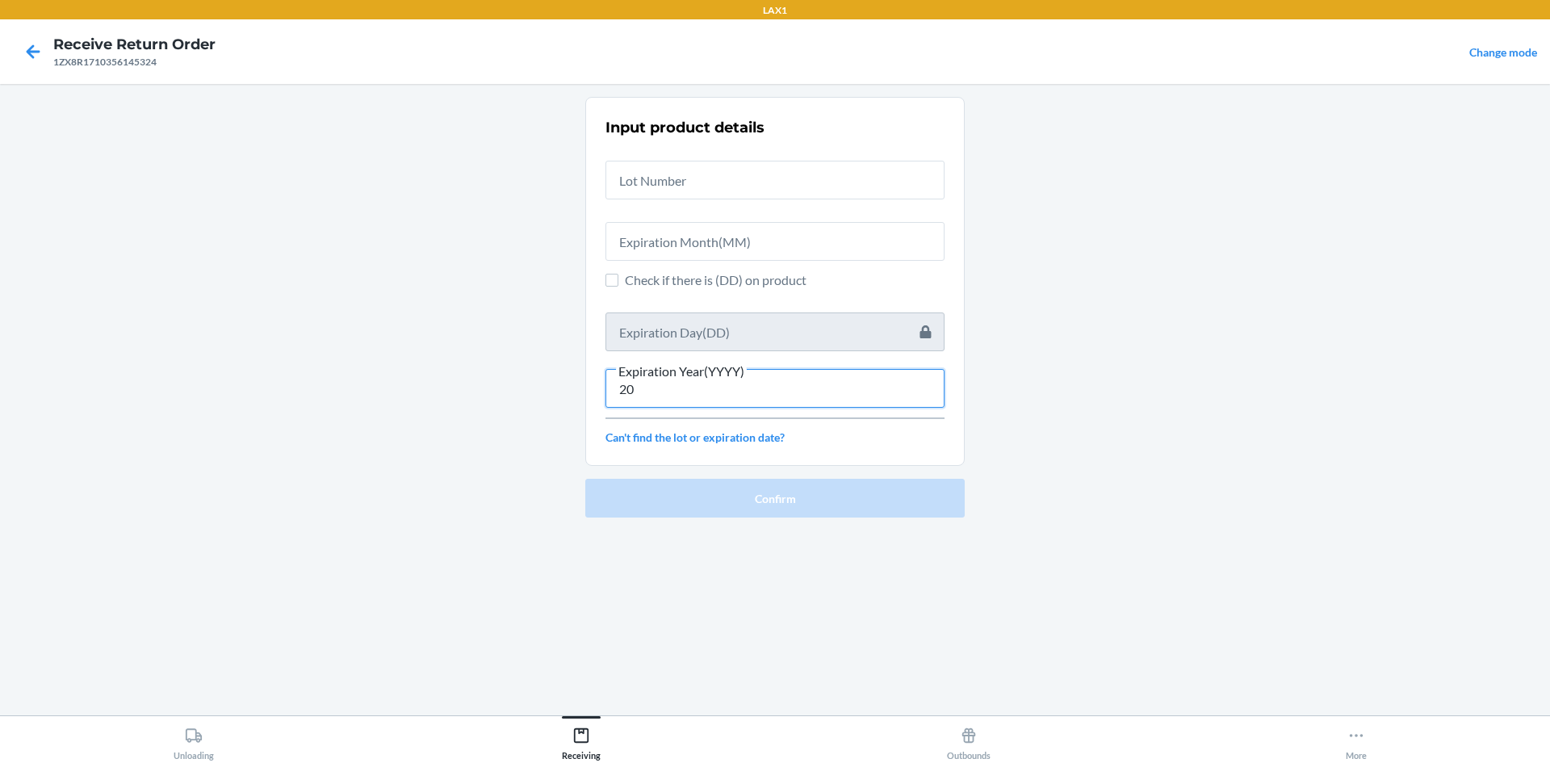
type input "2"
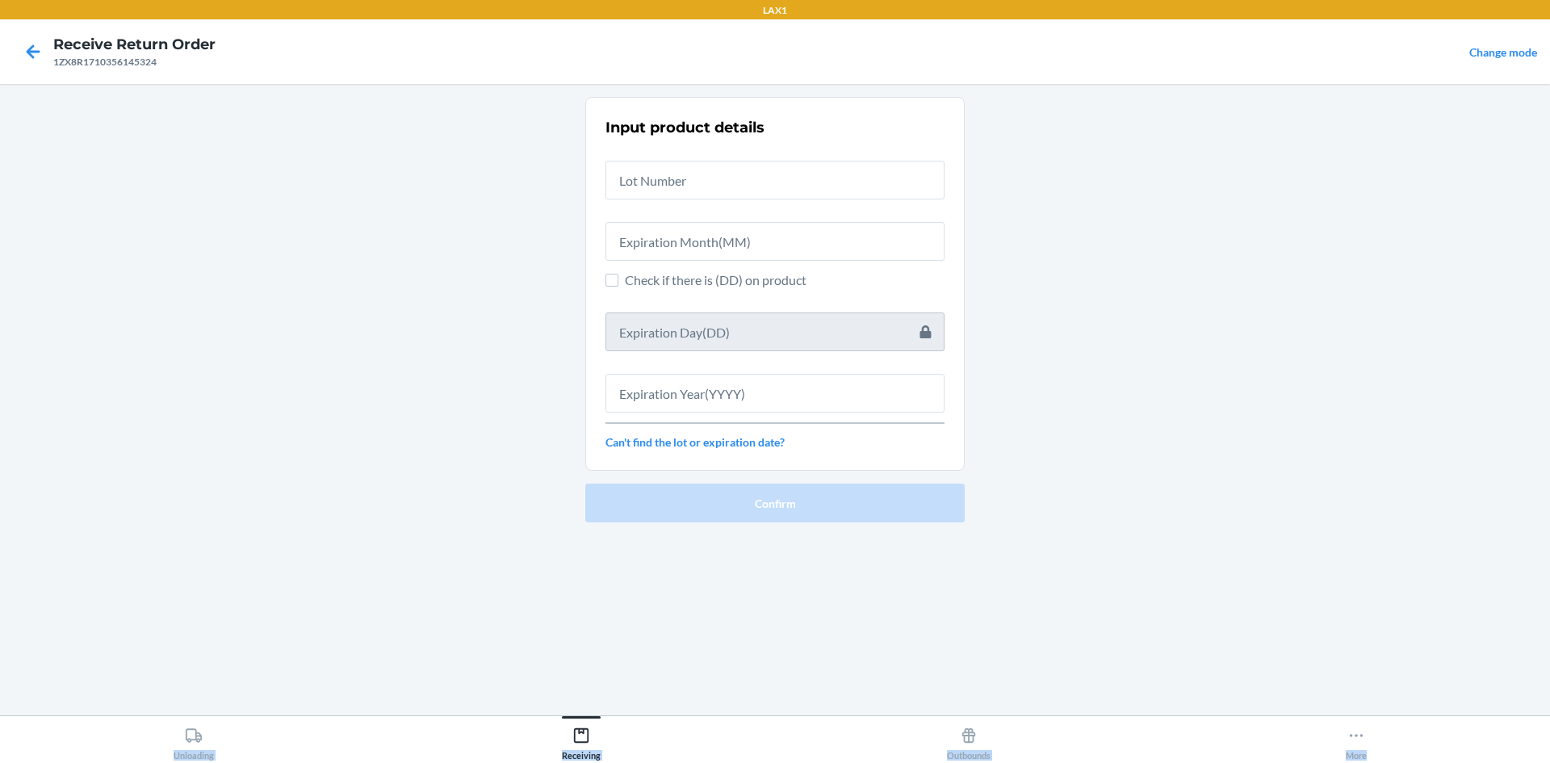
click at [1549, 762] on html "LAX1 Receive Return Order 1ZX8R1710356145324 Change mode Input product details …" at bounding box center [775, 381] width 1550 height 763
click at [655, 406] on input "text" at bounding box center [774, 393] width 339 height 39
click at [632, 396] on input "text" at bounding box center [774, 393] width 339 height 39
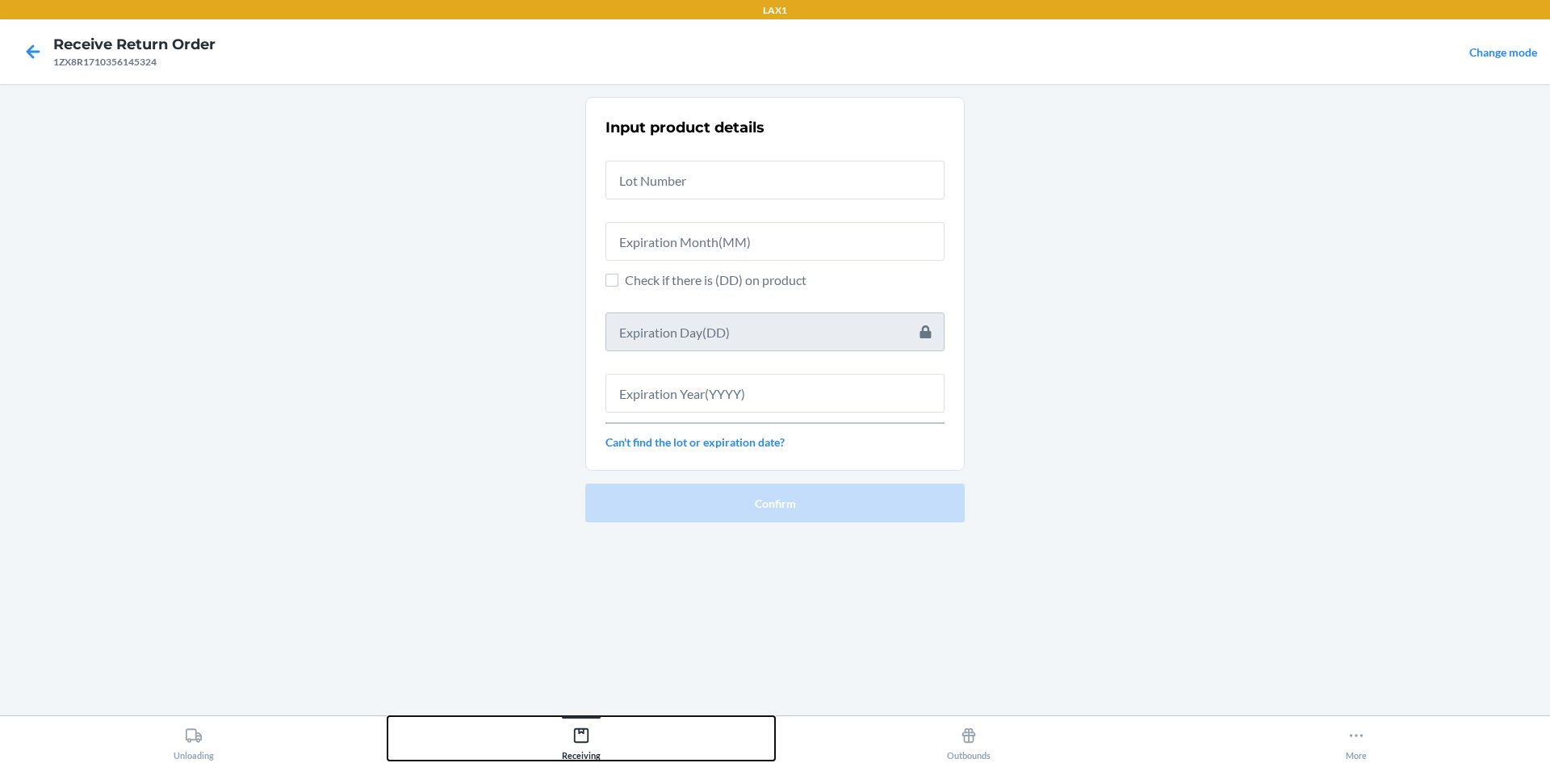
click at [578, 739] on icon at bounding box center [581, 735] width 18 height 18
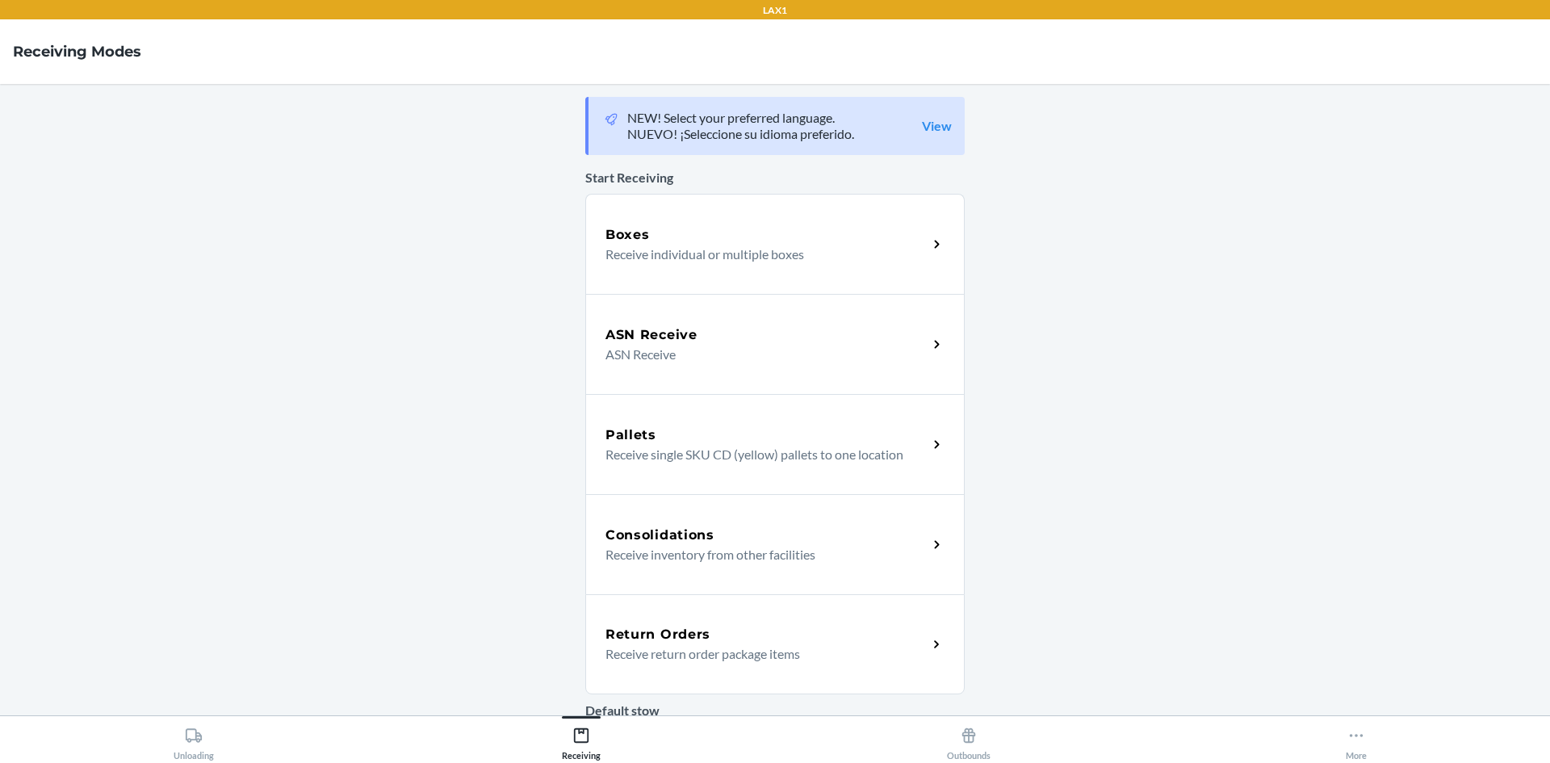
click at [780, 667] on div "Return Orders Receive return order package items" at bounding box center [774, 644] width 379 height 100
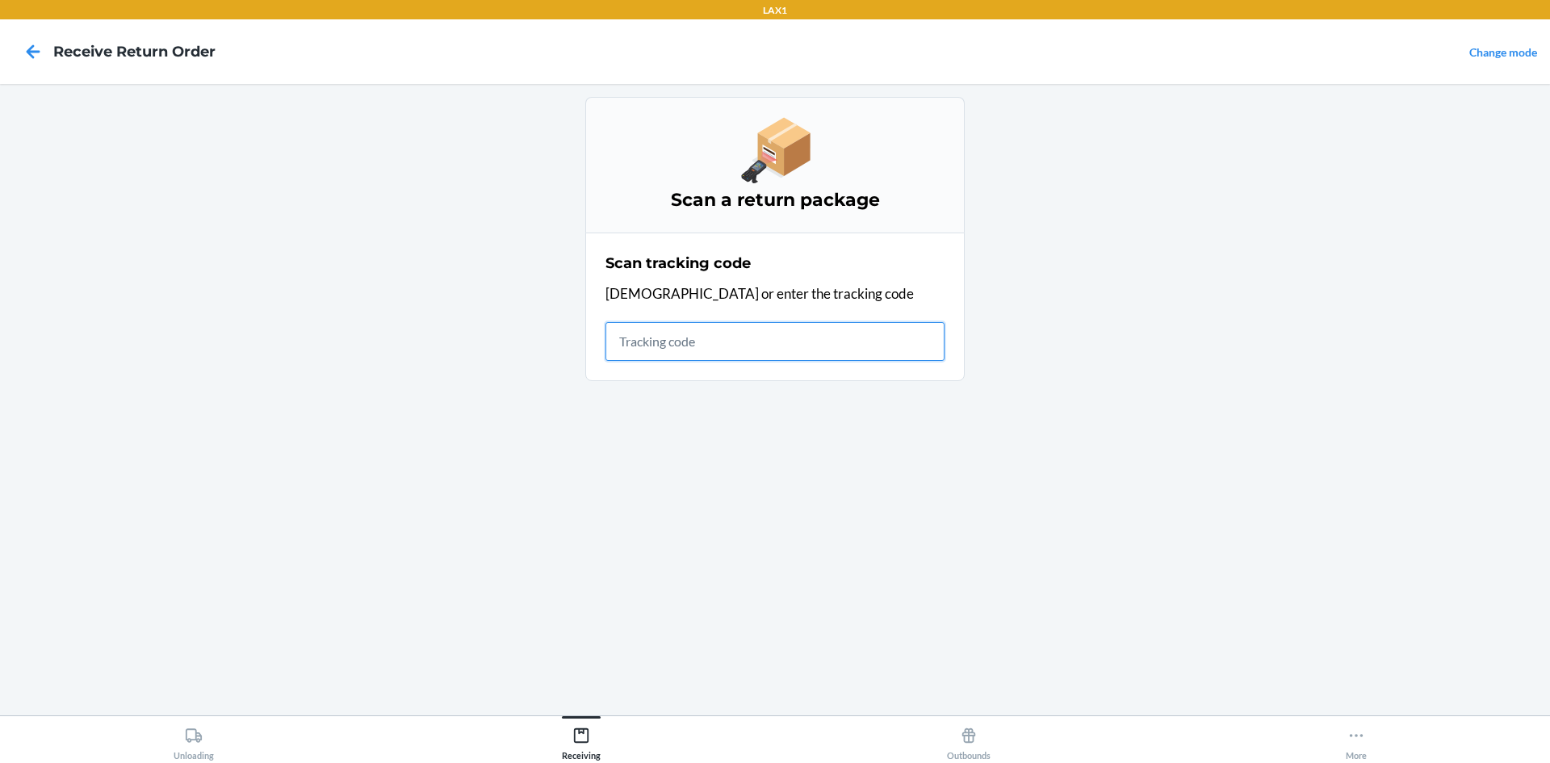
drag, startPoint x: 780, startPoint y: 667, endPoint x: 713, endPoint y: 337, distance: 337.0
click at [713, 337] on input "text" at bounding box center [774, 341] width 339 height 39
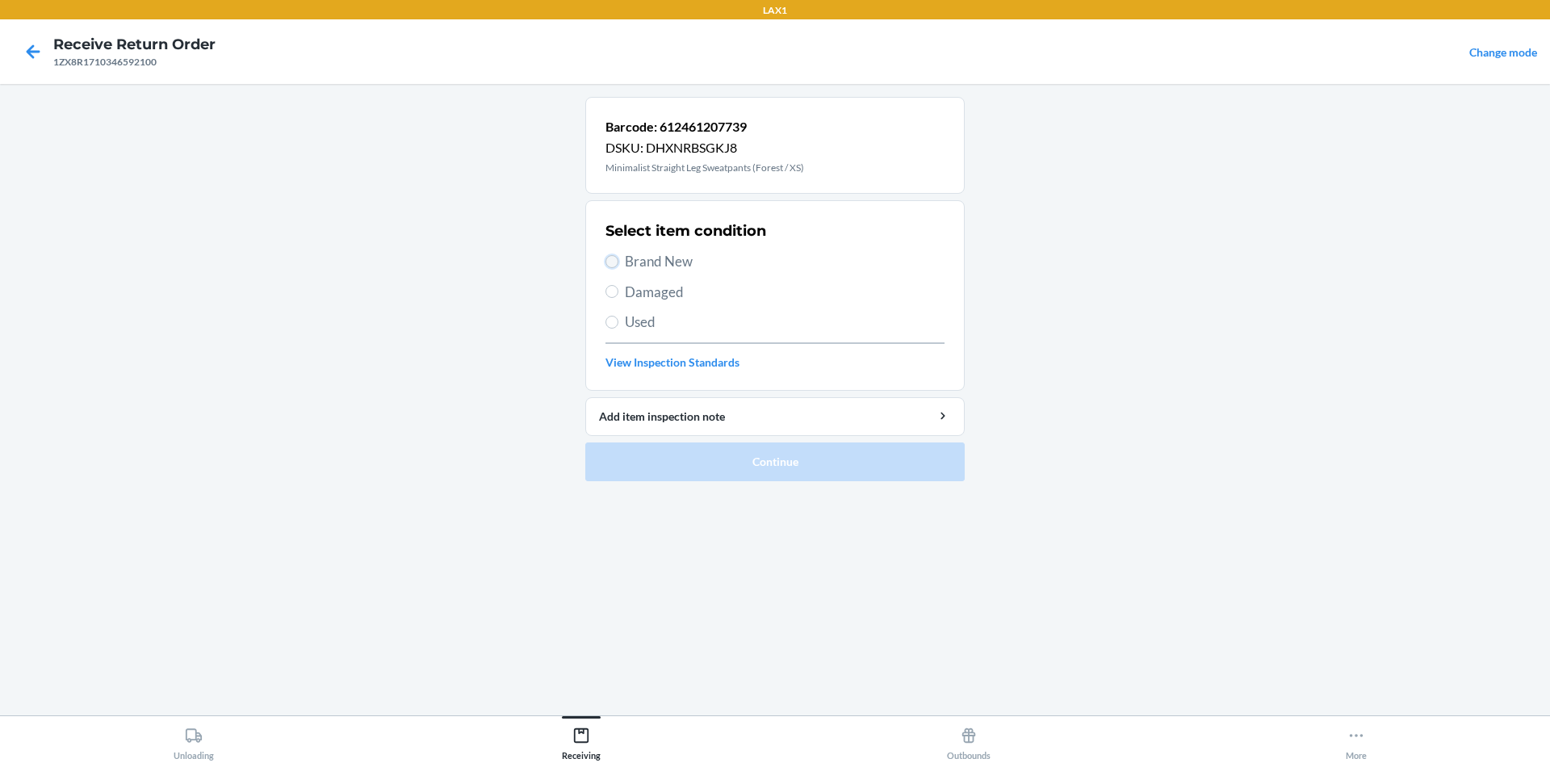
click at [612, 258] on input "Brand New" at bounding box center [611, 261] width 13 height 13
radio input "true"
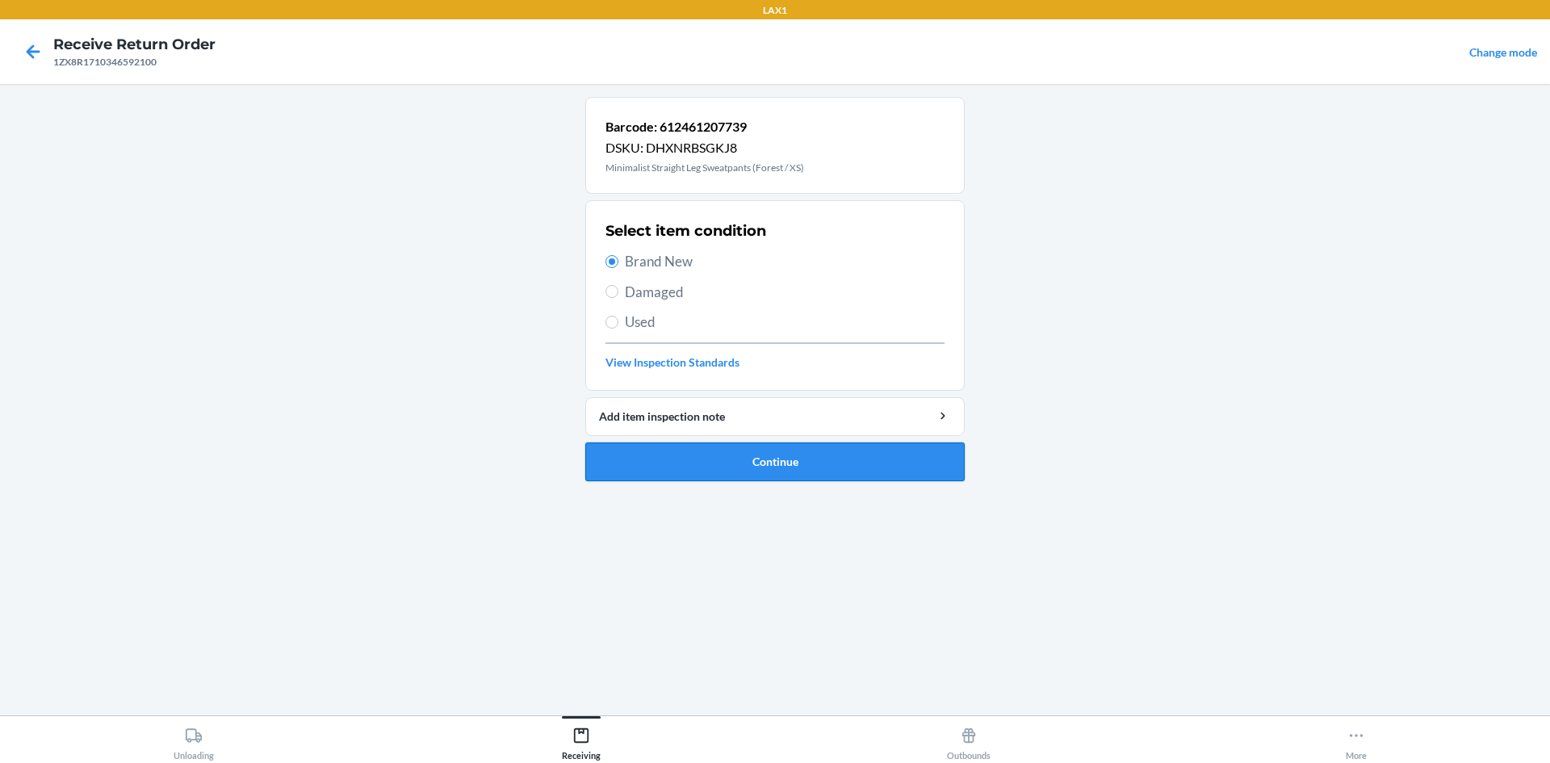
click at [634, 468] on button "Continue" at bounding box center [774, 461] width 379 height 39
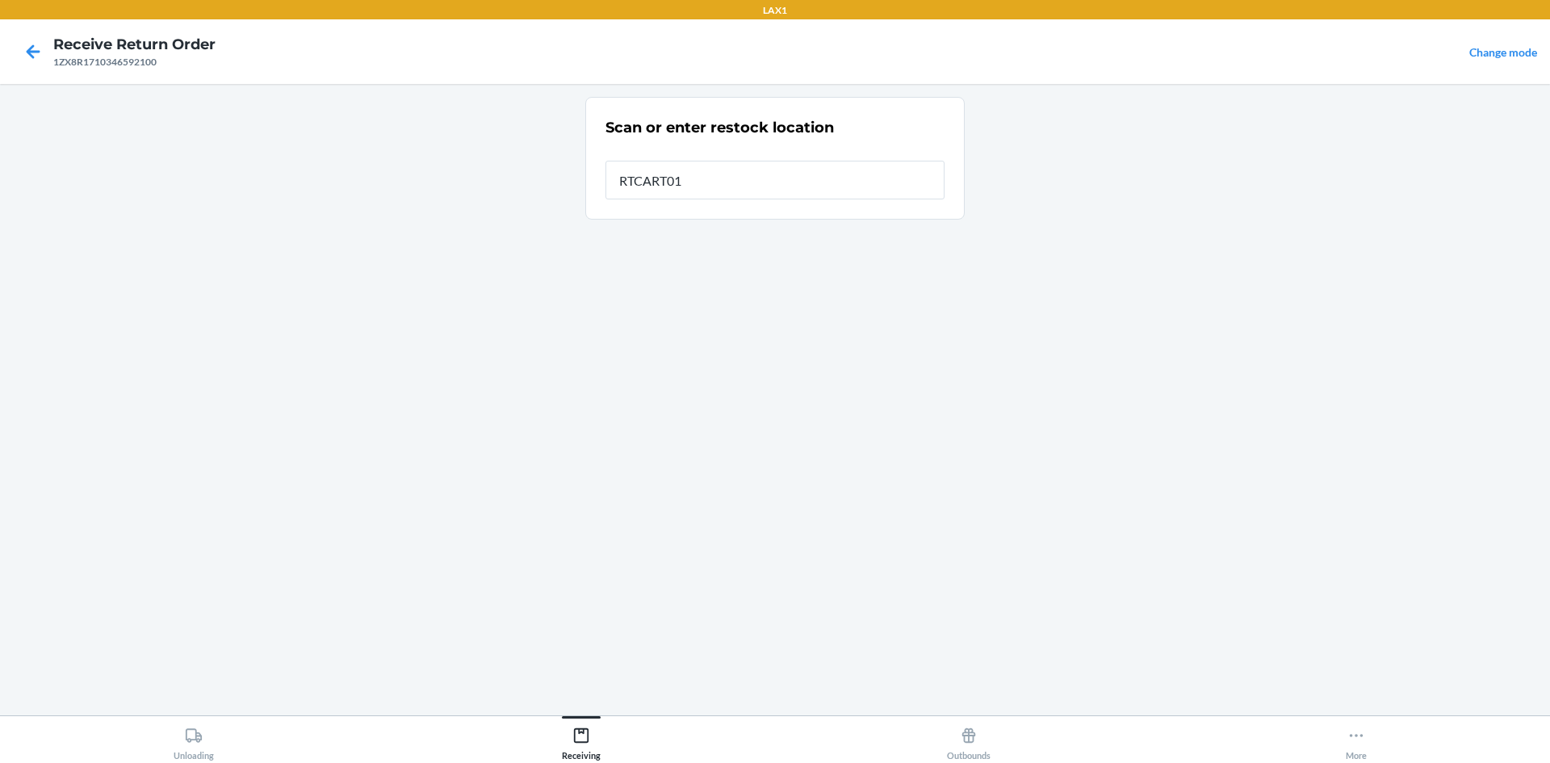
type input "RTCART018"
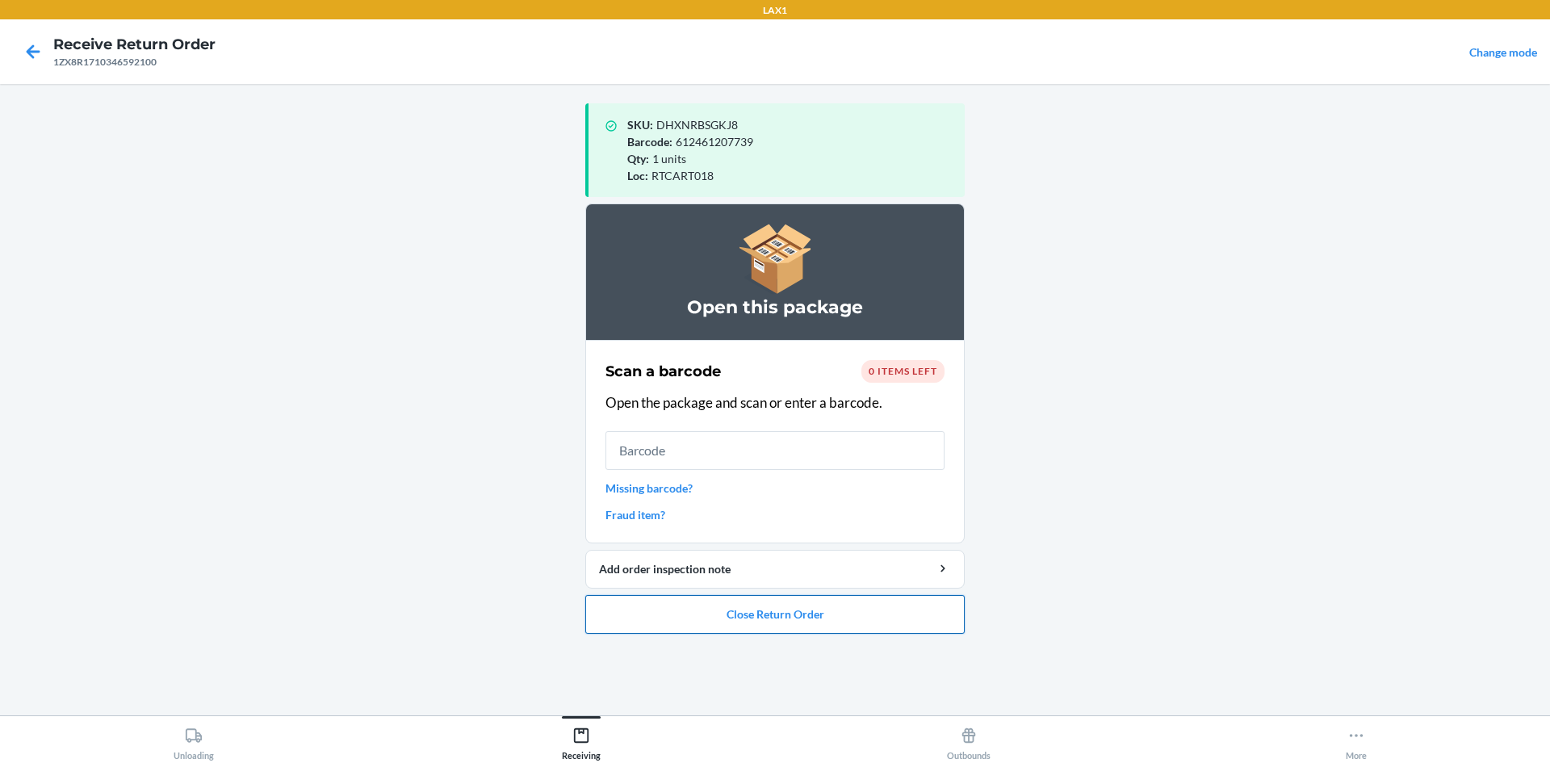
click at [686, 605] on button "Close Return Order" at bounding box center [774, 614] width 379 height 39
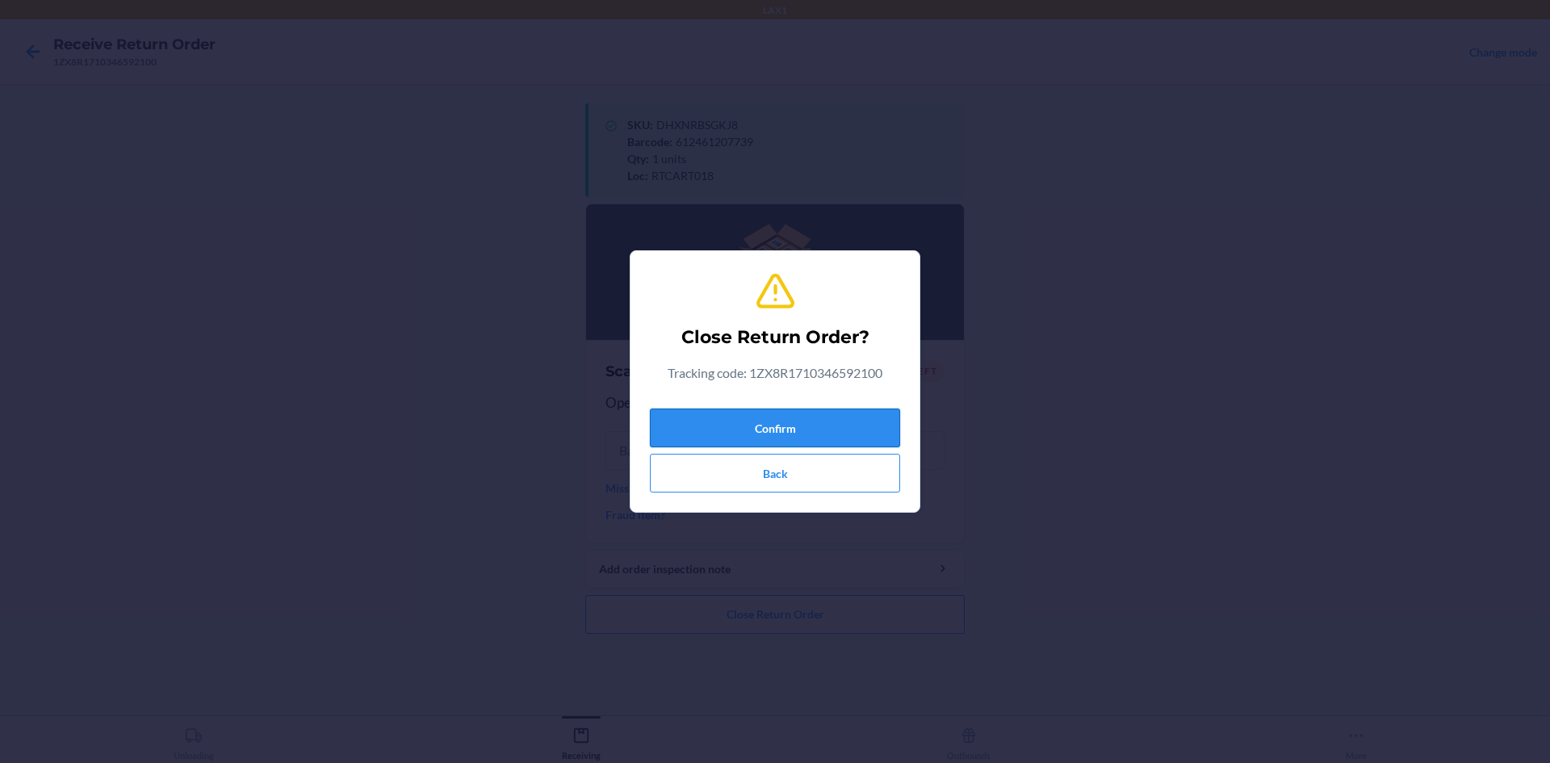
click at [753, 429] on button "Confirm" at bounding box center [775, 427] width 250 height 39
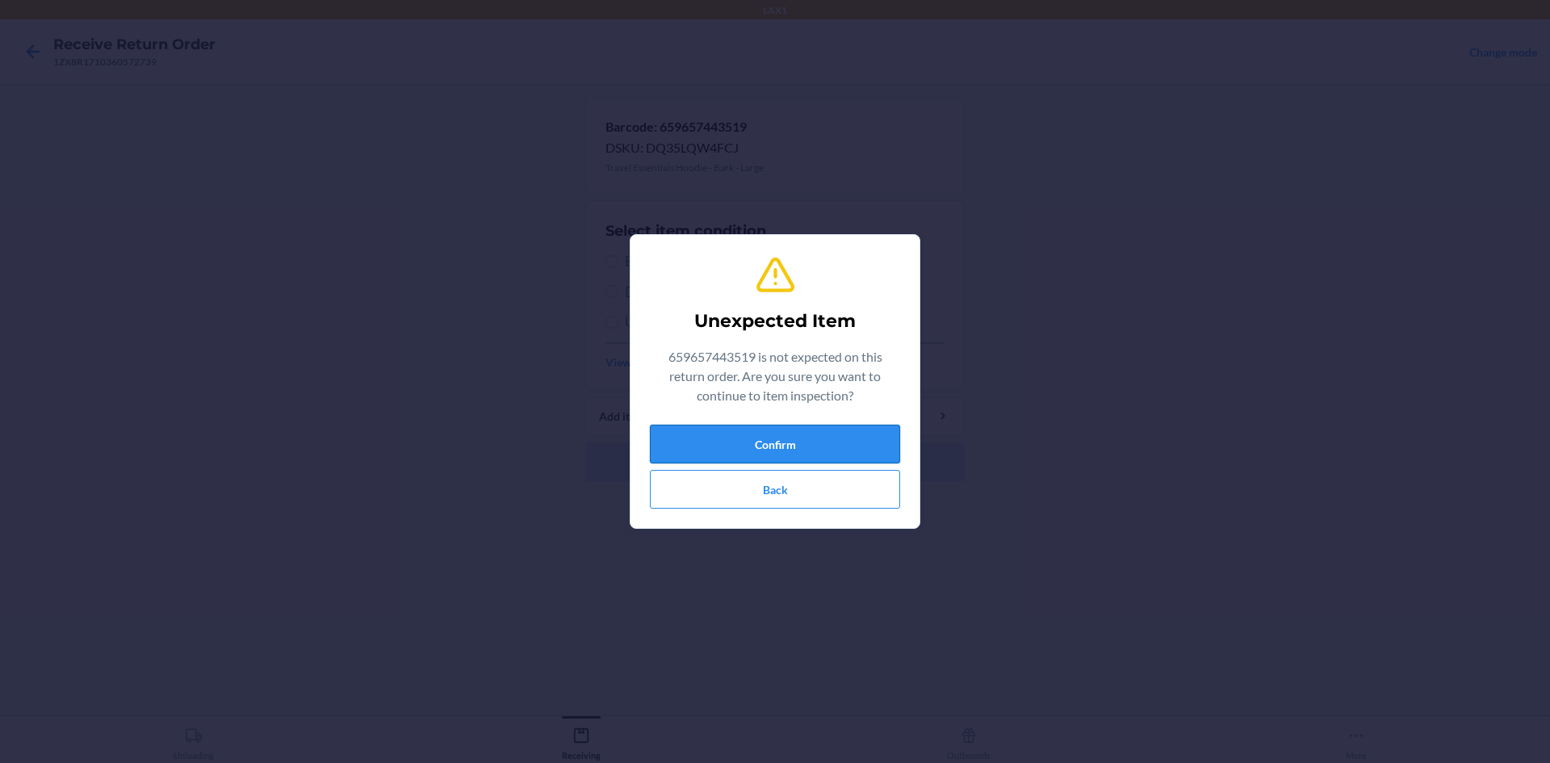
click at [812, 432] on button "Confirm" at bounding box center [775, 444] width 250 height 39
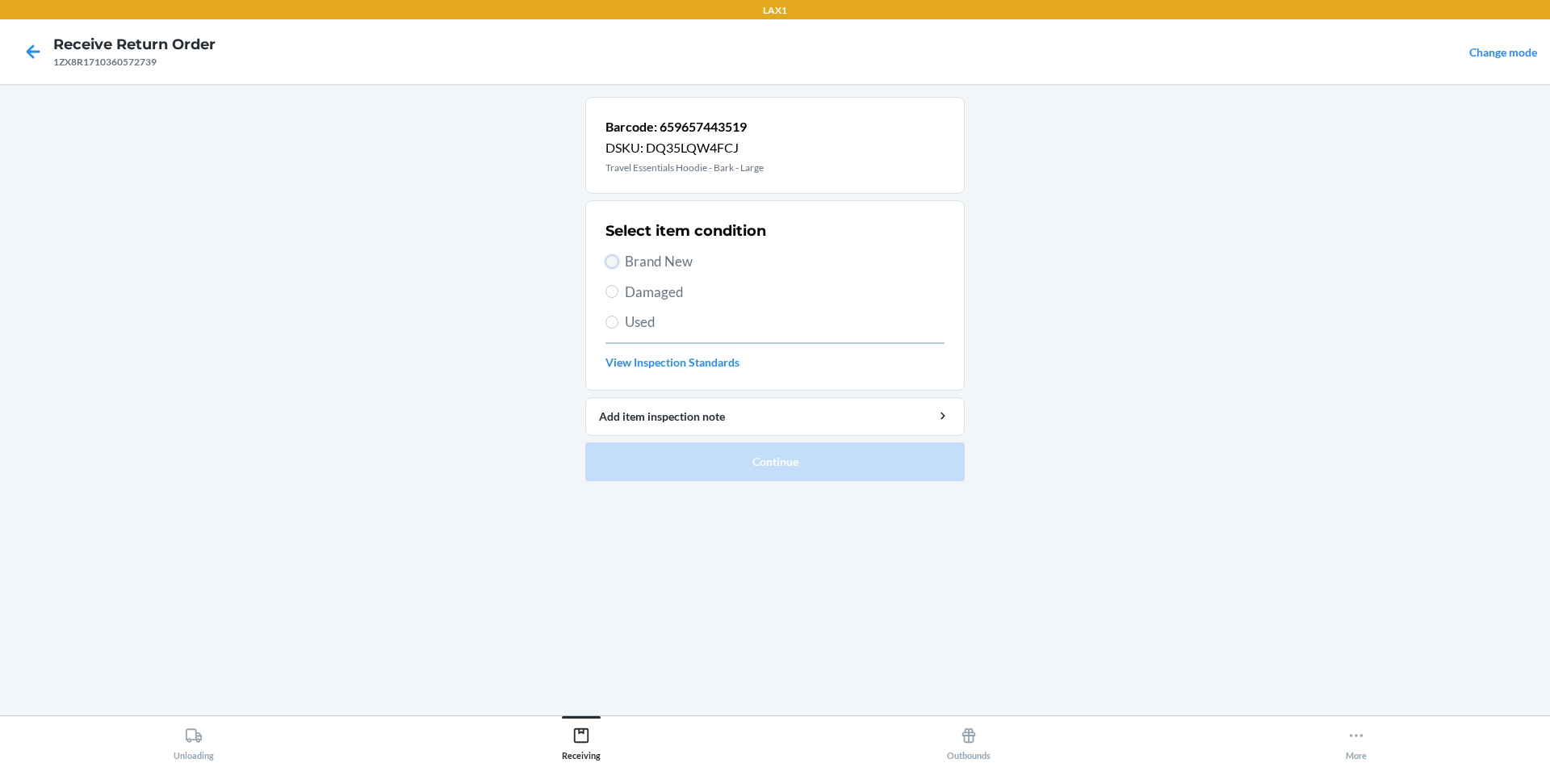
click at [611, 265] on input "Brand New" at bounding box center [611, 261] width 13 height 13
radio input "true"
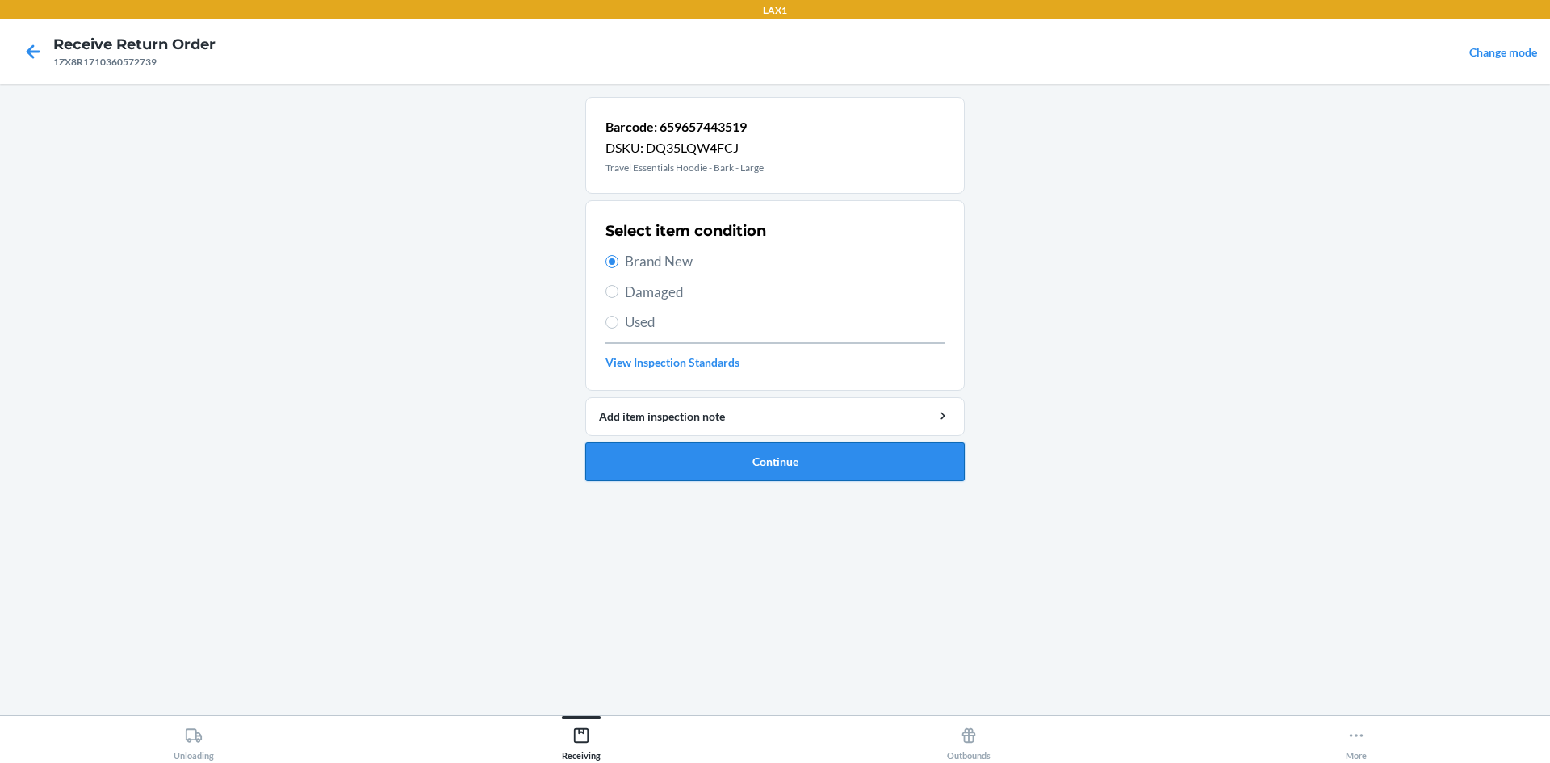
click at [641, 462] on button "Continue" at bounding box center [774, 461] width 379 height 39
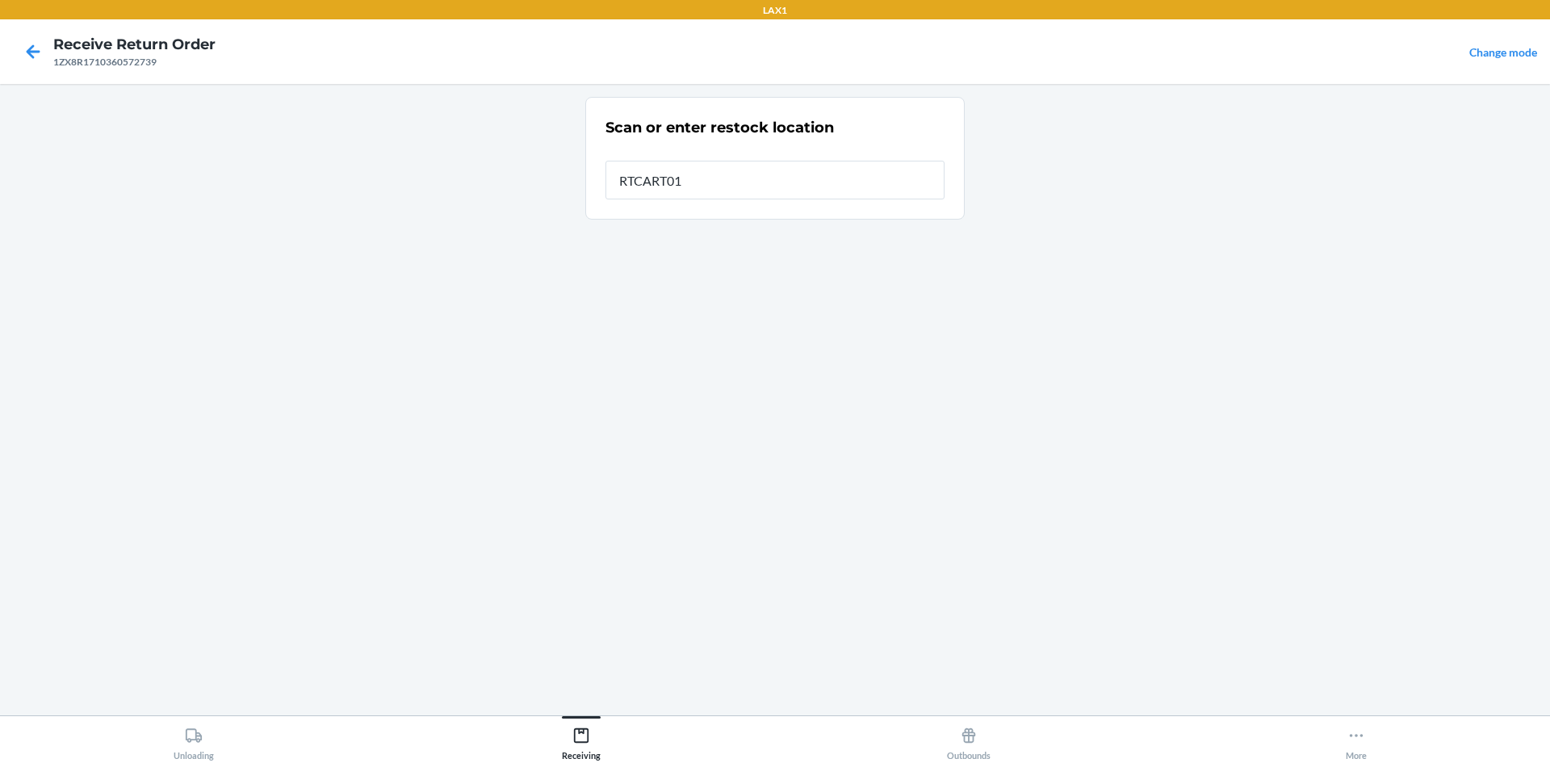
type input "RTCART018"
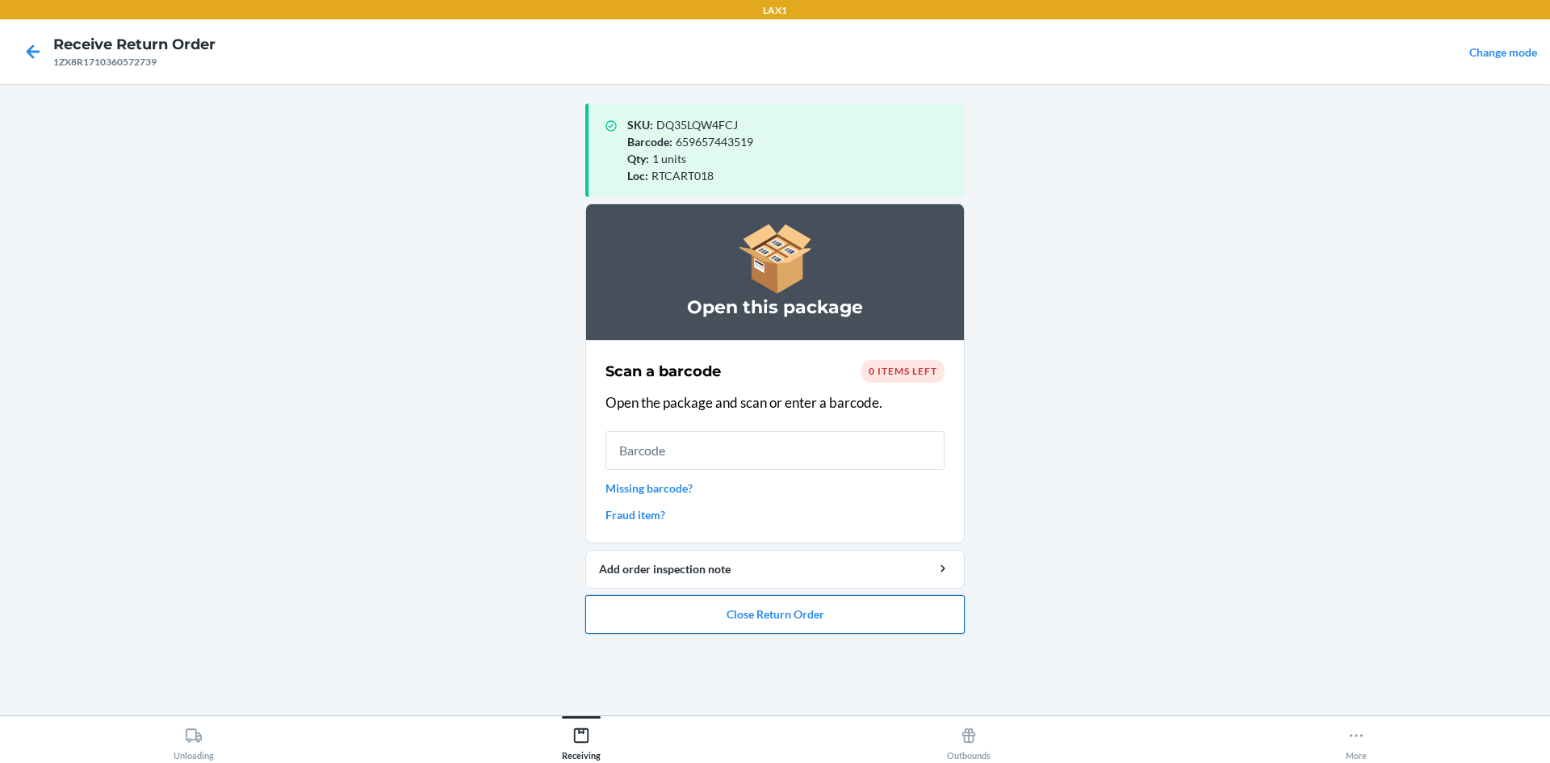
click at [701, 618] on button "Close Return Order" at bounding box center [774, 614] width 379 height 39
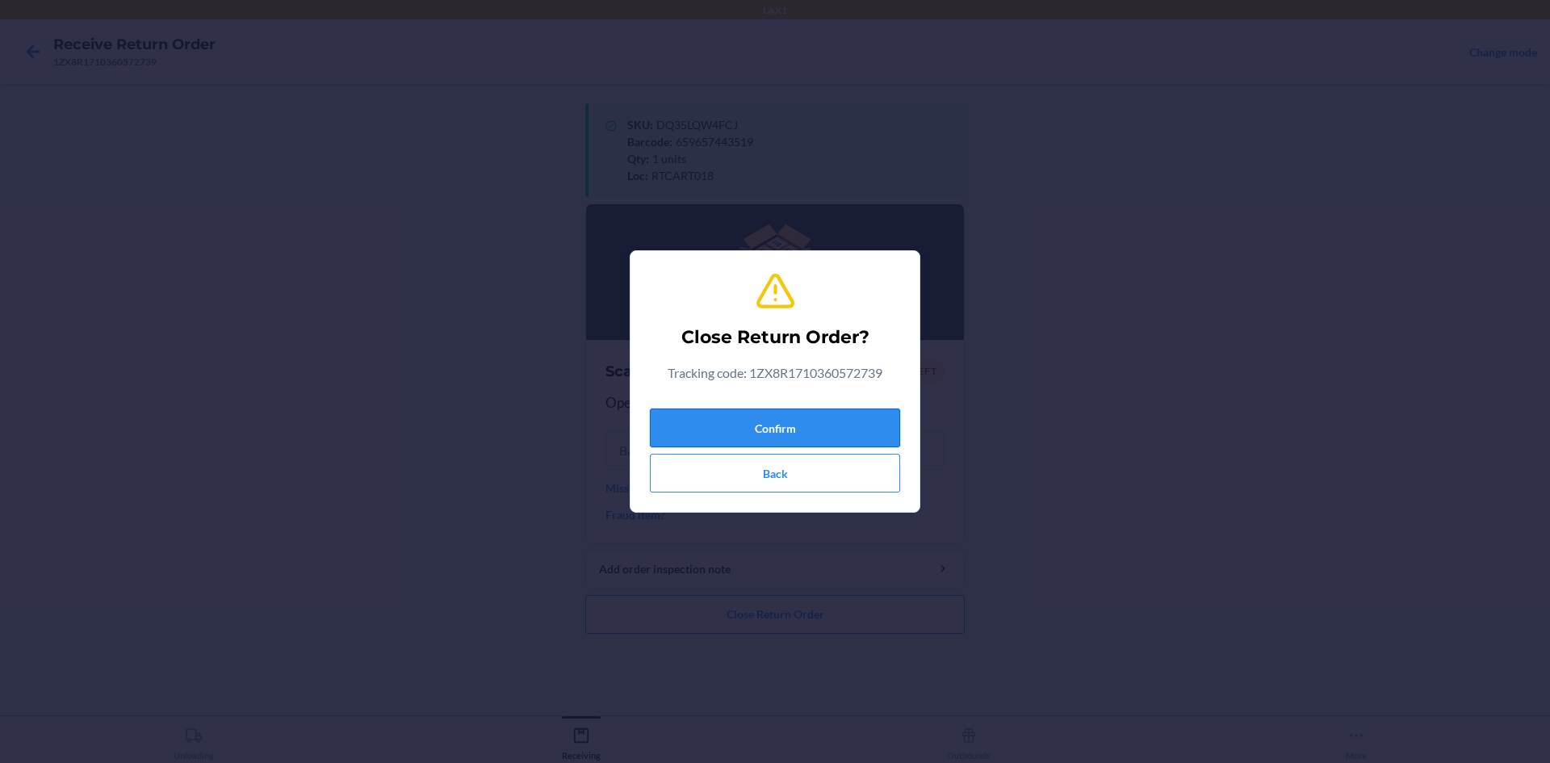
click at [802, 436] on button "Confirm" at bounding box center [775, 427] width 250 height 39
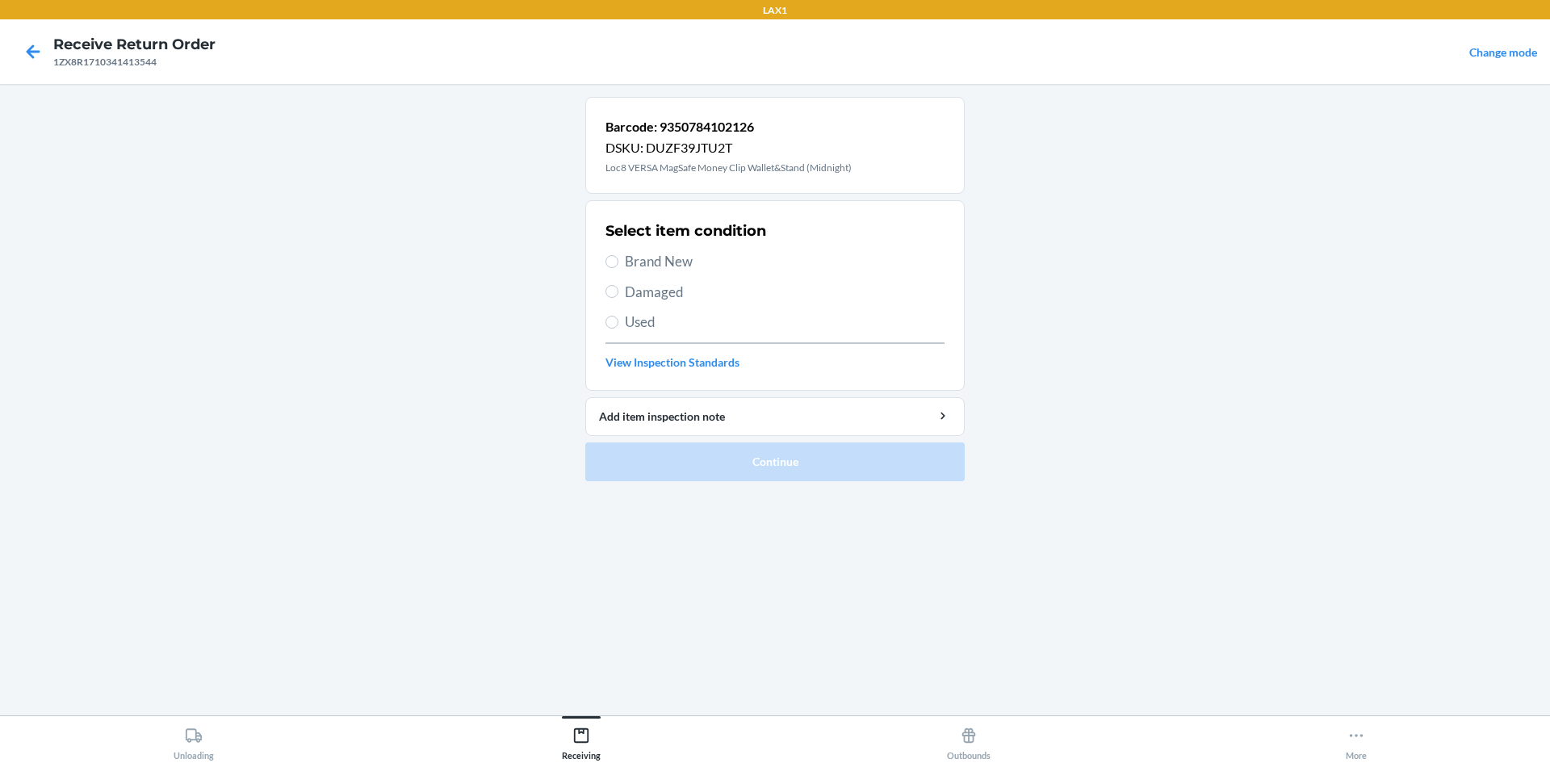
click at [621, 261] on label "Brand New" at bounding box center [774, 261] width 339 height 21
click at [618, 261] on input "Brand New" at bounding box center [611, 261] width 13 height 13
radio input "true"
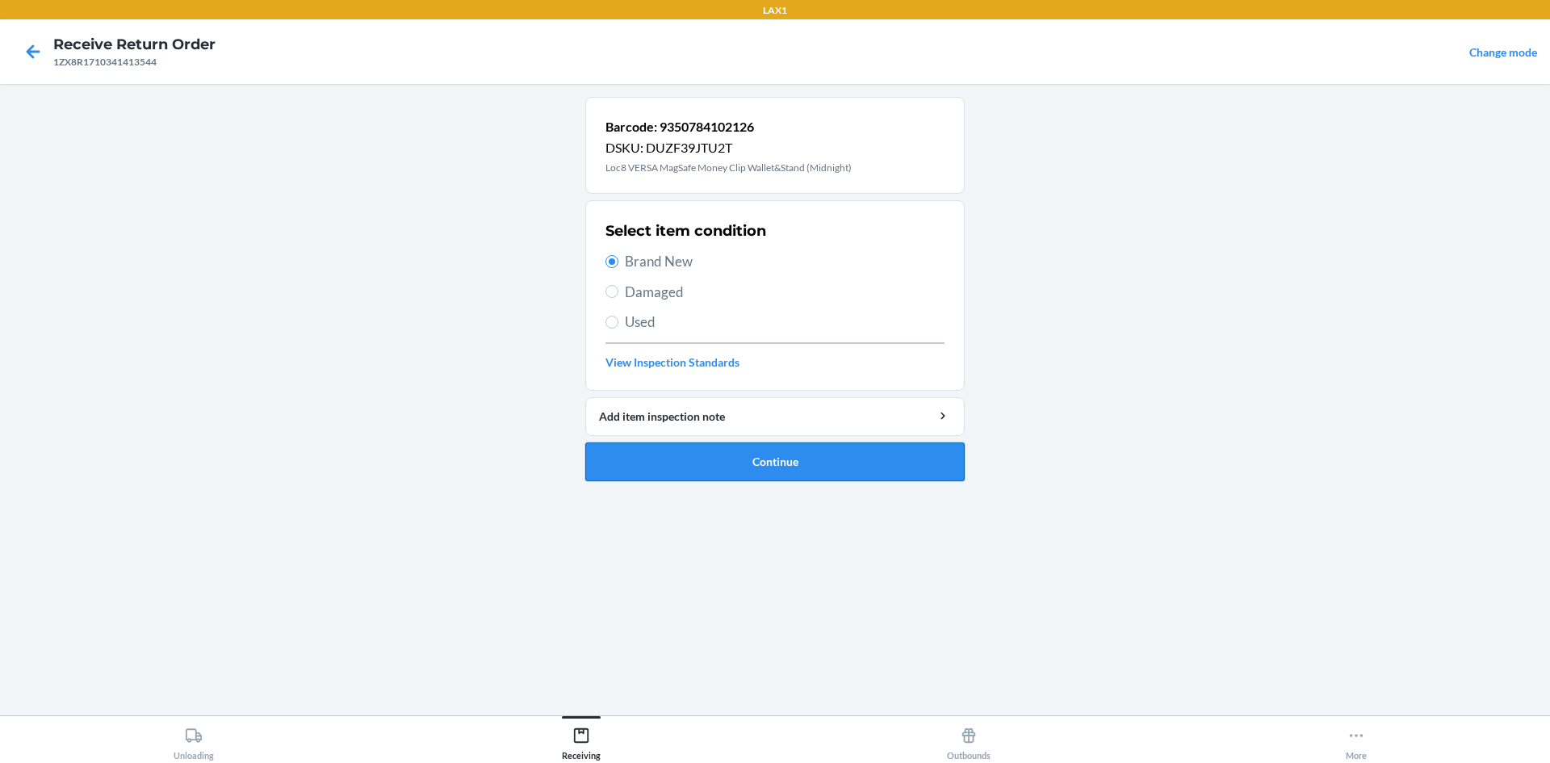
click at [617, 449] on button "Continue" at bounding box center [774, 461] width 379 height 39
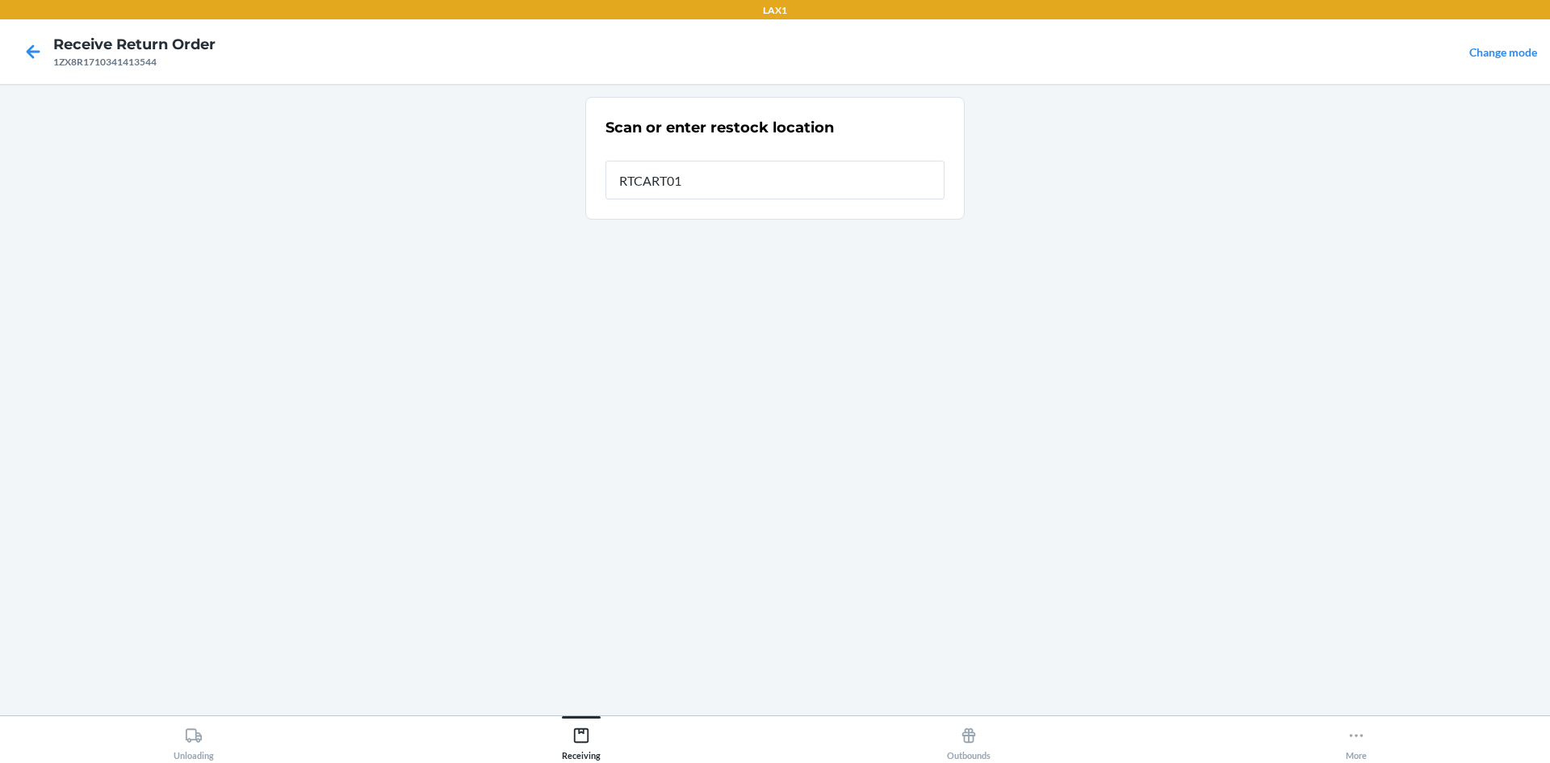
type input "RTCART018"
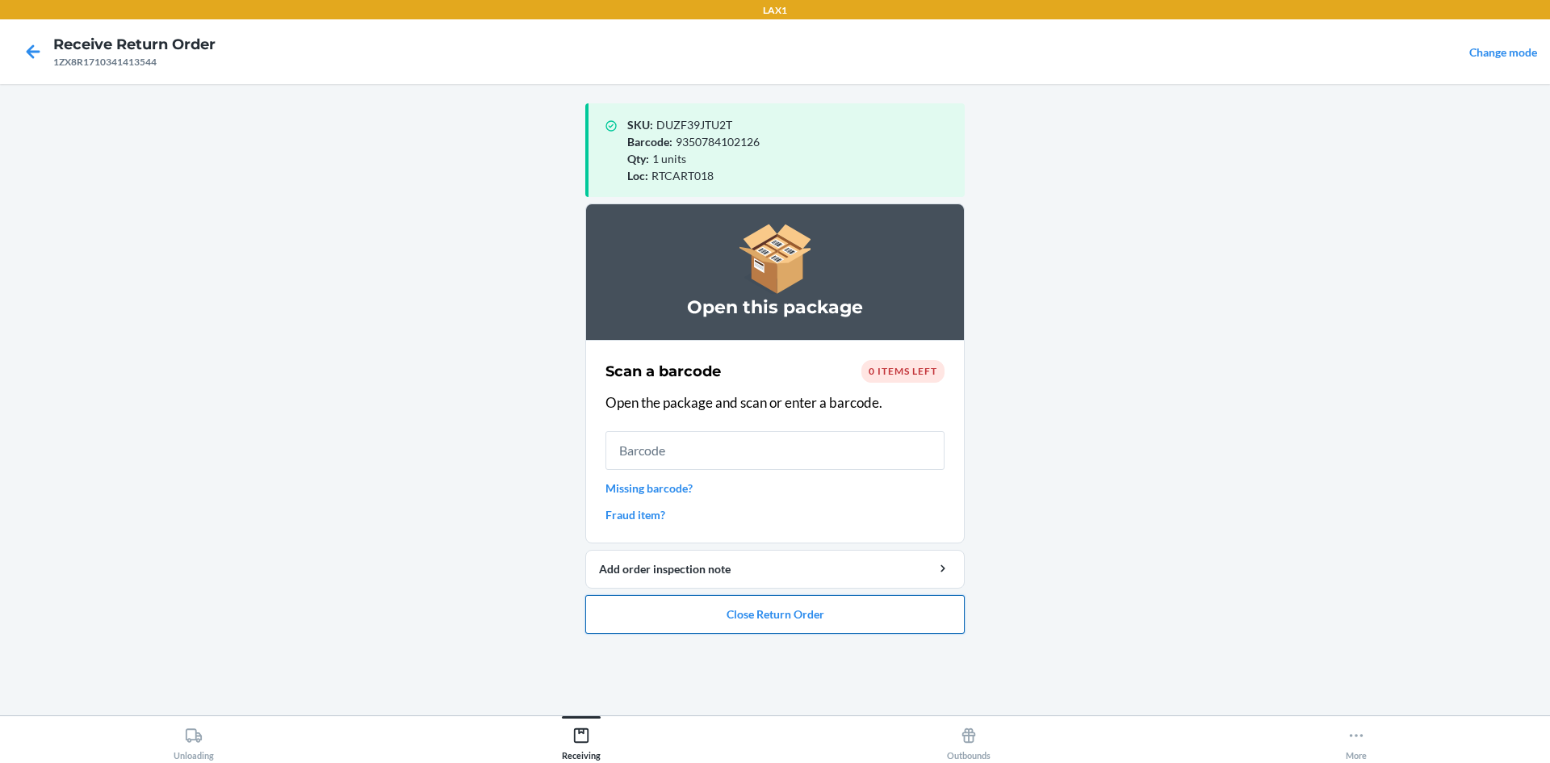
click at [626, 613] on button "Close Return Order" at bounding box center [774, 614] width 379 height 39
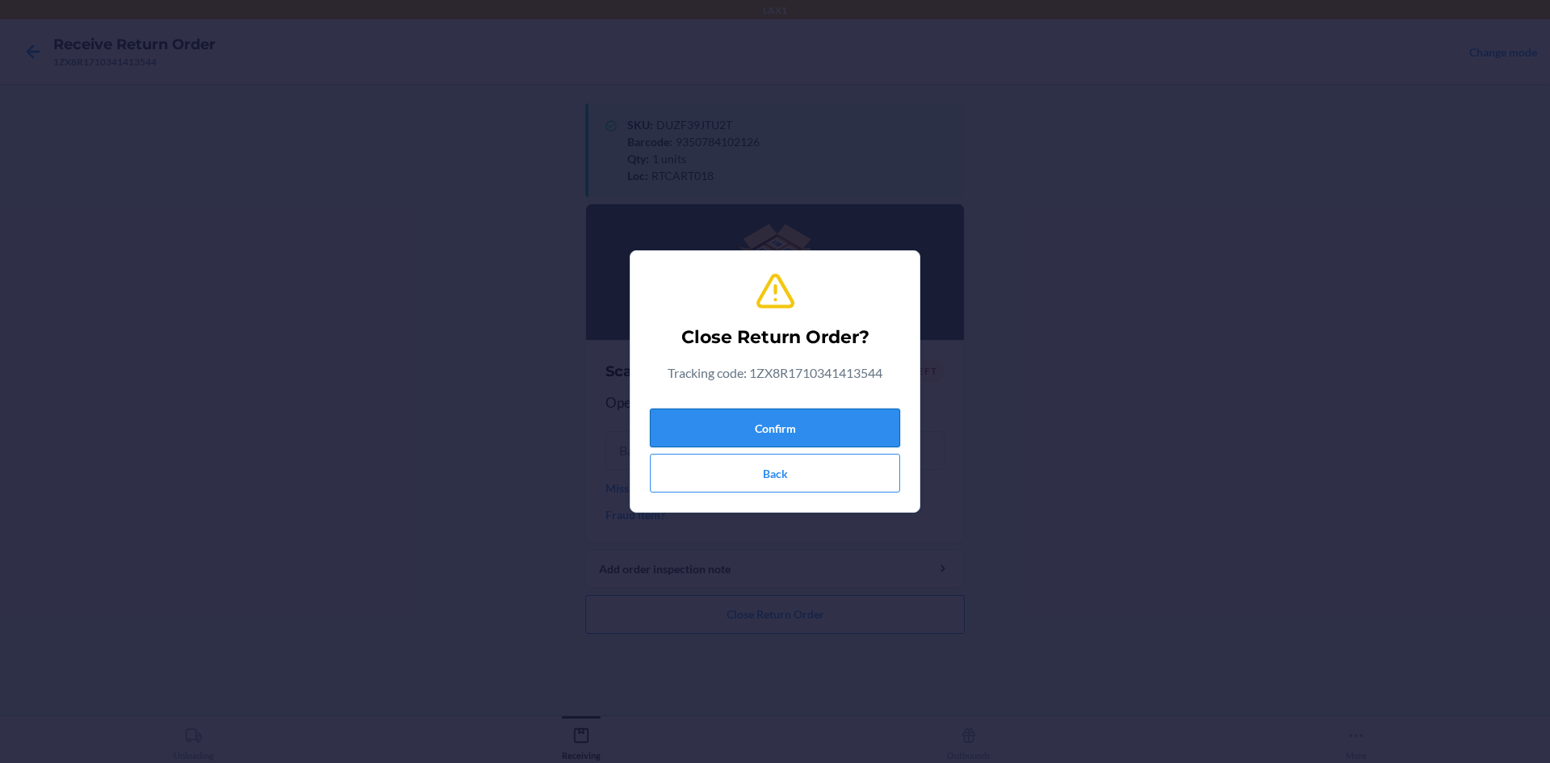
click at [749, 431] on button "Confirm" at bounding box center [775, 427] width 250 height 39
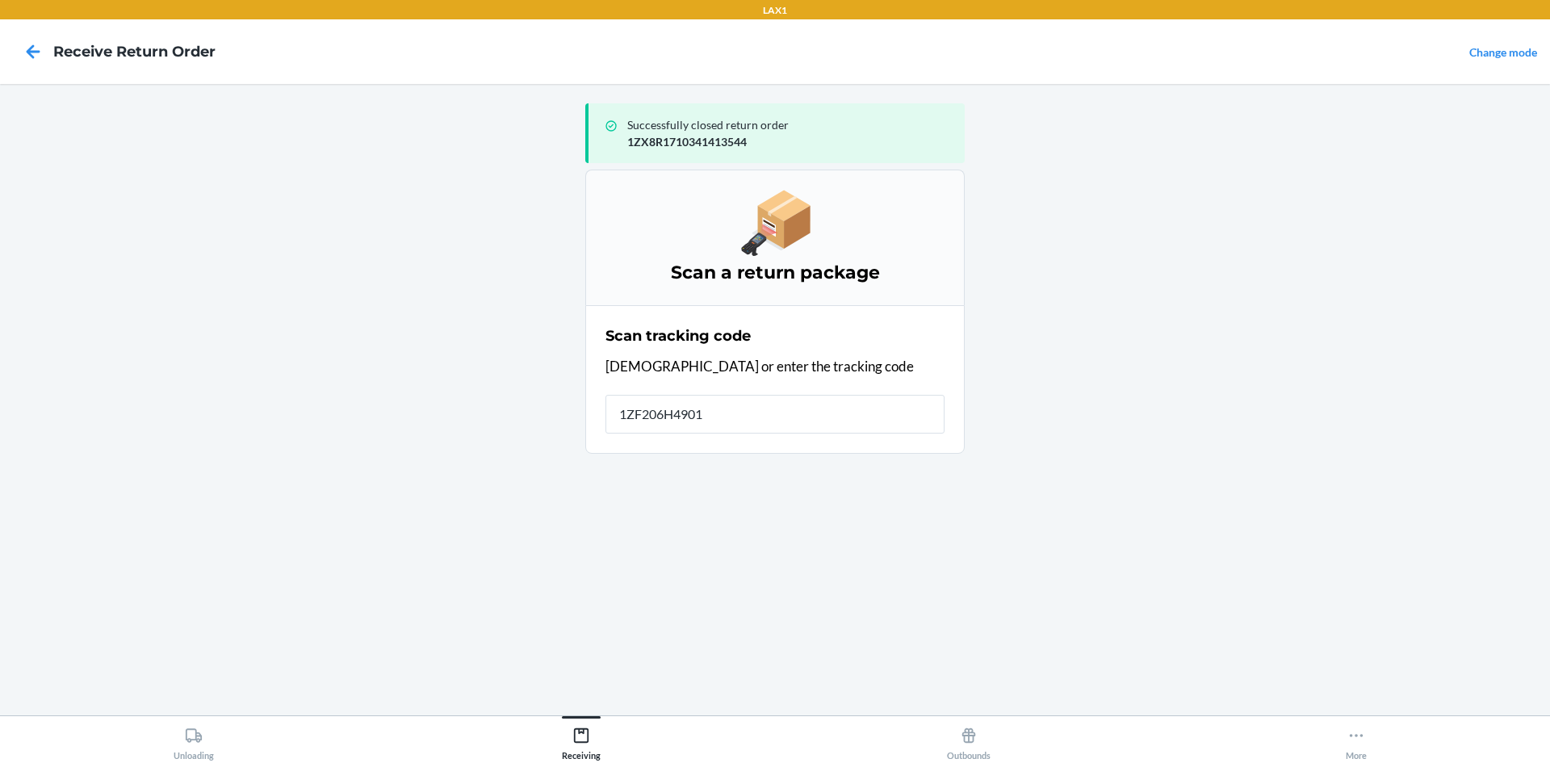
type input "1ZF206H49010"
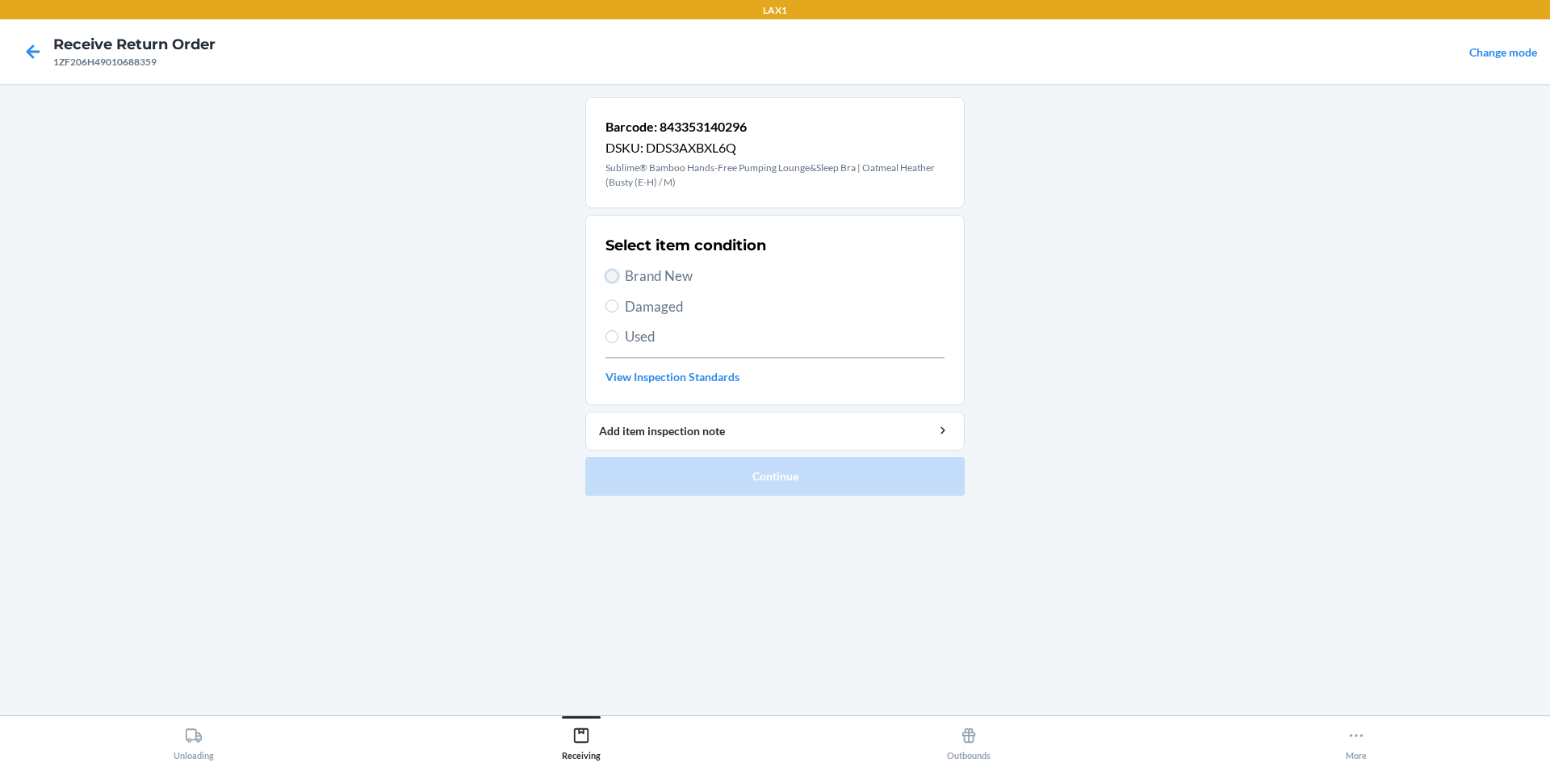
click at [614, 274] on input "Brand New" at bounding box center [611, 276] width 13 height 13
radio input "true"
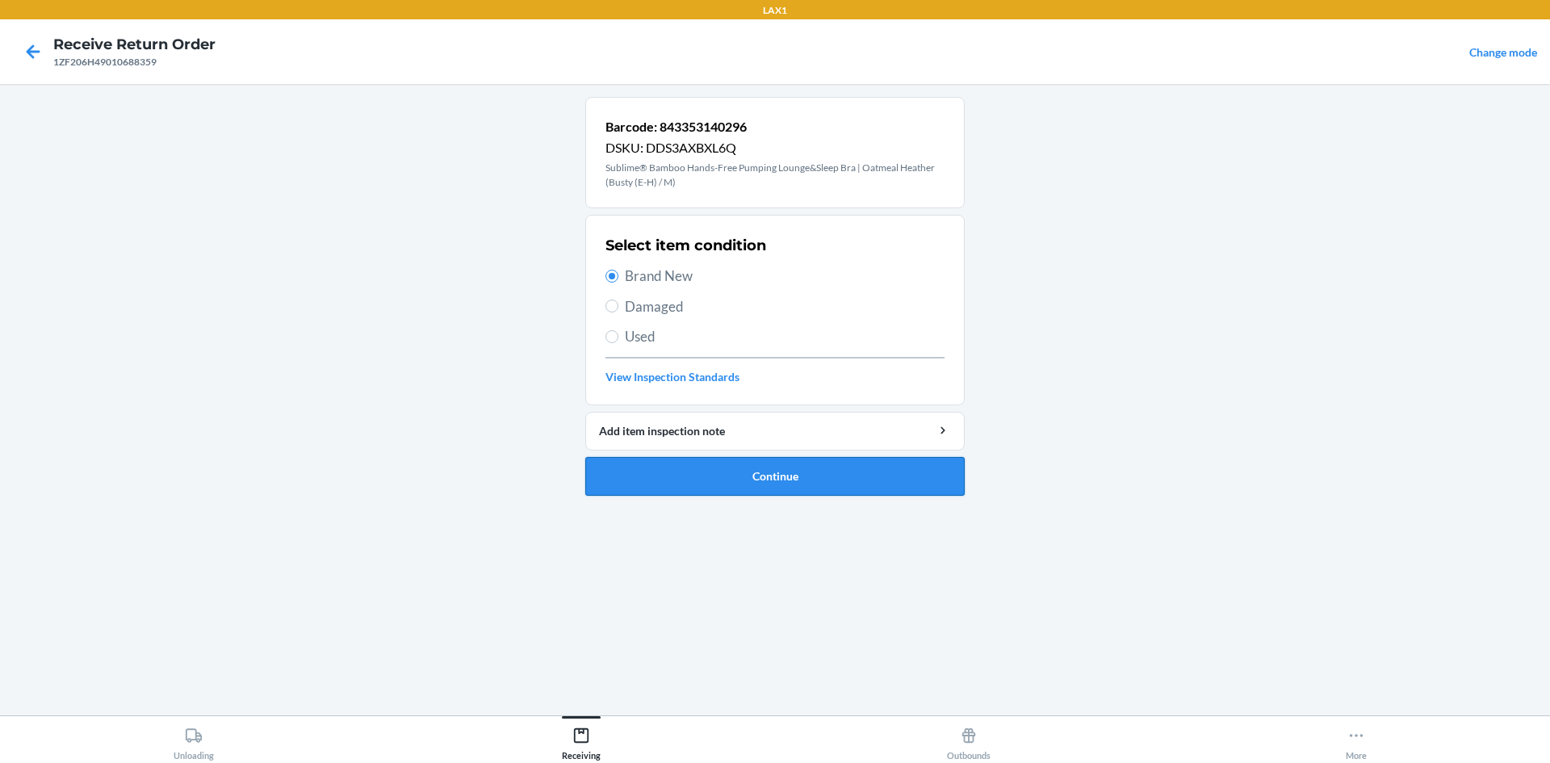
click at [659, 473] on button "Continue" at bounding box center [774, 476] width 379 height 39
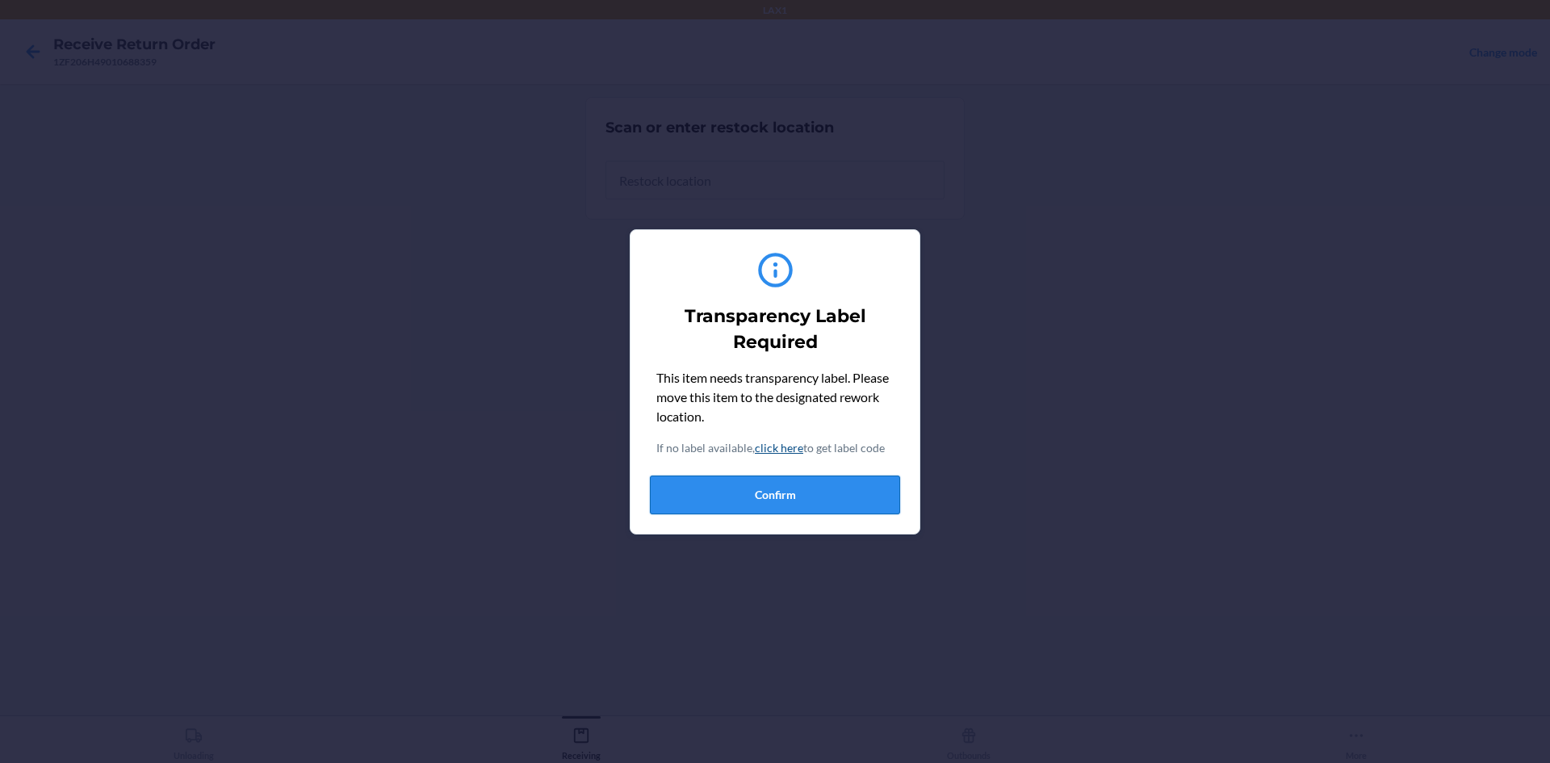
click at [730, 489] on button "Confirm" at bounding box center [775, 494] width 250 height 39
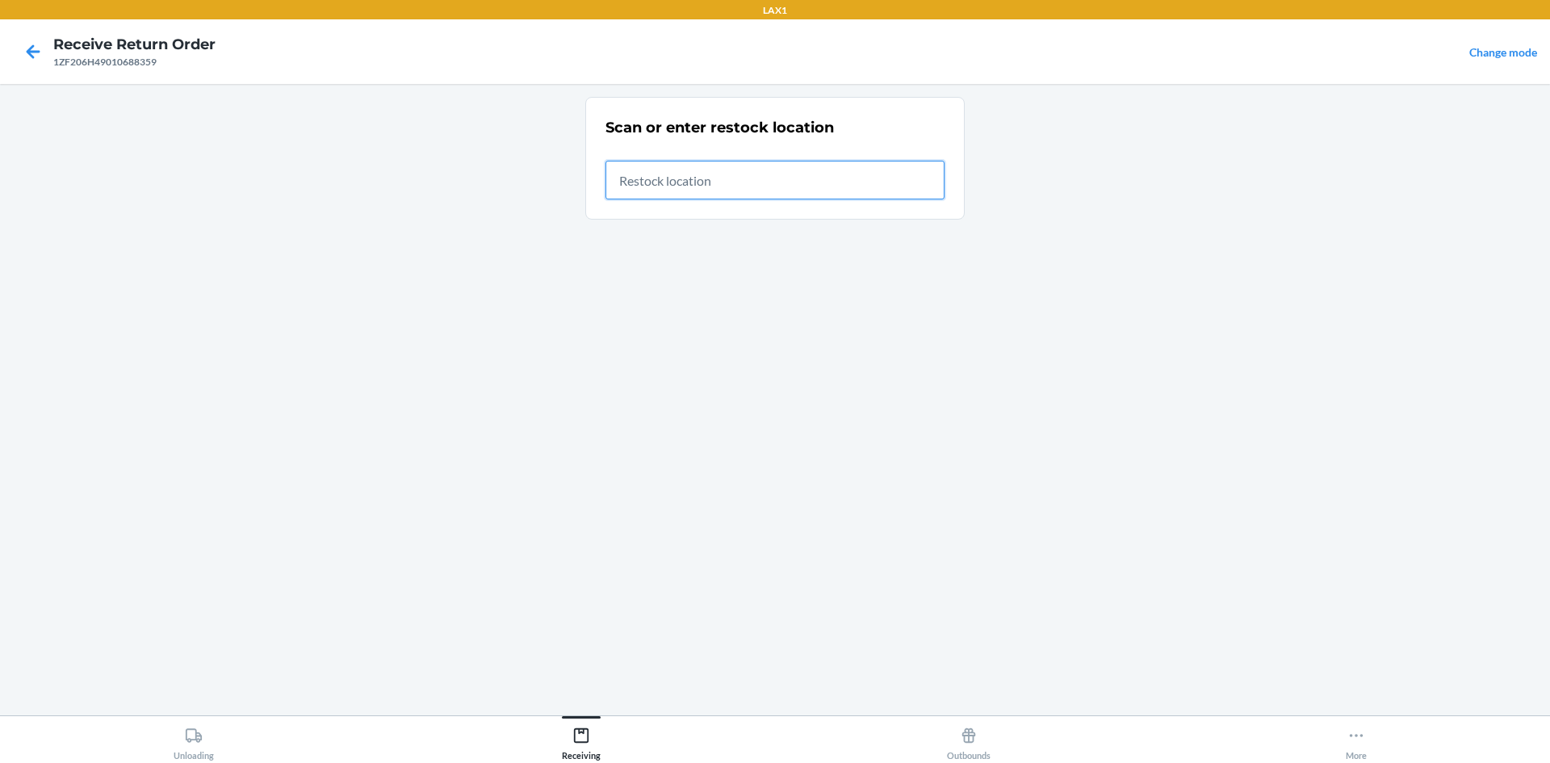
click at [898, 185] on input "text" at bounding box center [774, 180] width 339 height 39
type input "RTCART018"
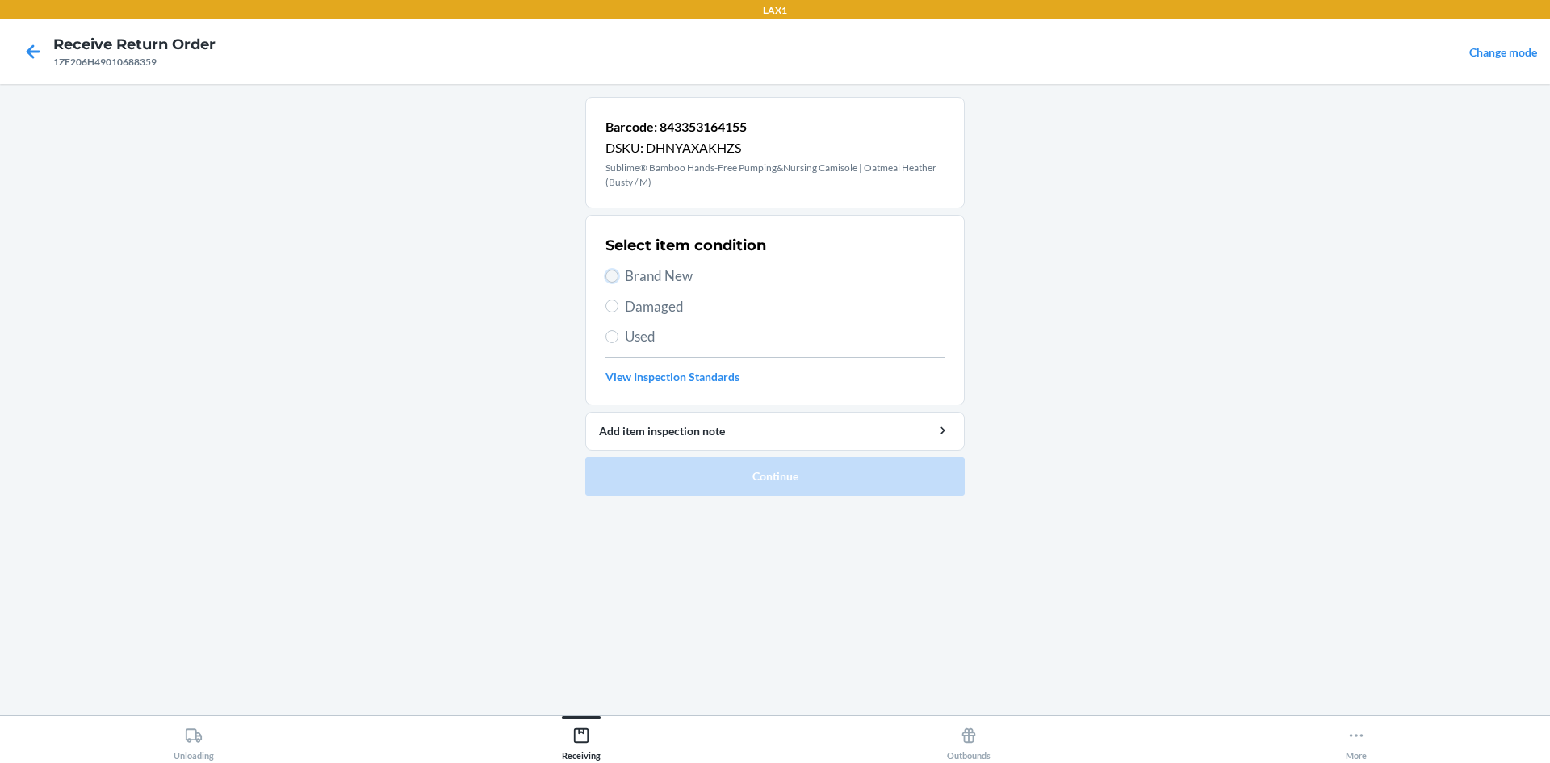
click at [613, 271] on input "Brand New" at bounding box center [611, 276] width 13 height 13
radio input "true"
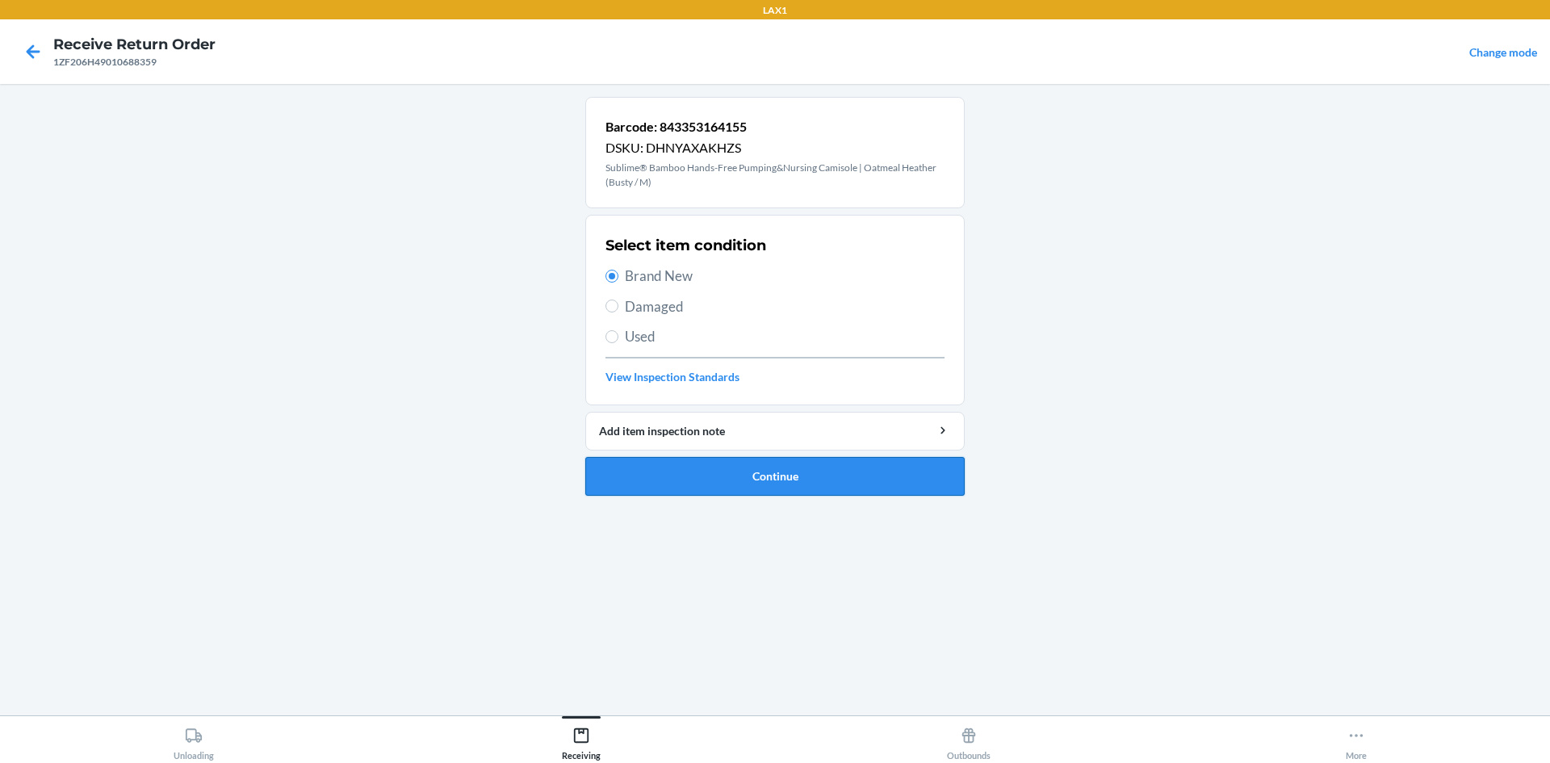
click at [672, 469] on button "Continue" at bounding box center [774, 476] width 379 height 39
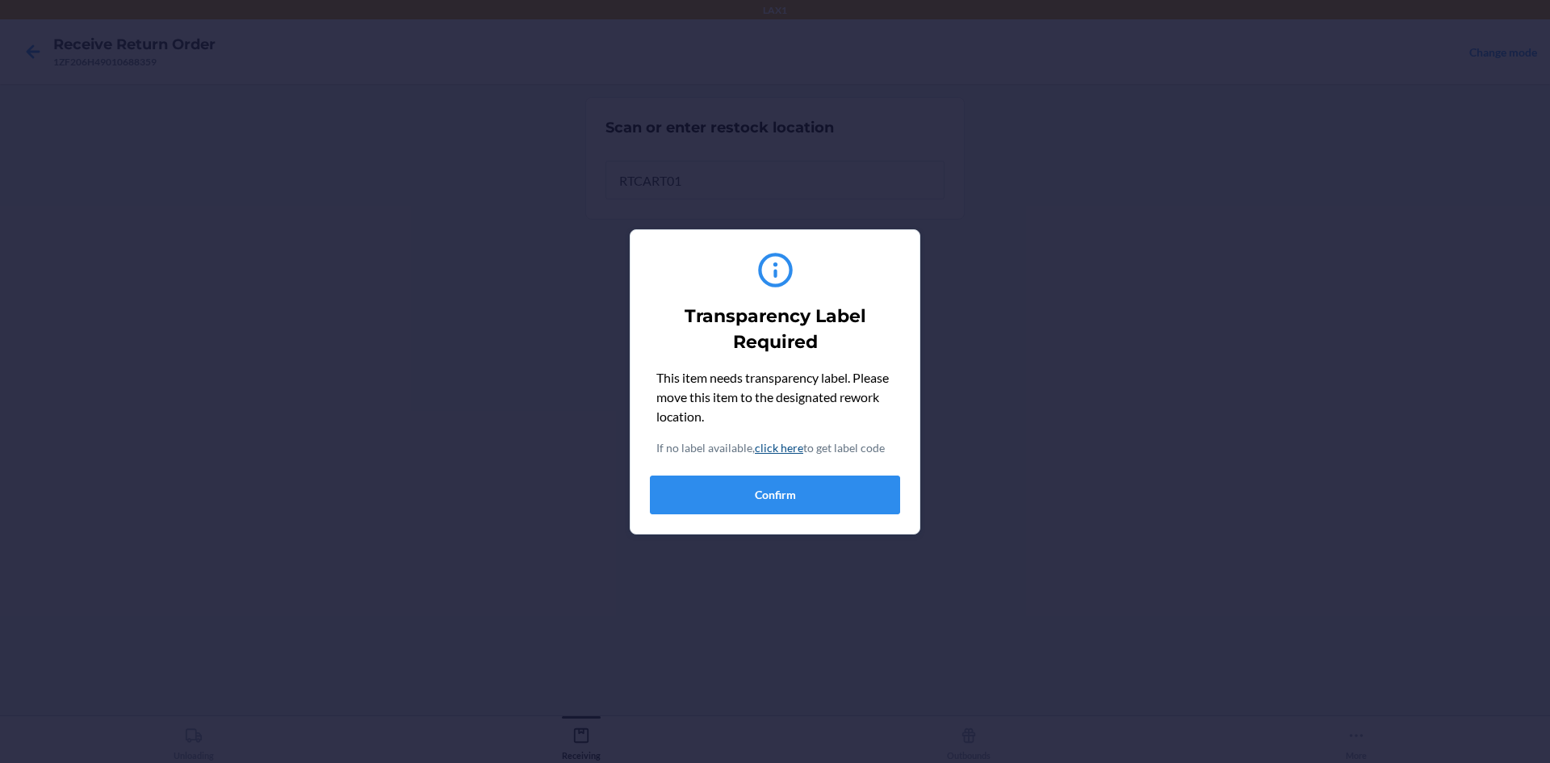
type input "RTCART018"
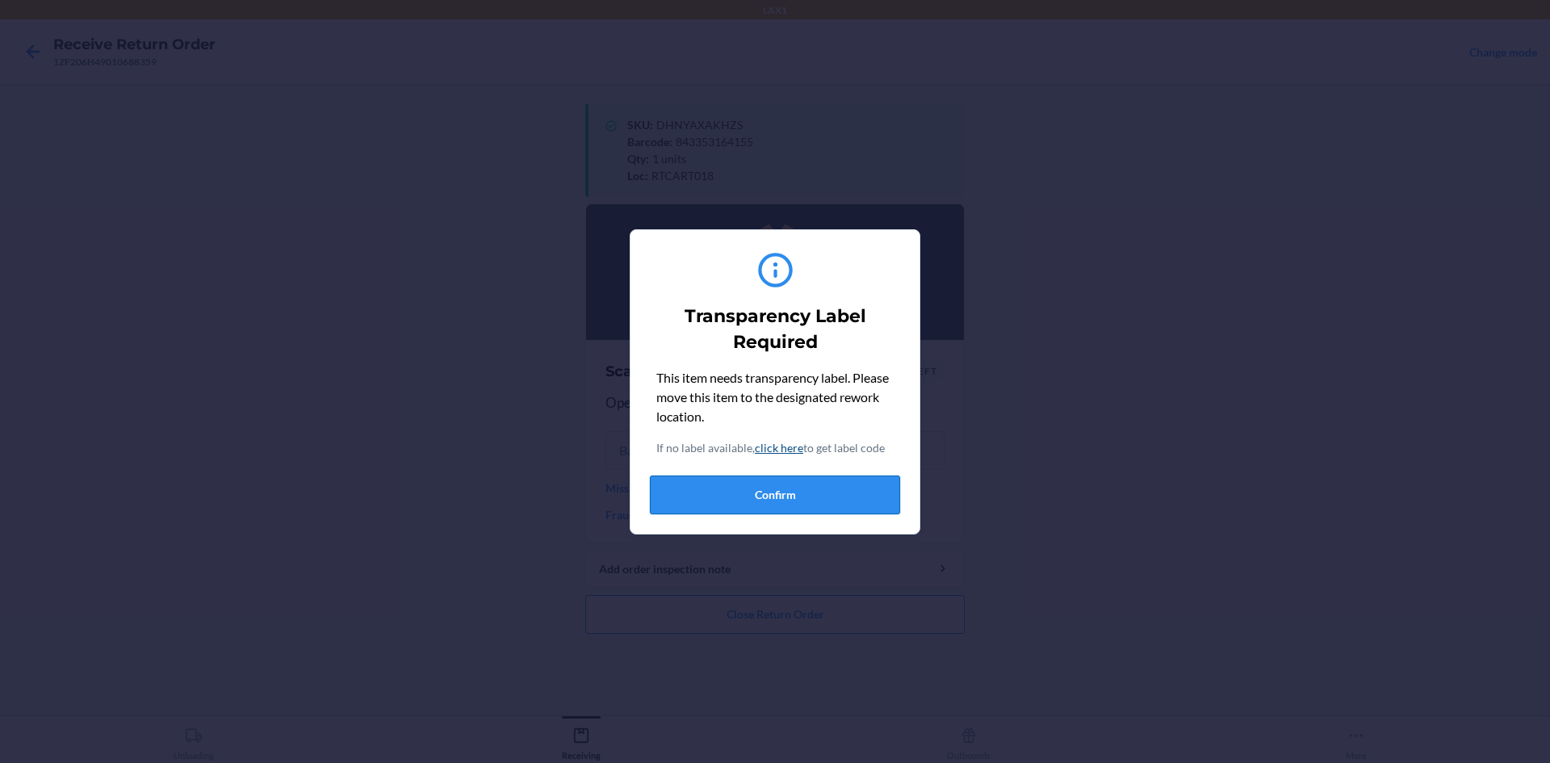
click at [691, 492] on button "Confirm" at bounding box center [775, 494] width 250 height 39
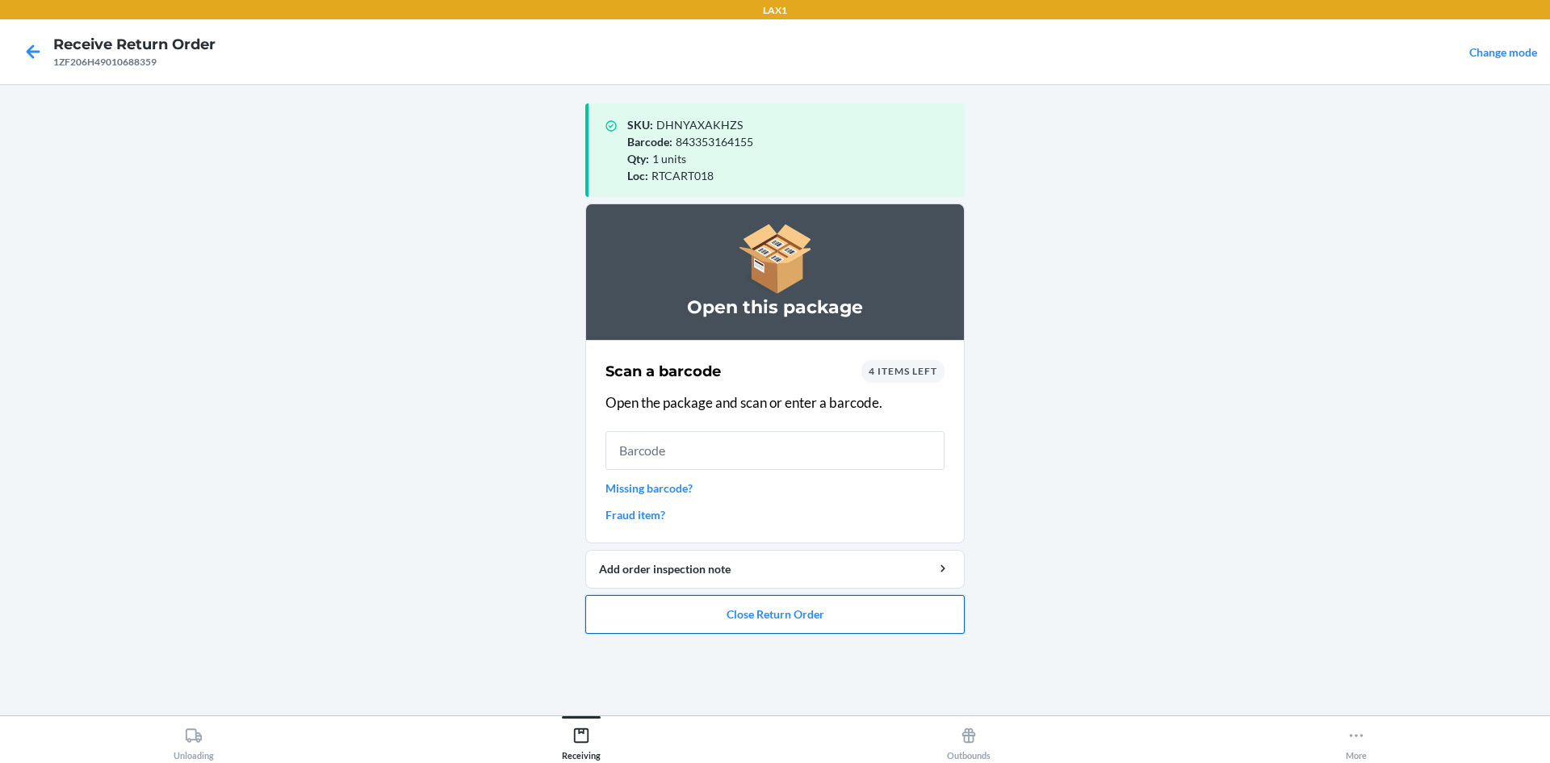
click at [735, 620] on button "Close Return Order" at bounding box center [774, 614] width 379 height 39
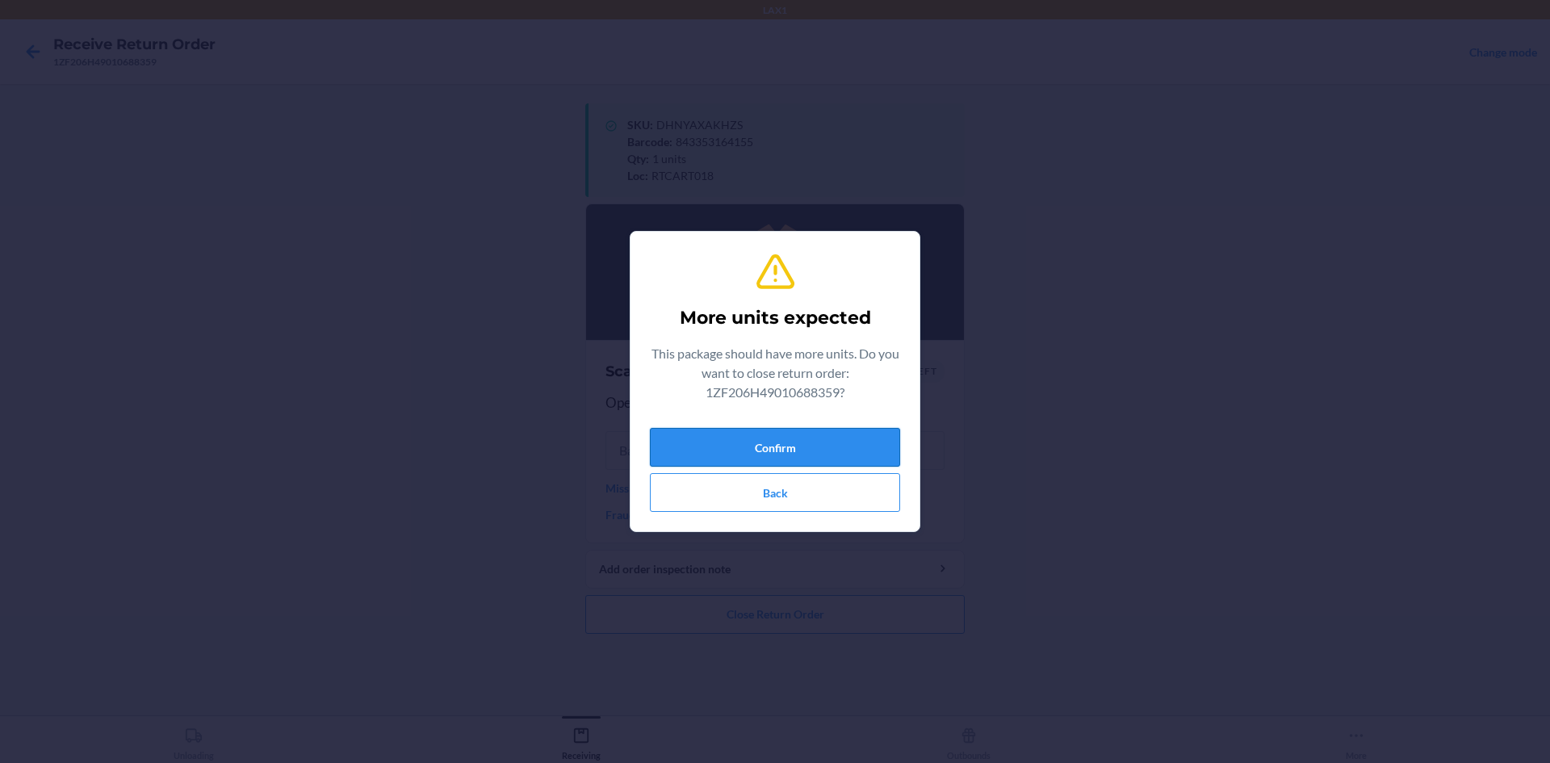
click at [789, 445] on button "Confirm" at bounding box center [775, 447] width 250 height 39
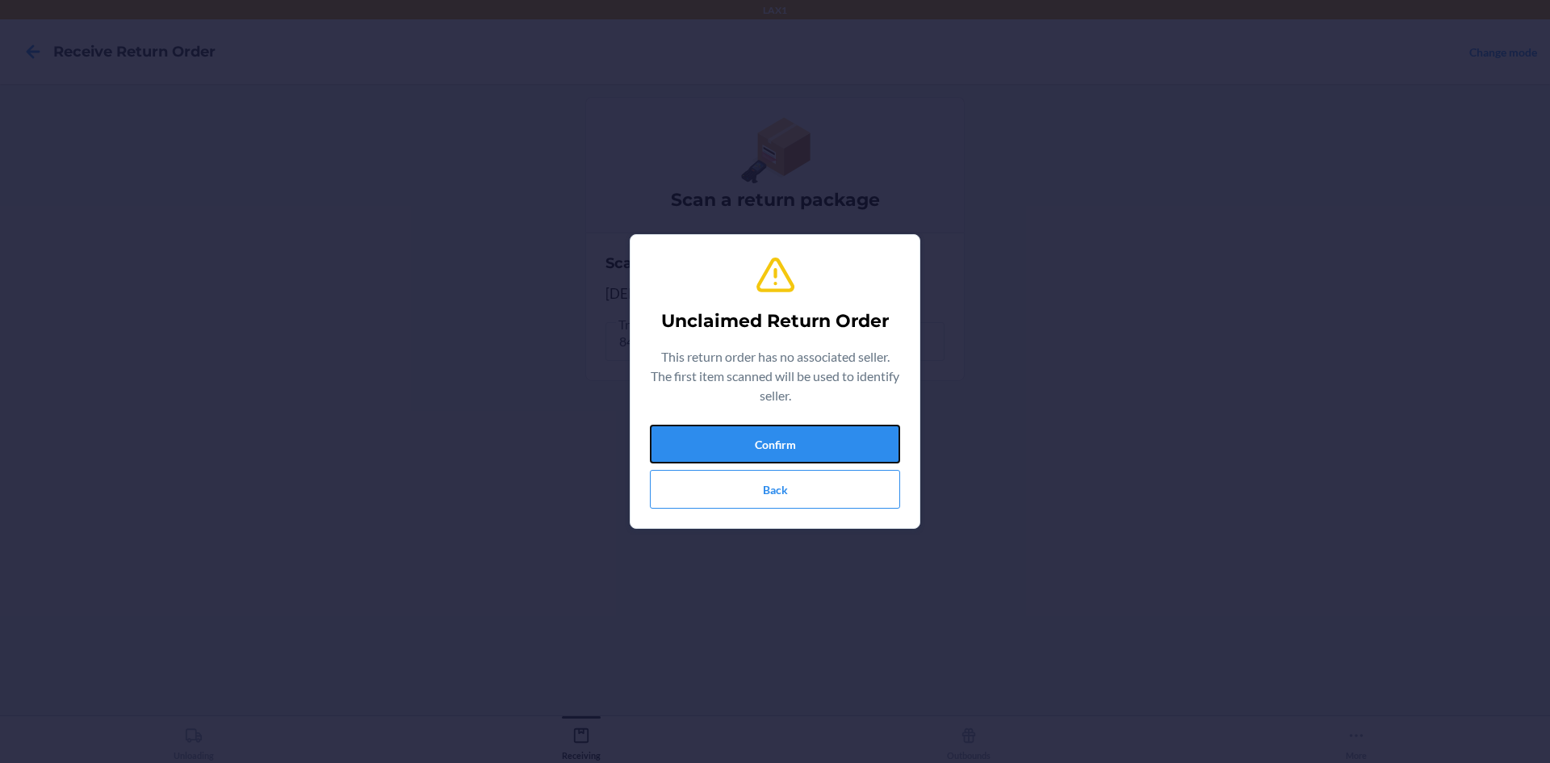
click at [789, 445] on button "Confirm" at bounding box center [775, 444] width 250 height 39
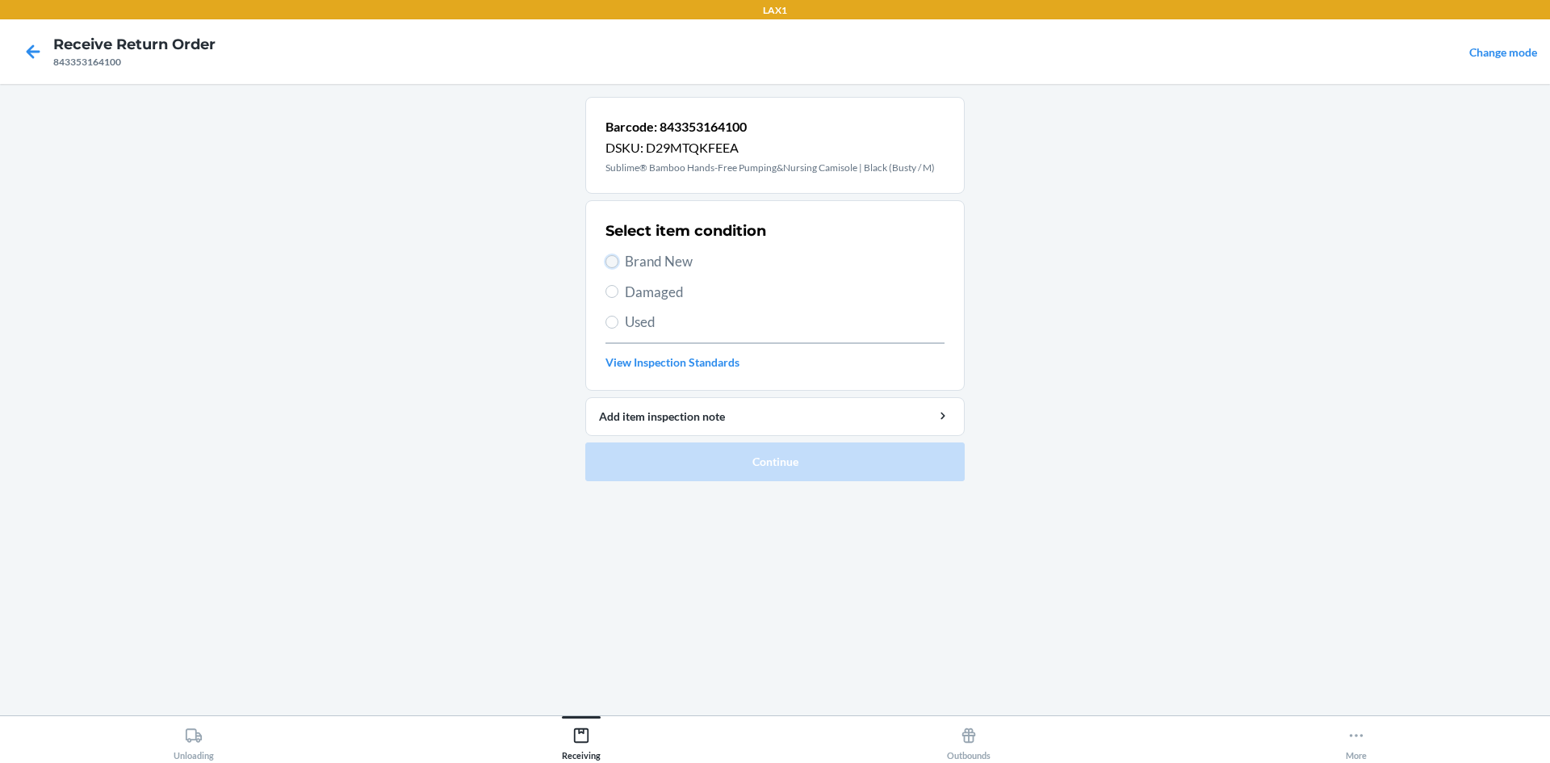
drag, startPoint x: 613, startPoint y: 262, endPoint x: 614, endPoint y: 313, distance: 51.7
click at [613, 263] on input "Brand New" at bounding box center [611, 261] width 13 height 13
radio input "true"
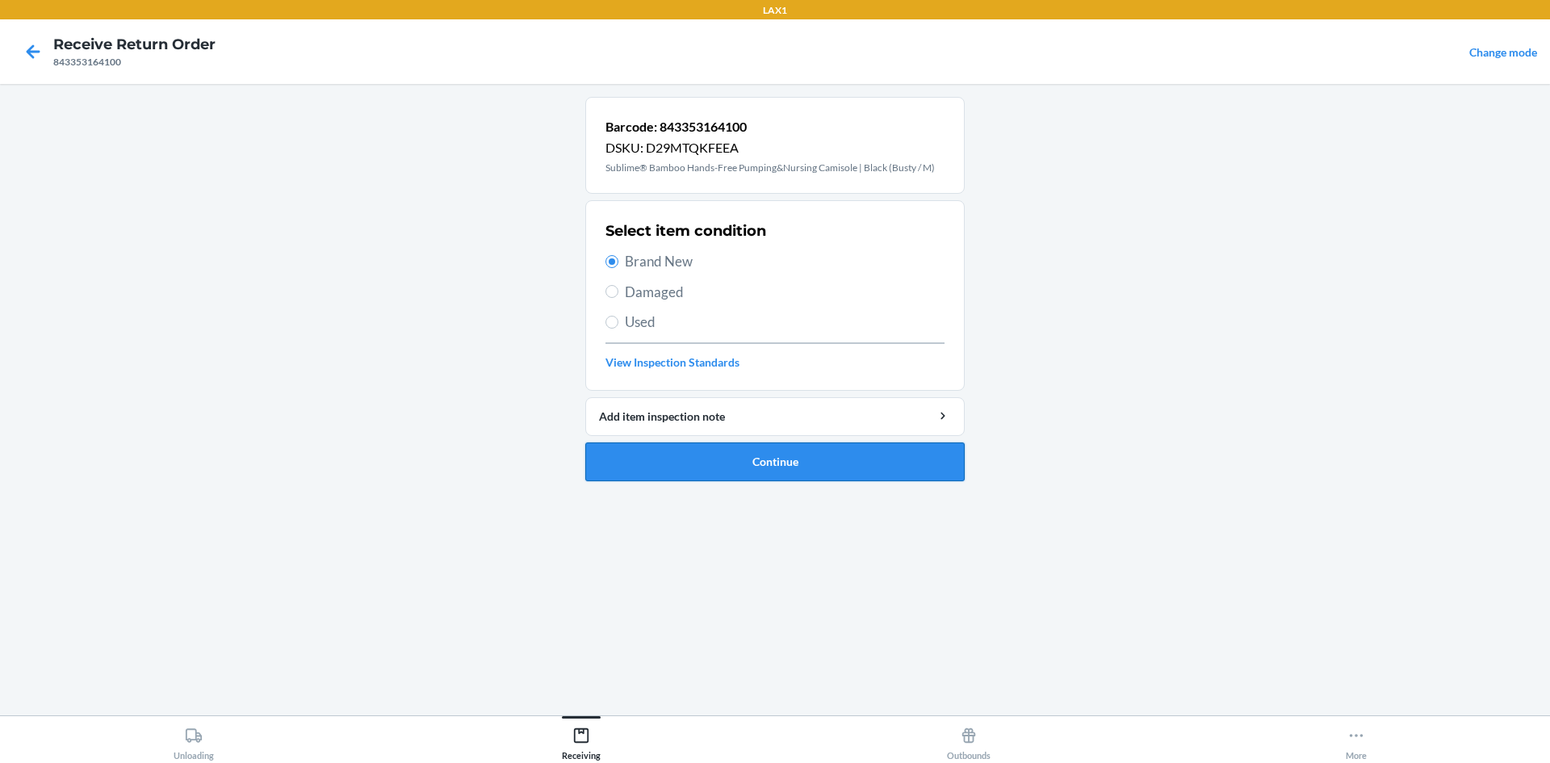
click at [689, 469] on button "Continue" at bounding box center [774, 461] width 379 height 39
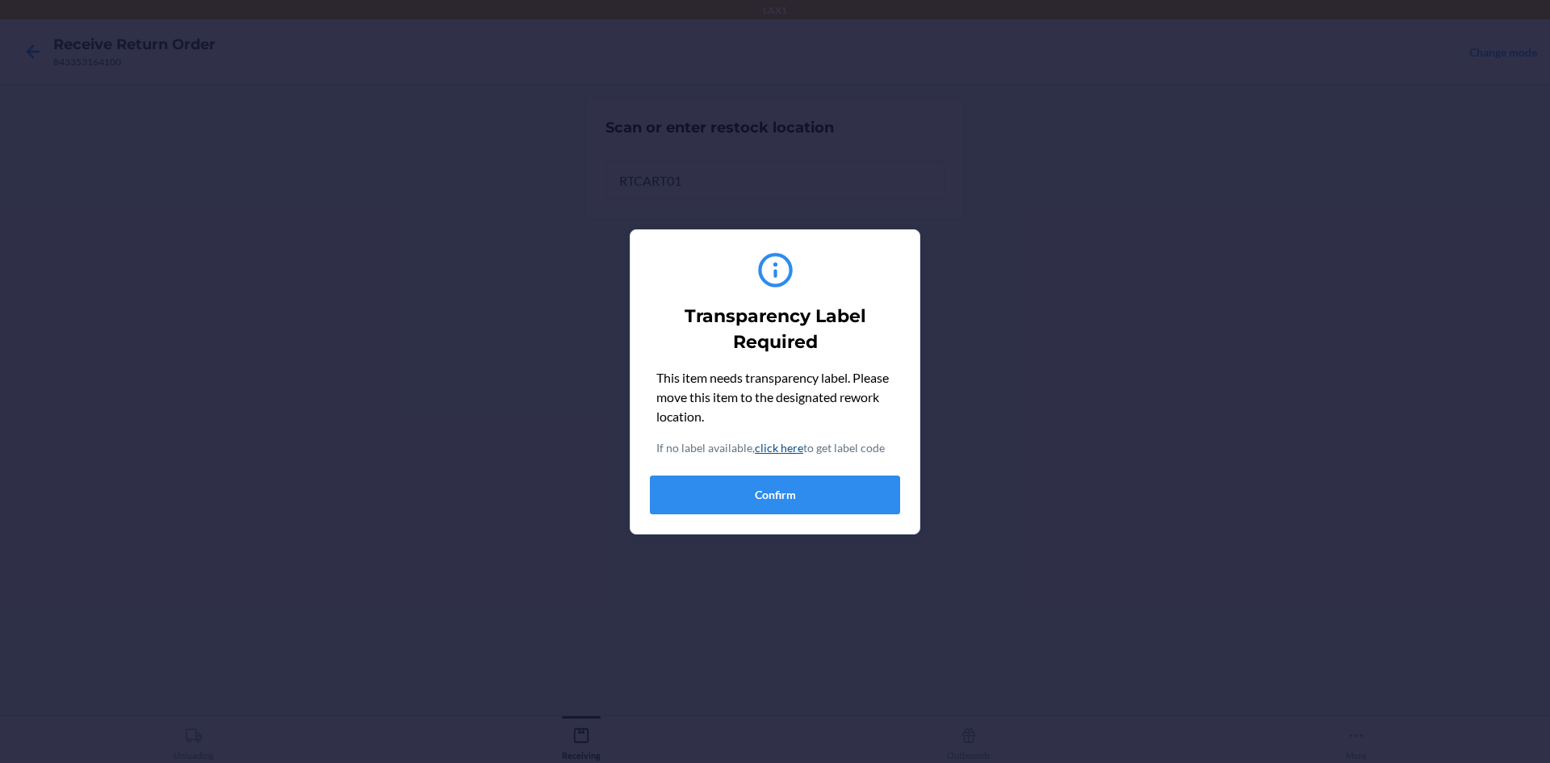
type input "RTCART018"
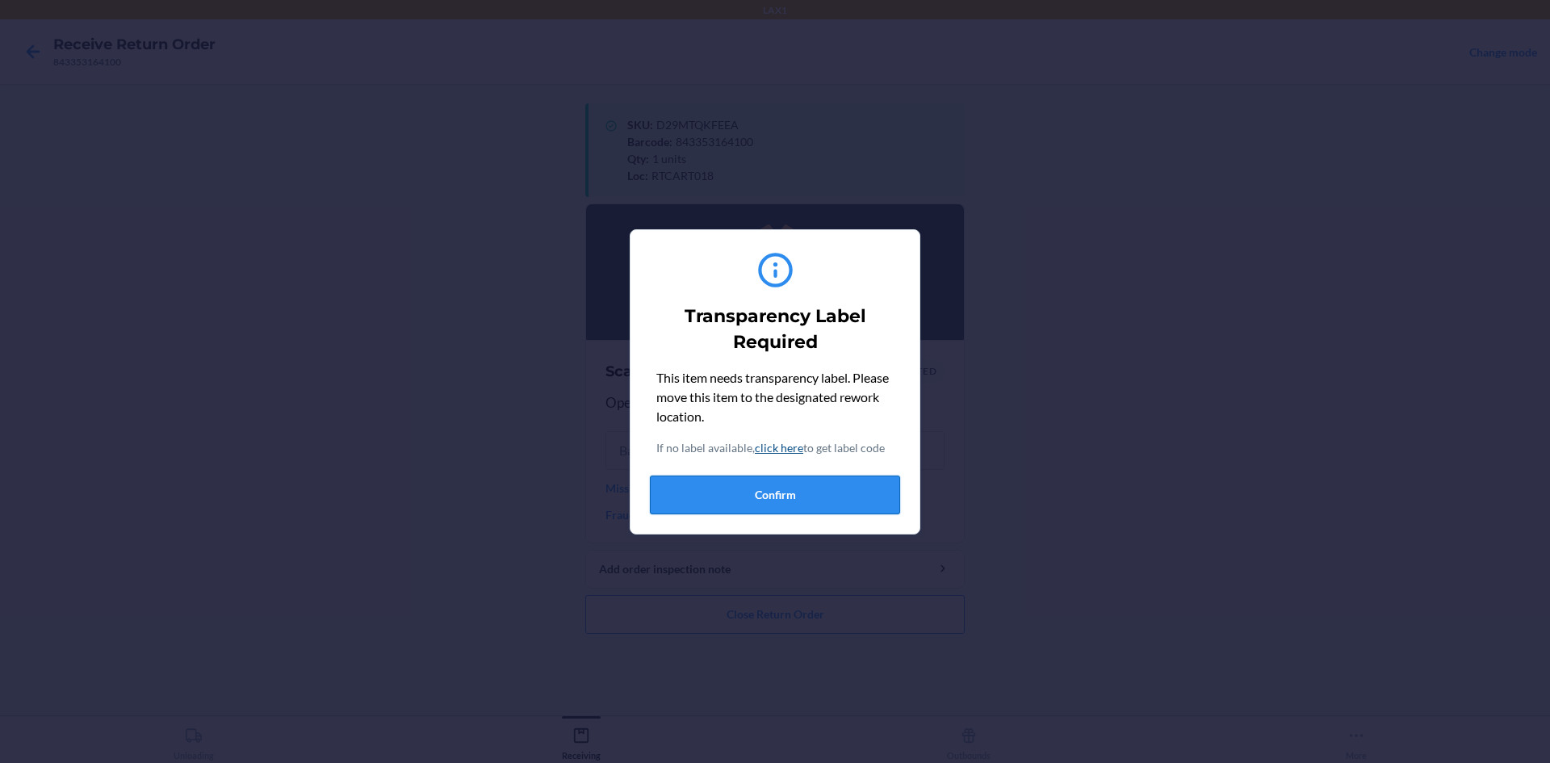
click at [734, 484] on button "Confirm" at bounding box center [775, 494] width 250 height 39
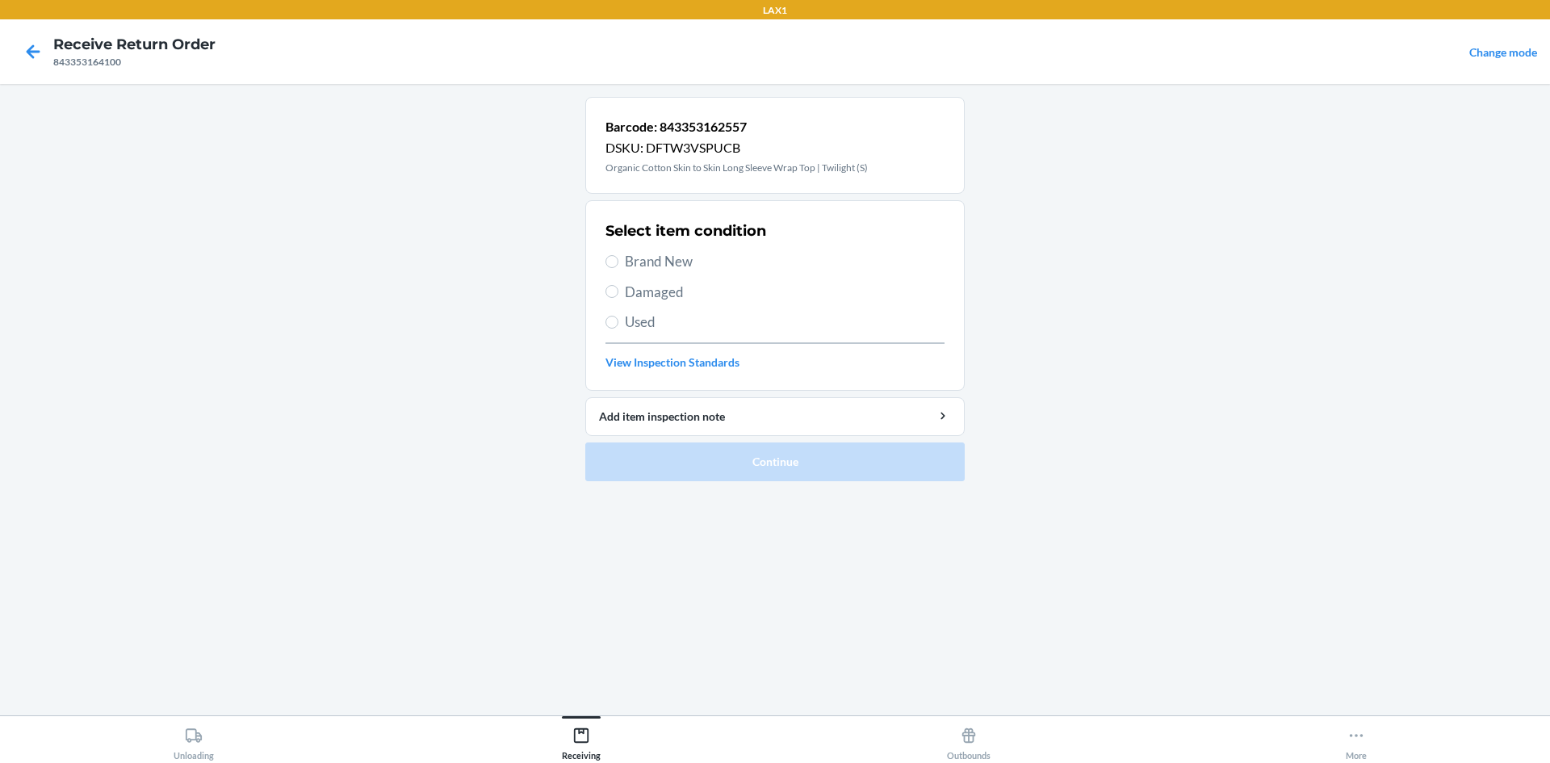
click at [609, 254] on label "Brand New" at bounding box center [774, 261] width 339 height 21
click at [609, 255] on input "Brand New" at bounding box center [611, 261] width 13 height 13
radio input "true"
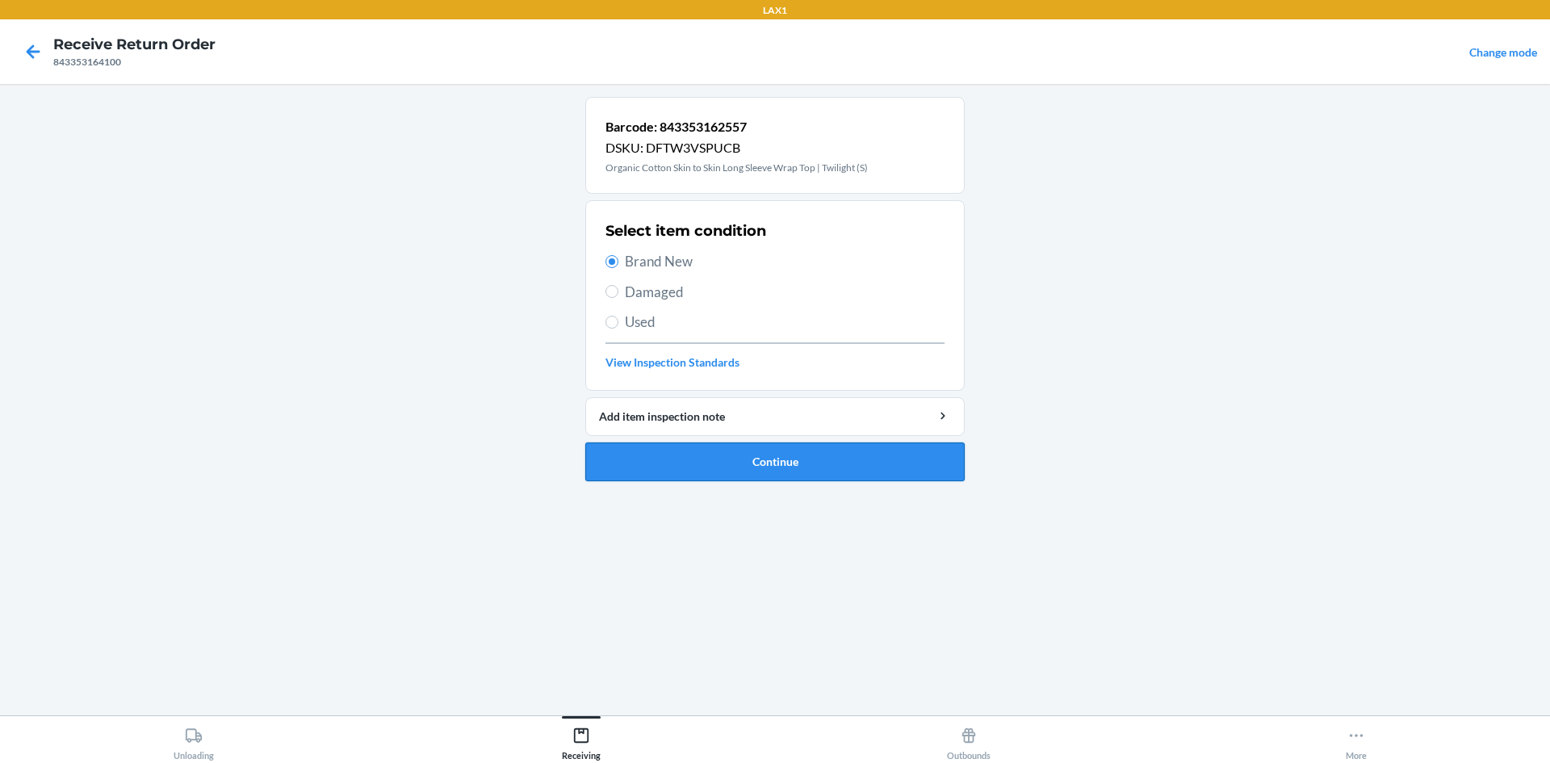
click at [676, 449] on button "Continue" at bounding box center [774, 461] width 379 height 39
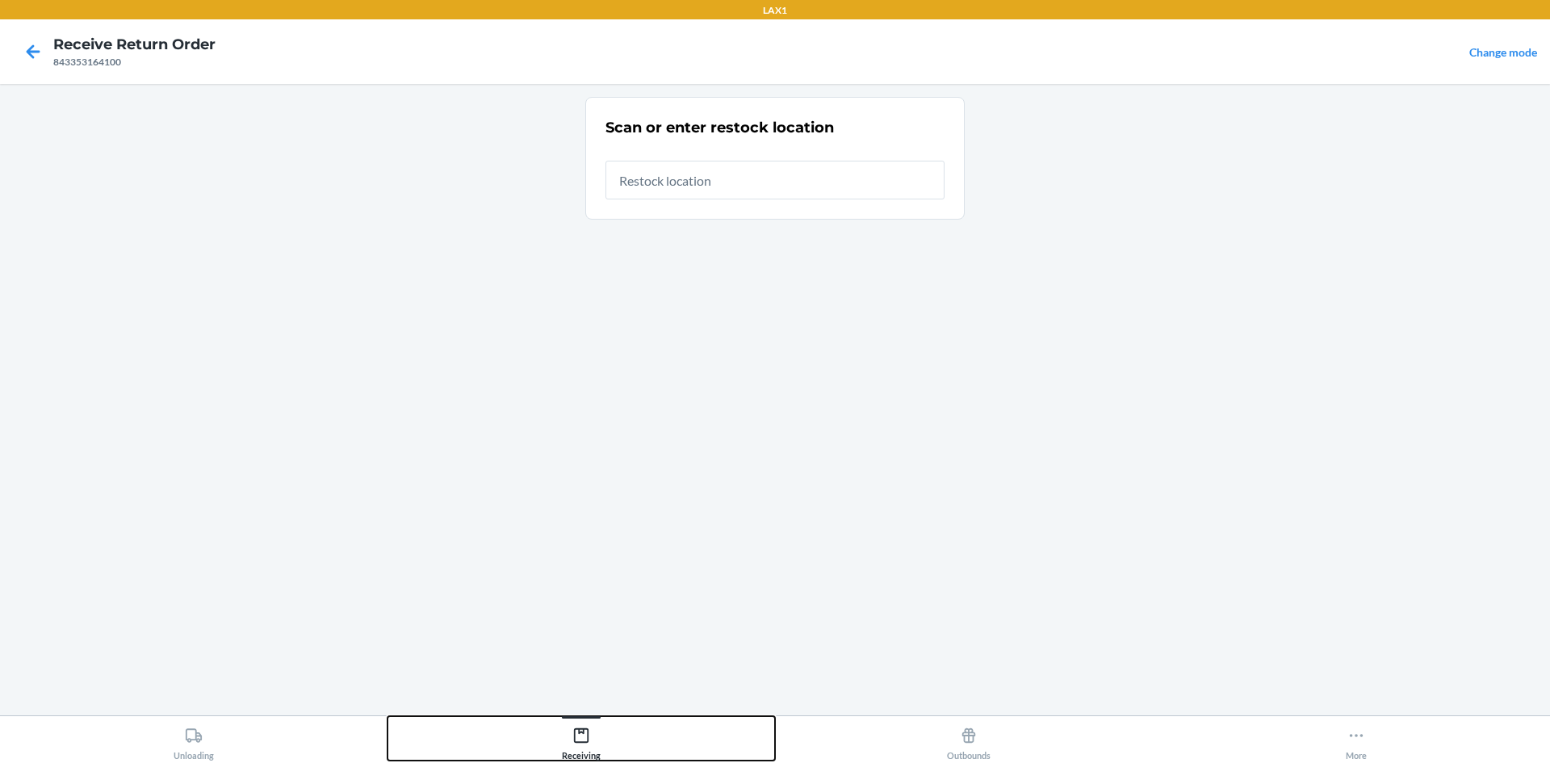
click at [566, 744] on div "Receiving" at bounding box center [581, 740] width 39 height 40
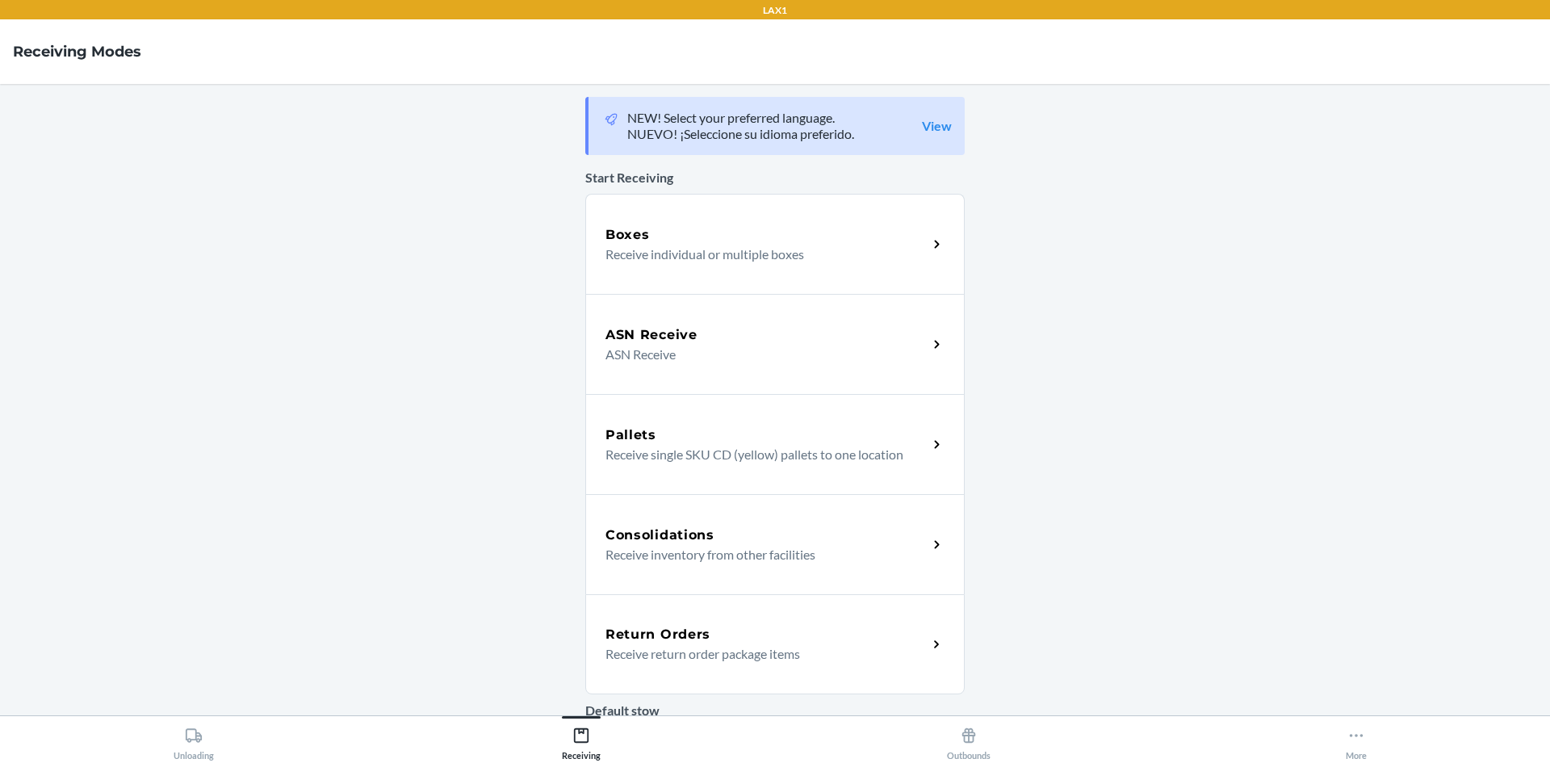
click at [705, 634] on div "Return Orders" at bounding box center [766, 634] width 322 height 19
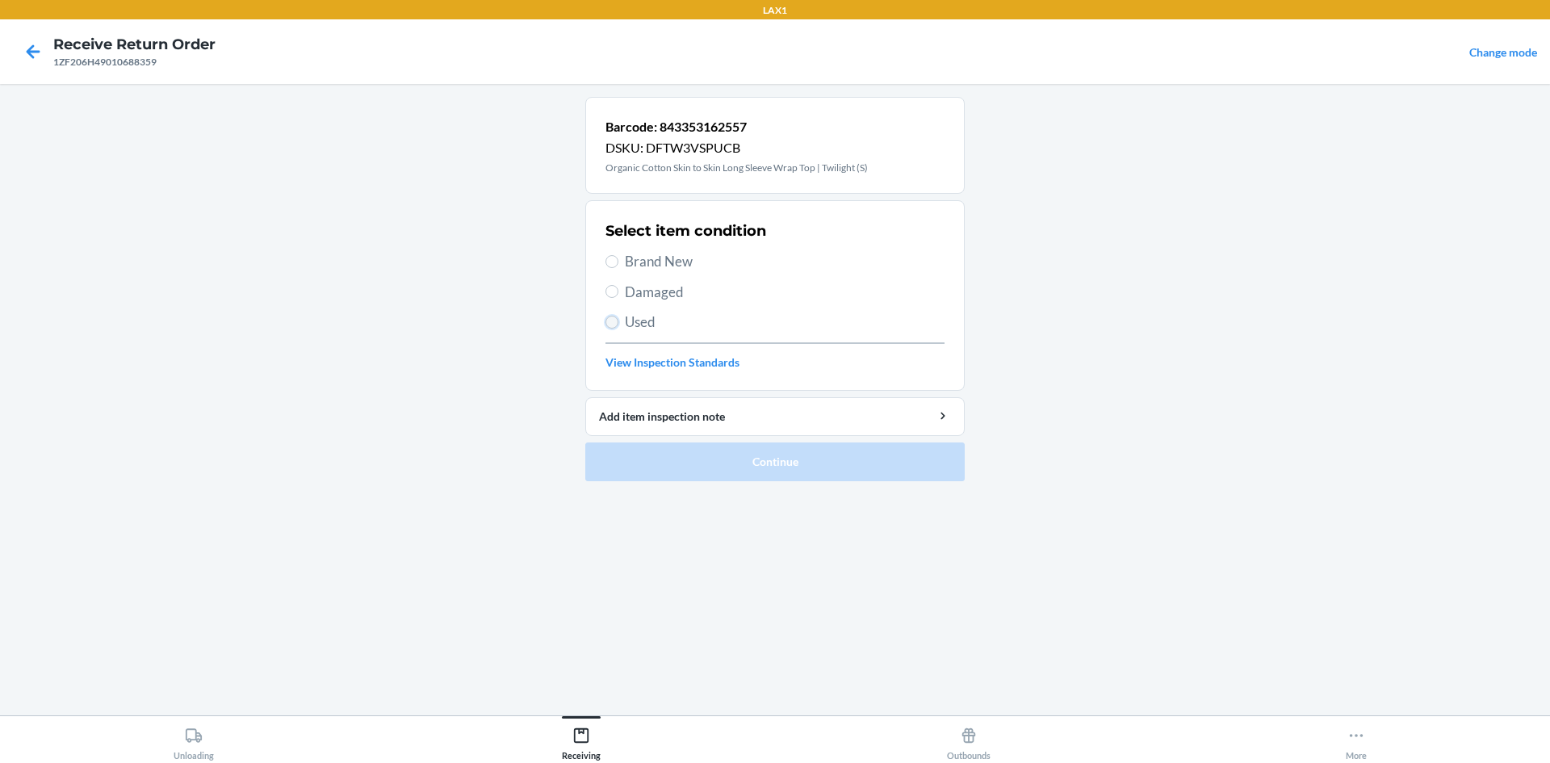
click at [611, 321] on input "Used" at bounding box center [611, 322] width 13 height 13
radio input "true"
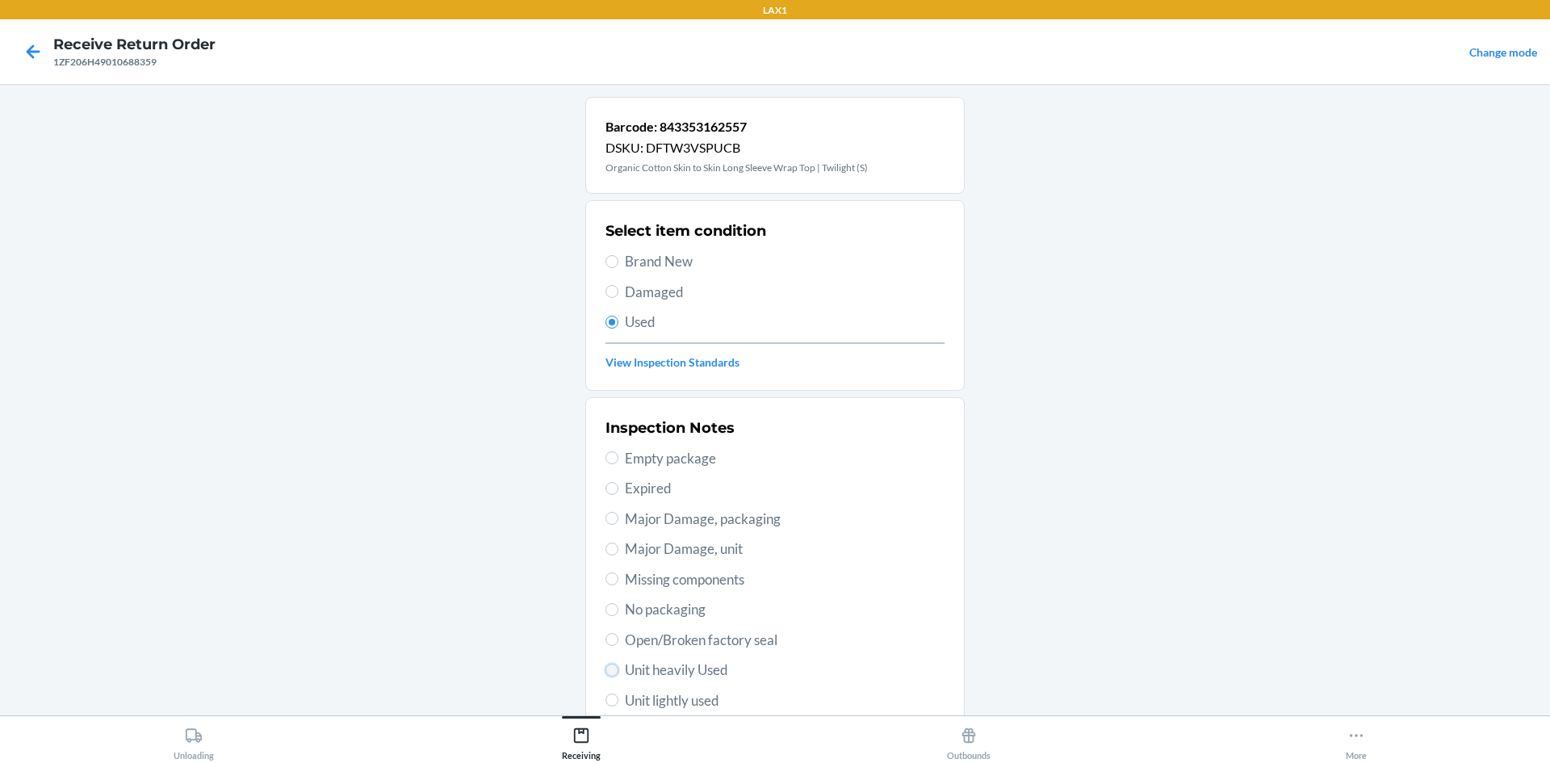
click at [611, 670] on input "Unit heavily Used" at bounding box center [611, 669] width 13 height 13
radio input "true"
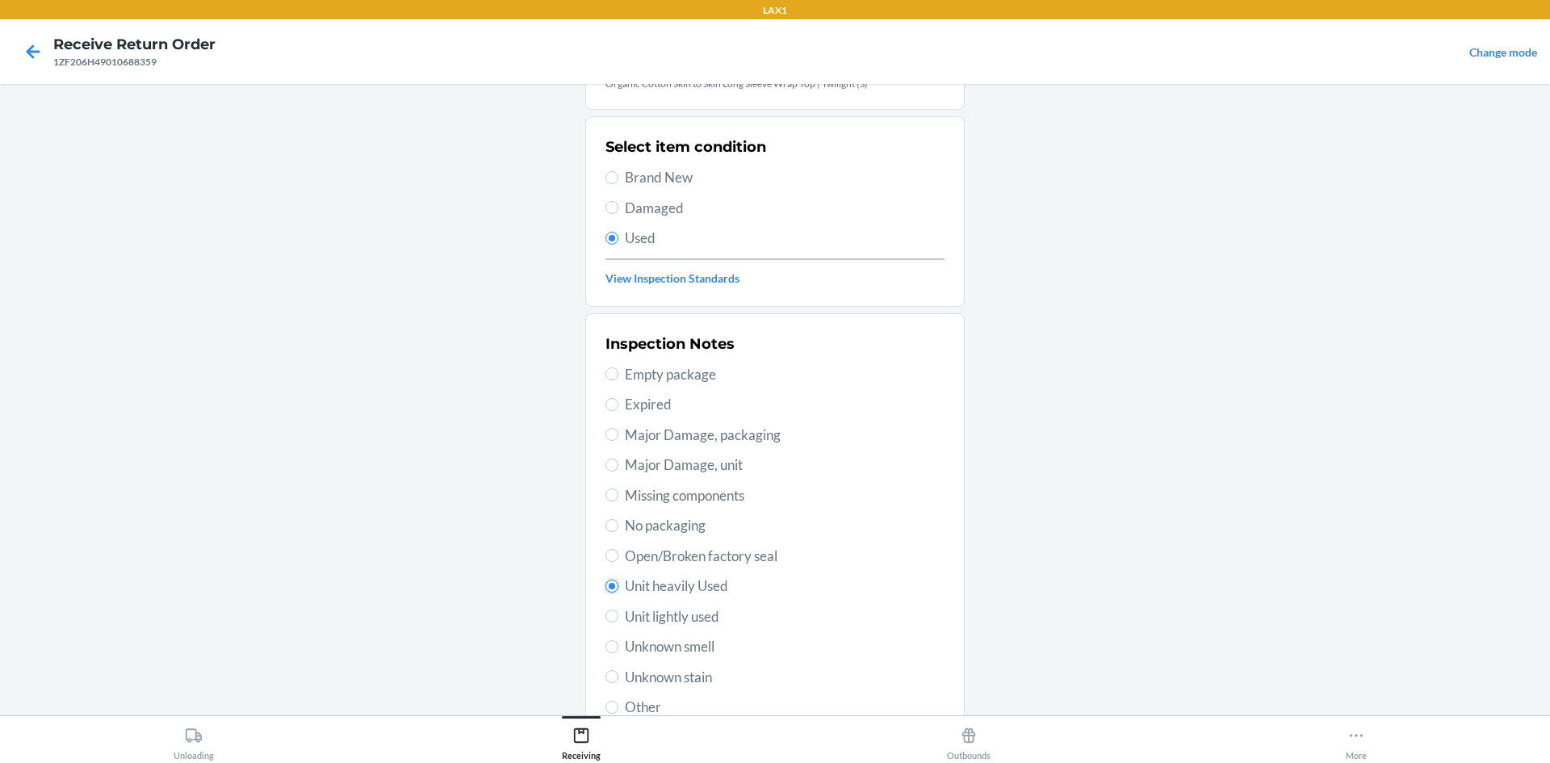
scroll to position [210, 0]
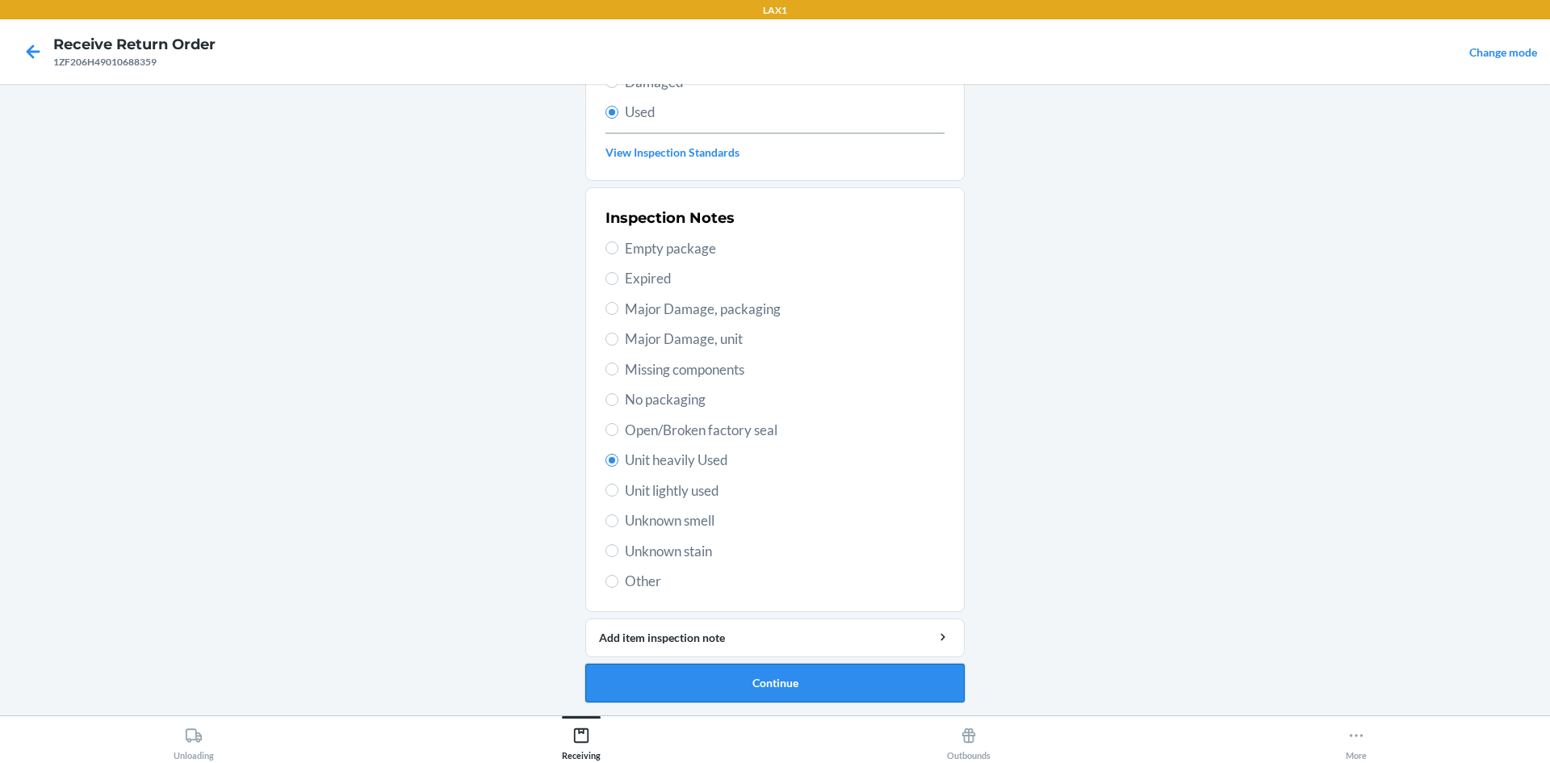
click at [712, 675] on button "Continue" at bounding box center [774, 682] width 379 height 39
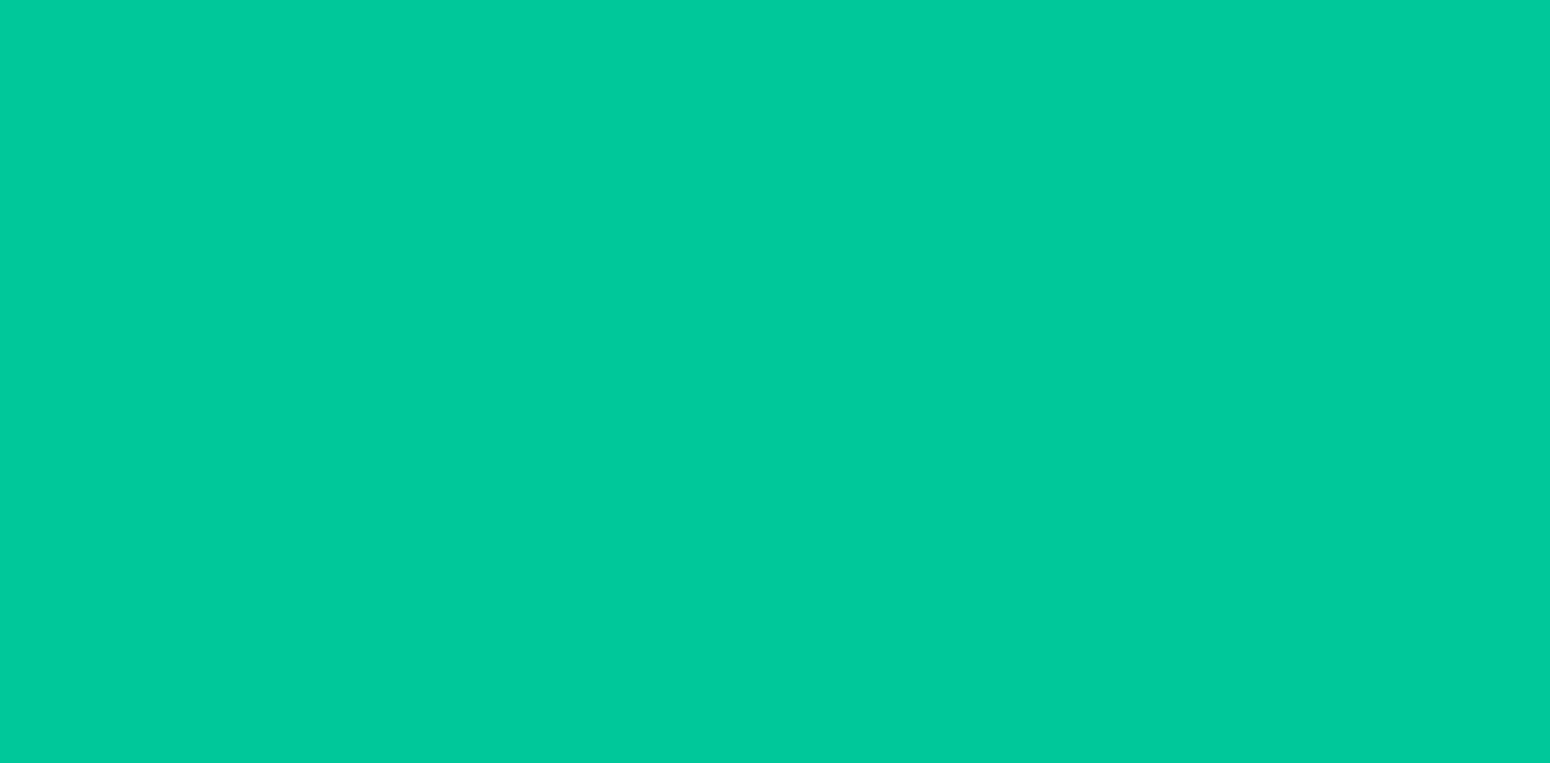
scroll to position [0, 0]
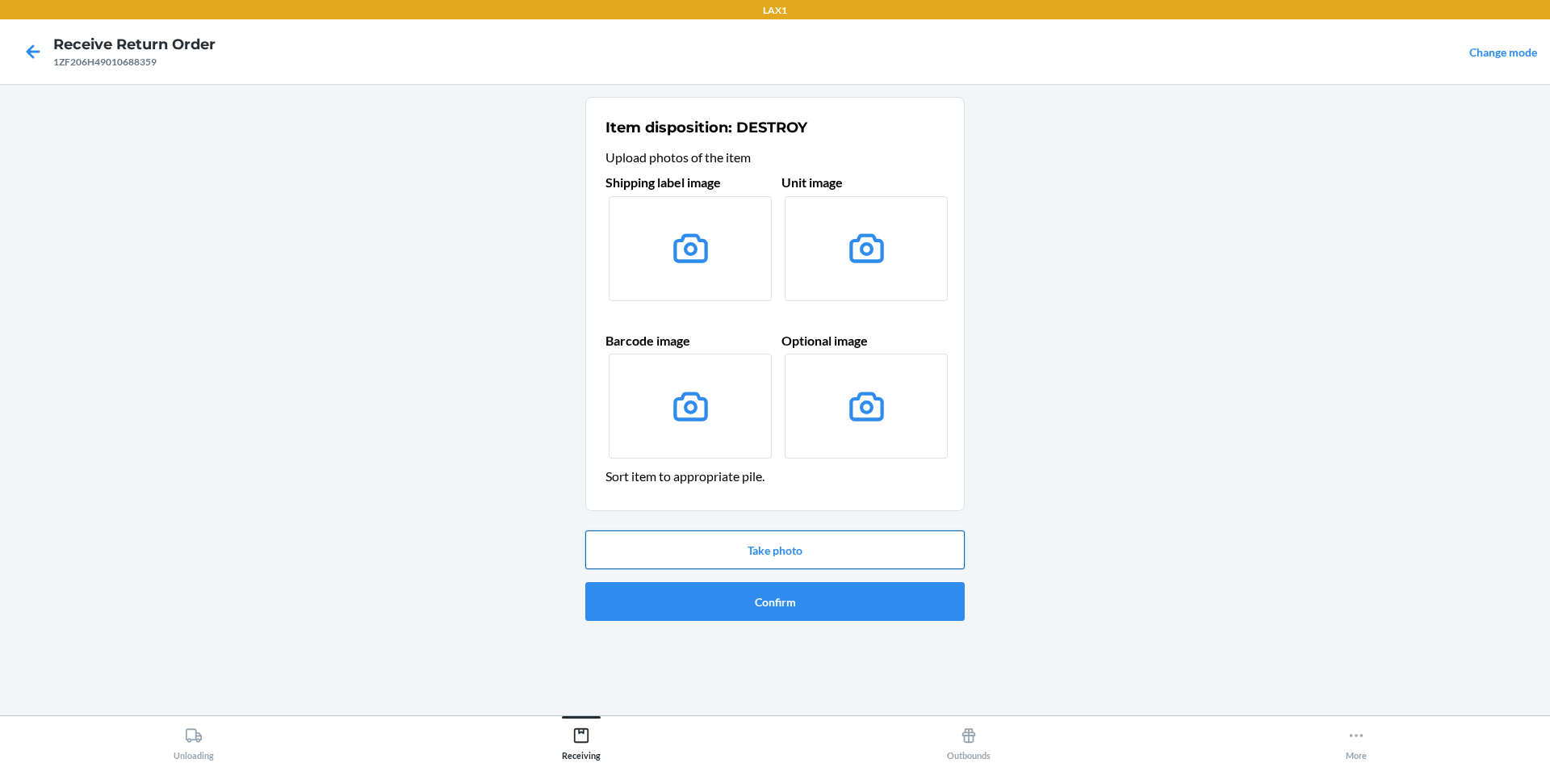
click at [768, 555] on button "Take photo" at bounding box center [774, 549] width 379 height 39
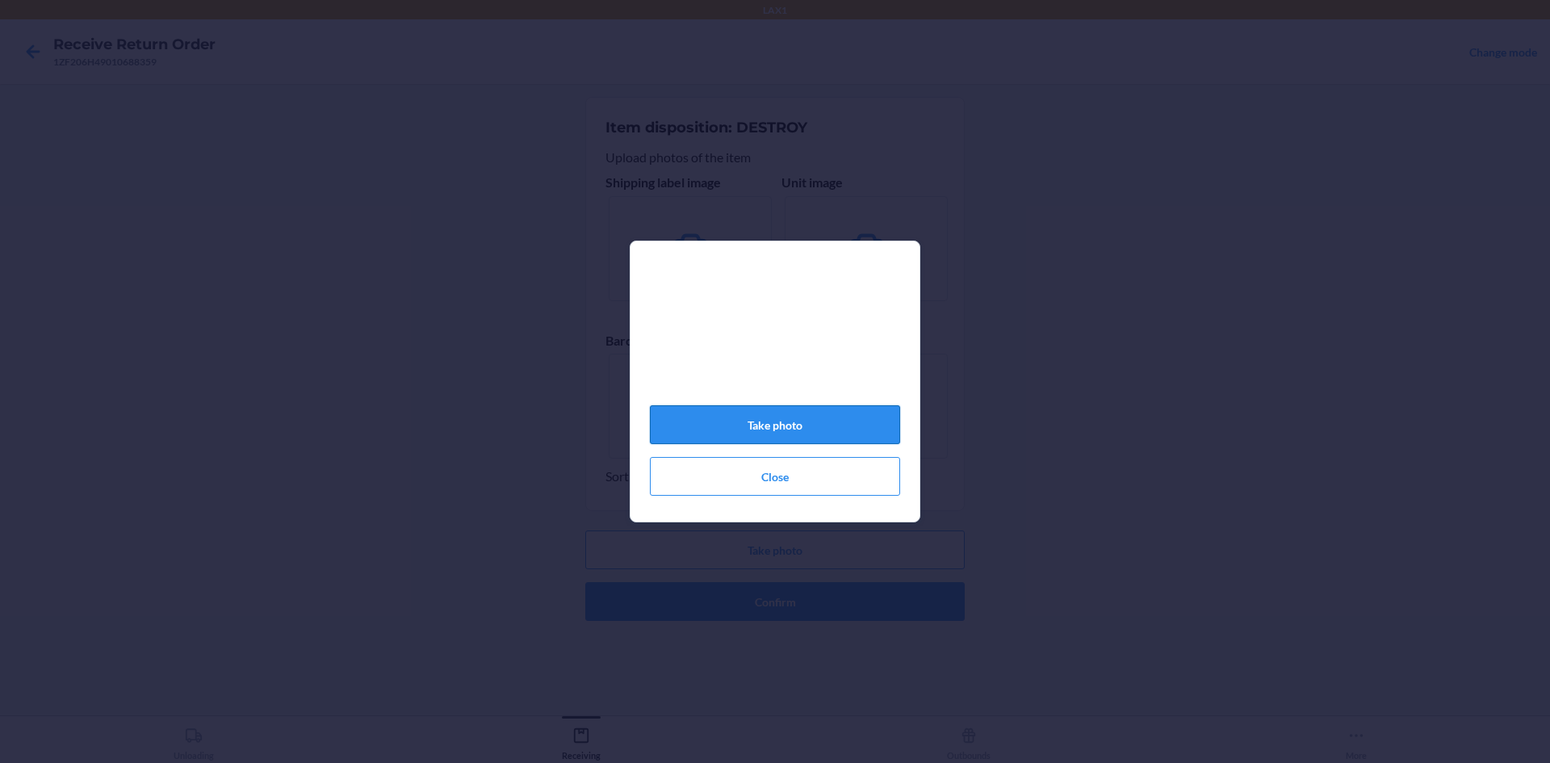
click at [830, 421] on button "Take photo" at bounding box center [775, 424] width 250 height 39
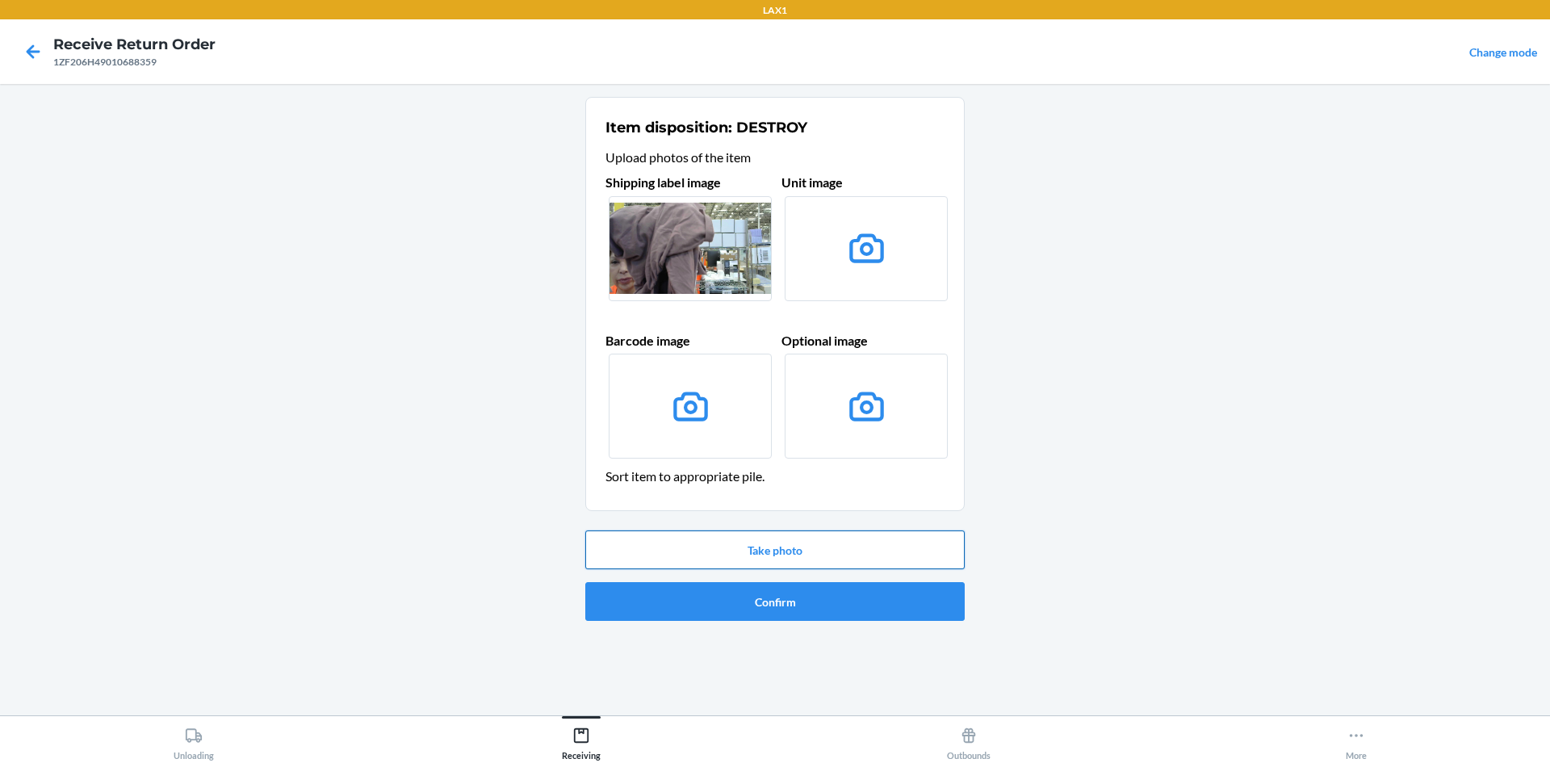
click at [779, 552] on button "Take photo" at bounding box center [774, 549] width 379 height 39
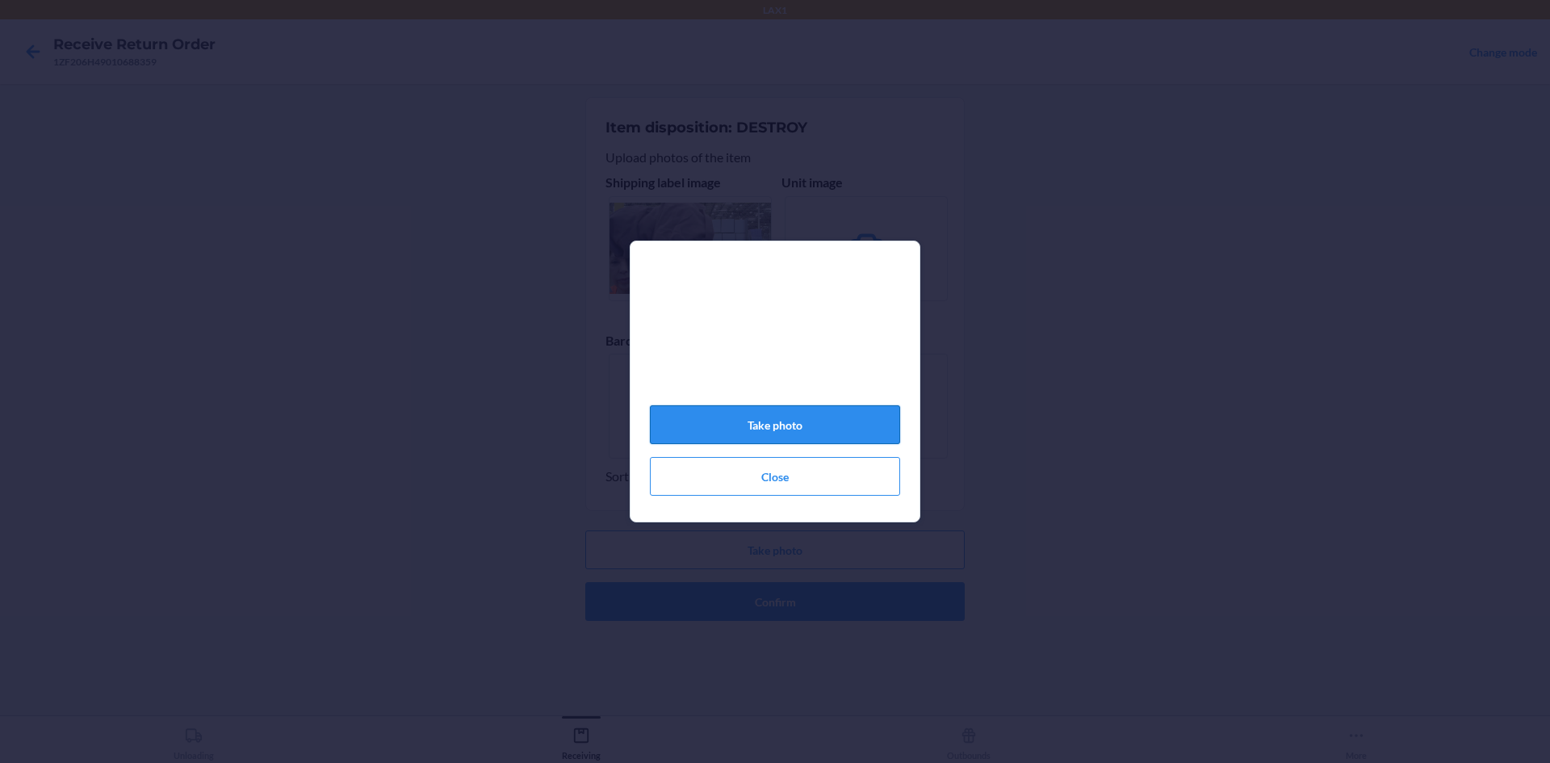
click at [787, 444] on button "Take photo" at bounding box center [775, 424] width 250 height 39
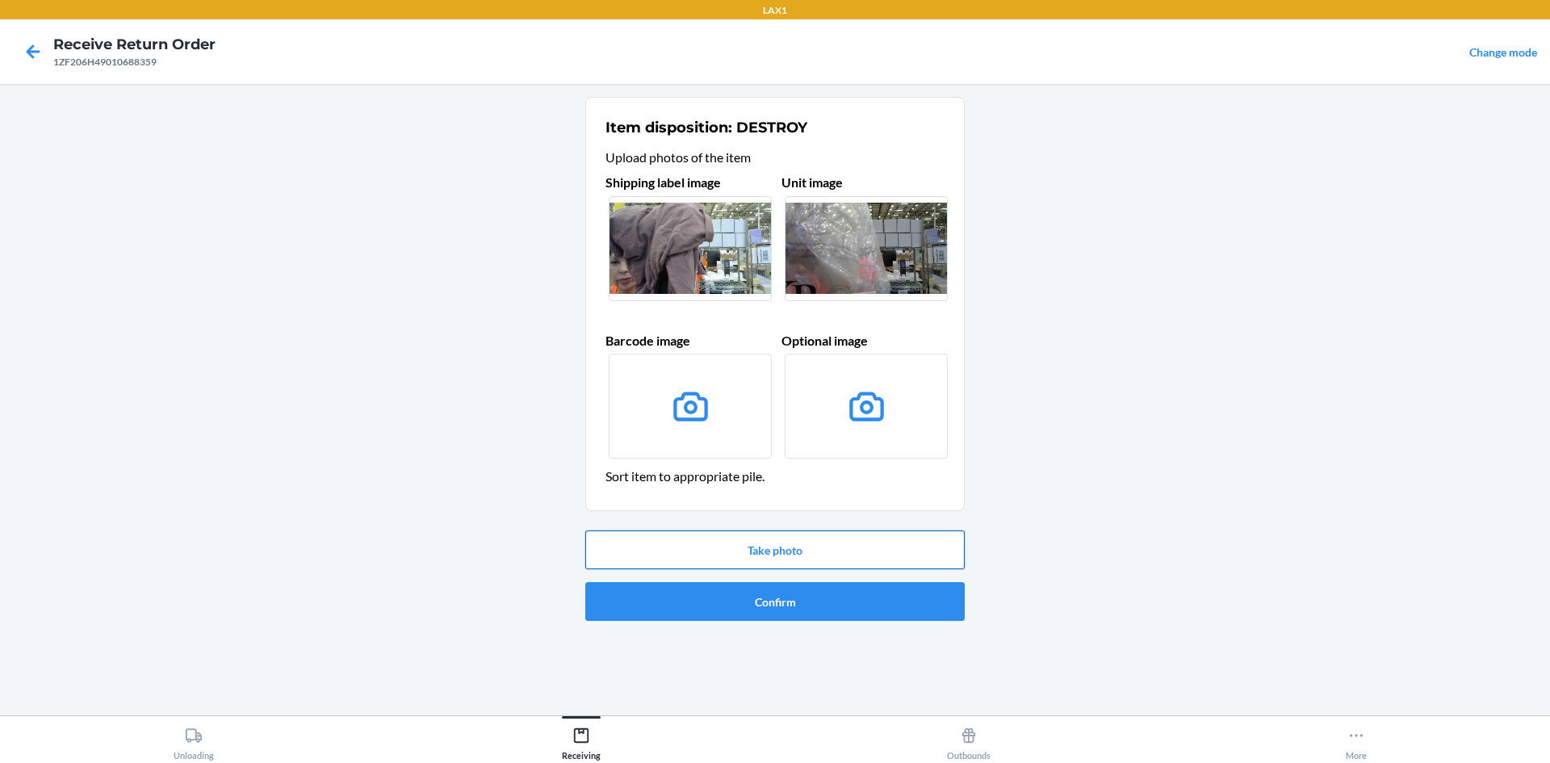
click at [713, 558] on button "Take photo" at bounding box center [774, 549] width 379 height 39
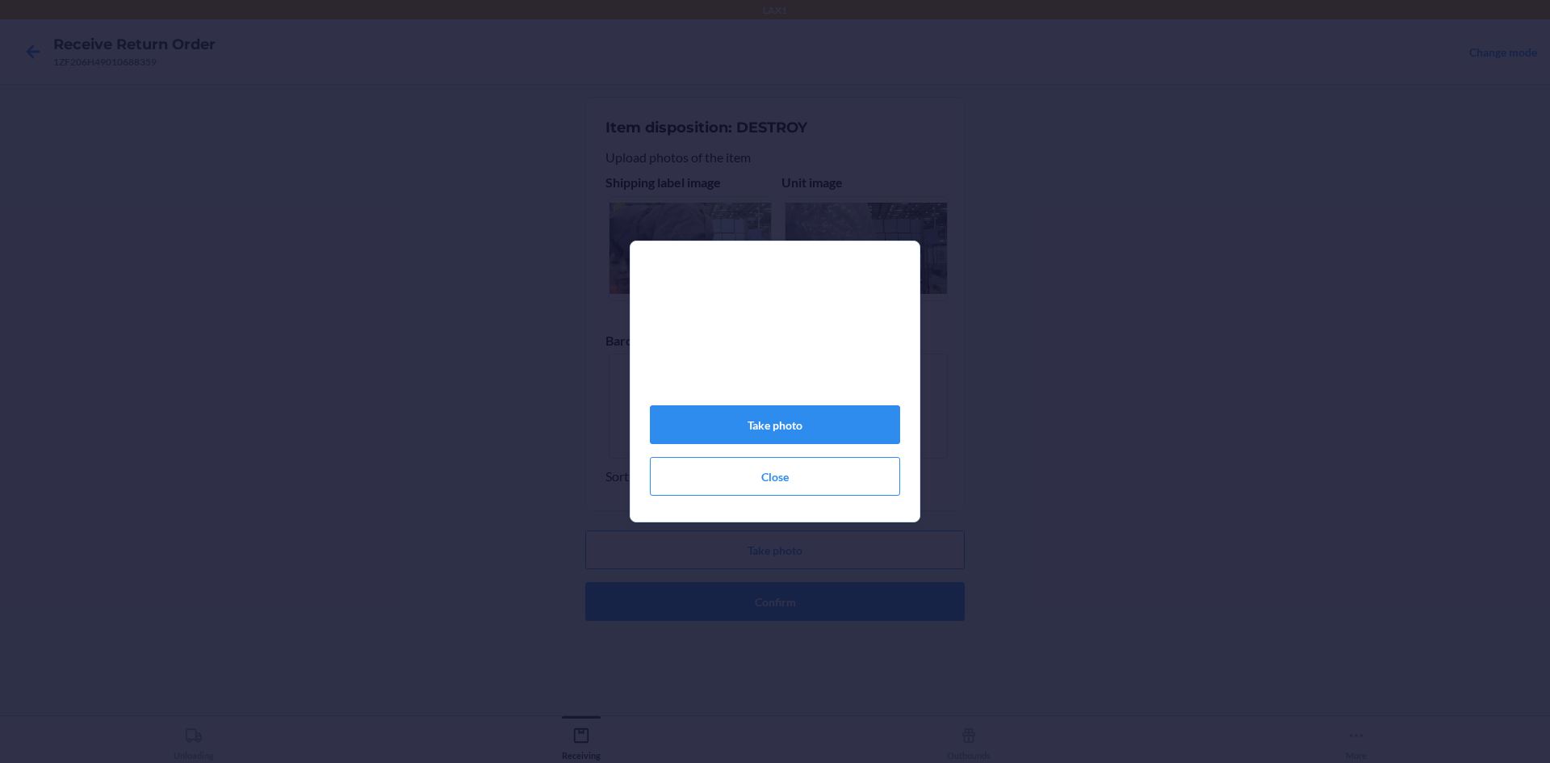
click at [790, 452] on div "Take photo Close" at bounding box center [775, 388] width 250 height 228
click at [790, 437] on button "Take photo" at bounding box center [775, 424] width 250 height 39
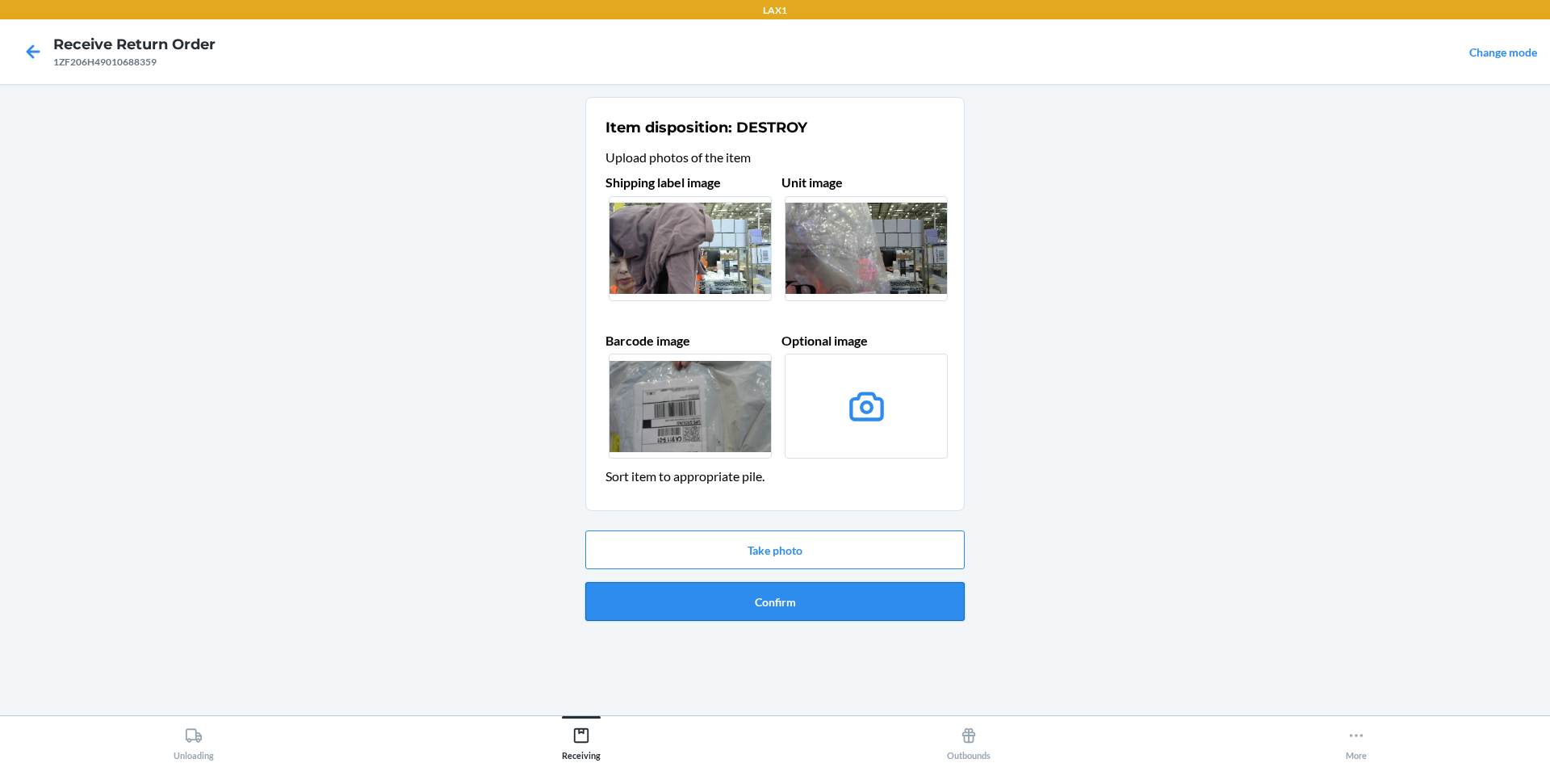
click at [796, 605] on button "Confirm" at bounding box center [774, 601] width 379 height 39
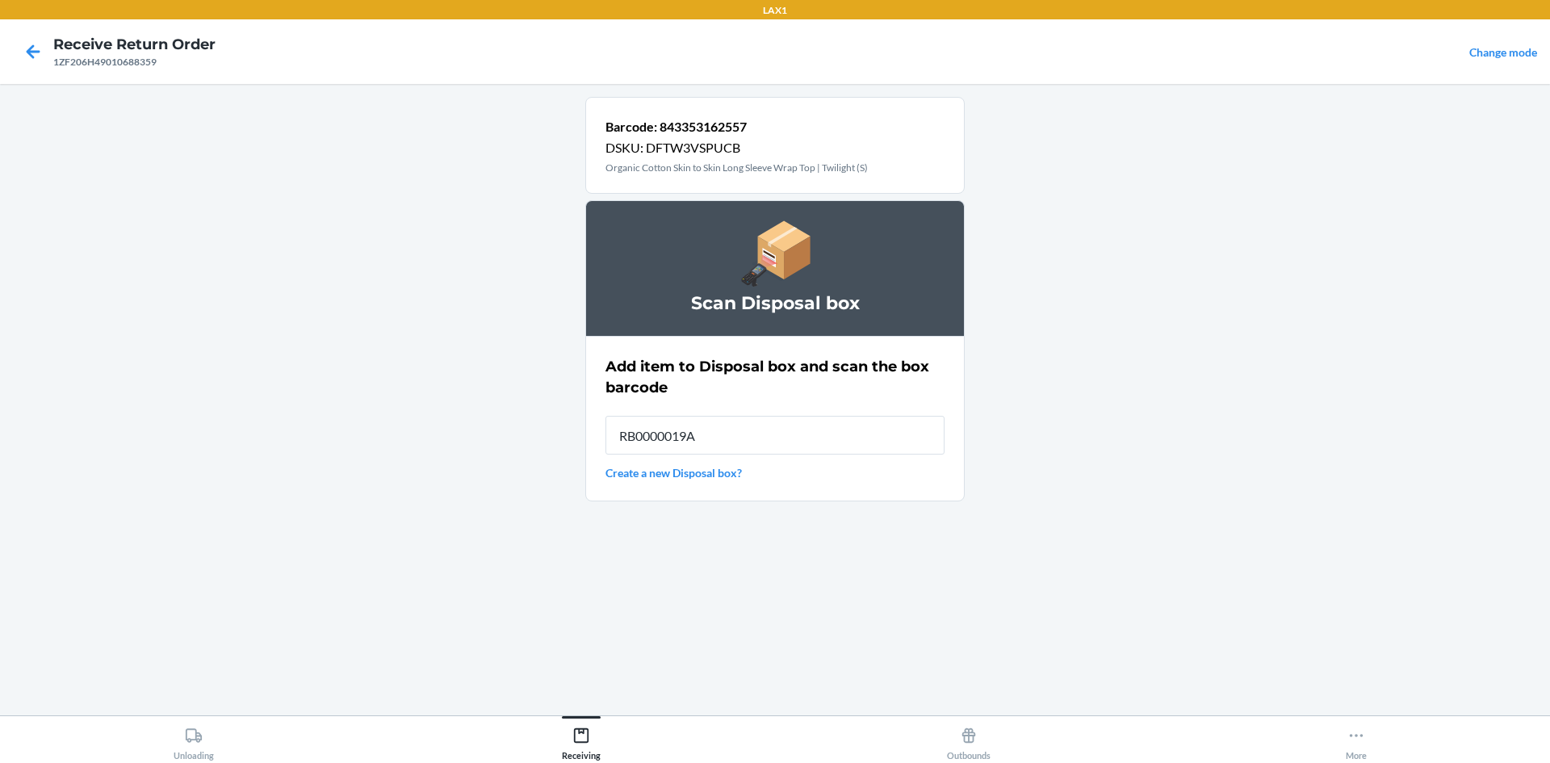
type input "RB0000019A4"
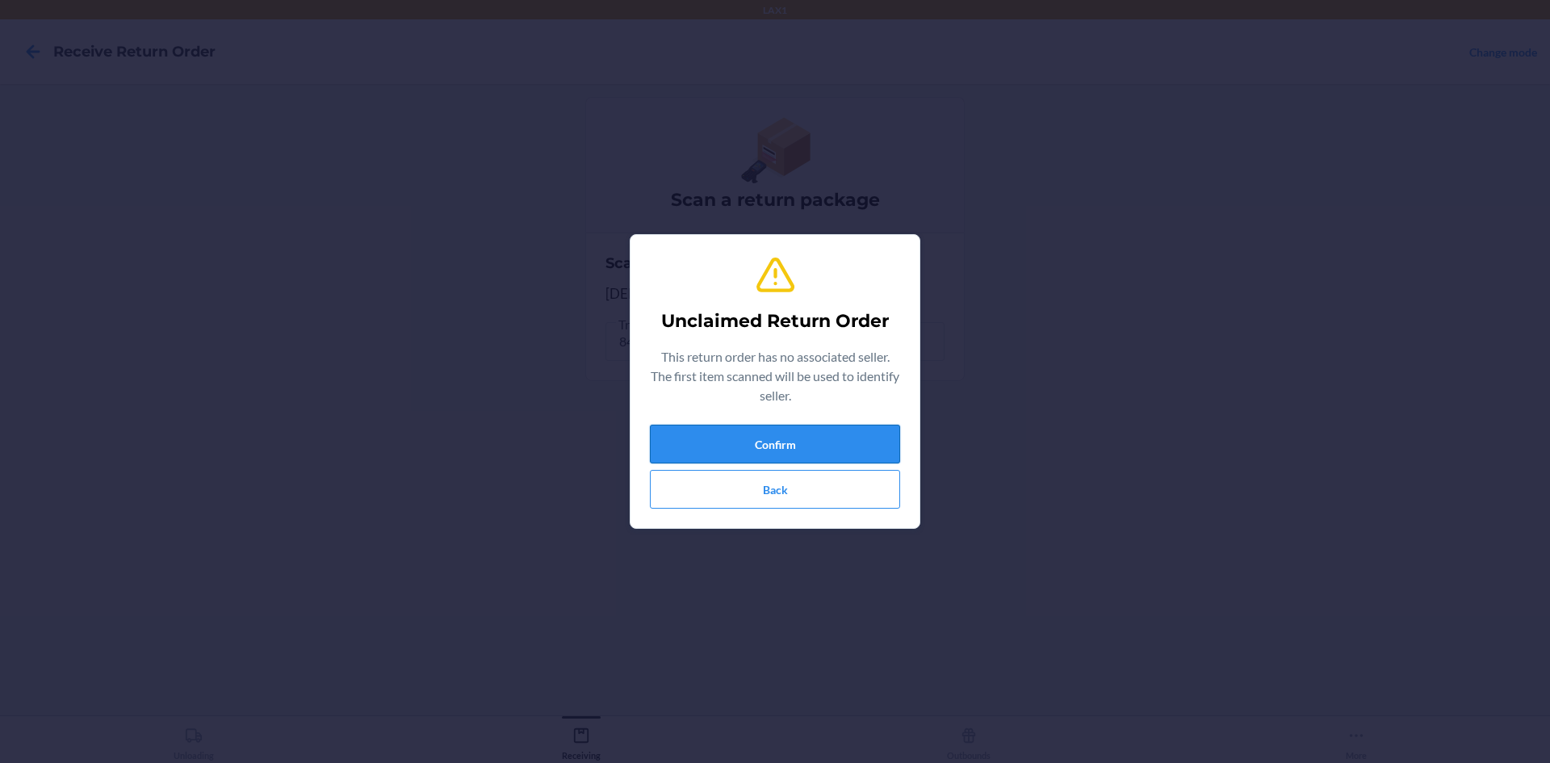
click at [804, 460] on button "Confirm" at bounding box center [775, 444] width 250 height 39
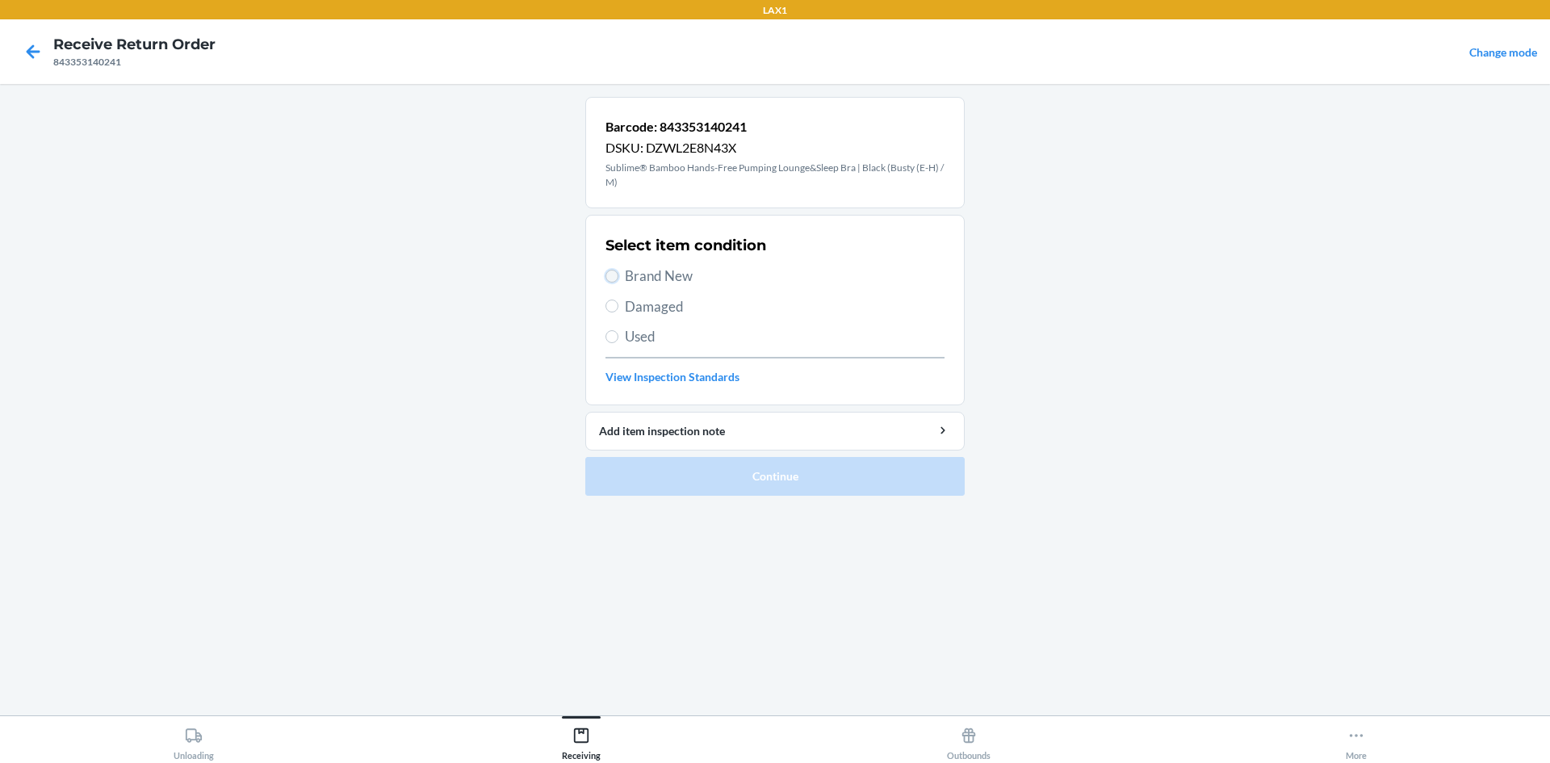
click at [609, 273] on input "Brand New" at bounding box center [611, 276] width 13 height 13
radio input "true"
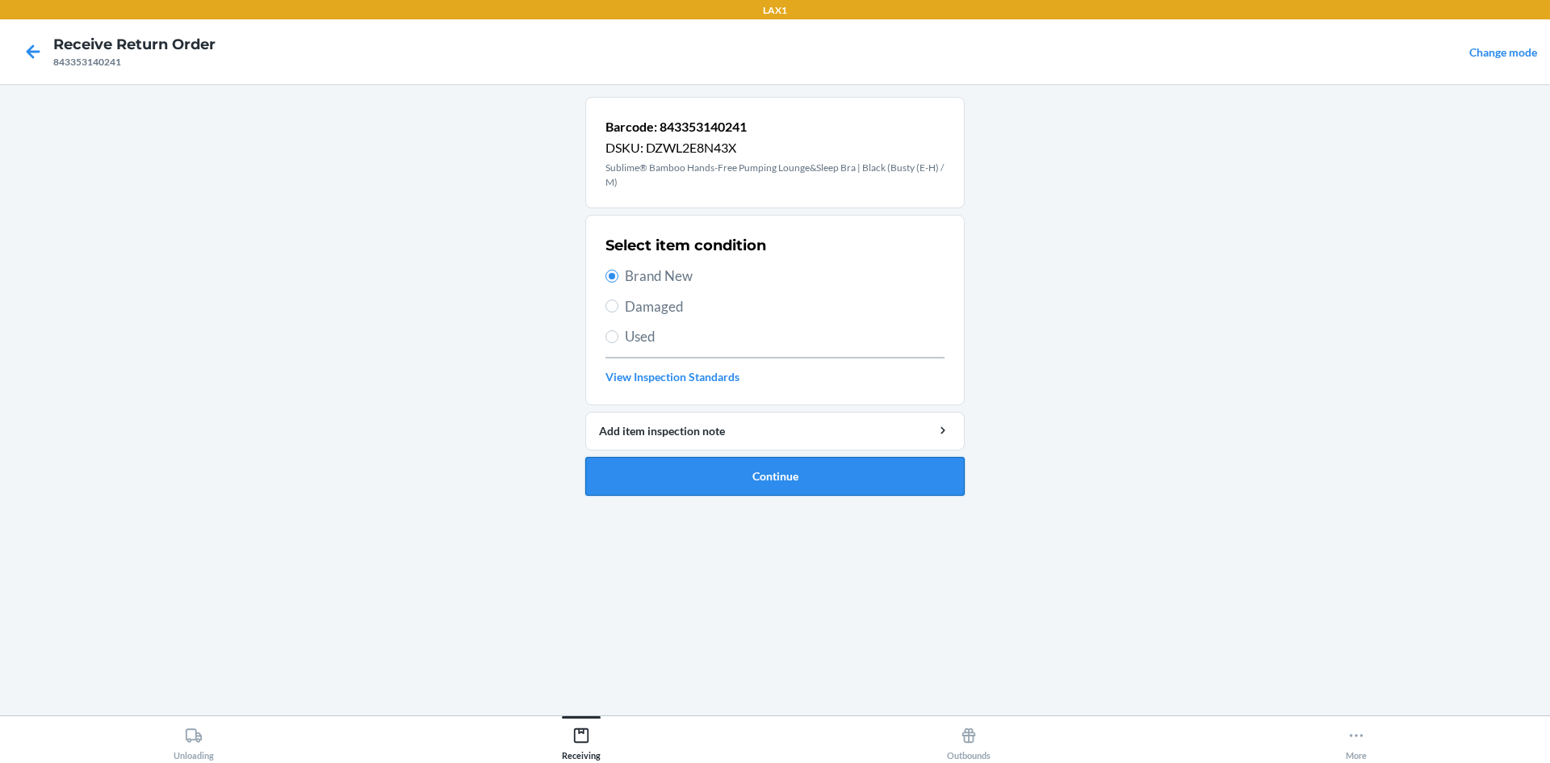
click at [734, 466] on button "Continue" at bounding box center [774, 476] width 379 height 39
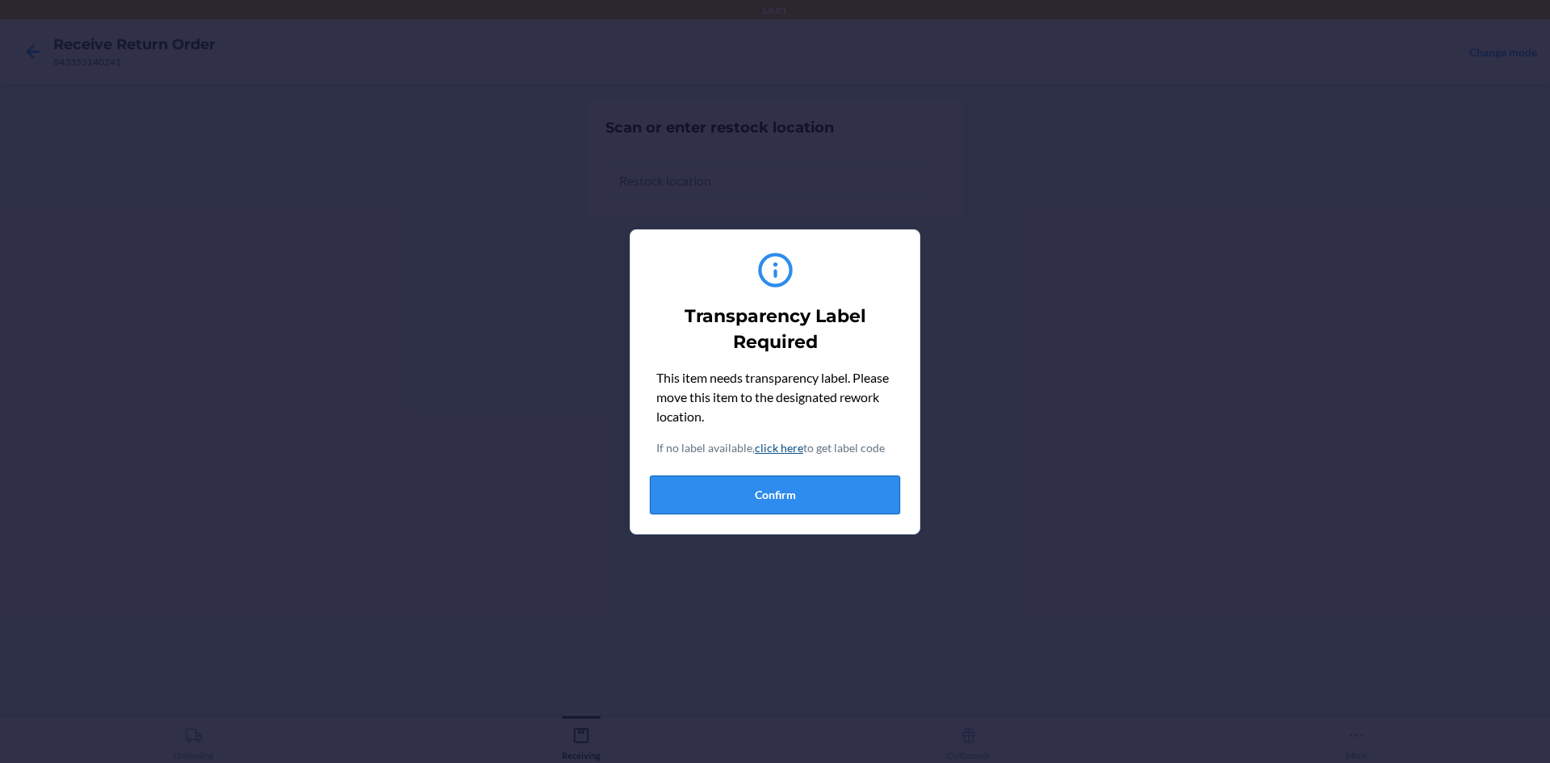
click at [781, 490] on button "Confirm" at bounding box center [775, 494] width 250 height 39
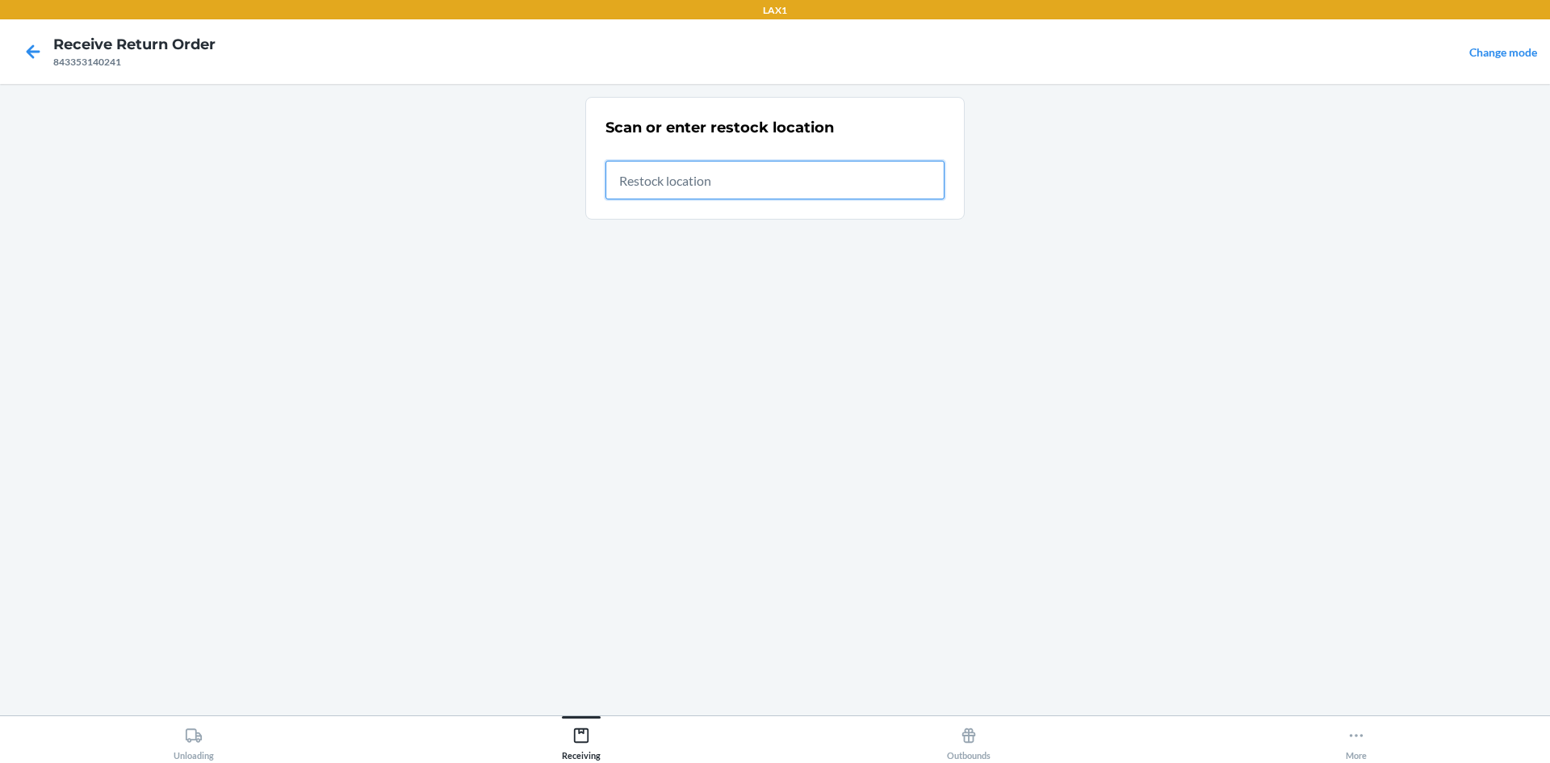
click at [861, 191] on input "text" at bounding box center [774, 180] width 339 height 39
type input "RTCART018"
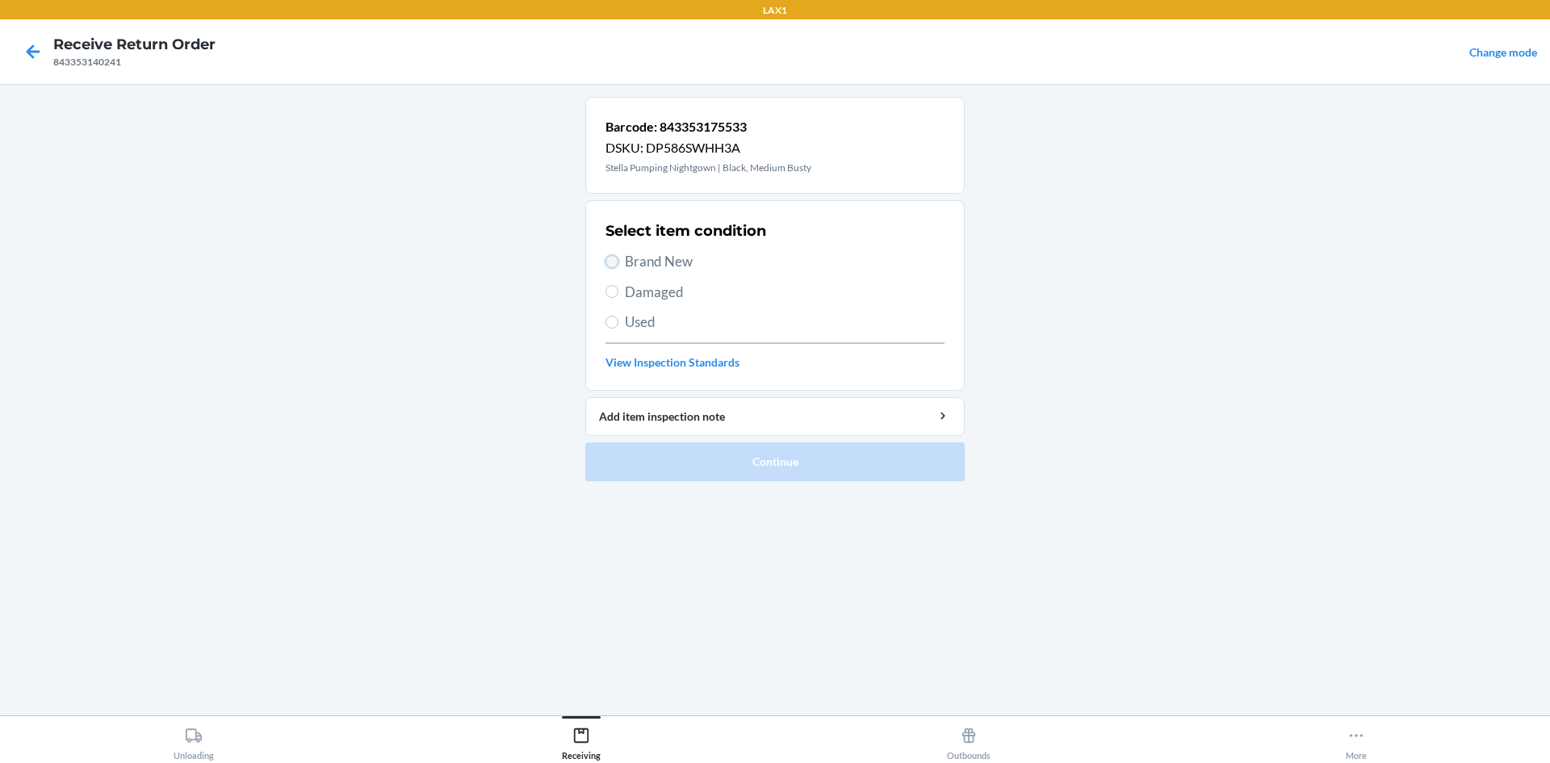
click at [613, 260] on input "Brand New" at bounding box center [611, 261] width 13 height 13
radio input "true"
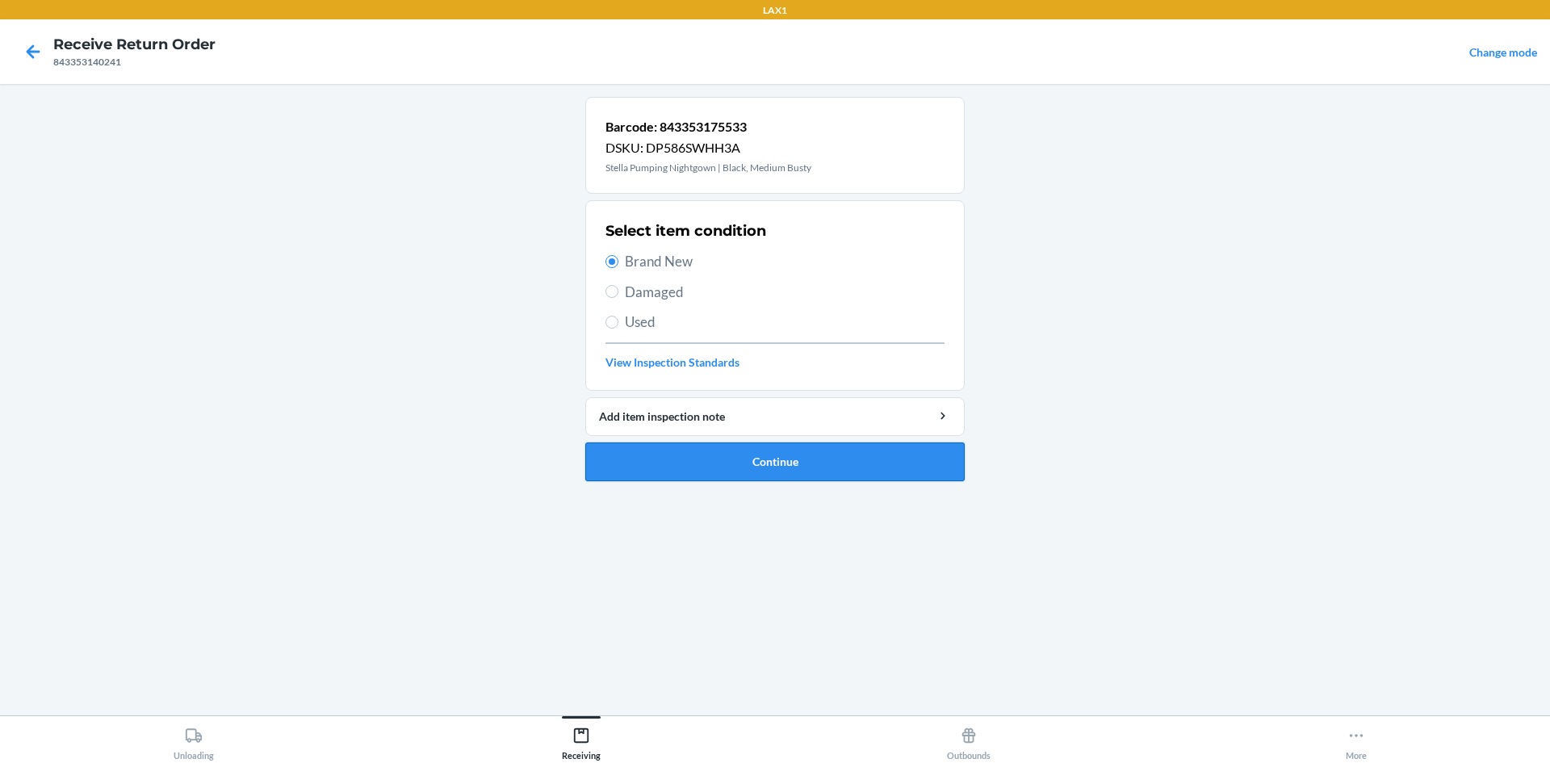
click at [663, 463] on button "Continue" at bounding box center [774, 461] width 379 height 39
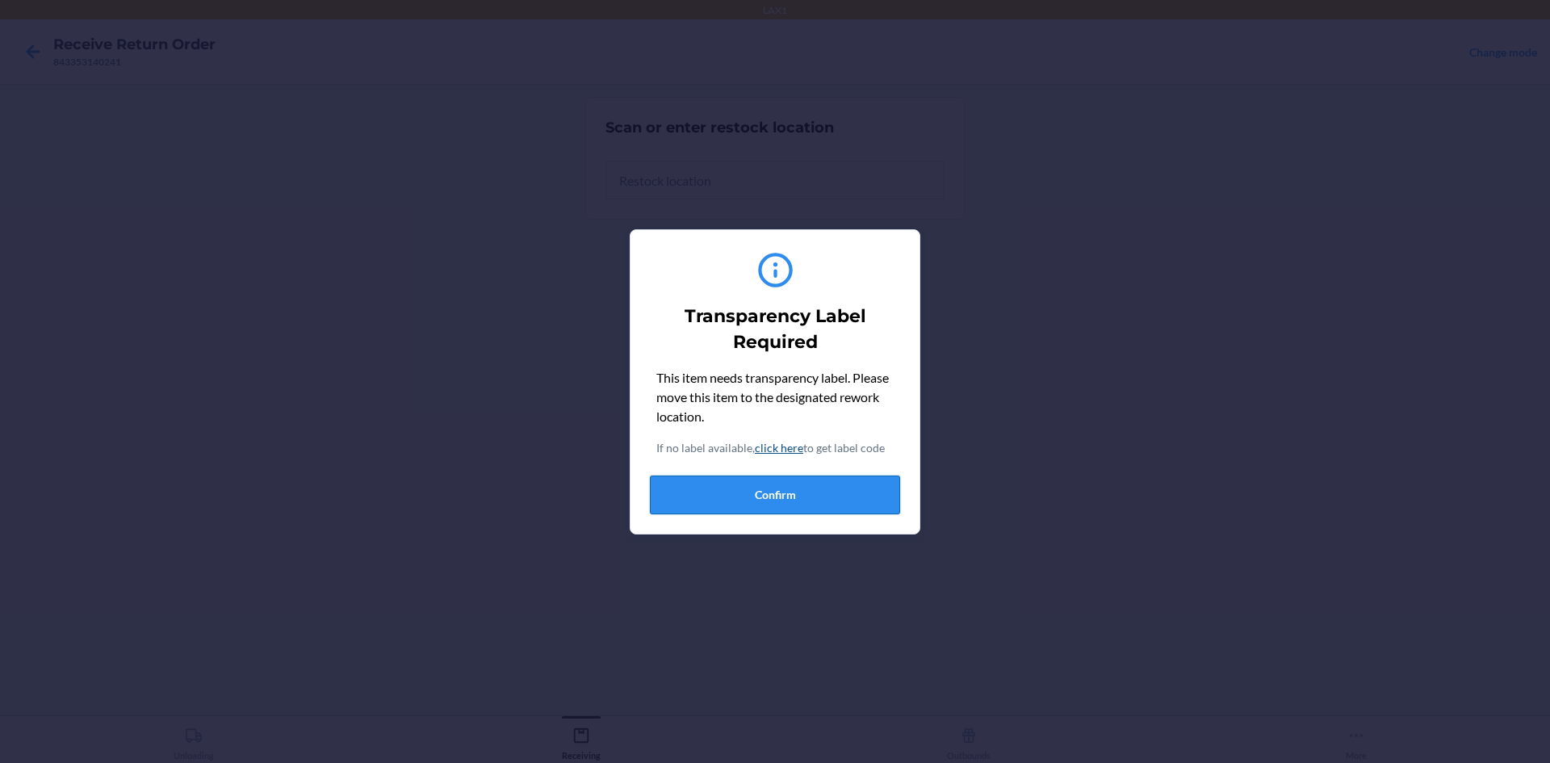
click at [700, 490] on button "Confirm" at bounding box center [775, 494] width 250 height 39
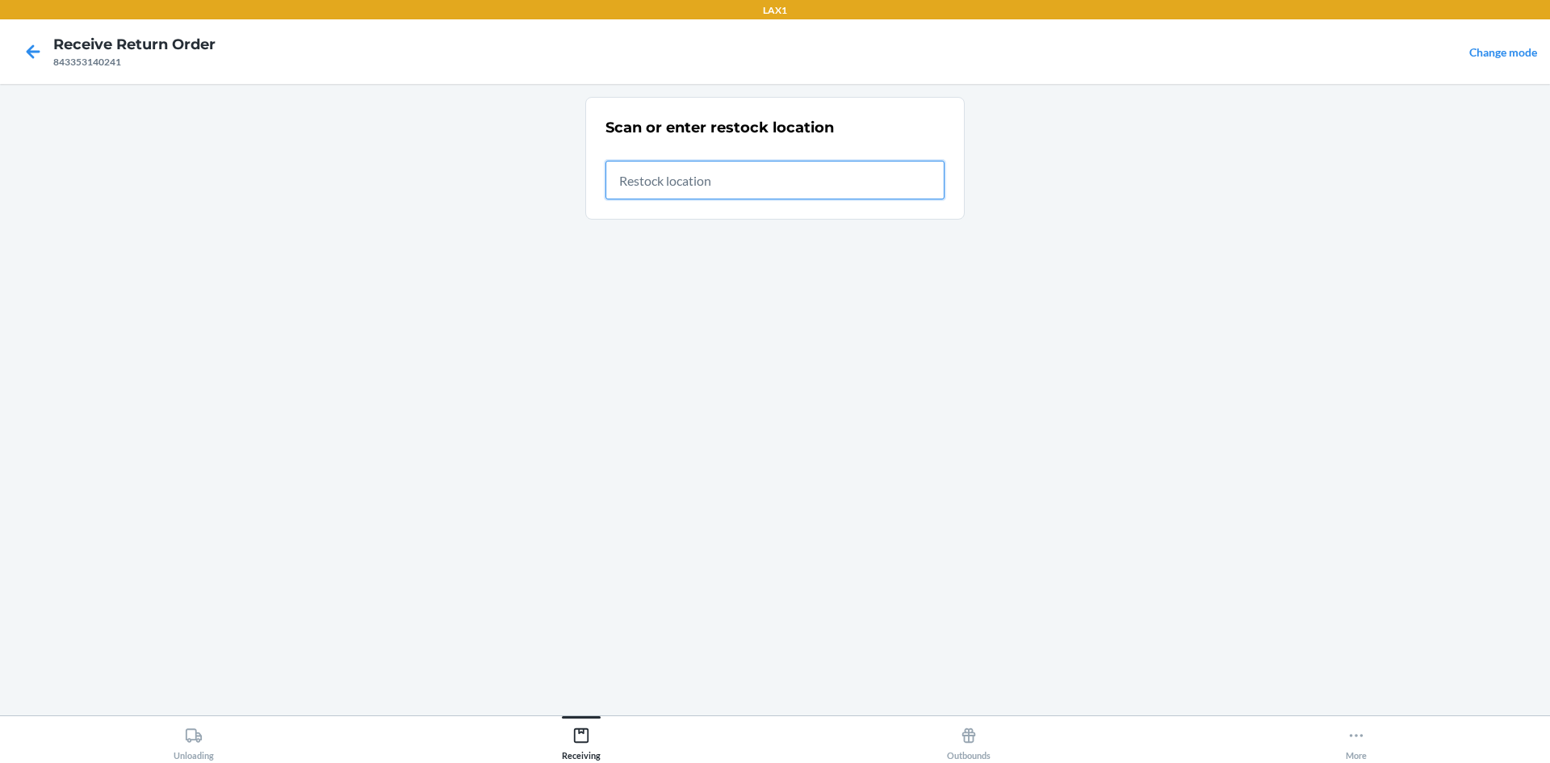
click at [861, 174] on input "text" at bounding box center [774, 180] width 339 height 39
type input "RTCART018"
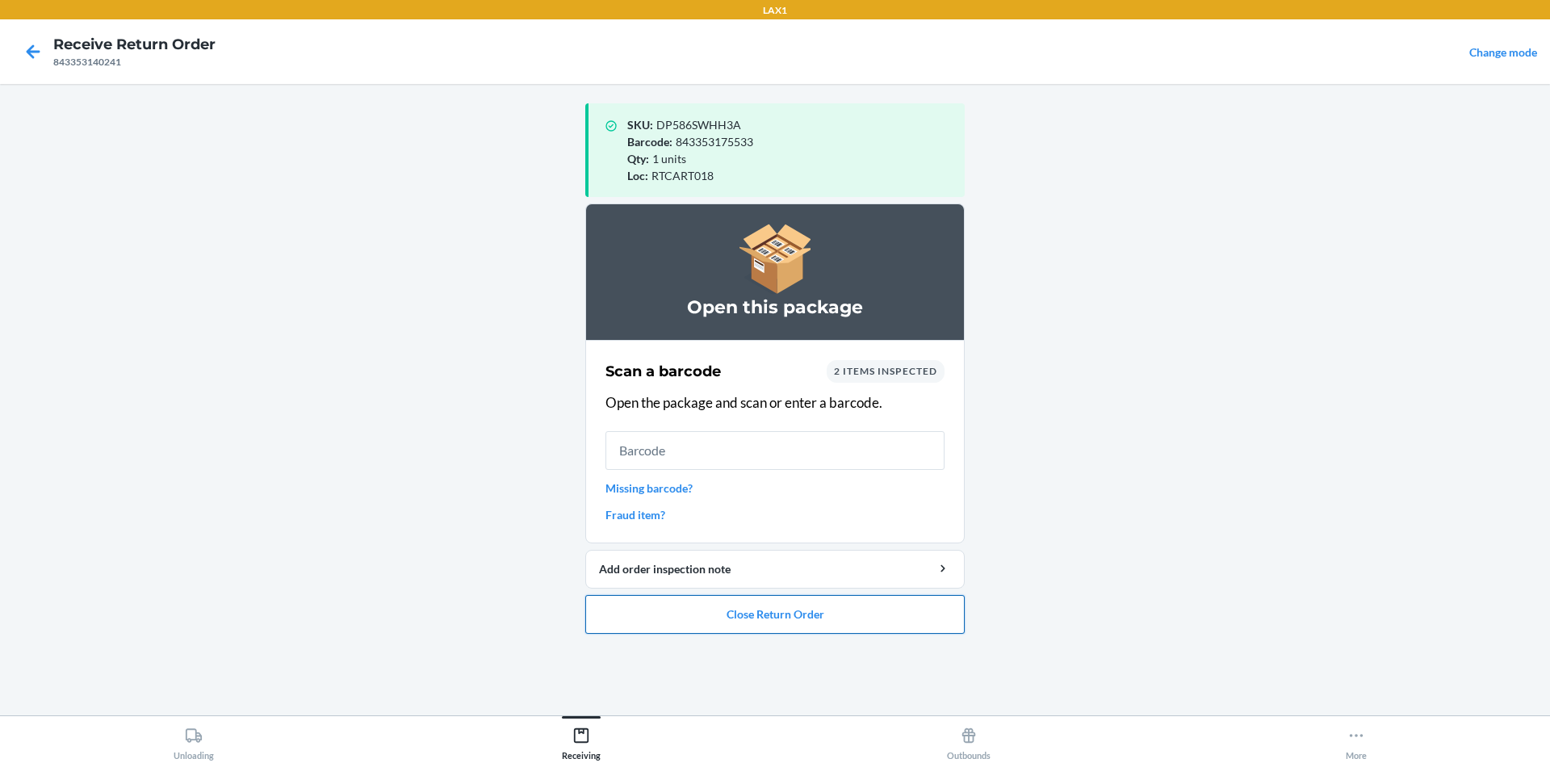
click at [711, 618] on button "Close Return Order" at bounding box center [774, 614] width 379 height 39
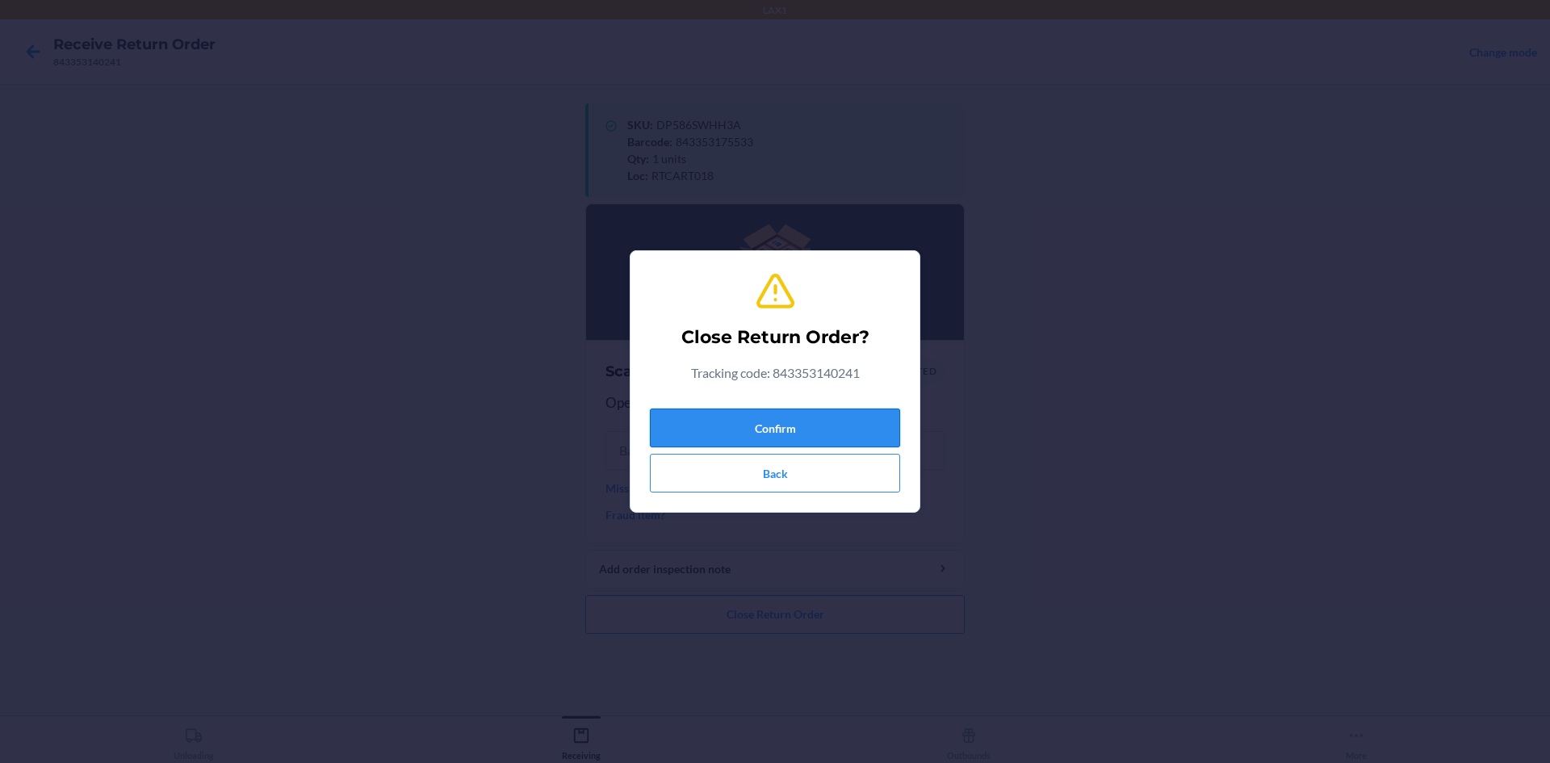
click at [762, 425] on button "Confirm" at bounding box center [775, 427] width 250 height 39
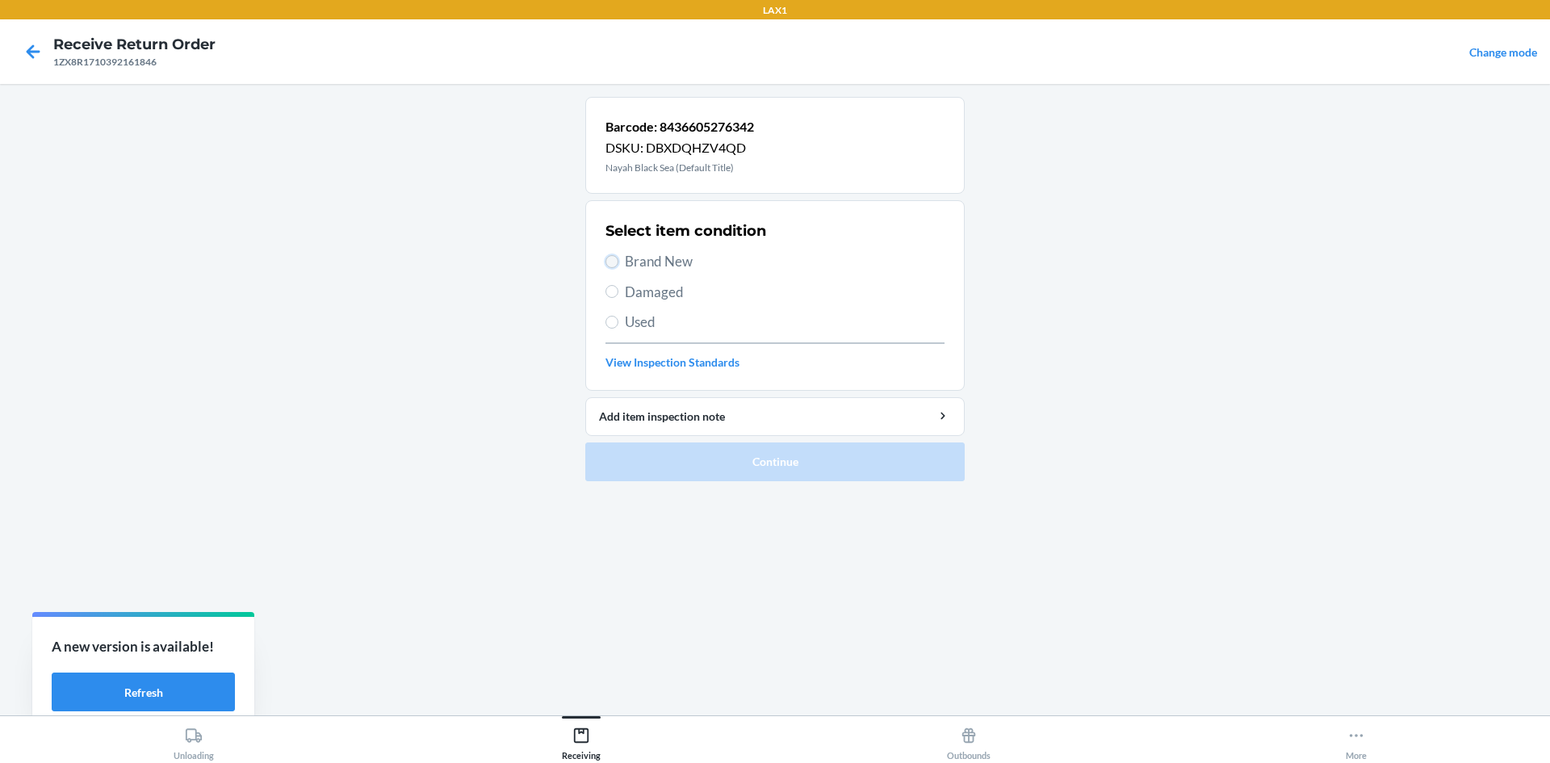
click at [613, 266] on input "Brand New" at bounding box center [611, 261] width 13 height 13
radio input "true"
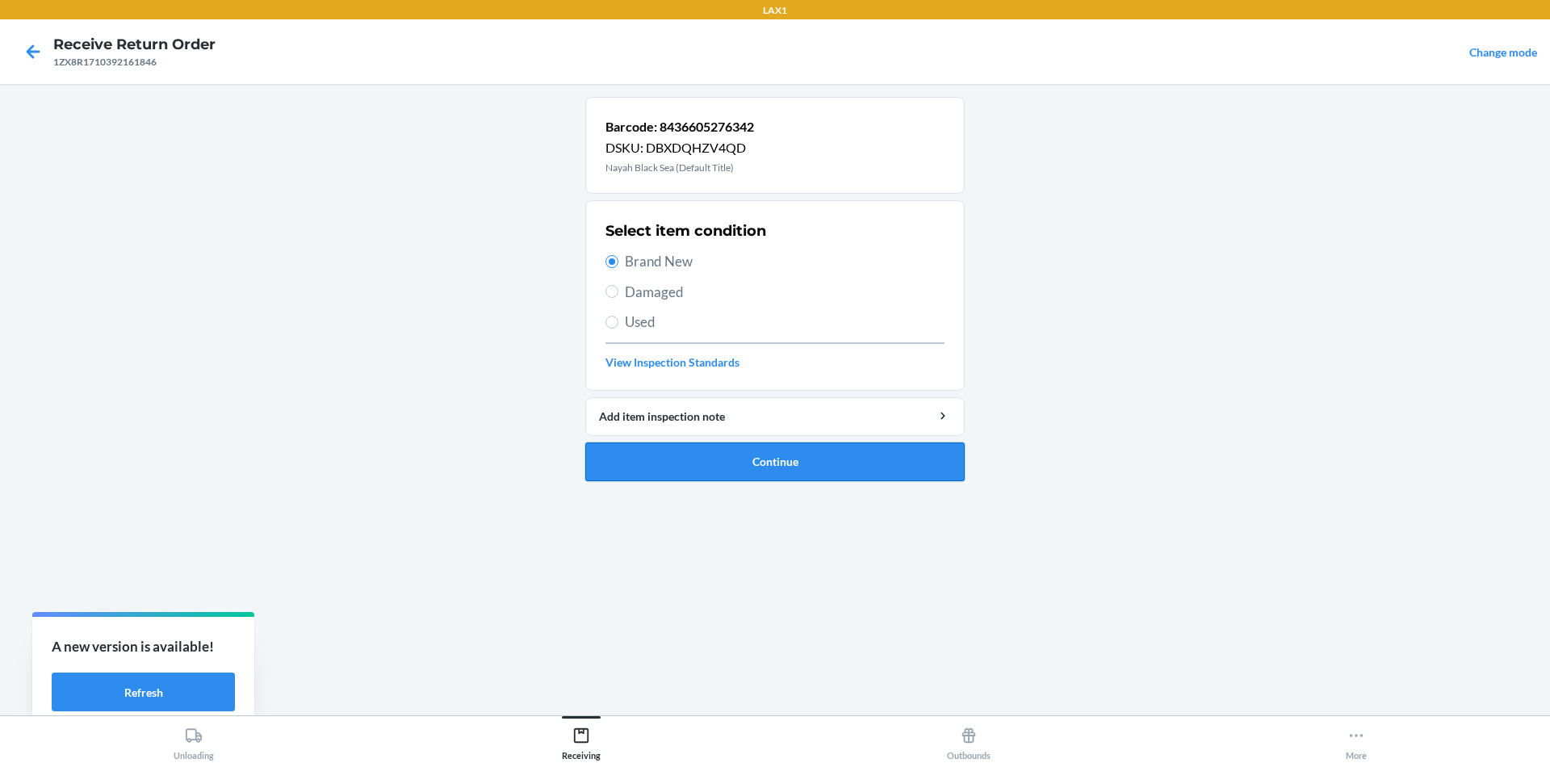
click at [655, 456] on button "Continue" at bounding box center [774, 461] width 379 height 39
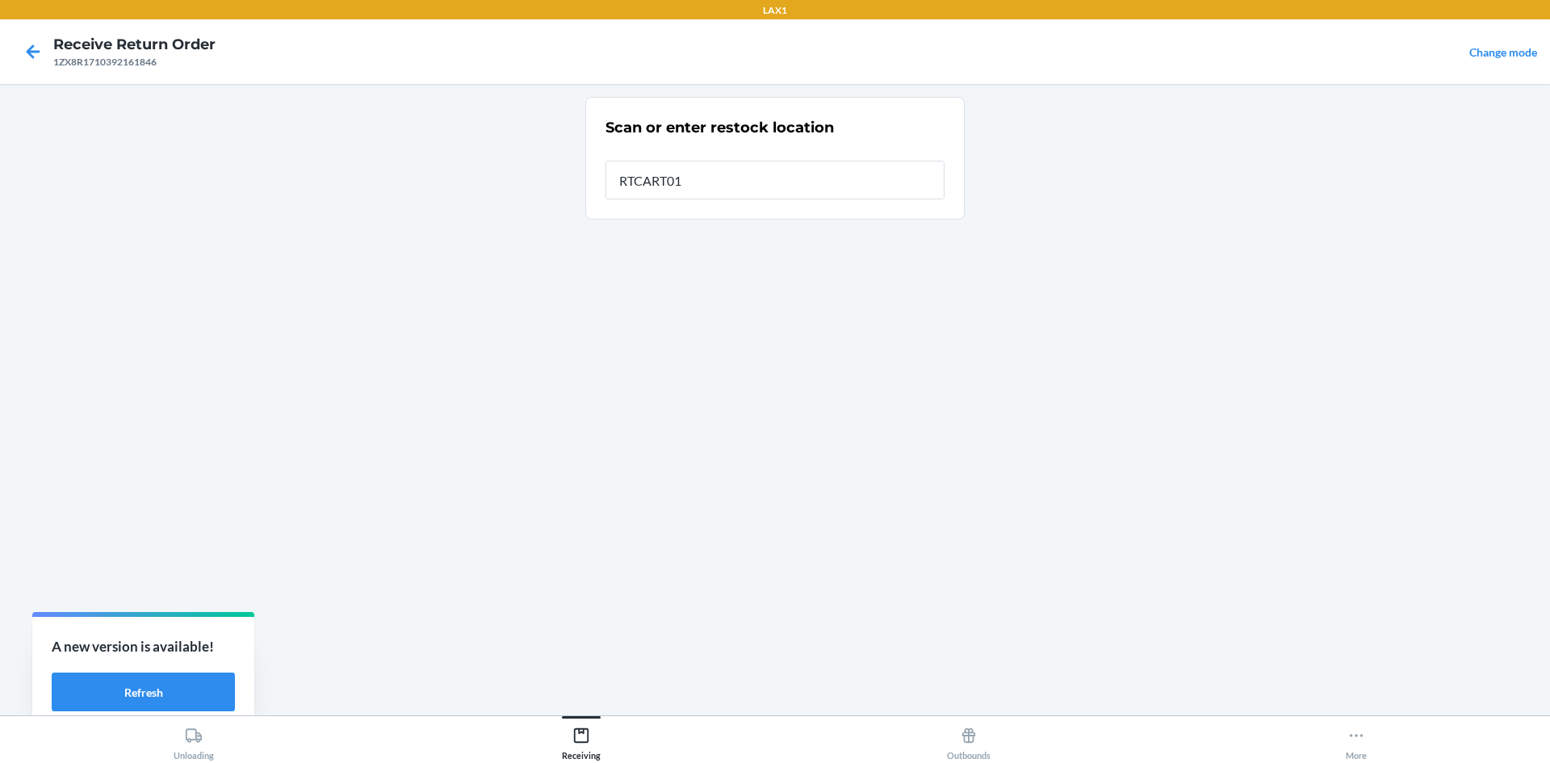
type input "RTCART018"
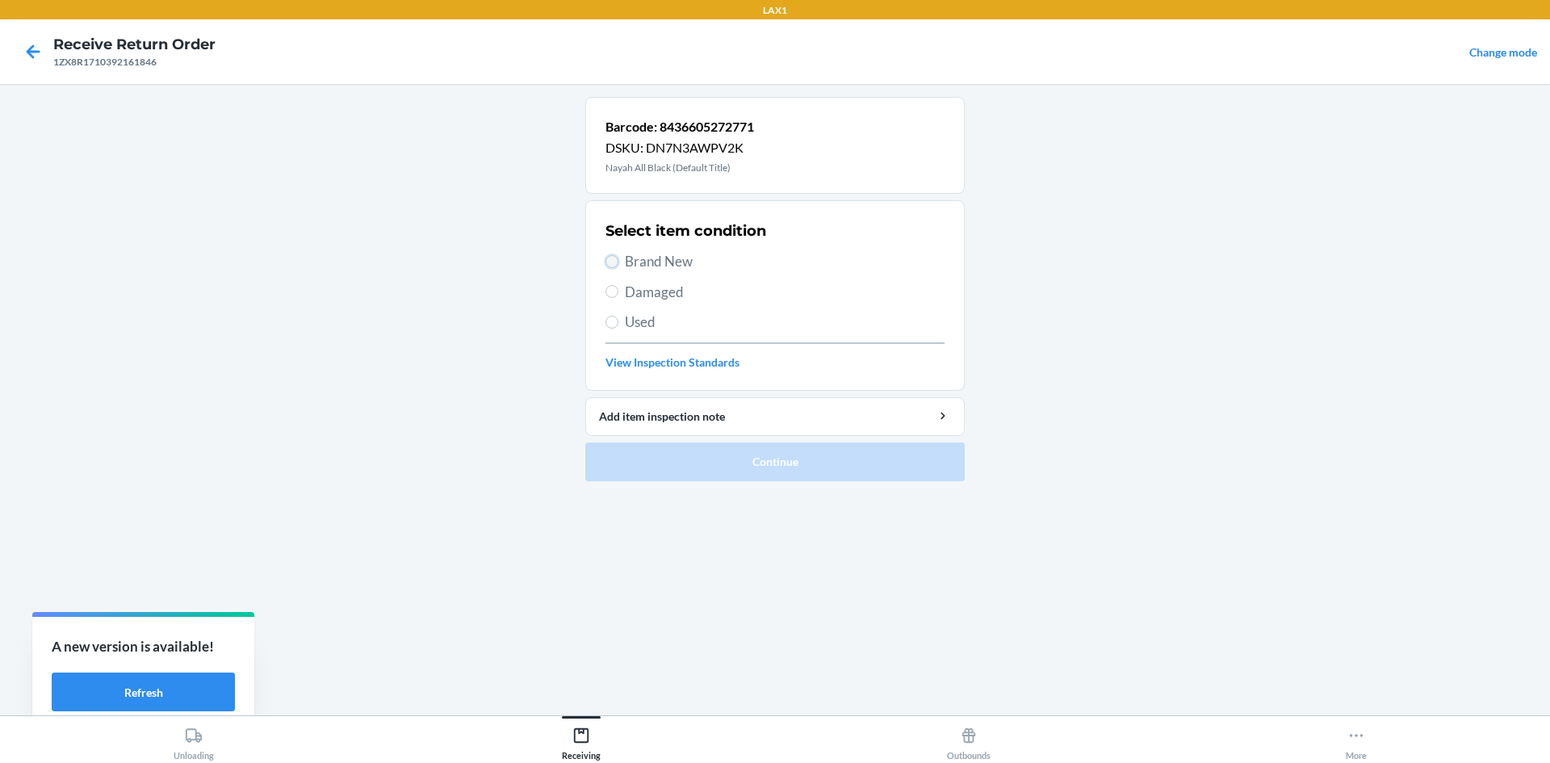
click at [607, 264] on input "Brand New" at bounding box center [611, 261] width 13 height 13
radio input "true"
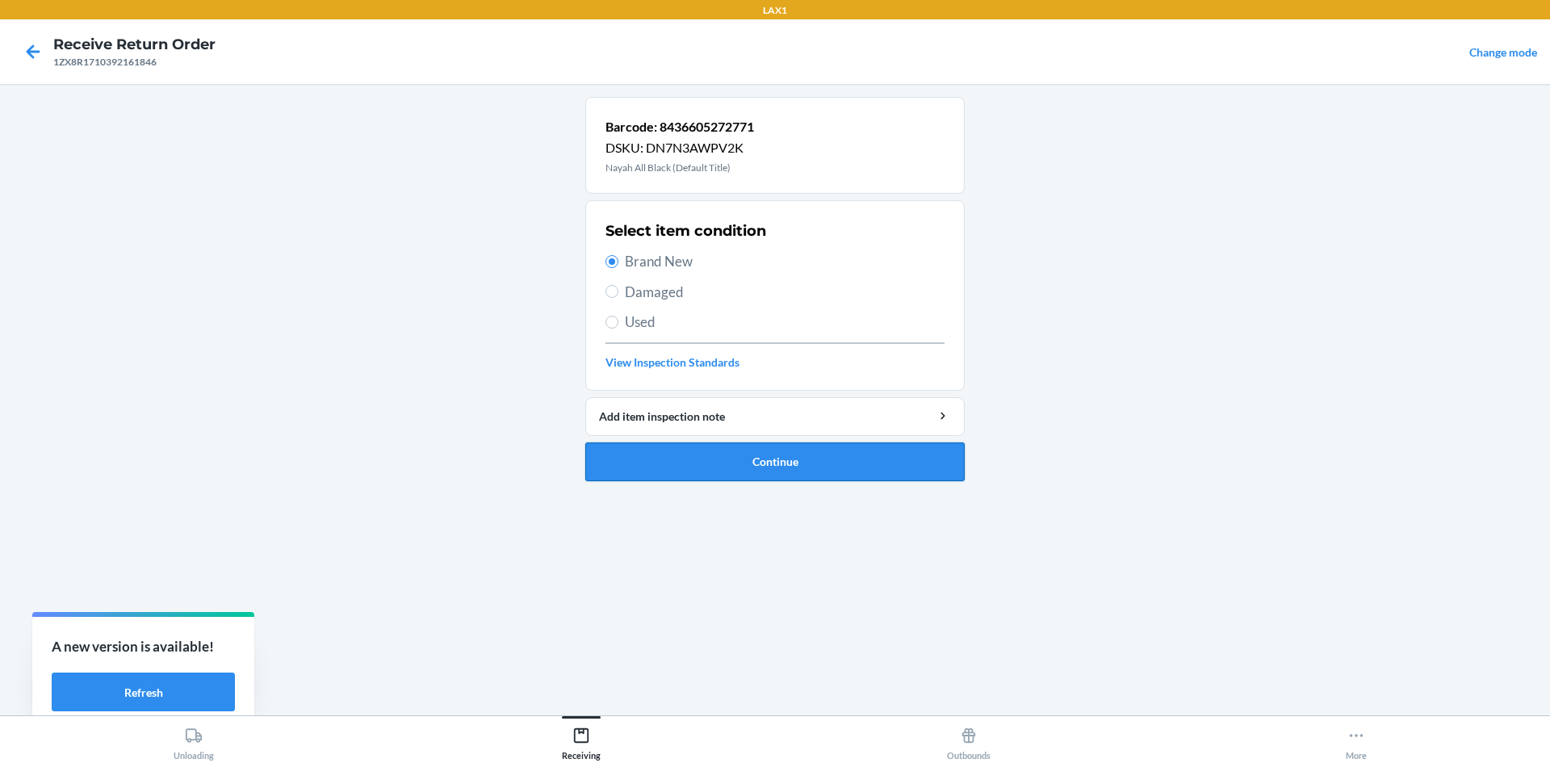
click at [666, 462] on button "Continue" at bounding box center [774, 461] width 379 height 39
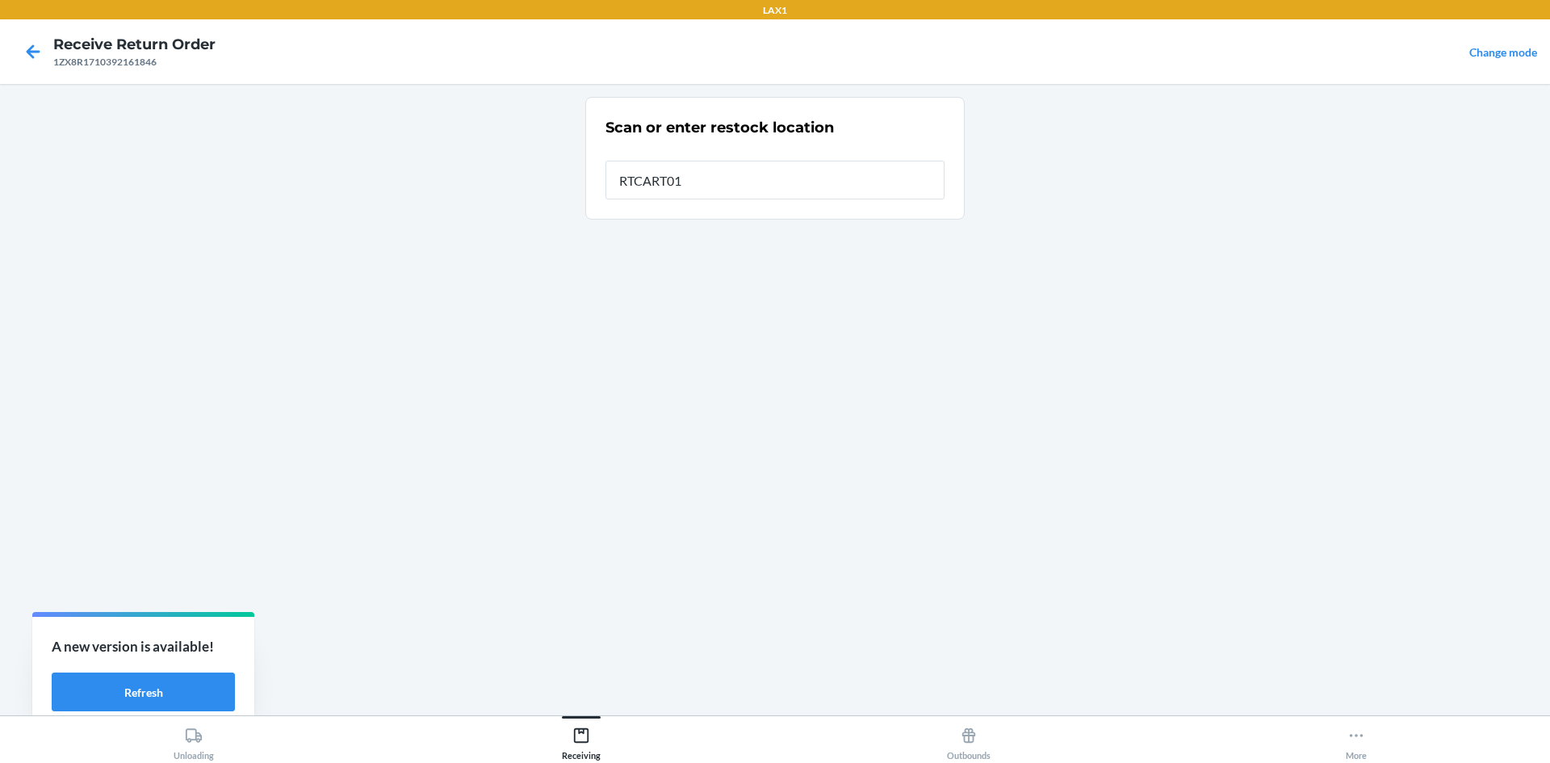
type input "RTCART018"
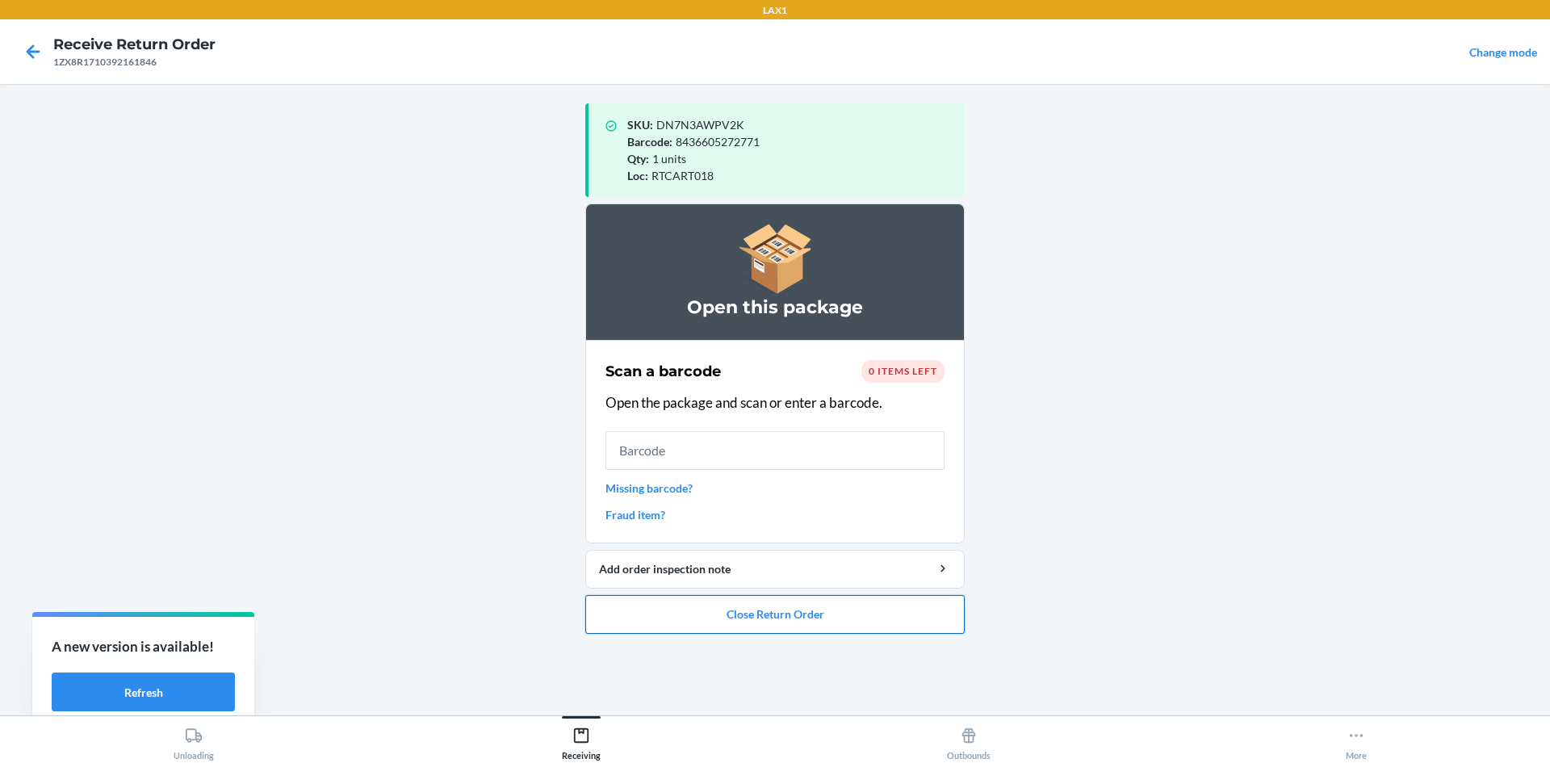
click at [705, 617] on button "Close Return Order" at bounding box center [774, 614] width 379 height 39
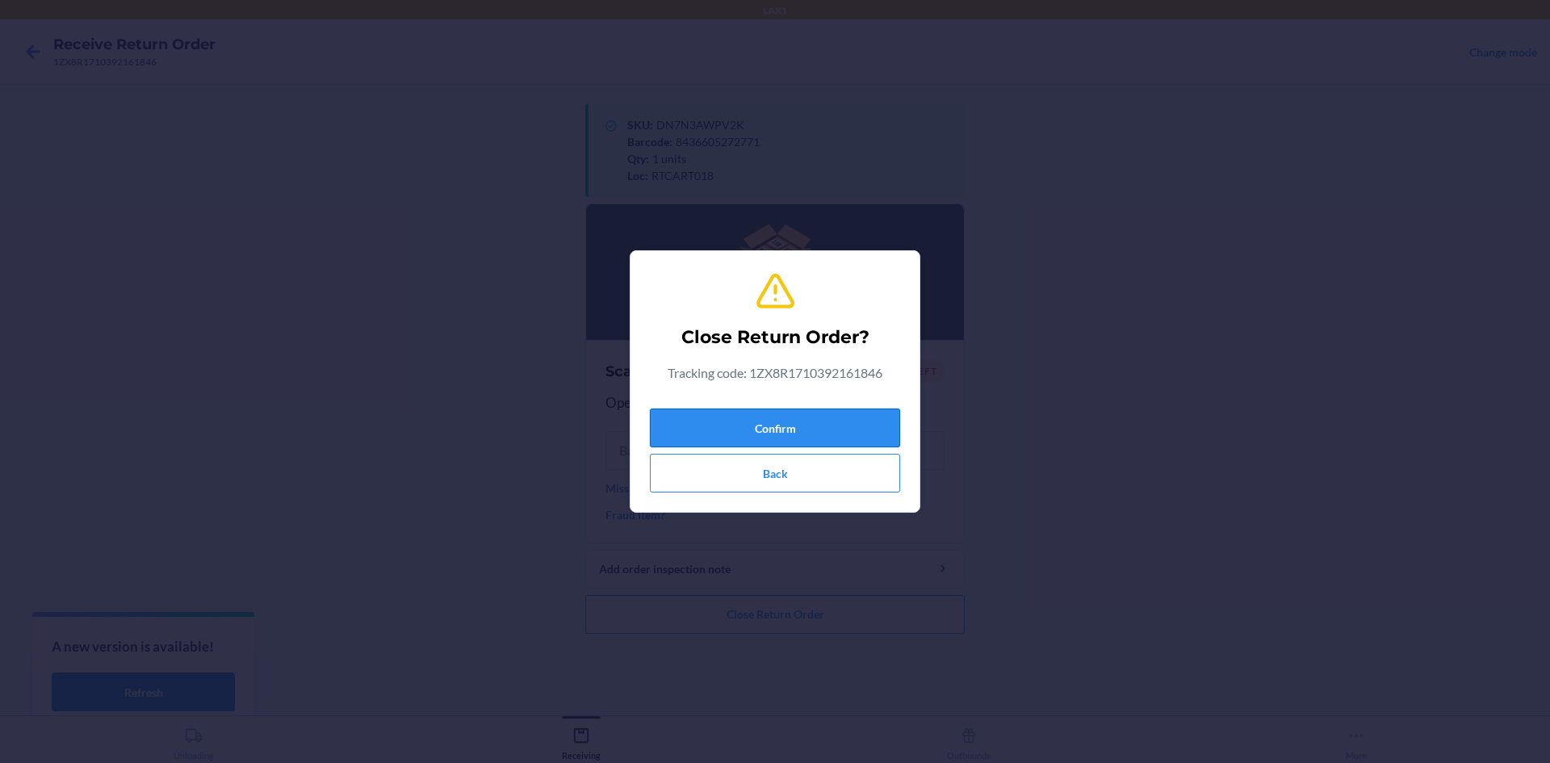
click at [768, 429] on button "Confirm" at bounding box center [775, 427] width 250 height 39
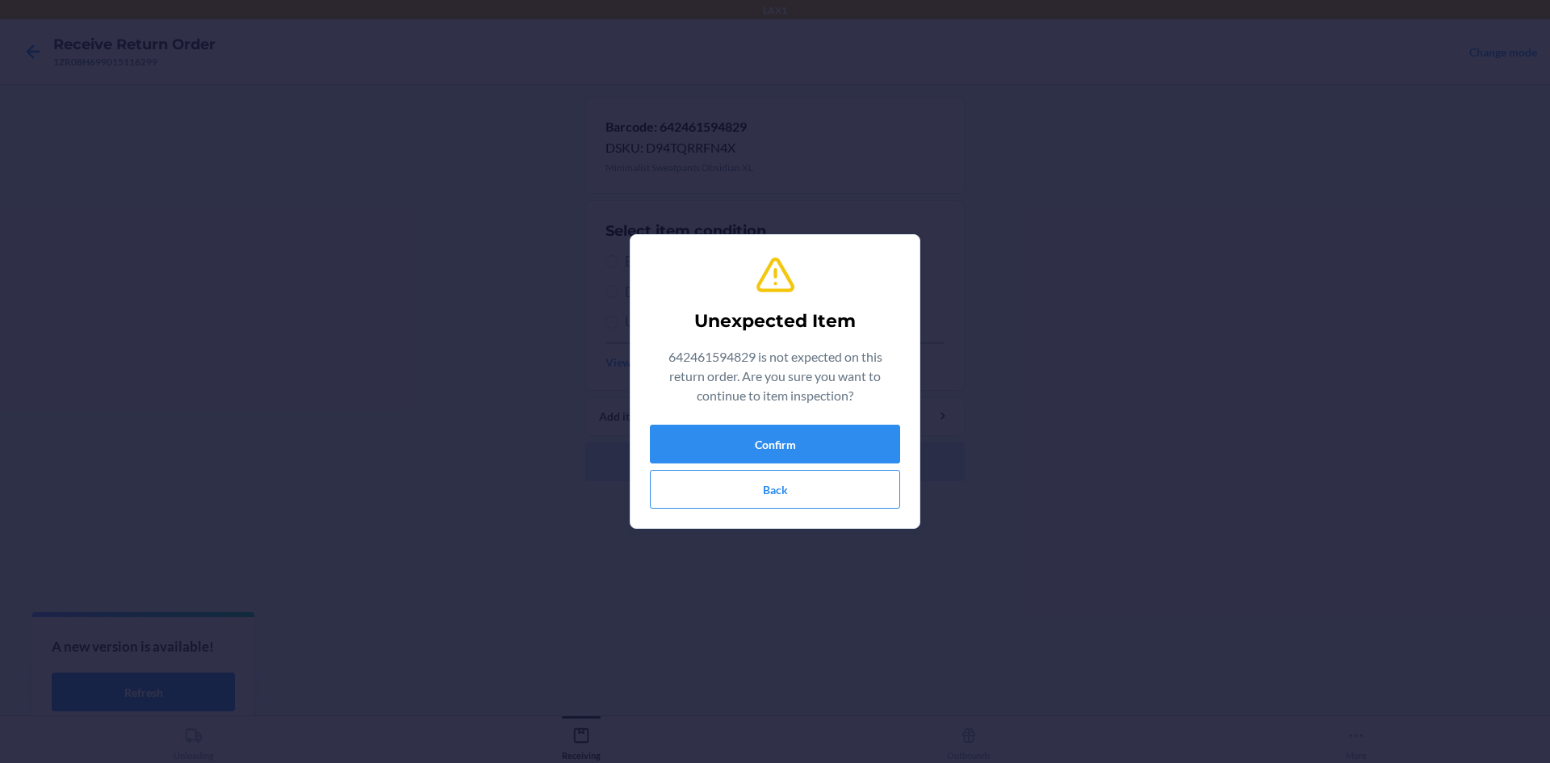
click at [850, 423] on div "Unexpected Item 642461594829 is not expected on this return order. Are you sure…" at bounding box center [775, 381] width 250 height 267
click at [842, 435] on button "Confirm" at bounding box center [775, 444] width 250 height 39
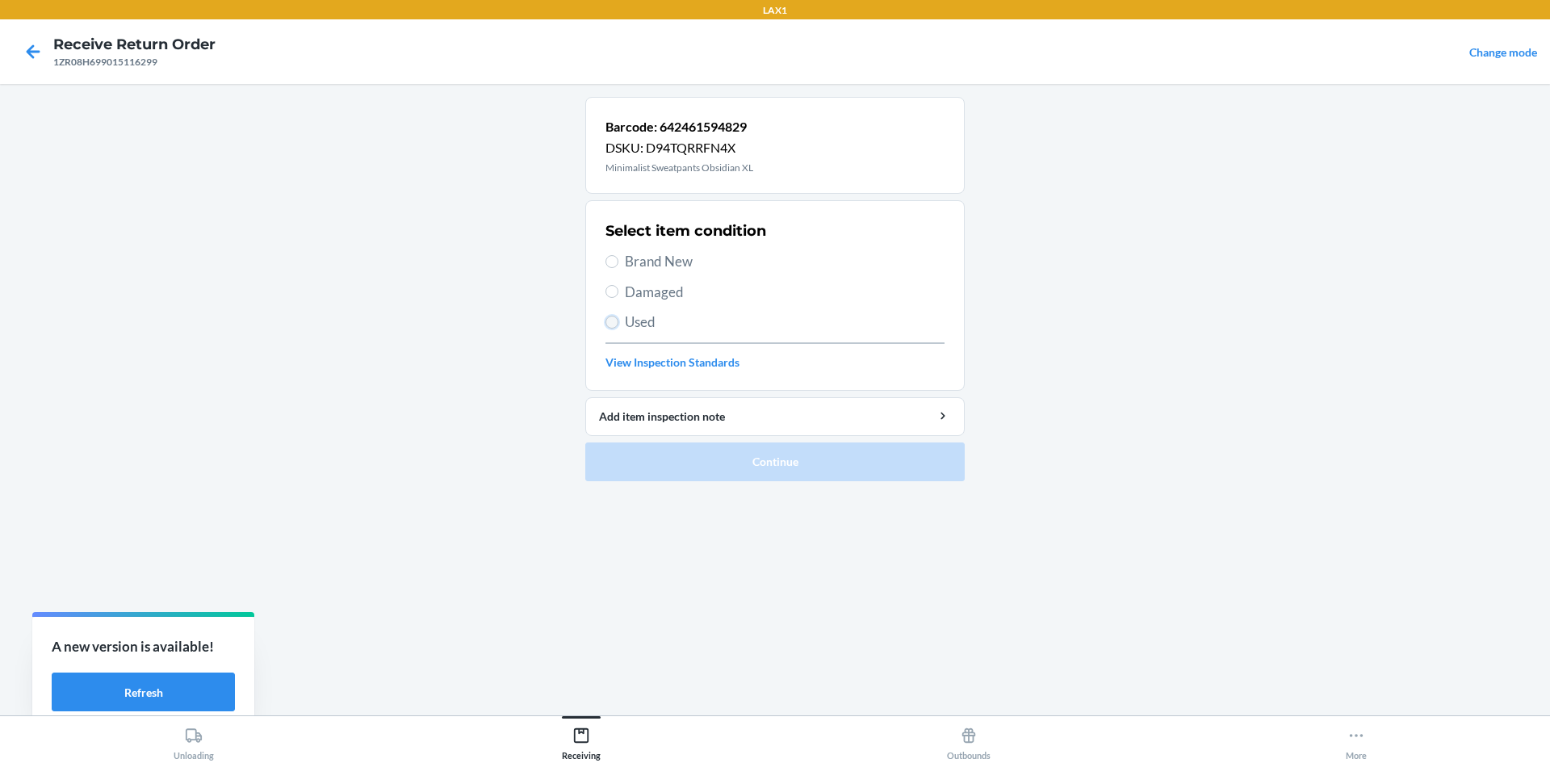
click at [610, 320] on input "Used" at bounding box center [611, 322] width 13 height 13
radio input "true"
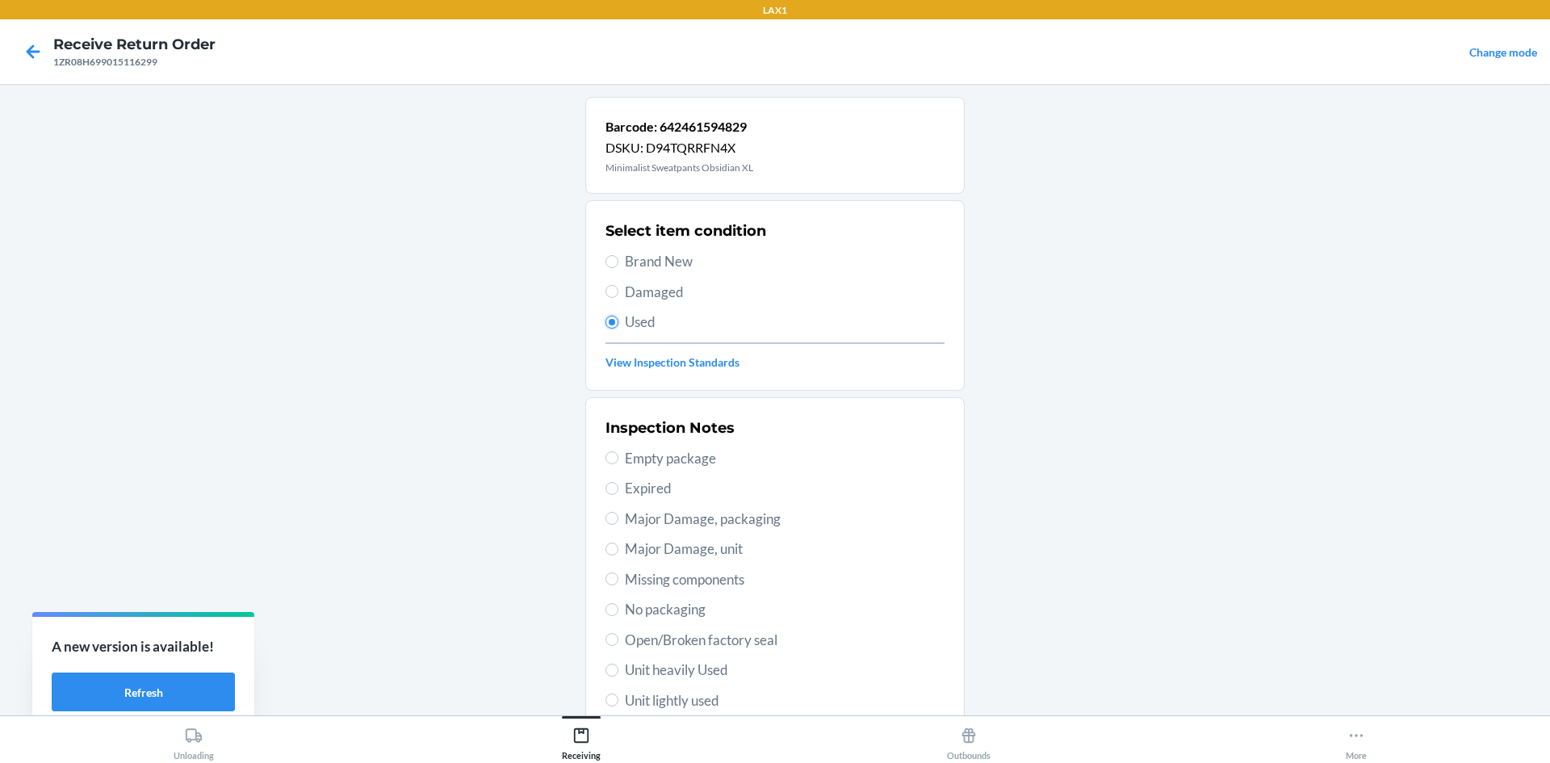
scroll to position [81, 0]
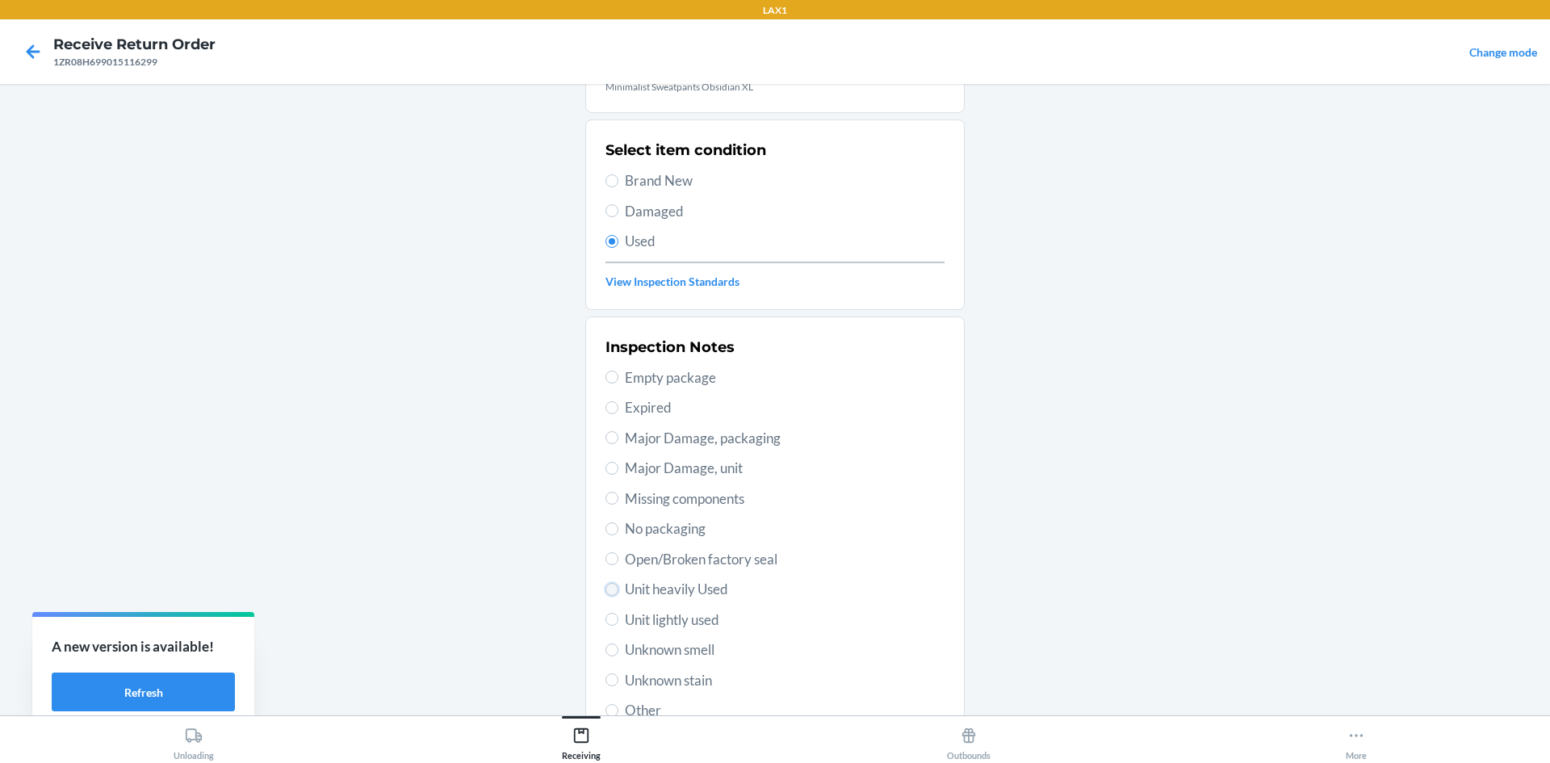
click at [609, 592] on input "Unit heavily Used" at bounding box center [611, 589] width 13 height 13
radio input "true"
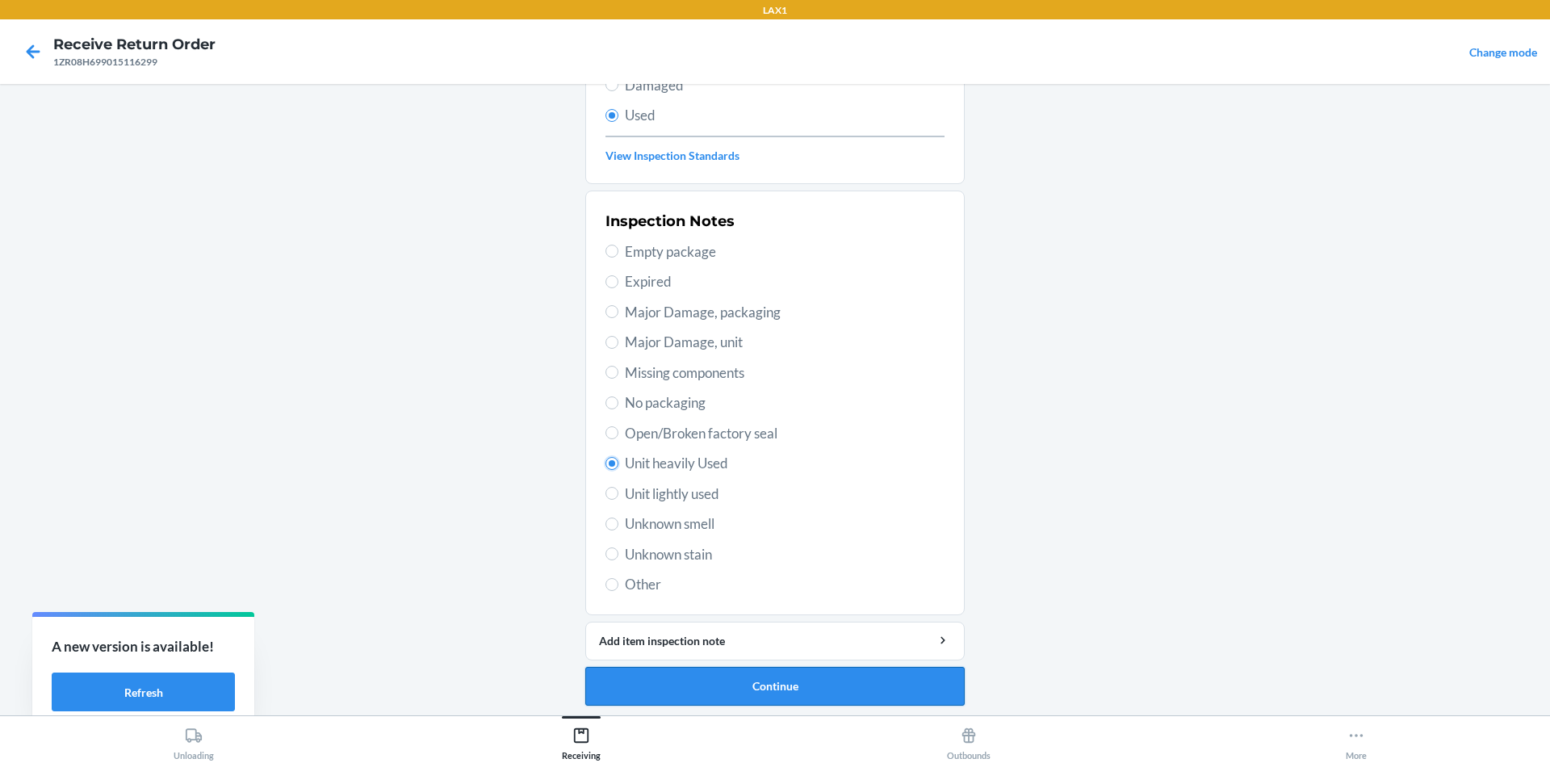
scroll to position [210, 0]
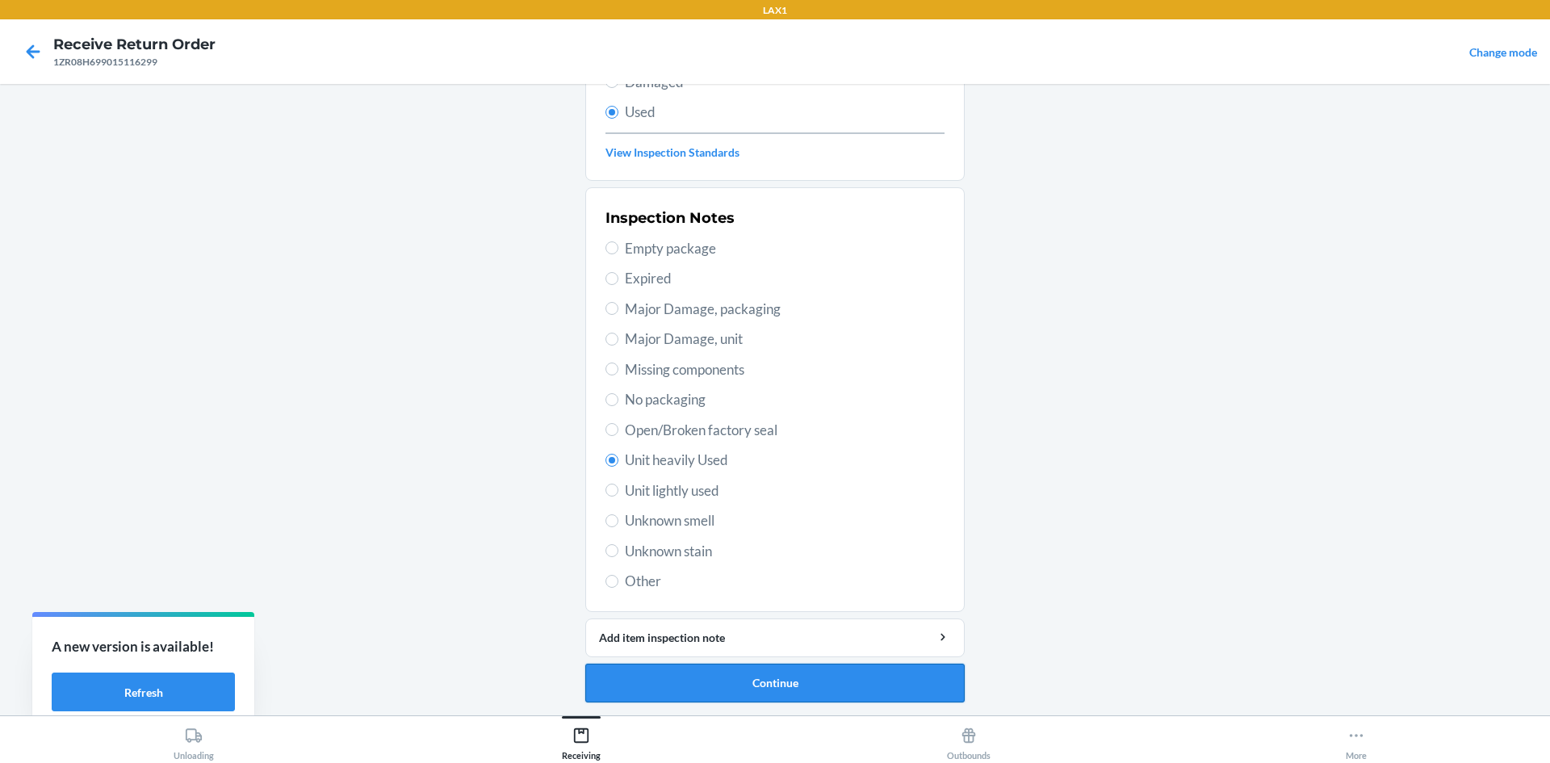
click at [692, 684] on button "Continue" at bounding box center [774, 682] width 379 height 39
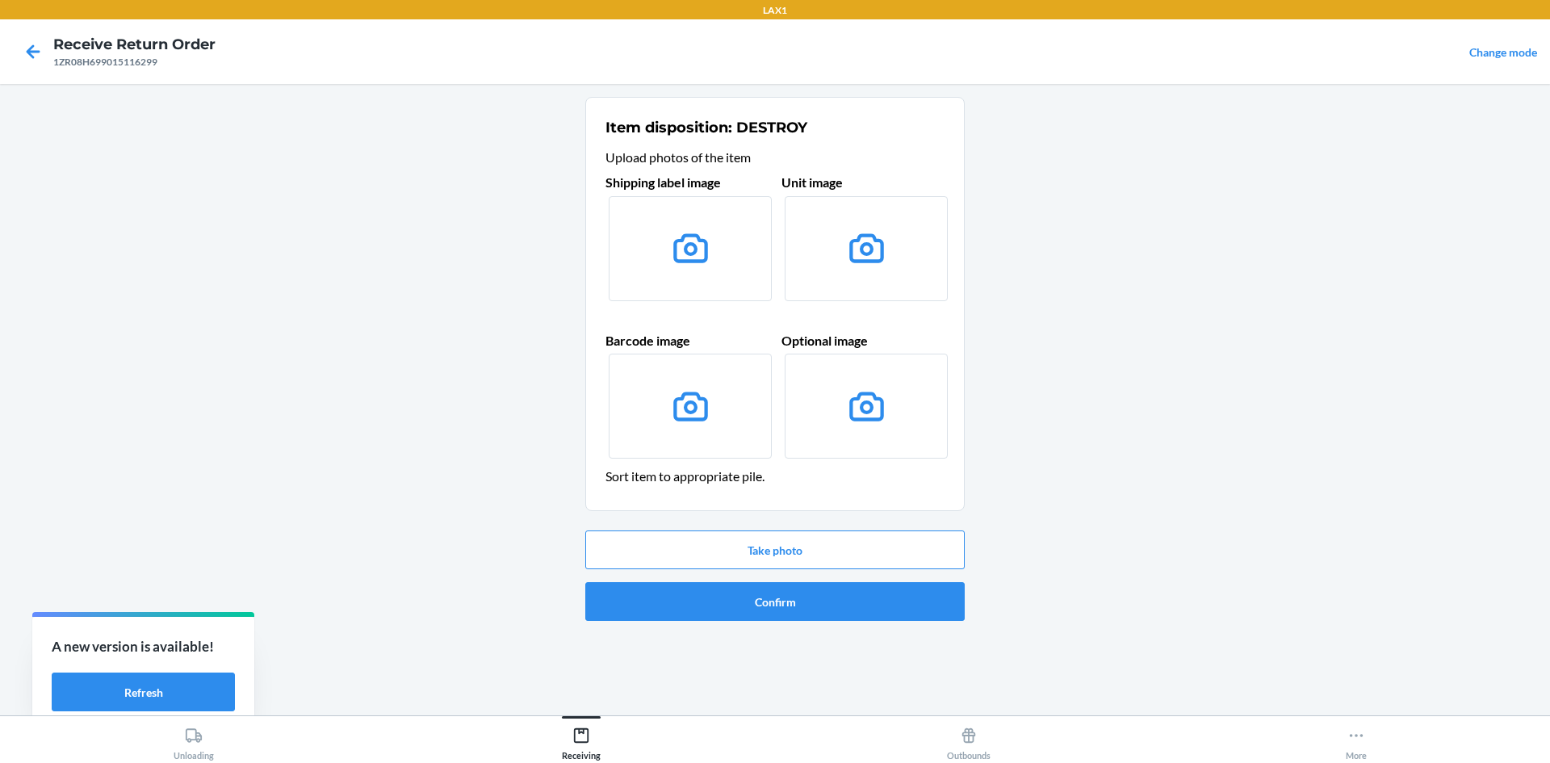
click at [700, 285] on label at bounding box center [690, 248] width 163 height 105
click at [0, 0] on input "file" at bounding box center [0, 0] width 0 height 0
click at [688, 550] on button "Take photo" at bounding box center [774, 549] width 379 height 39
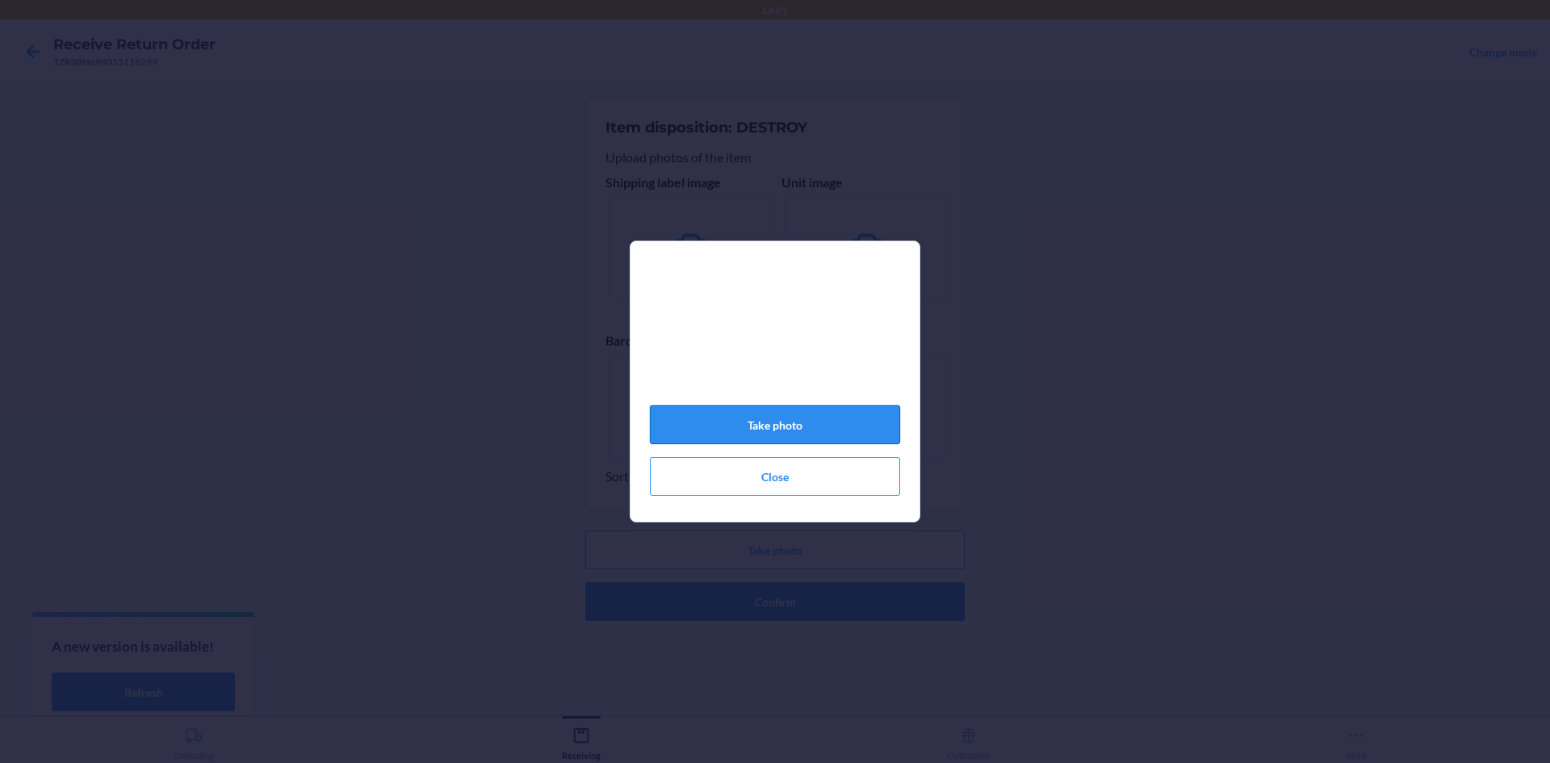
click at [747, 444] on button "Take photo" at bounding box center [775, 424] width 250 height 39
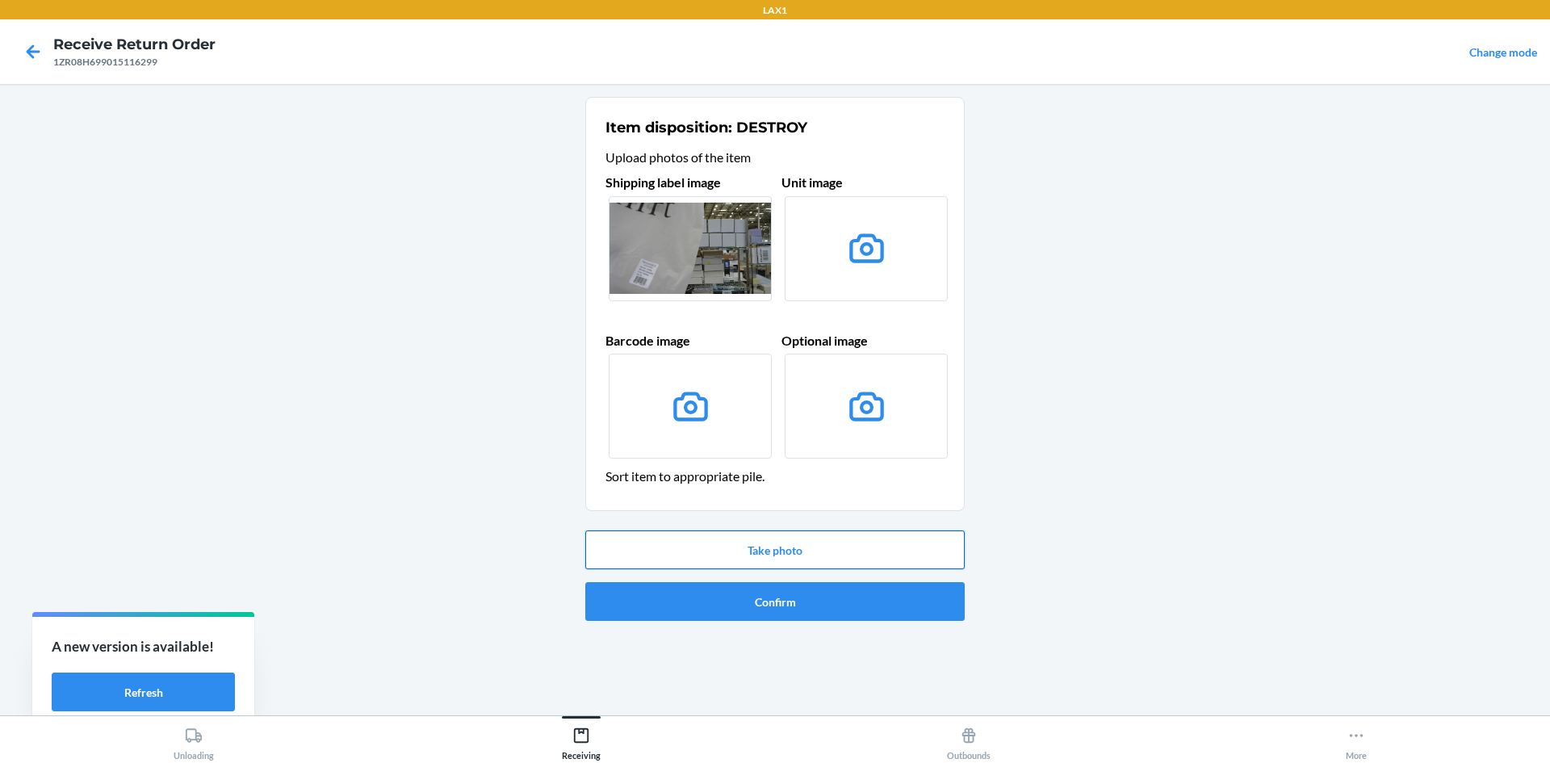
click at [751, 551] on button "Take photo" at bounding box center [774, 549] width 379 height 39
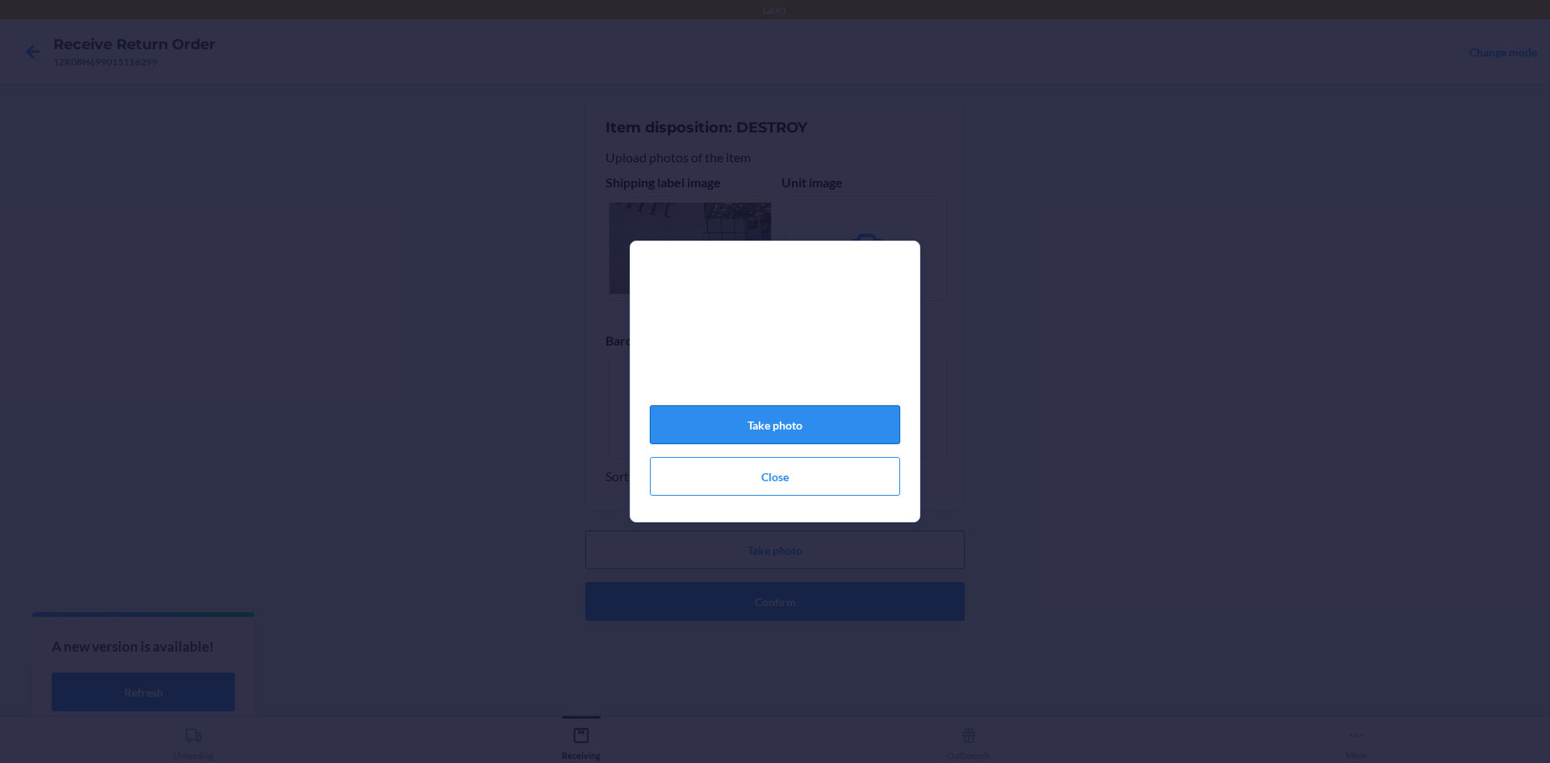
click at [774, 433] on button "Take photo" at bounding box center [775, 424] width 250 height 39
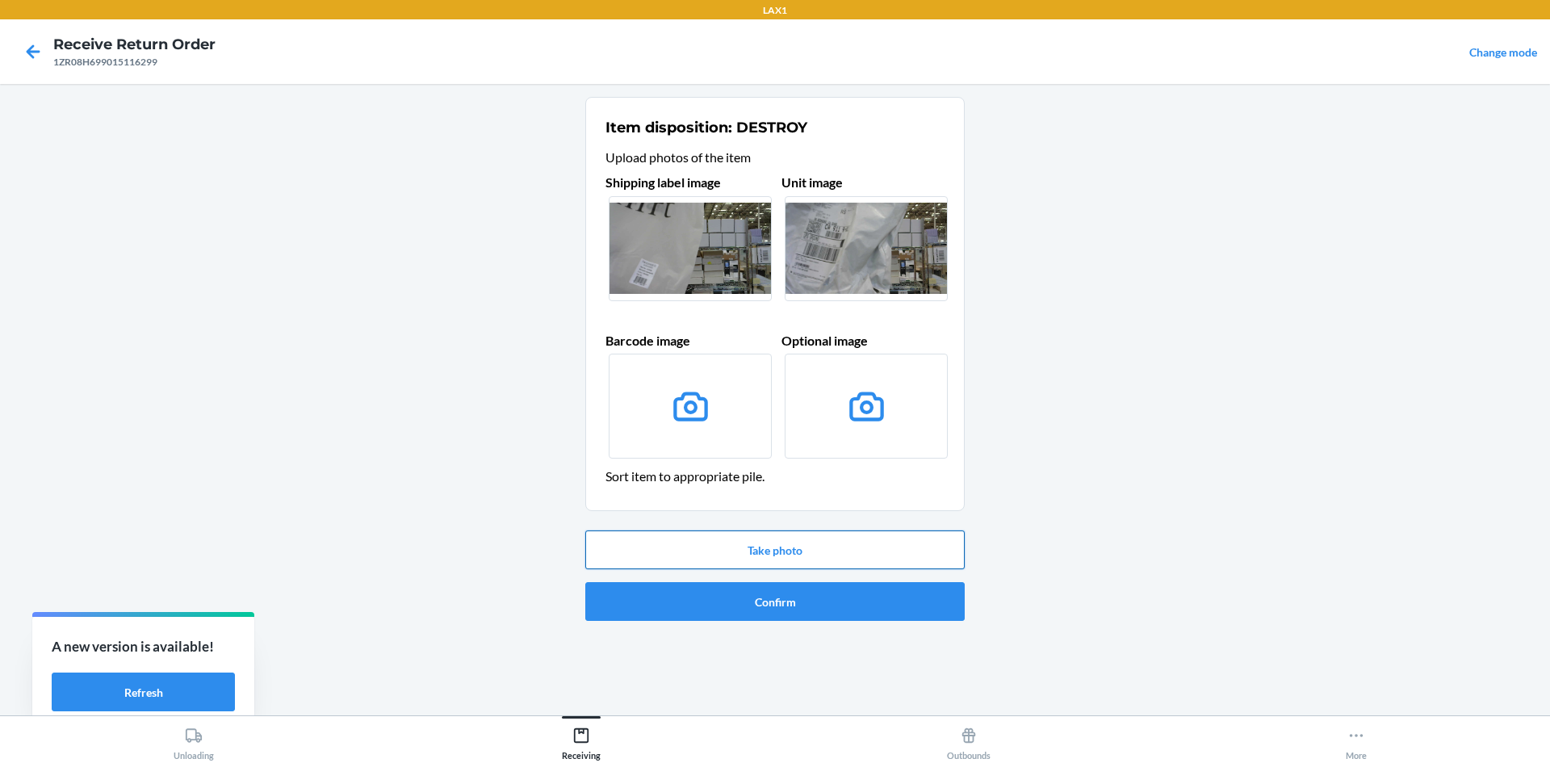
click at [700, 548] on button "Take photo" at bounding box center [774, 549] width 379 height 39
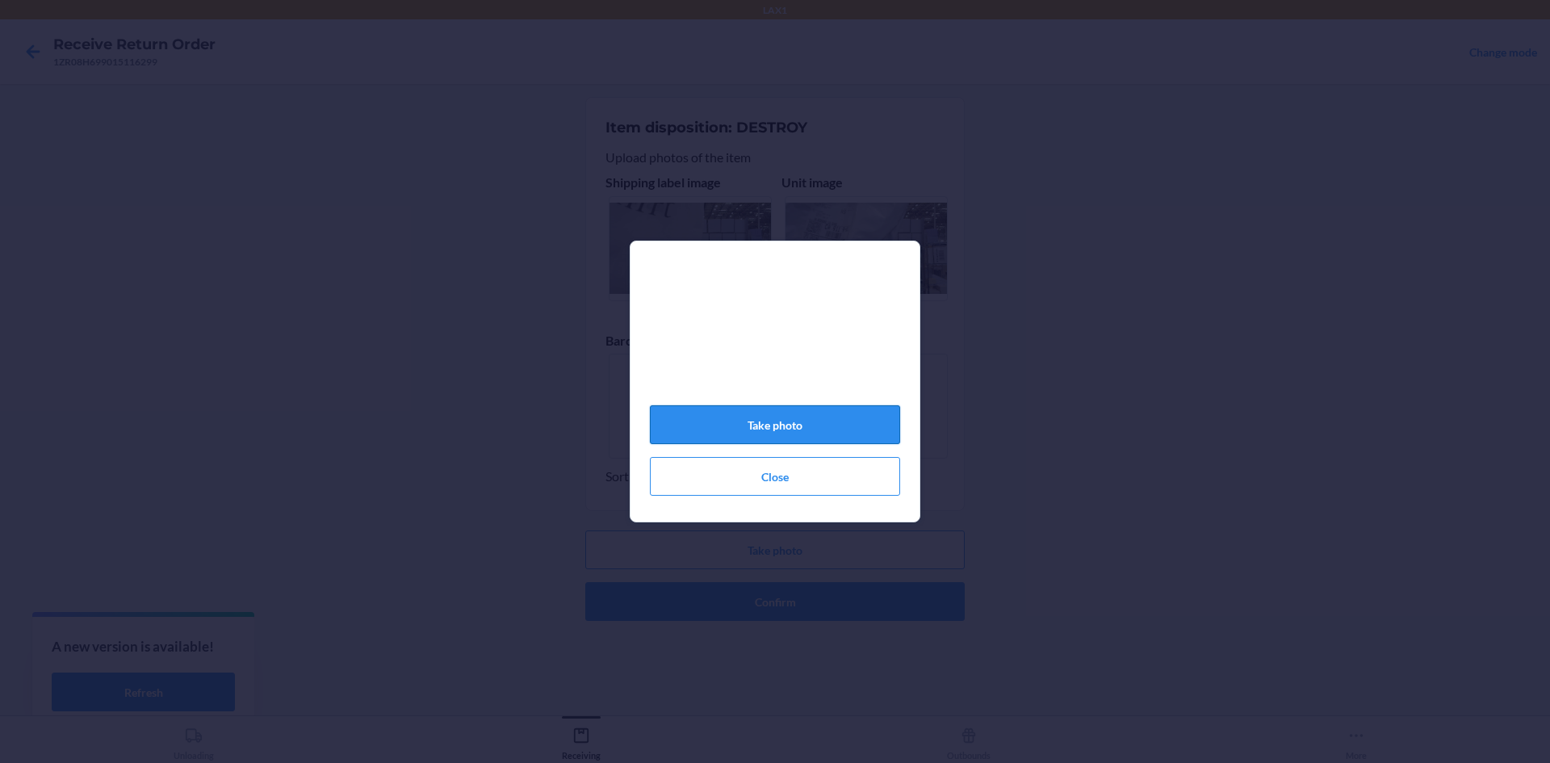
click at [755, 424] on button "Take photo" at bounding box center [775, 424] width 250 height 39
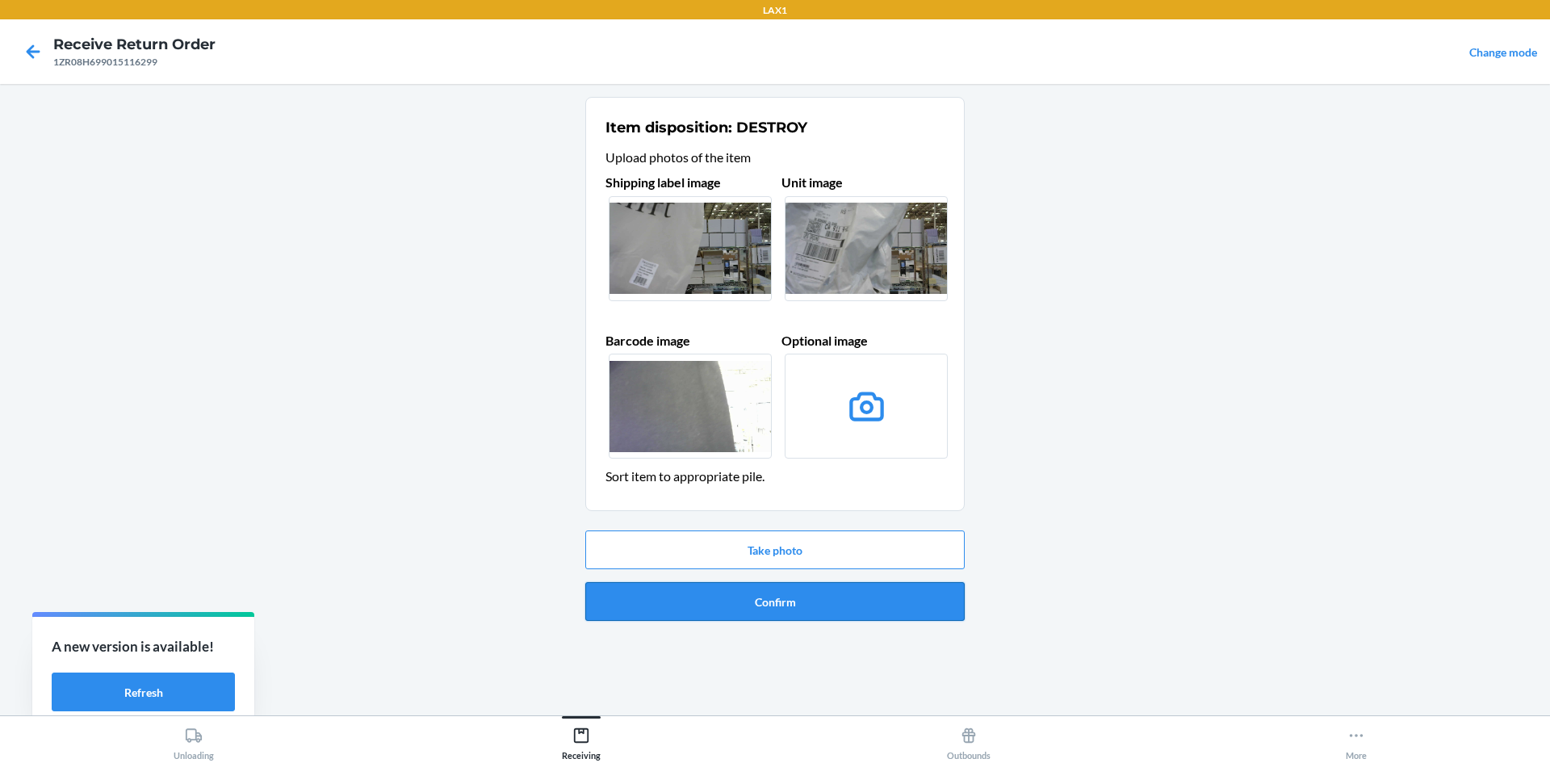
click at [872, 591] on button "Confirm" at bounding box center [774, 601] width 379 height 39
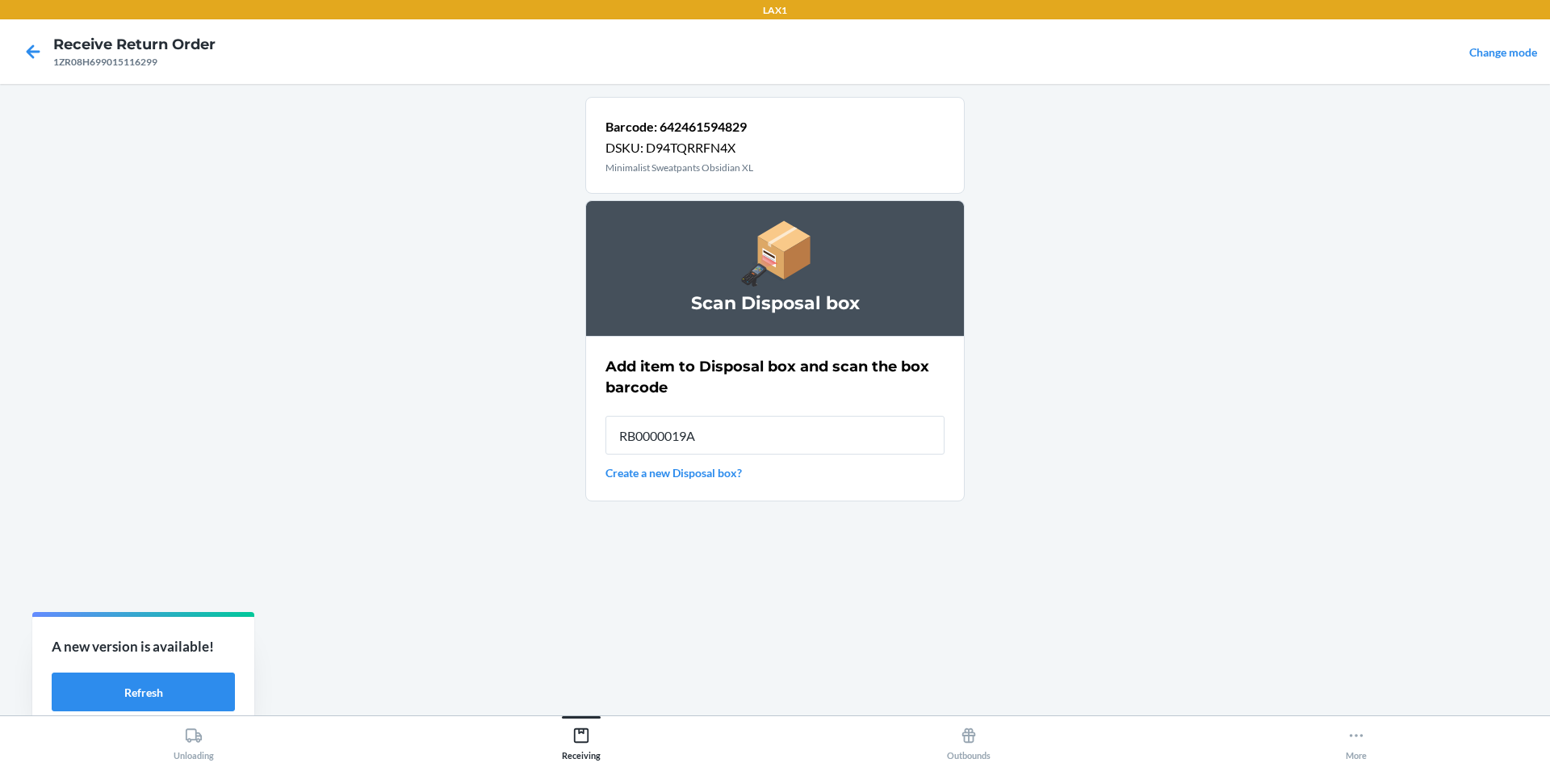
type input "RB0000019A4"
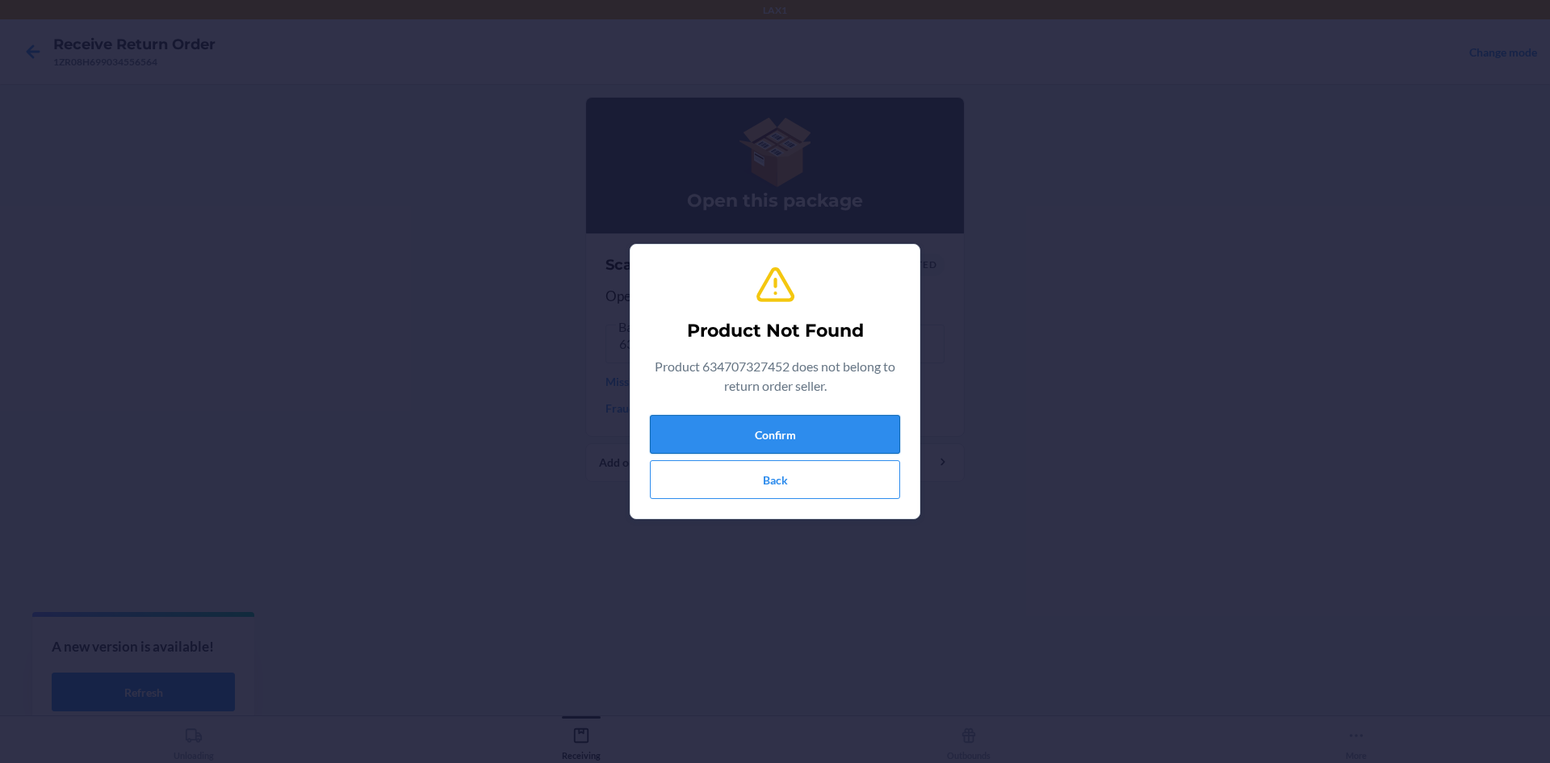
click at [684, 440] on button "Confirm" at bounding box center [775, 434] width 250 height 39
click at [692, 425] on button "Confirm" at bounding box center [775, 434] width 250 height 39
click at [744, 433] on button "Confirm" at bounding box center [775, 434] width 250 height 39
click at [764, 418] on button "Confirm" at bounding box center [775, 434] width 250 height 39
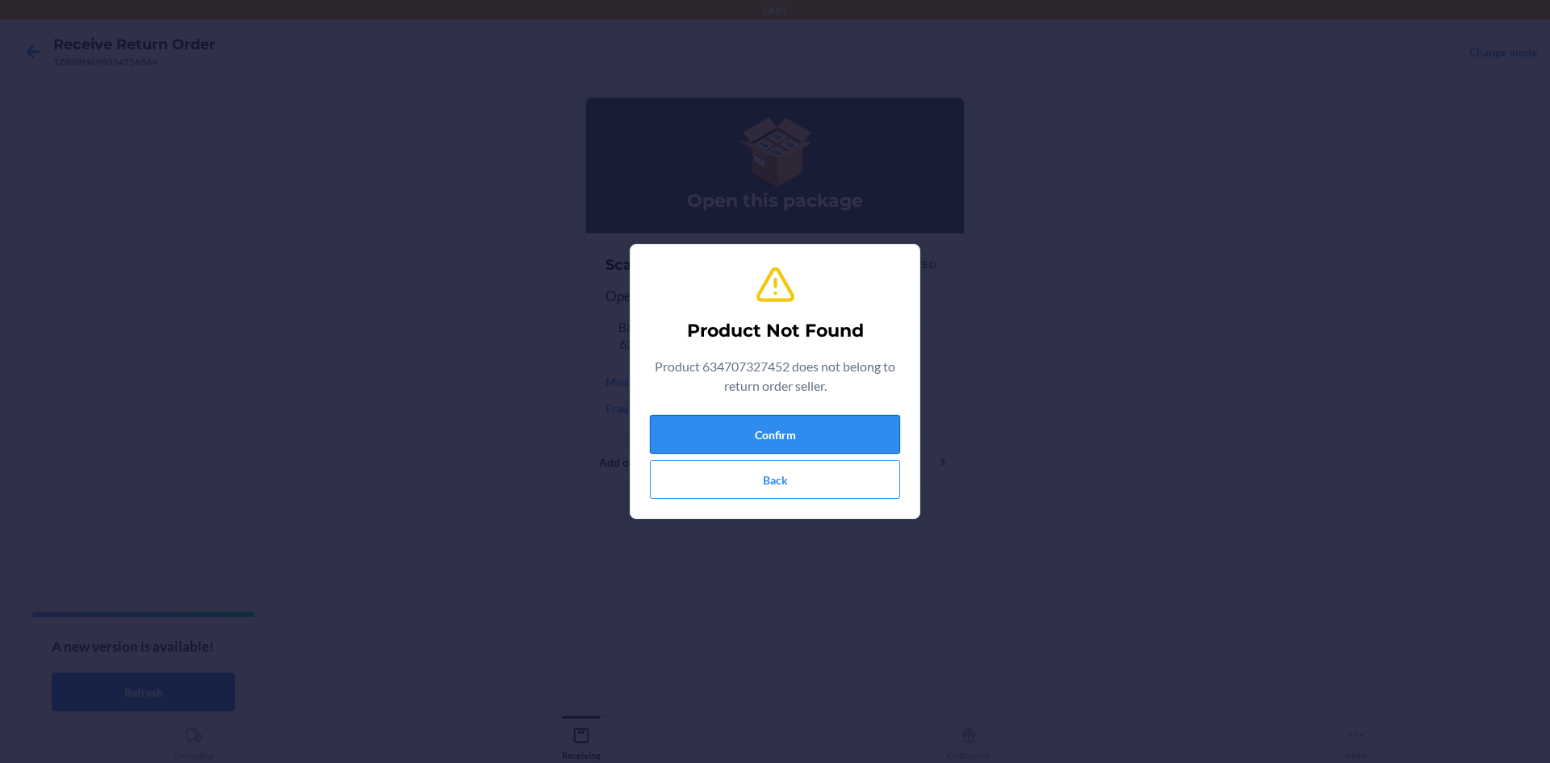
click at [764, 418] on button "Confirm" at bounding box center [775, 434] width 250 height 39
click at [762, 419] on button "Confirm" at bounding box center [775, 434] width 250 height 39
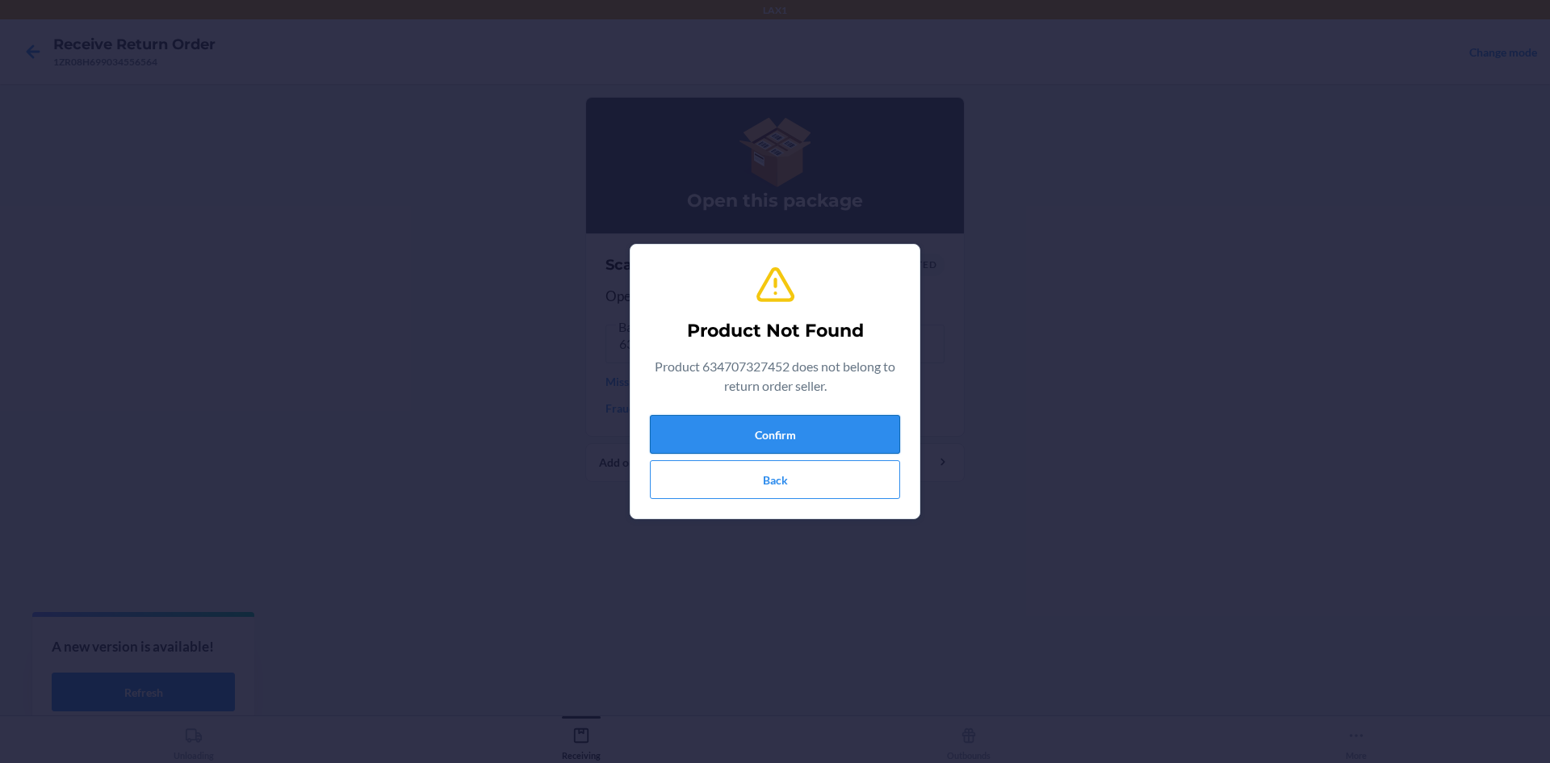
click at [759, 421] on button "Confirm" at bounding box center [775, 434] width 250 height 39
click at [760, 417] on button "Confirm" at bounding box center [775, 434] width 250 height 39
click at [774, 436] on button "Confirm" at bounding box center [775, 434] width 250 height 39
click at [774, 437] on button "Confirm" at bounding box center [775, 434] width 250 height 39
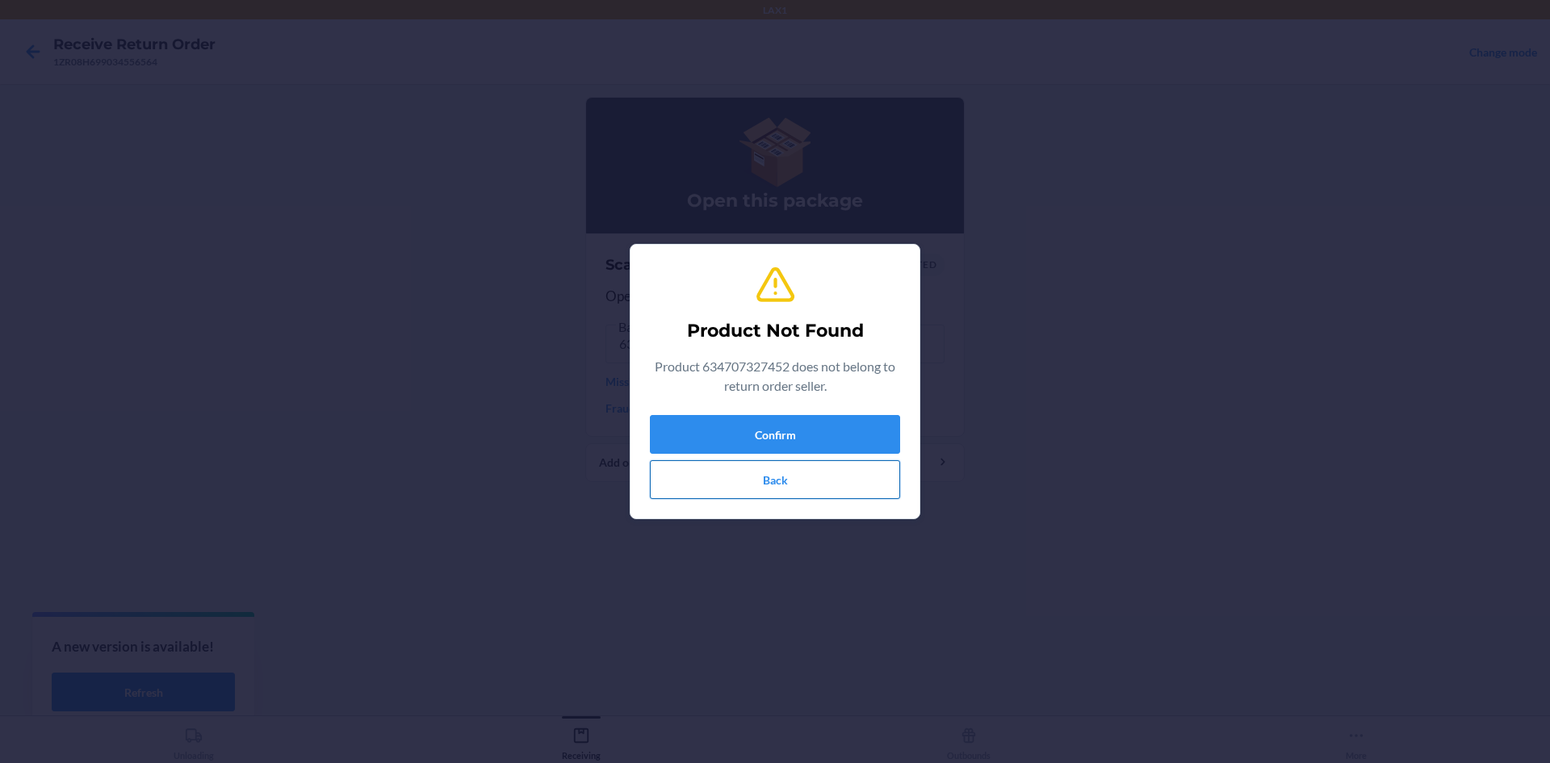
click at [792, 474] on button "Back" at bounding box center [775, 479] width 250 height 39
click at [753, 424] on button "Confirm" at bounding box center [775, 434] width 250 height 39
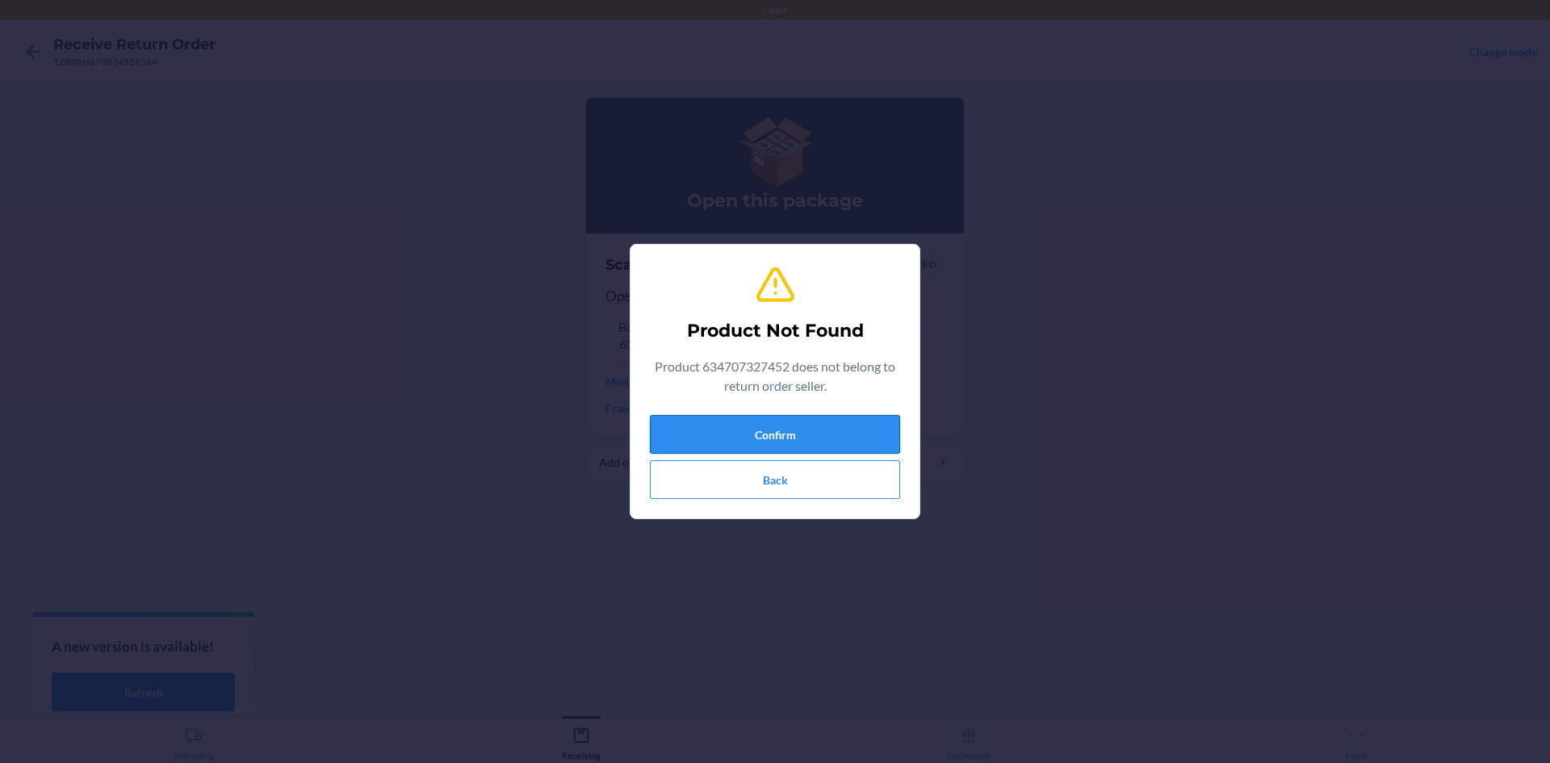
click at [753, 424] on button "Confirm" at bounding box center [775, 434] width 250 height 39
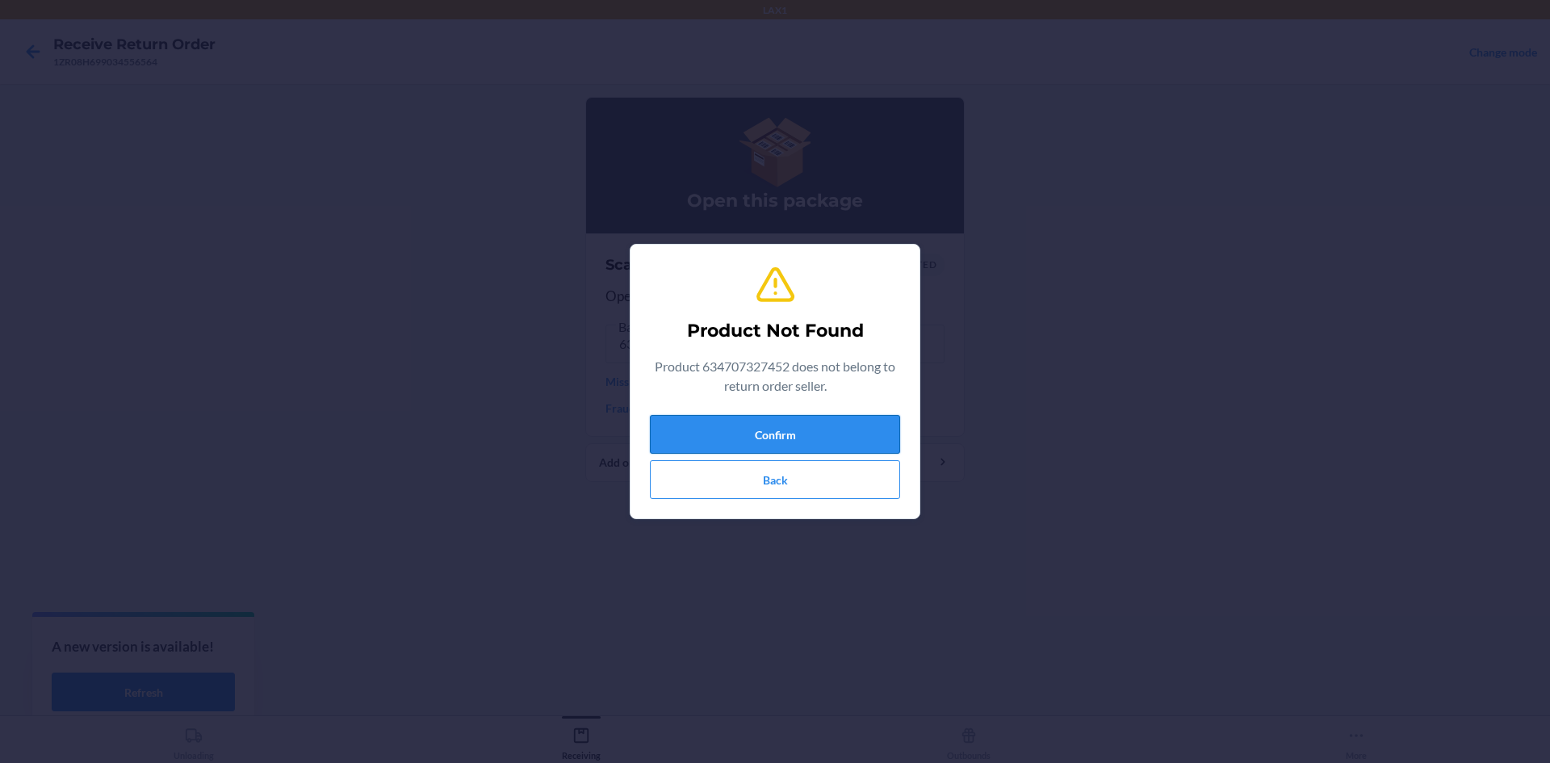
click at [753, 424] on button "Confirm" at bounding box center [775, 434] width 250 height 39
click at [791, 429] on button "Confirm" at bounding box center [775, 434] width 250 height 39
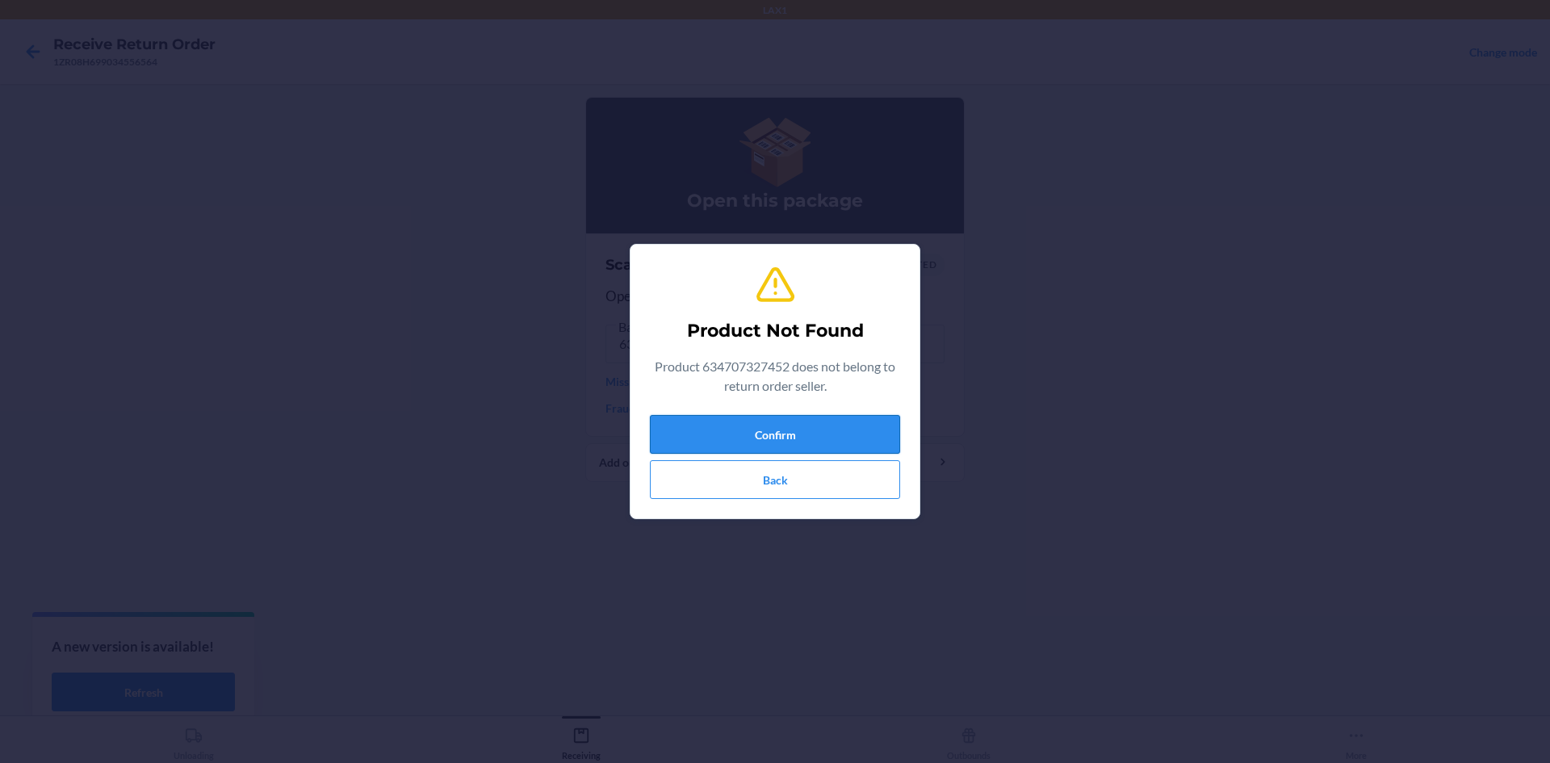
click at [791, 429] on button "Confirm" at bounding box center [775, 434] width 250 height 39
click at [792, 478] on button "Back" at bounding box center [775, 479] width 250 height 39
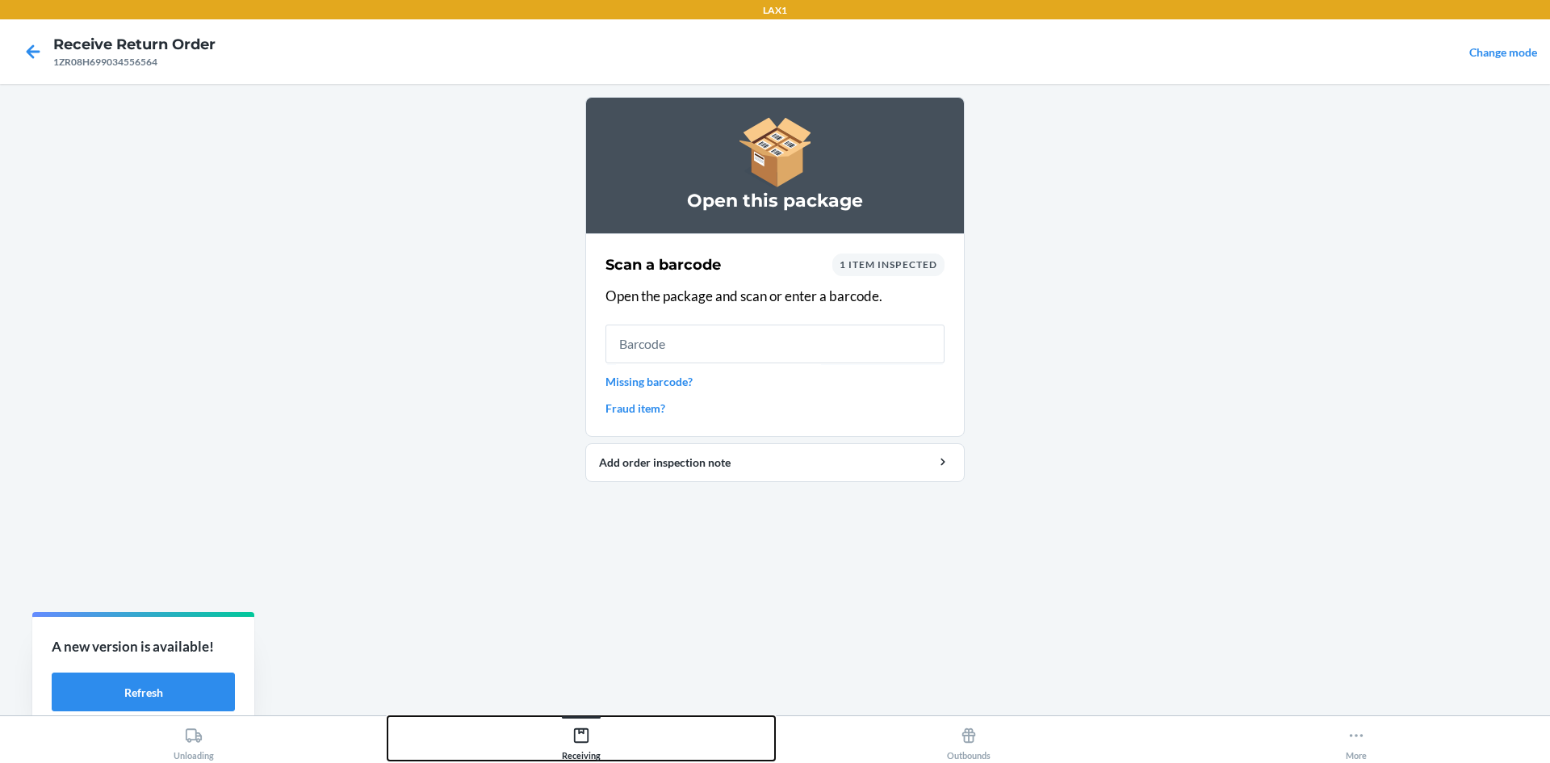
click at [595, 747] on div "Receiving" at bounding box center [581, 740] width 39 height 40
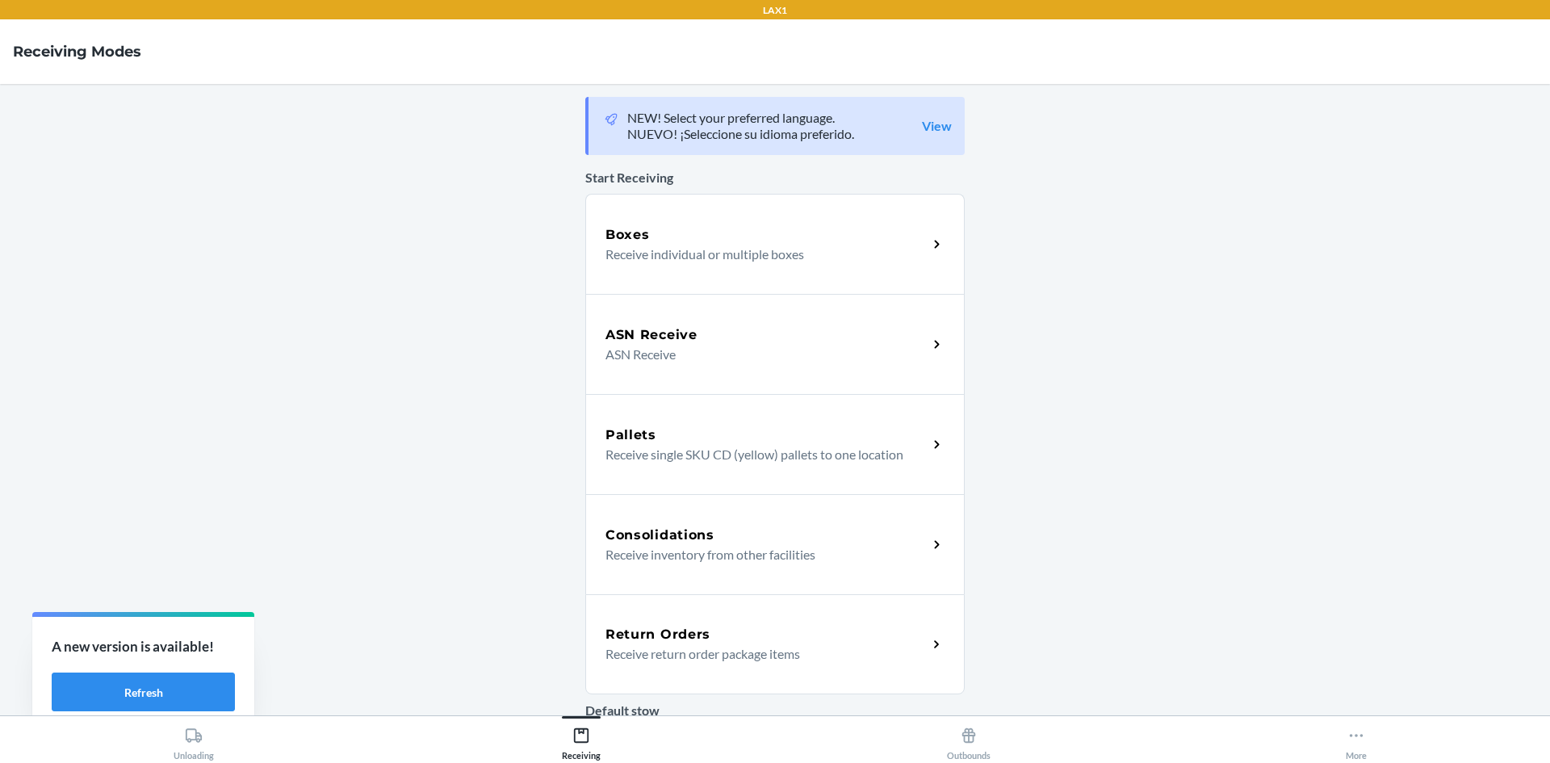
click at [660, 621] on div "Return Orders Receive return order package items" at bounding box center [774, 644] width 379 height 100
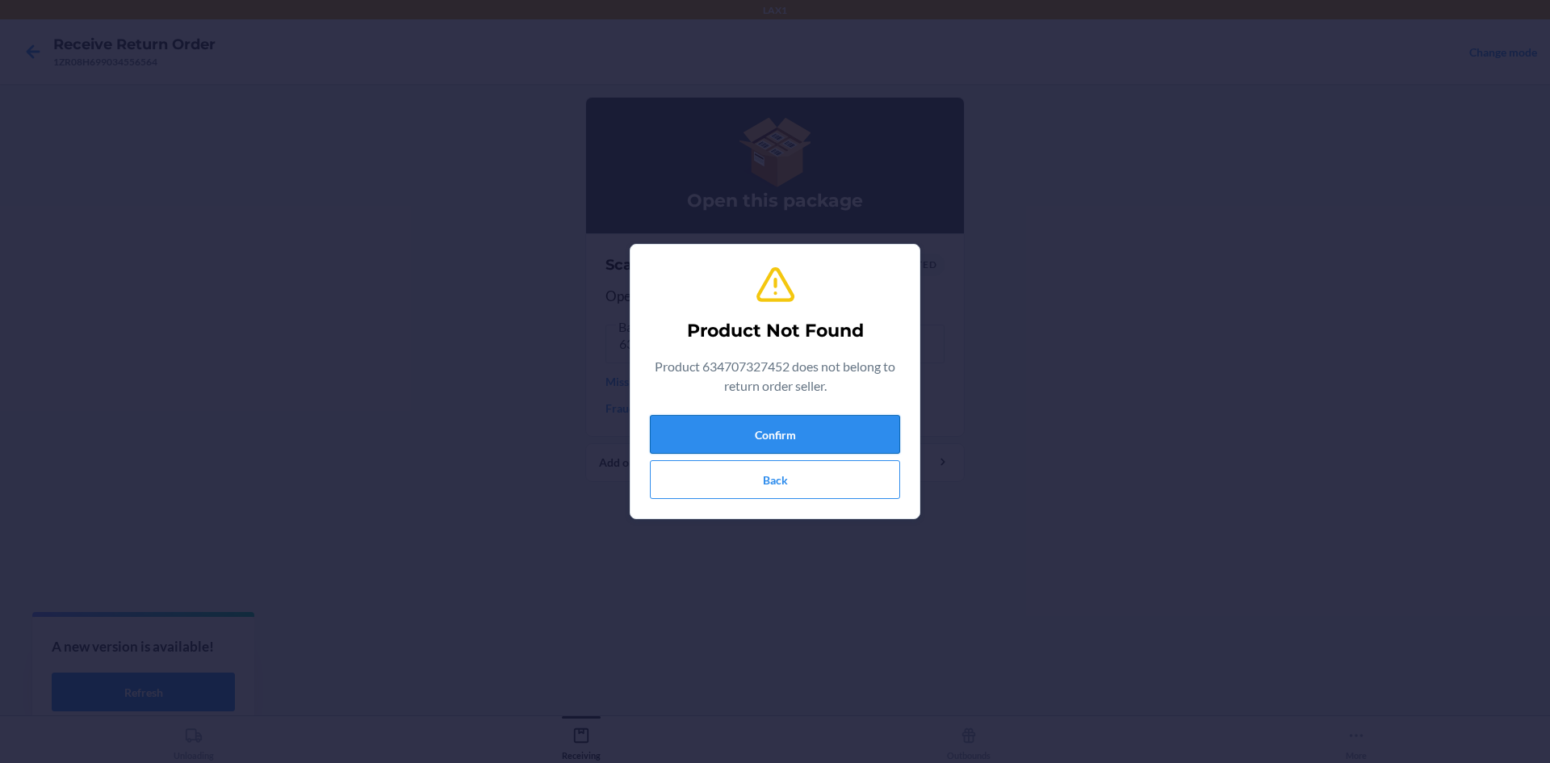
click at [667, 429] on button "Confirm" at bounding box center [775, 434] width 250 height 39
click at [770, 442] on button "Confirm" at bounding box center [775, 434] width 250 height 39
click at [705, 450] on button "Confirm" at bounding box center [775, 434] width 250 height 39
click at [743, 424] on button "Confirm" at bounding box center [775, 434] width 250 height 39
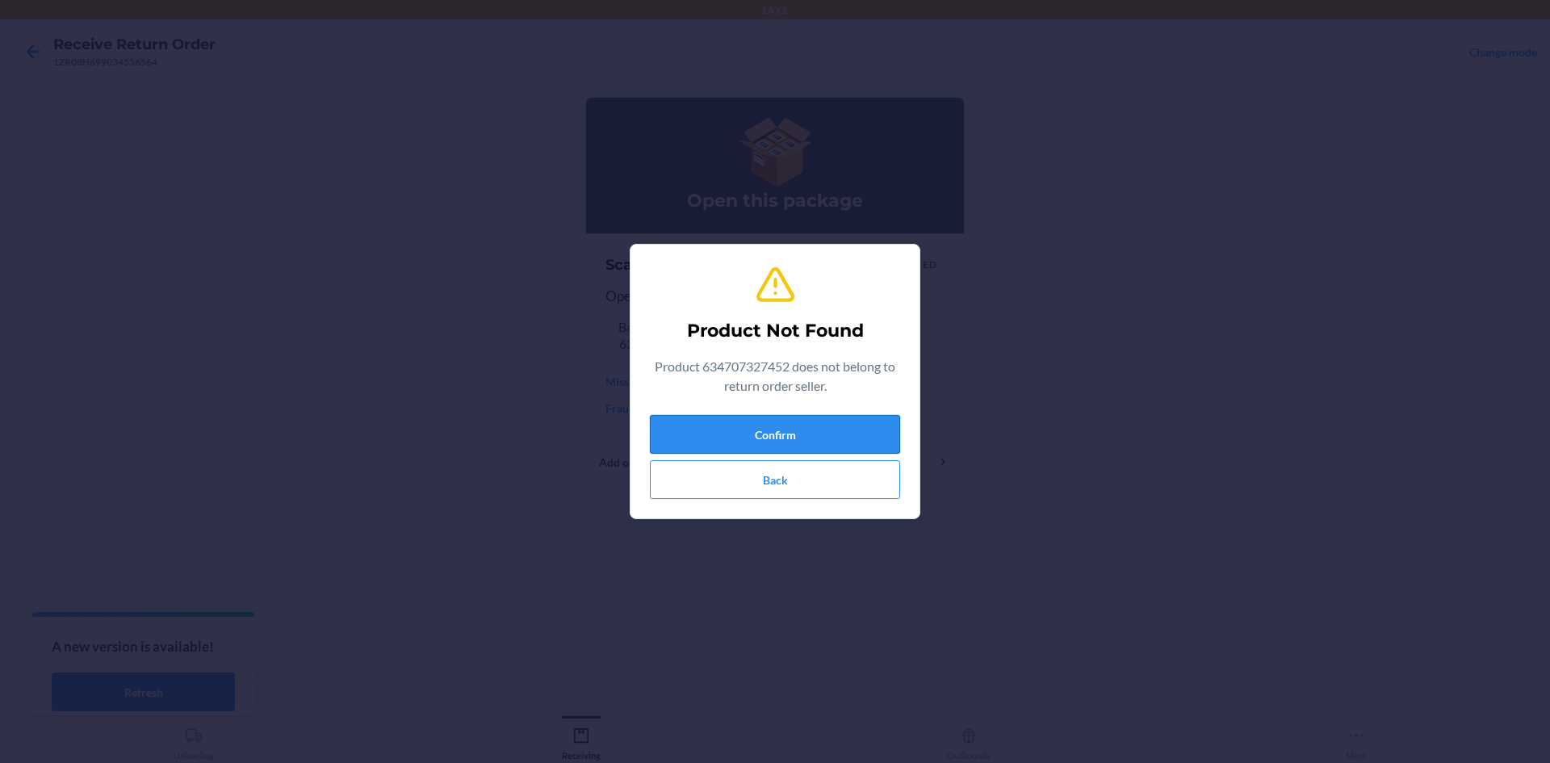
click at [743, 424] on button "Confirm" at bounding box center [775, 434] width 250 height 39
drag, startPoint x: 743, startPoint y: 424, endPoint x: 730, endPoint y: 456, distance: 34.8
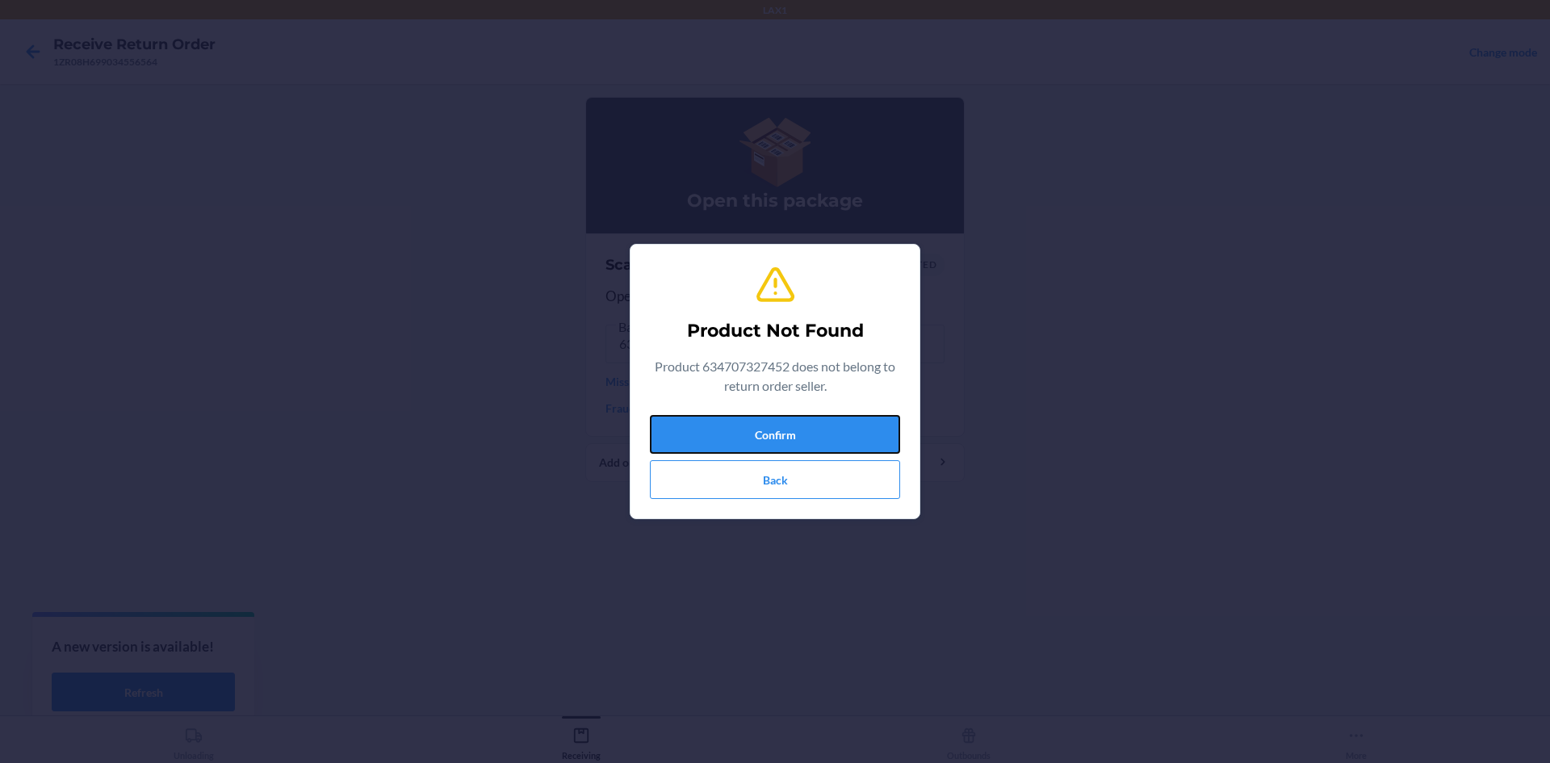
click at [743, 430] on button "Confirm" at bounding box center [775, 434] width 250 height 39
click at [730, 456] on div "Confirm Back" at bounding box center [775, 457] width 250 height 84
click at [764, 439] on button "Confirm" at bounding box center [775, 434] width 250 height 39
click at [759, 443] on button "Confirm" at bounding box center [775, 434] width 250 height 39
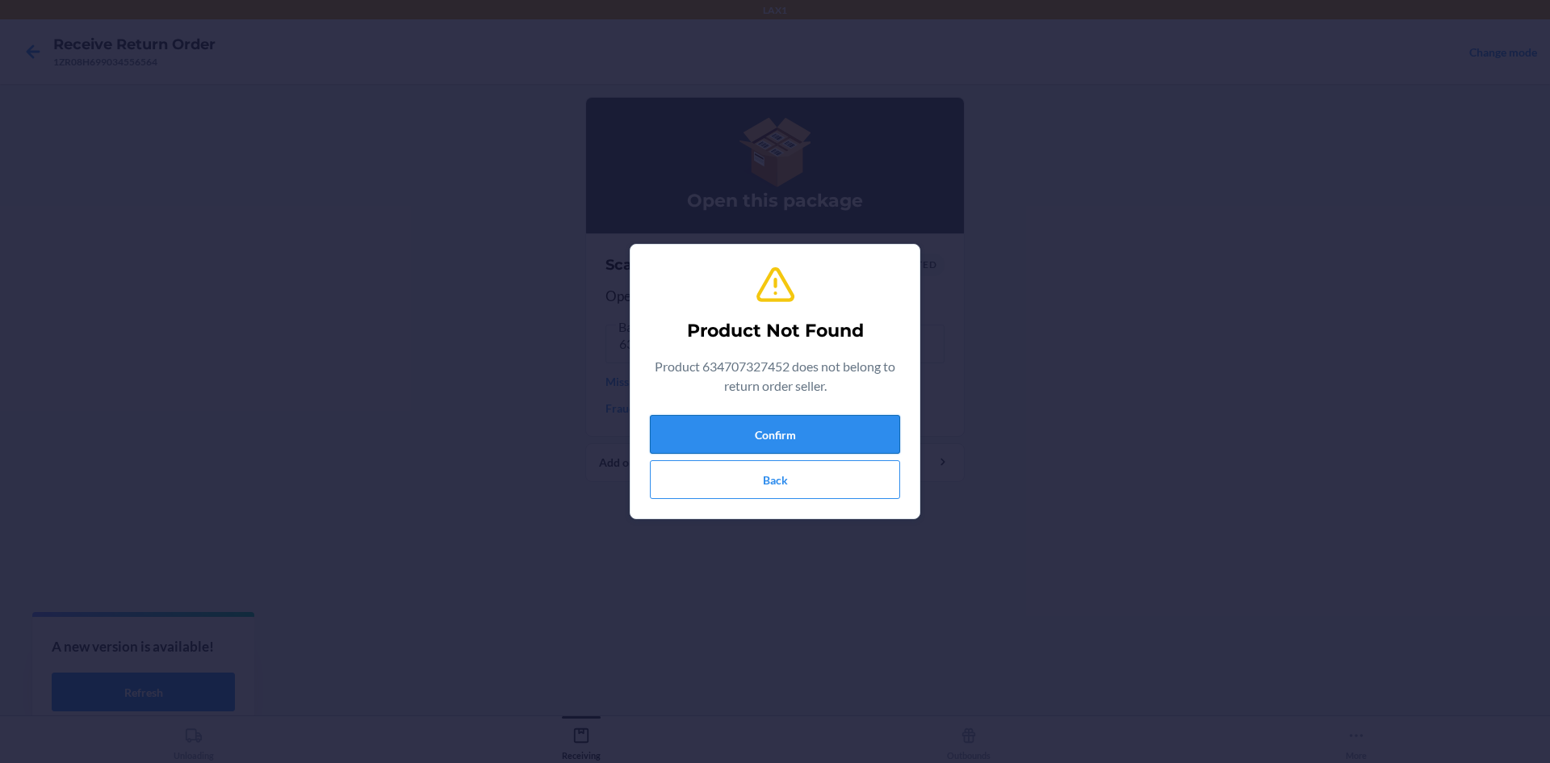
click at [759, 443] on button "Confirm" at bounding box center [775, 434] width 250 height 39
drag, startPoint x: 793, startPoint y: 428, endPoint x: 788, endPoint y: 464, distance: 36.6
click at [792, 436] on button "Confirm" at bounding box center [775, 434] width 250 height 39
click at [780, 485] on button "Back" at bounding box center [775, 479] width 250 height 39
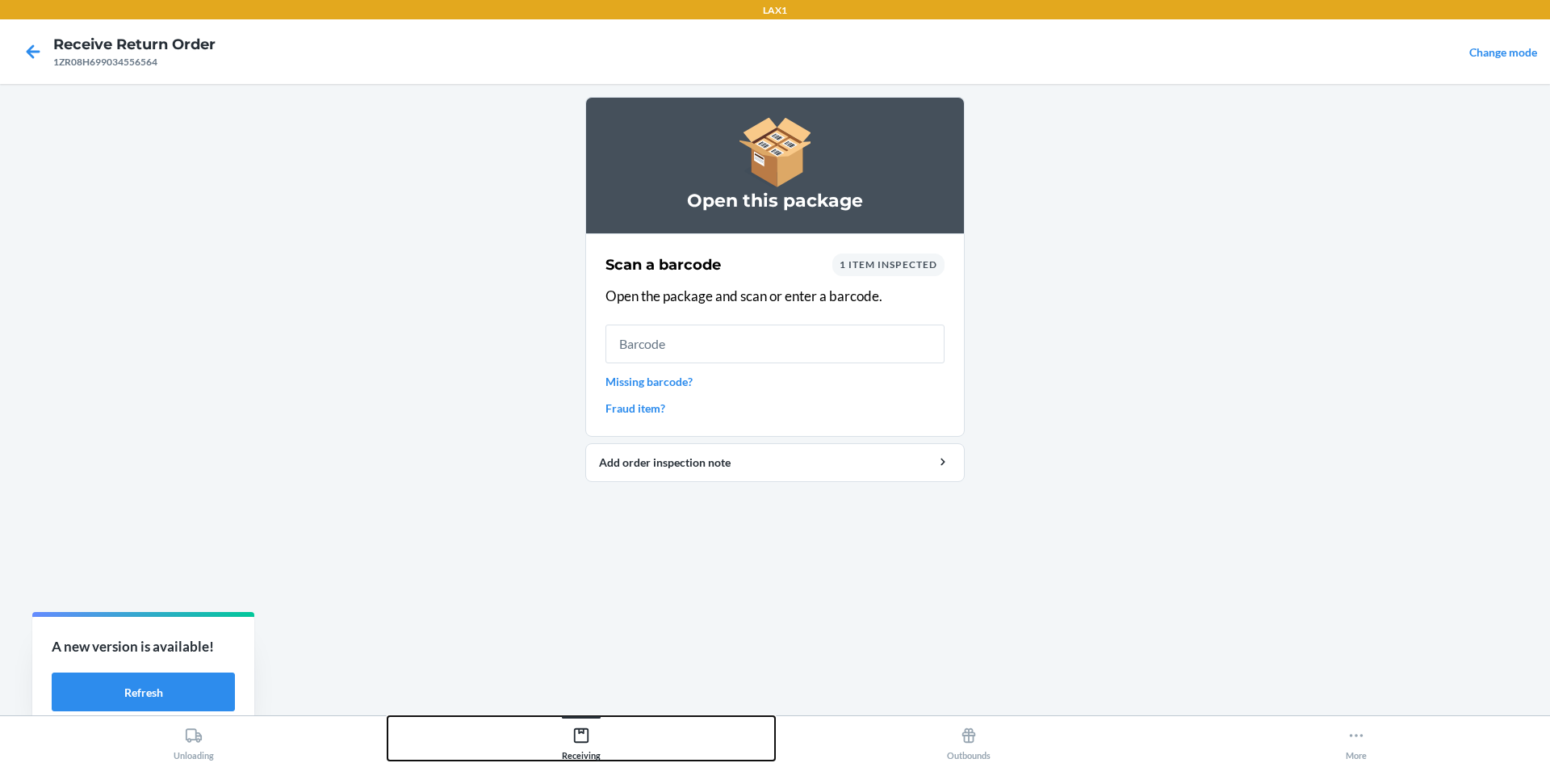
click at [580, 748] on div "Receiving" at bounding box center [581, 740] width 39 height 40
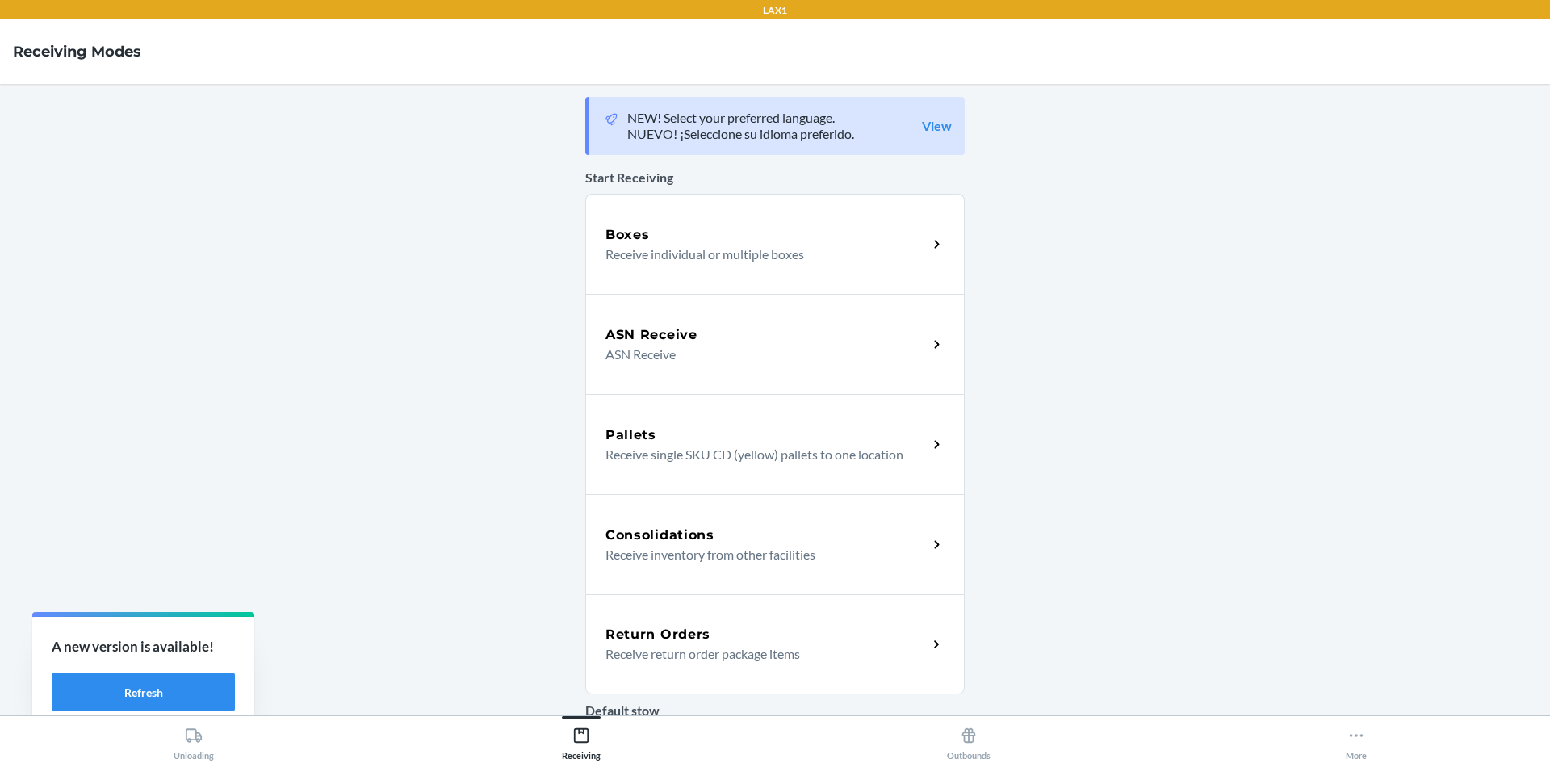
click at [650, 638] on h5 "Return Orders" at bounding box center [657, 634] width 105 height 19
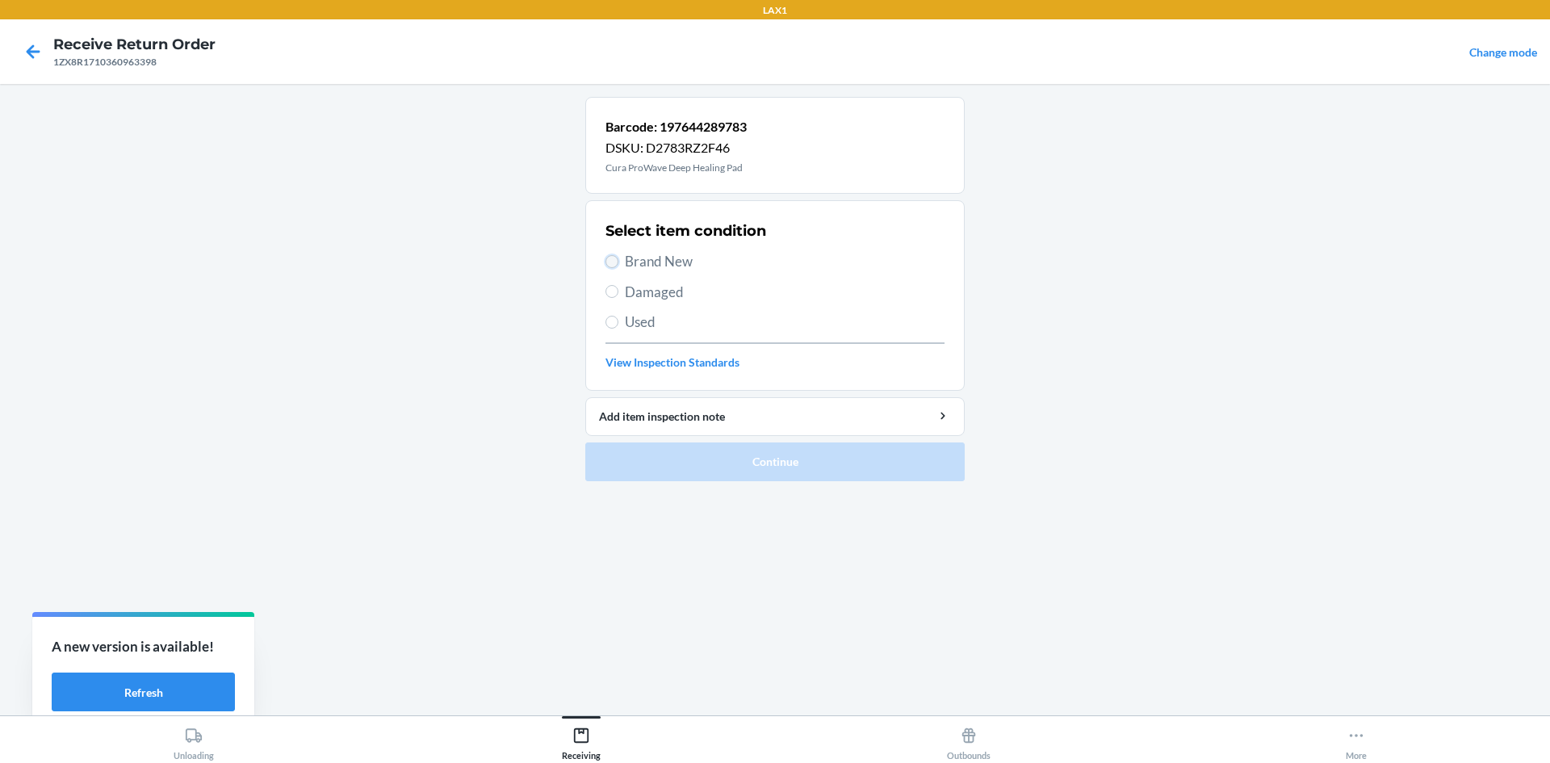
click at [616, 261] on input "Brand New" at bounding box center [611, 261] width 13 height 13
radio input "true"
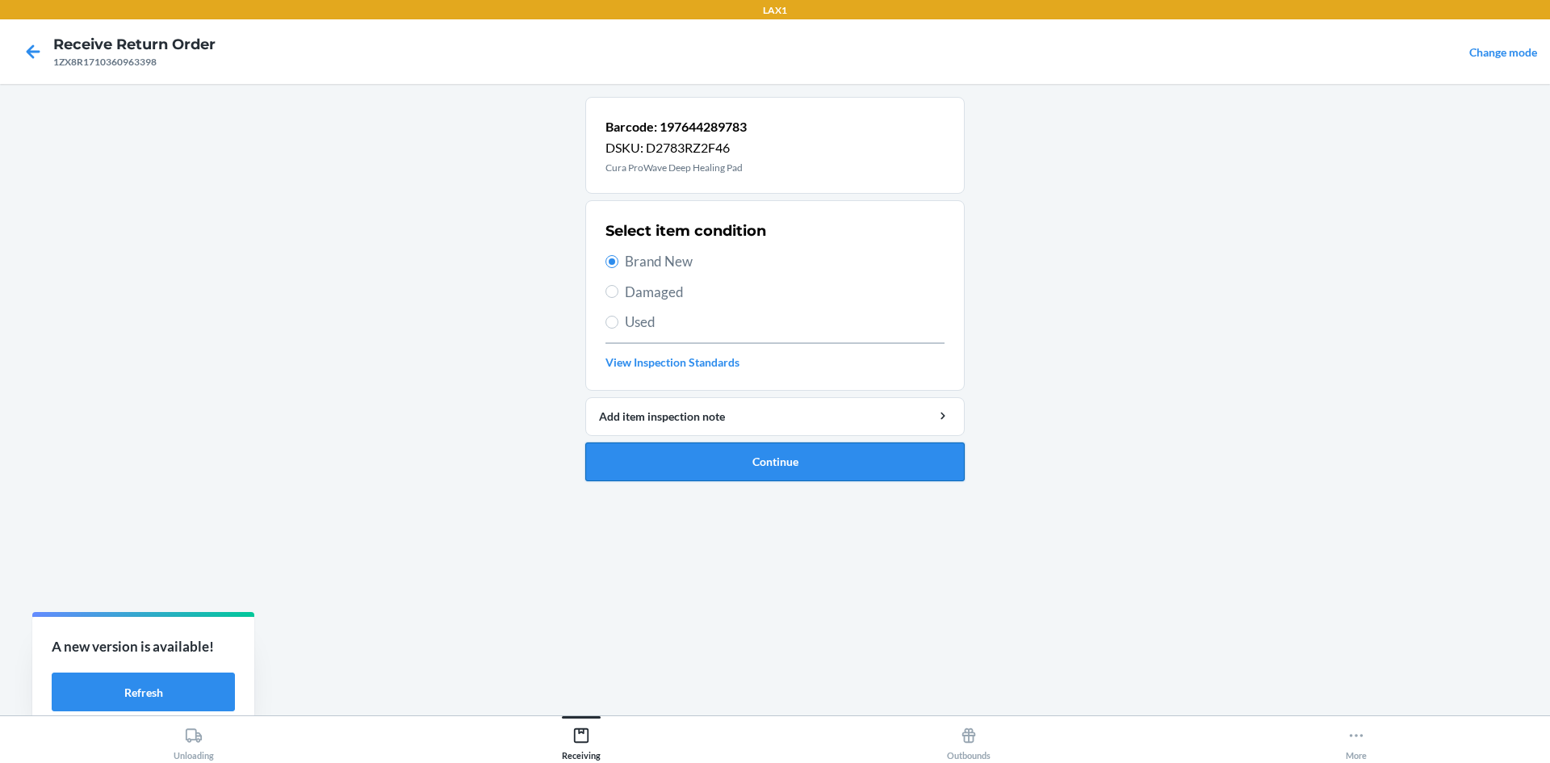
click at [694, 456] on button "Continue" at bounding box center [774, 461] width 379 height 39
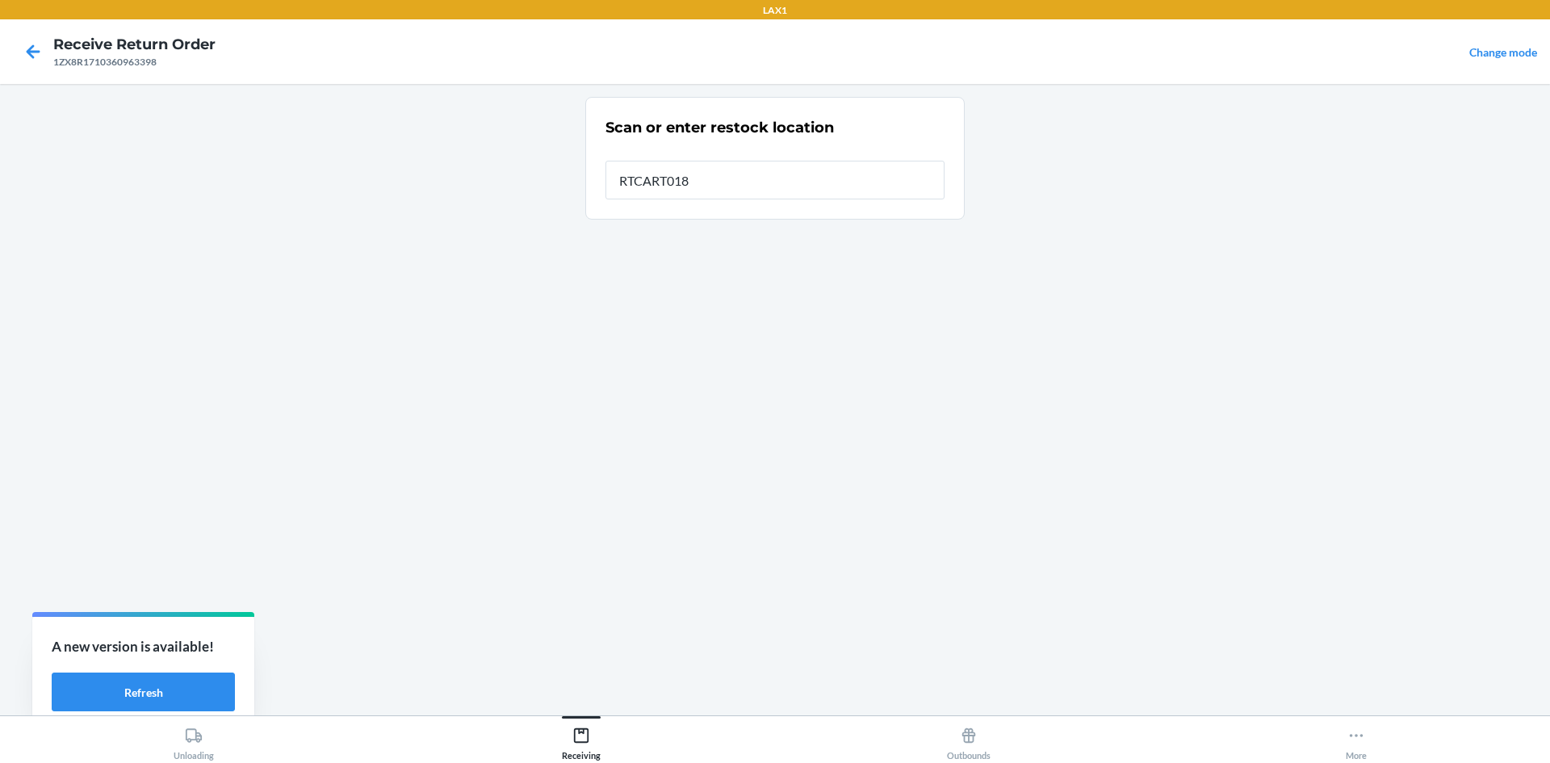
type input "RTCART018"
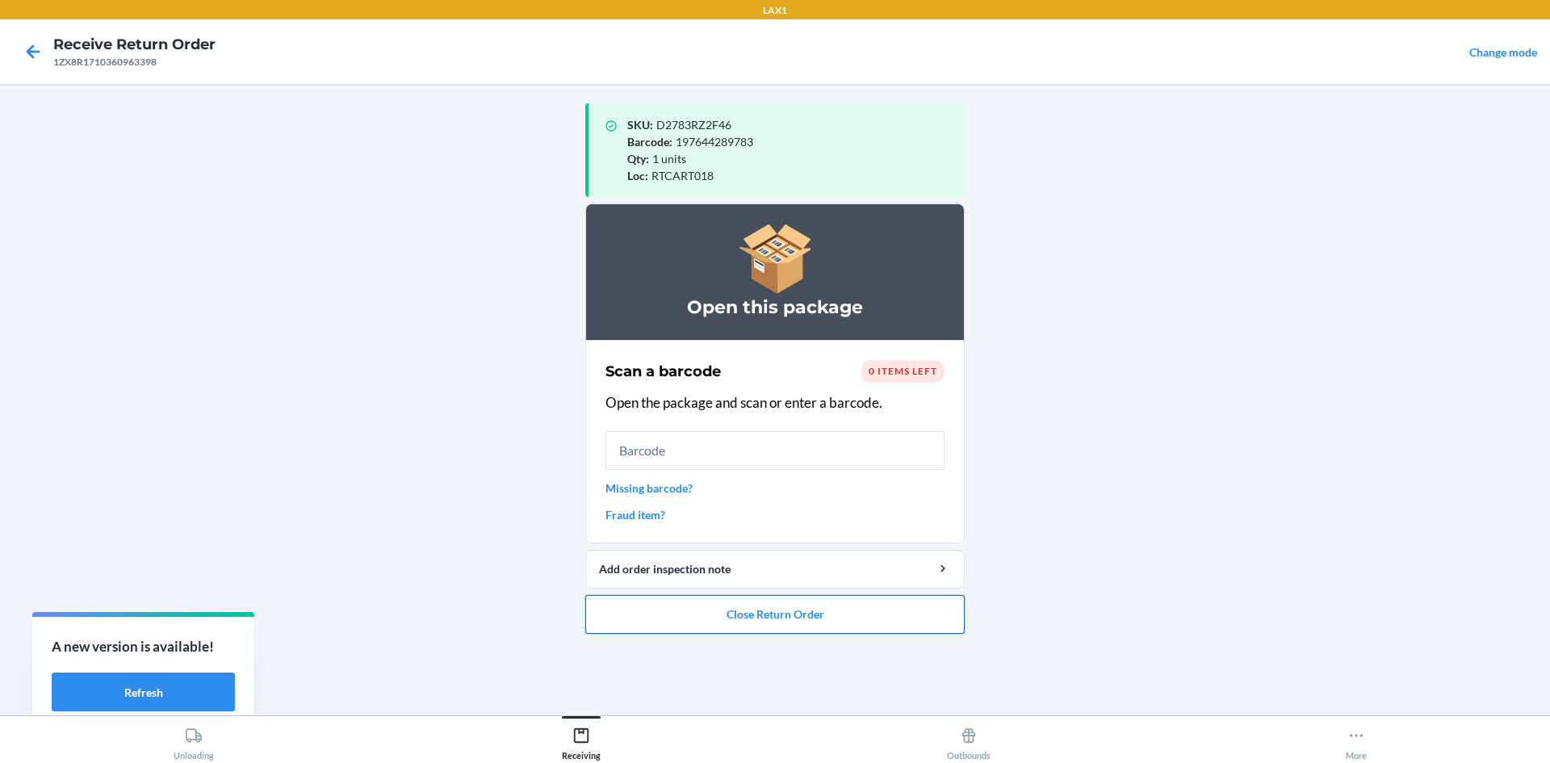
click at [687, 626] on button "Close Return Order" at bounding box center [774, 614] width 379 height 39
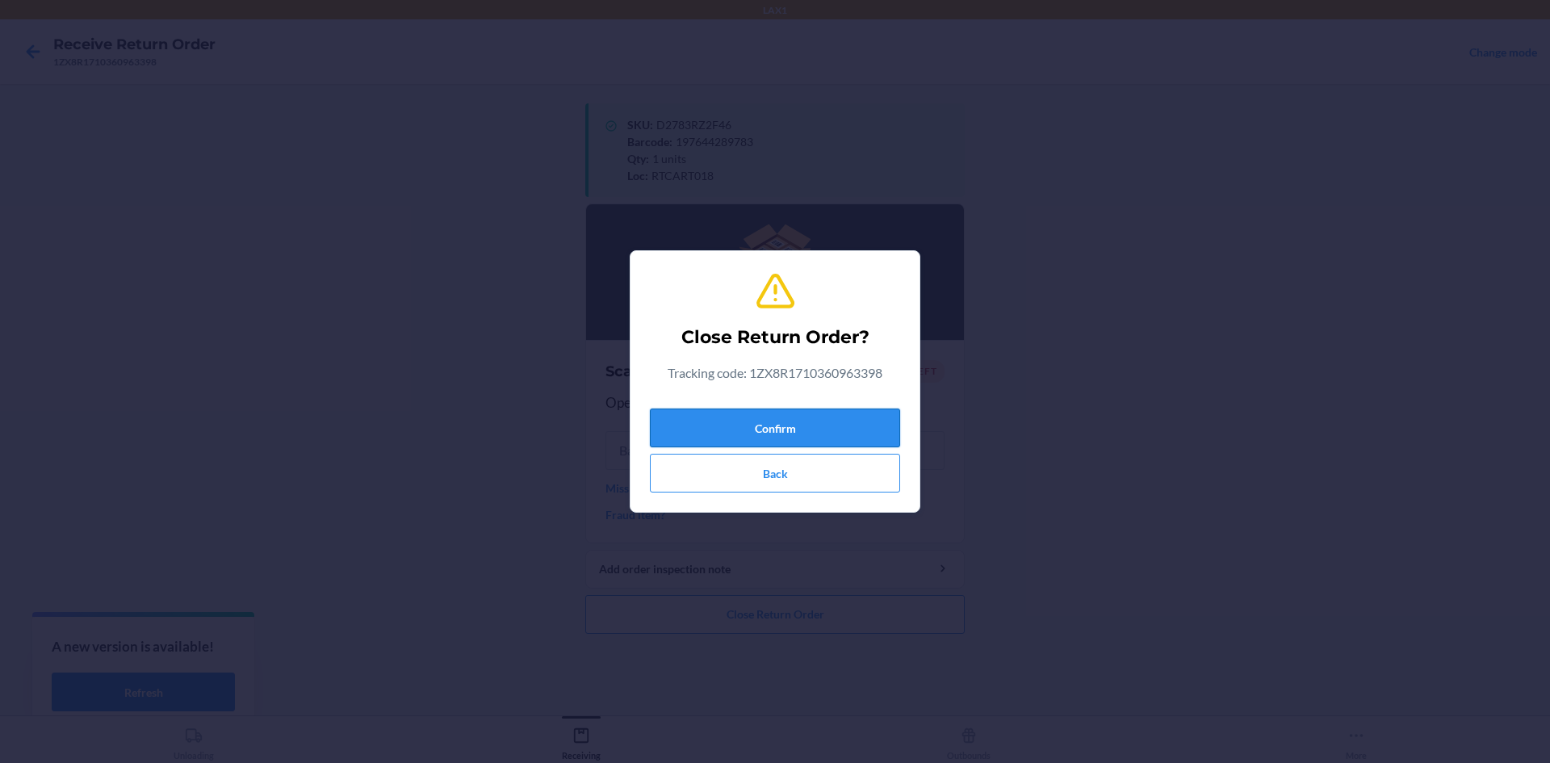
click at [726, 428] on button "Confirm" at bounding box center [775, 427] width 250 height 39
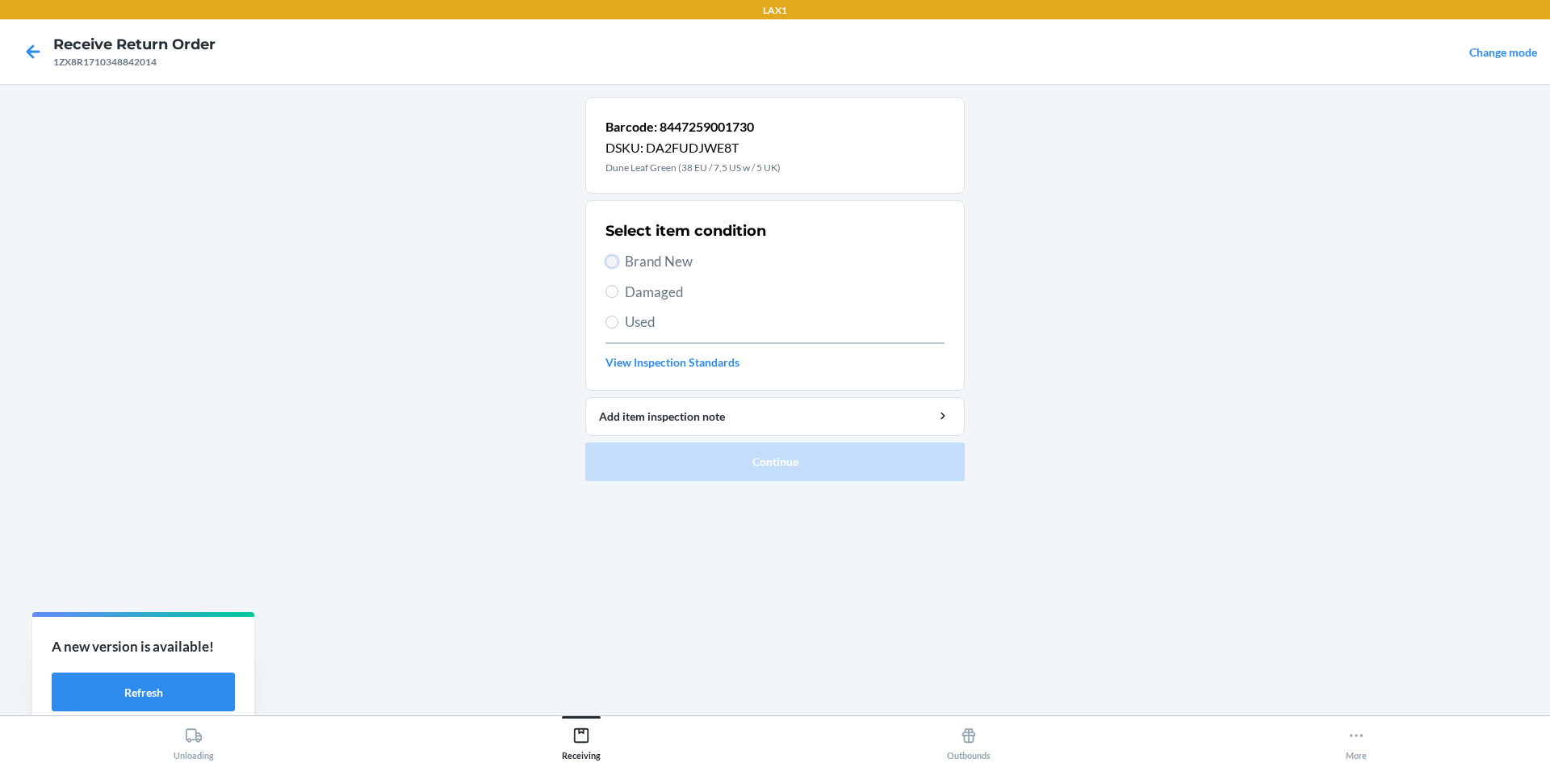
click at [606, 265] on input "Brand New" at bounding box center [611, 261] width 13 height 13
radio input "true"
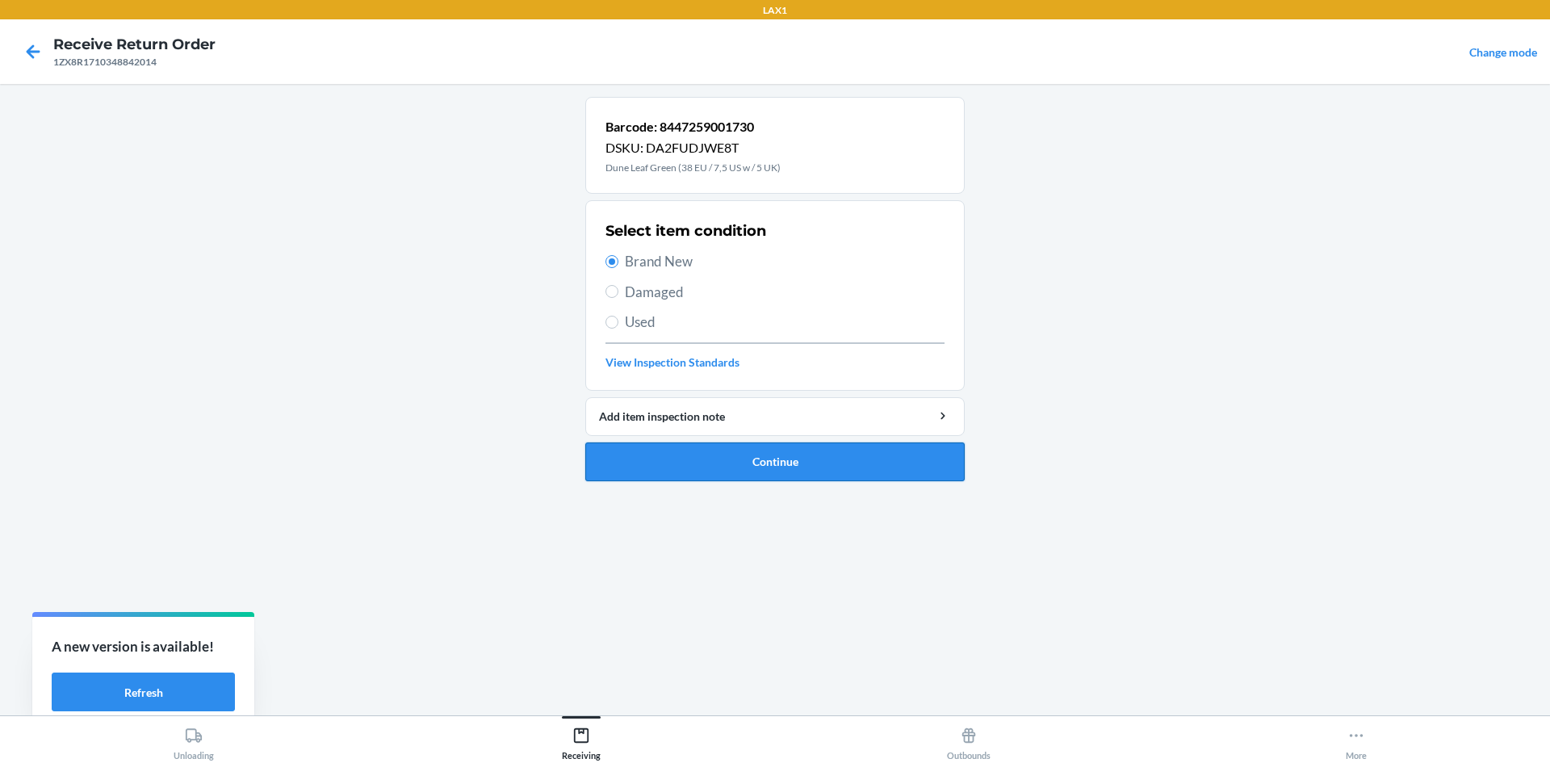
click at [661, 448] on button "Continue" at bounding box center [774, 461] width 379 height 39
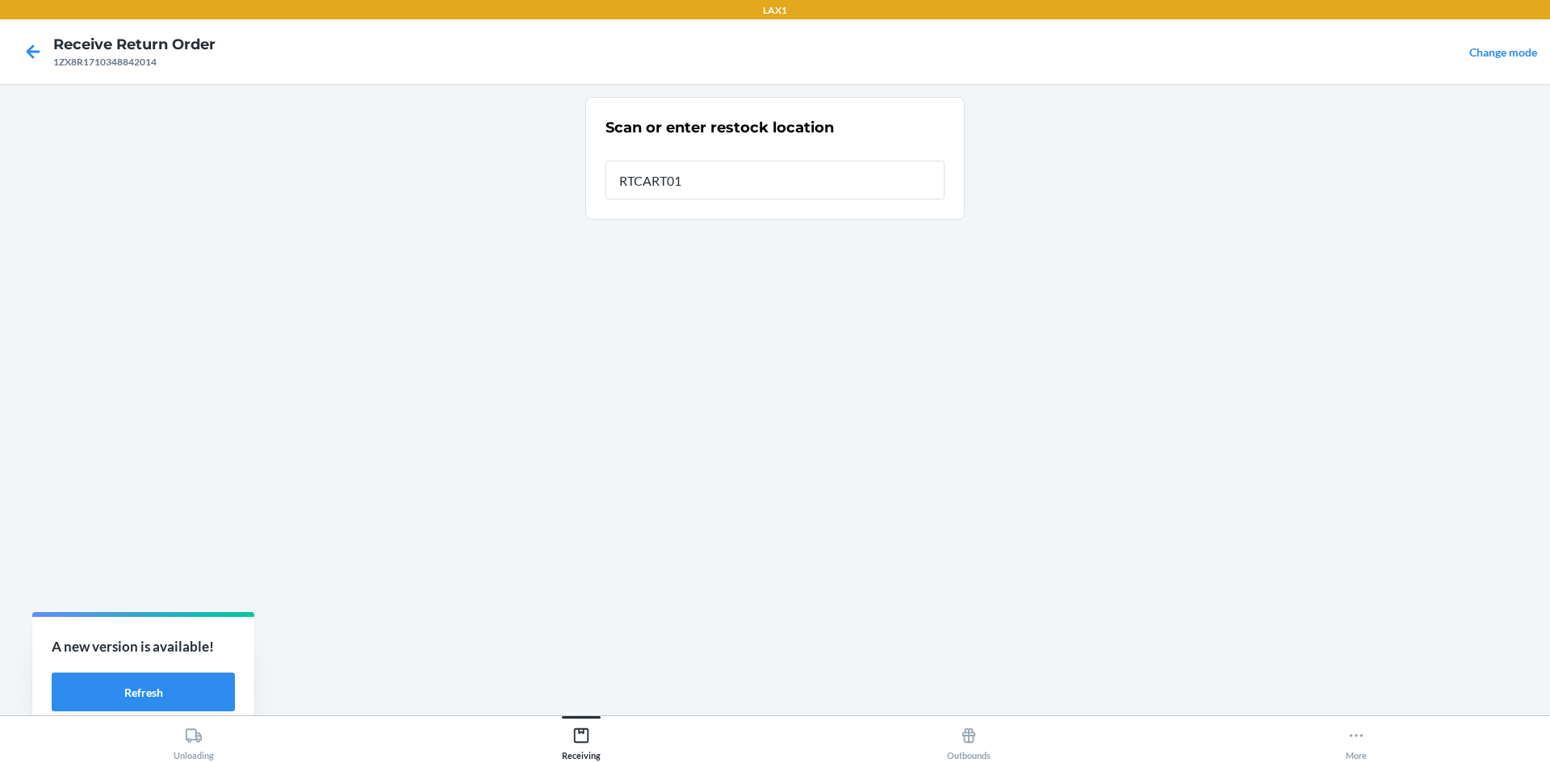
type input "RTCART018"
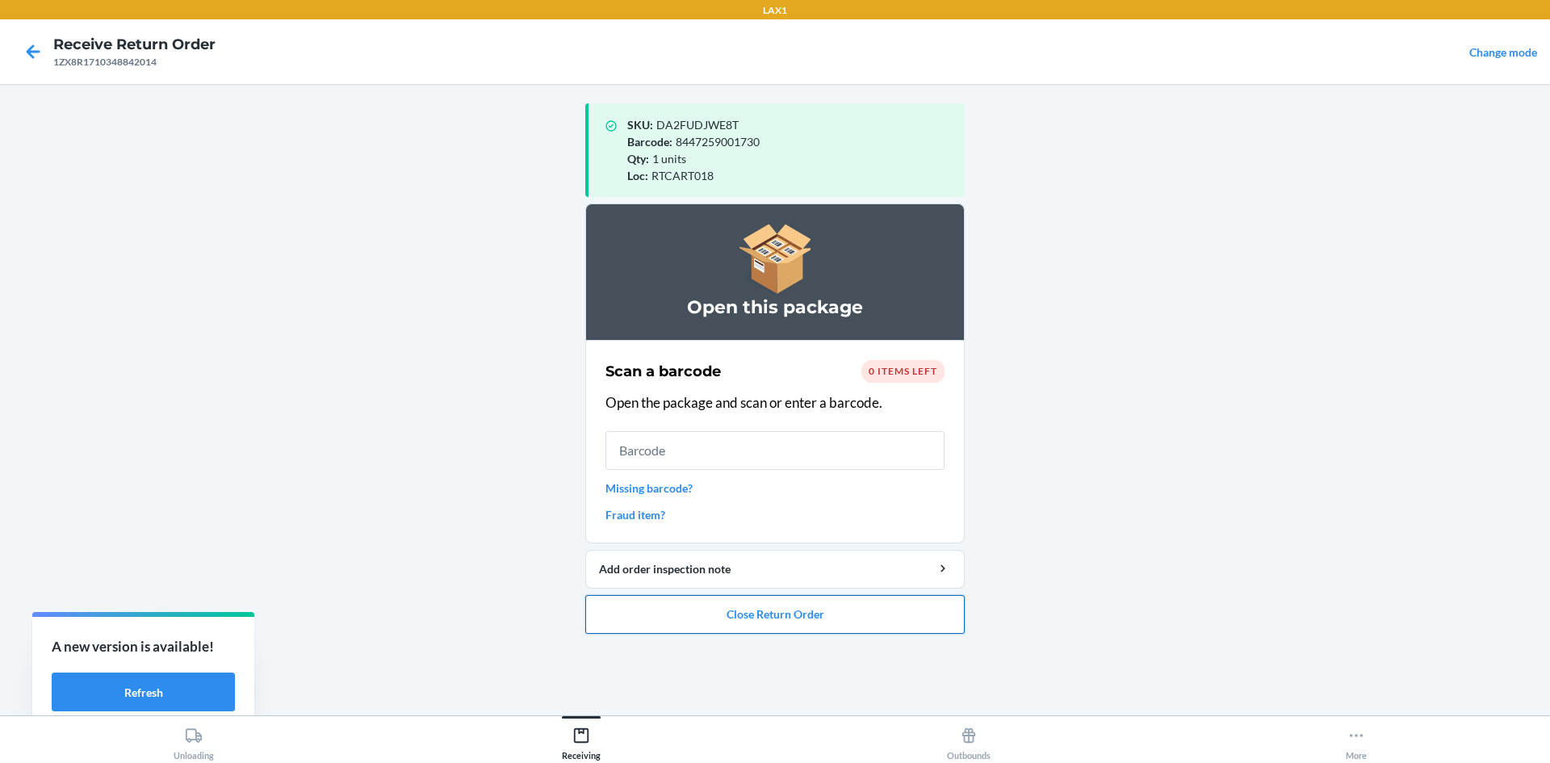
click at [693, 631] on button "Close Return Order" at bounding box center [774, 614] width 379 height 39
